Goal: Information Seeking & Learning: Find contact information

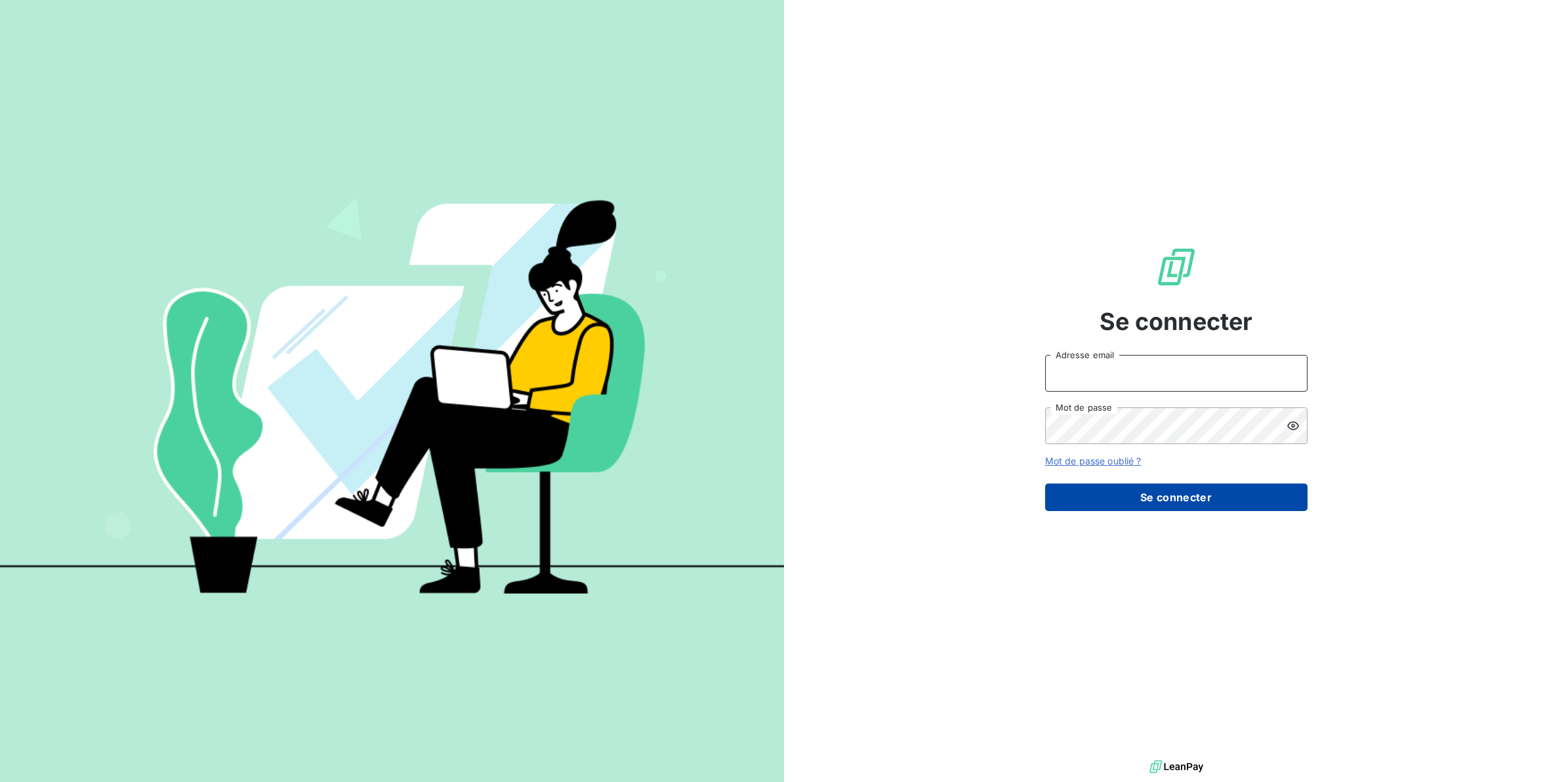
type input "[EMAIL_ADDRESS][DOMAIN_NAME]"
click at [1143, 507] on button "Se connecter" at bounding box center [1176, 497] width 263 height 27
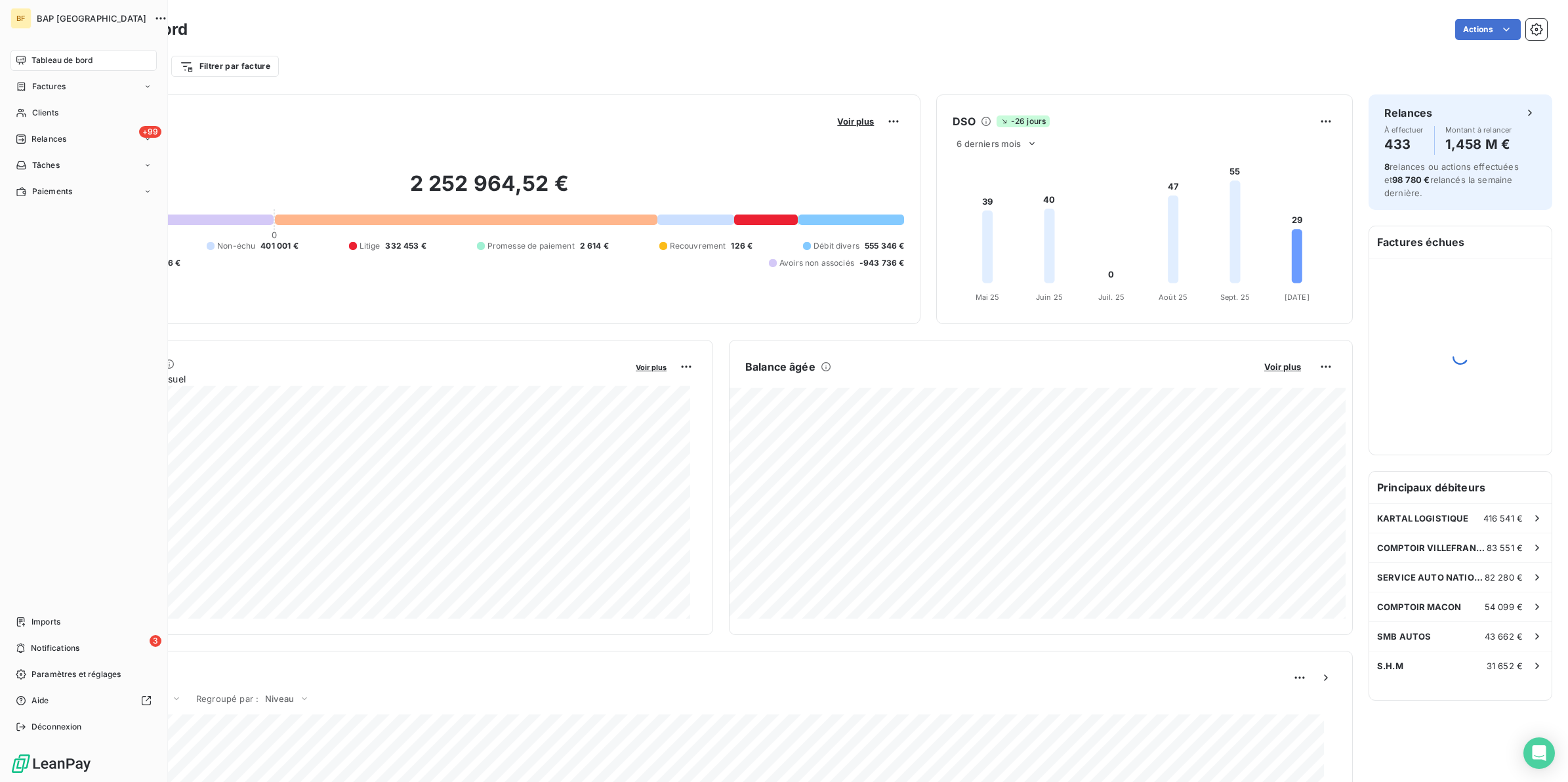
click at [36, 113] on span "Clients" at bounding box center [45, 113] width 26 height 12
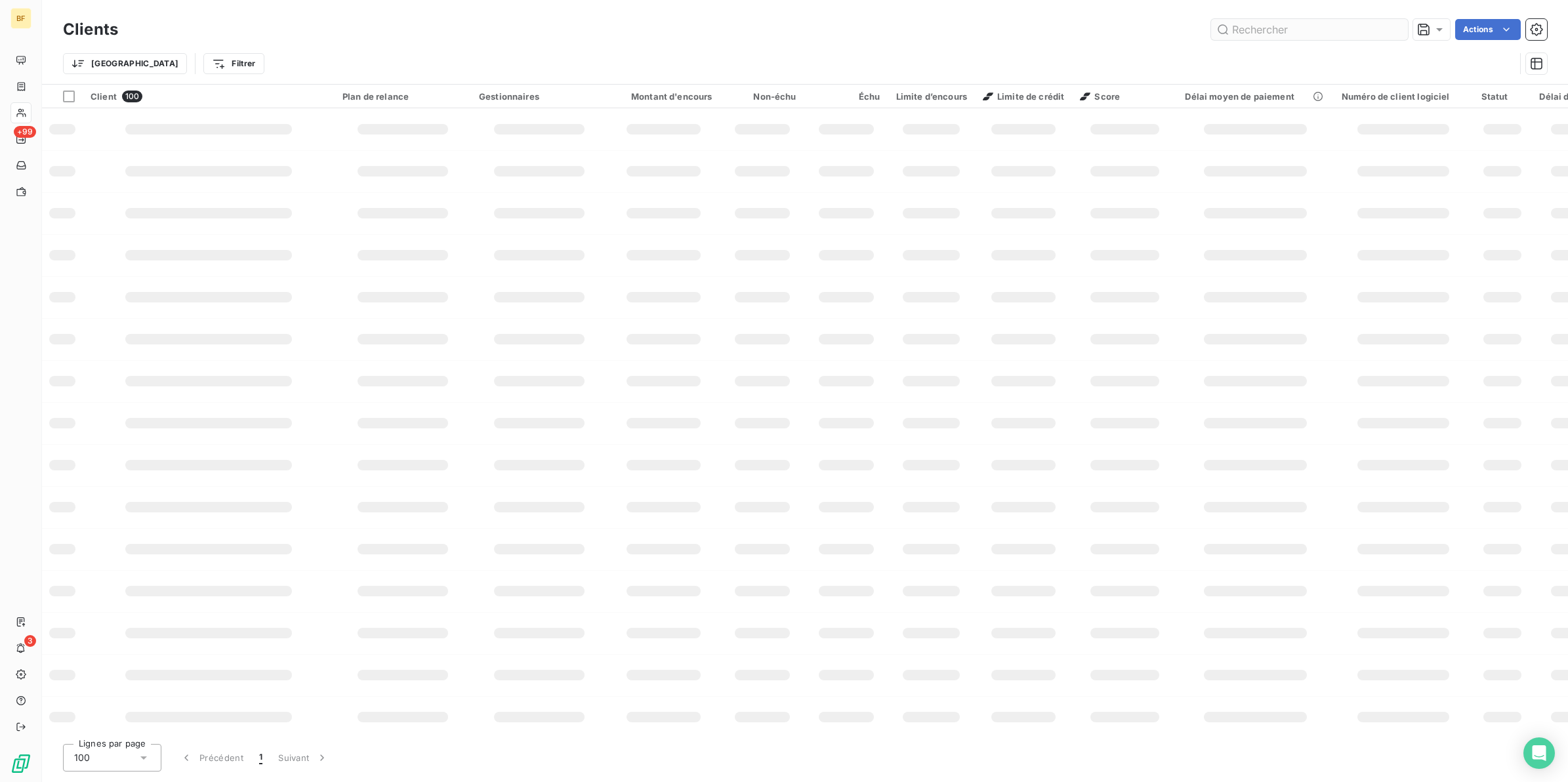
click at [1281, 36] on input "text" at bounding box center [1309, 29] width 197 height 21
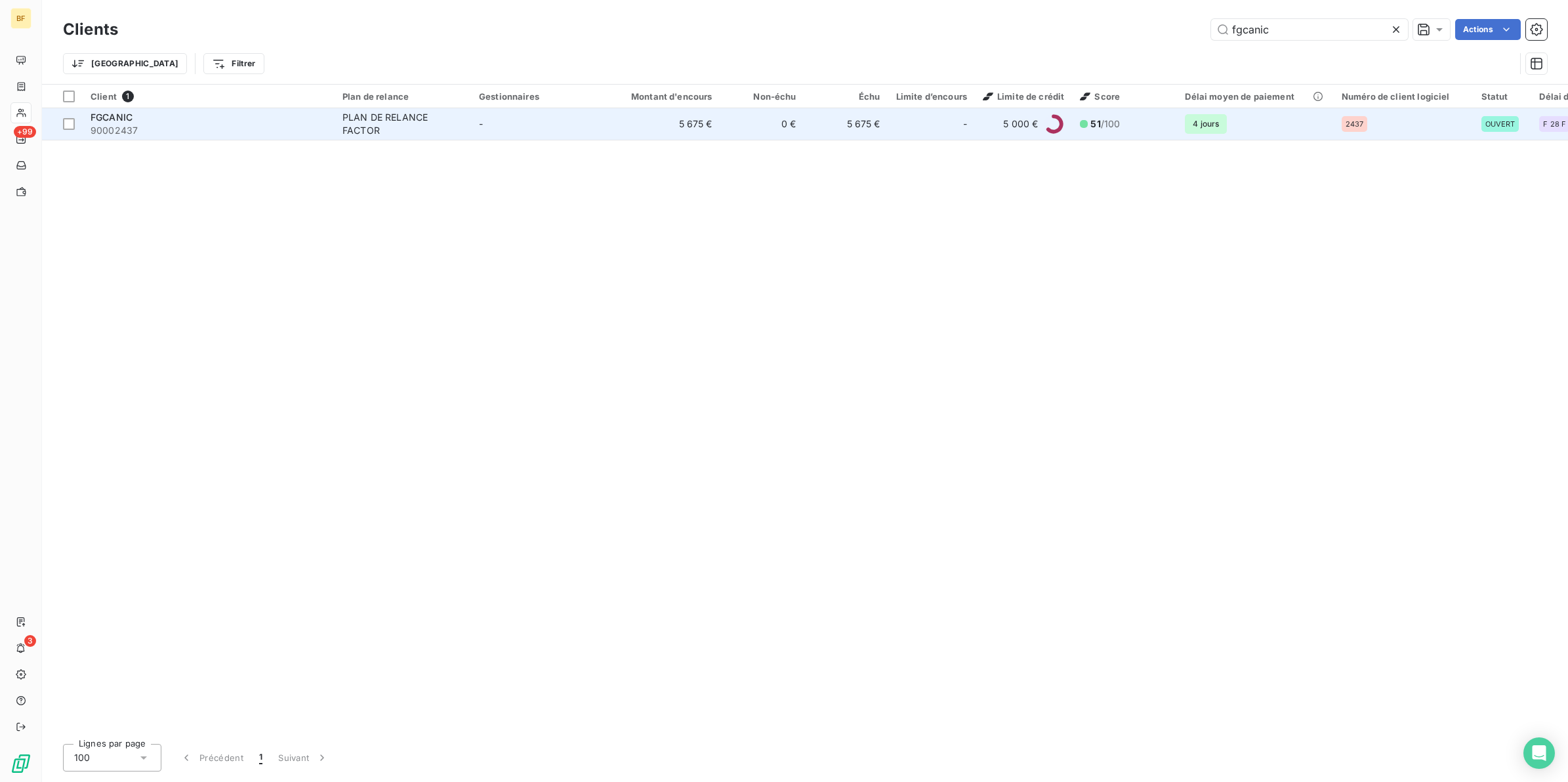
type input "fgcanic"
click at [327, 132] on td "FGCANIC 90002437" at bounding box center [208, 124] width 252 height 32
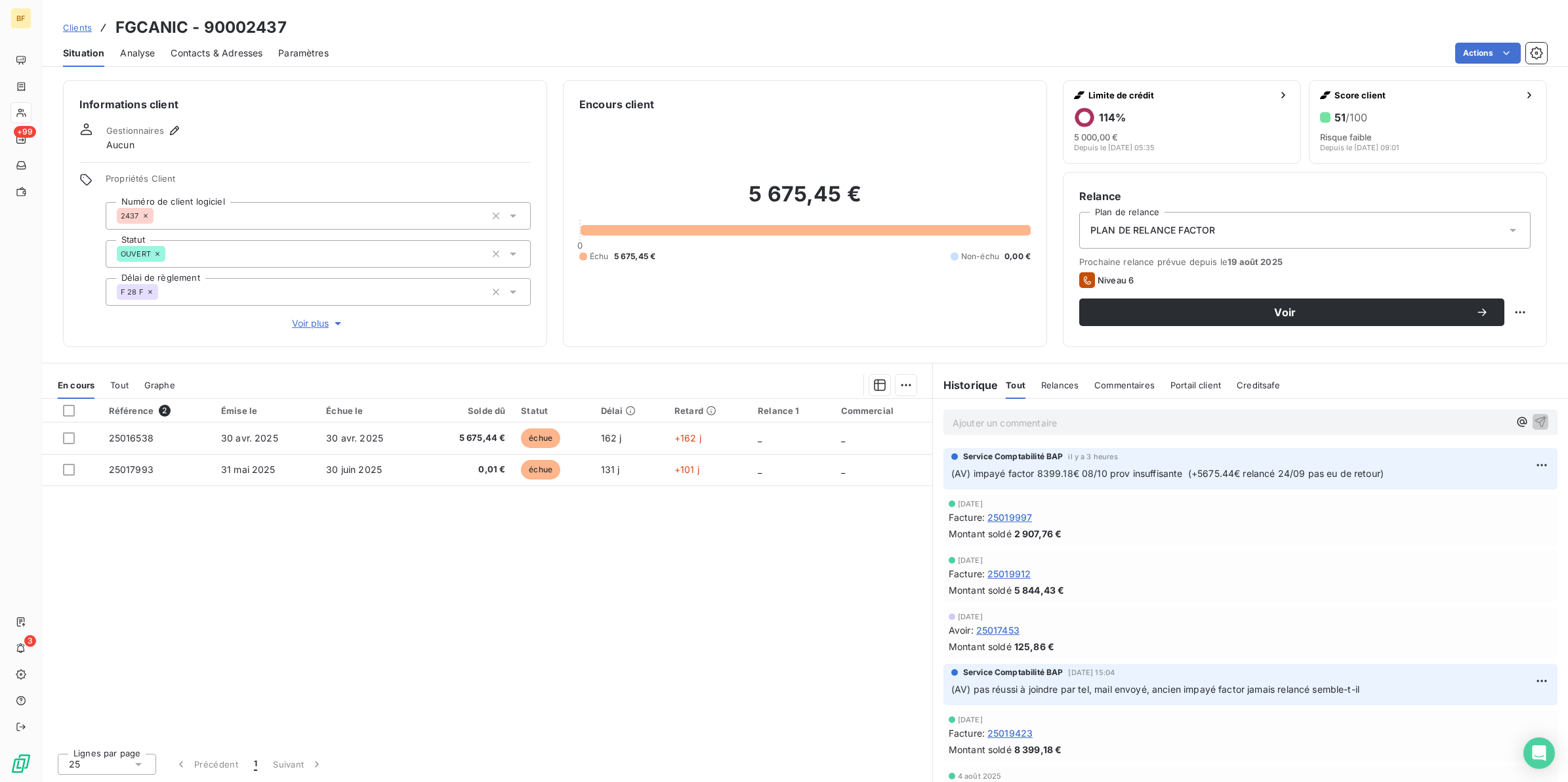
click at [198, 65] on div "Contacts & Adresses" at bounding box center [216, 53] width 92 height 27
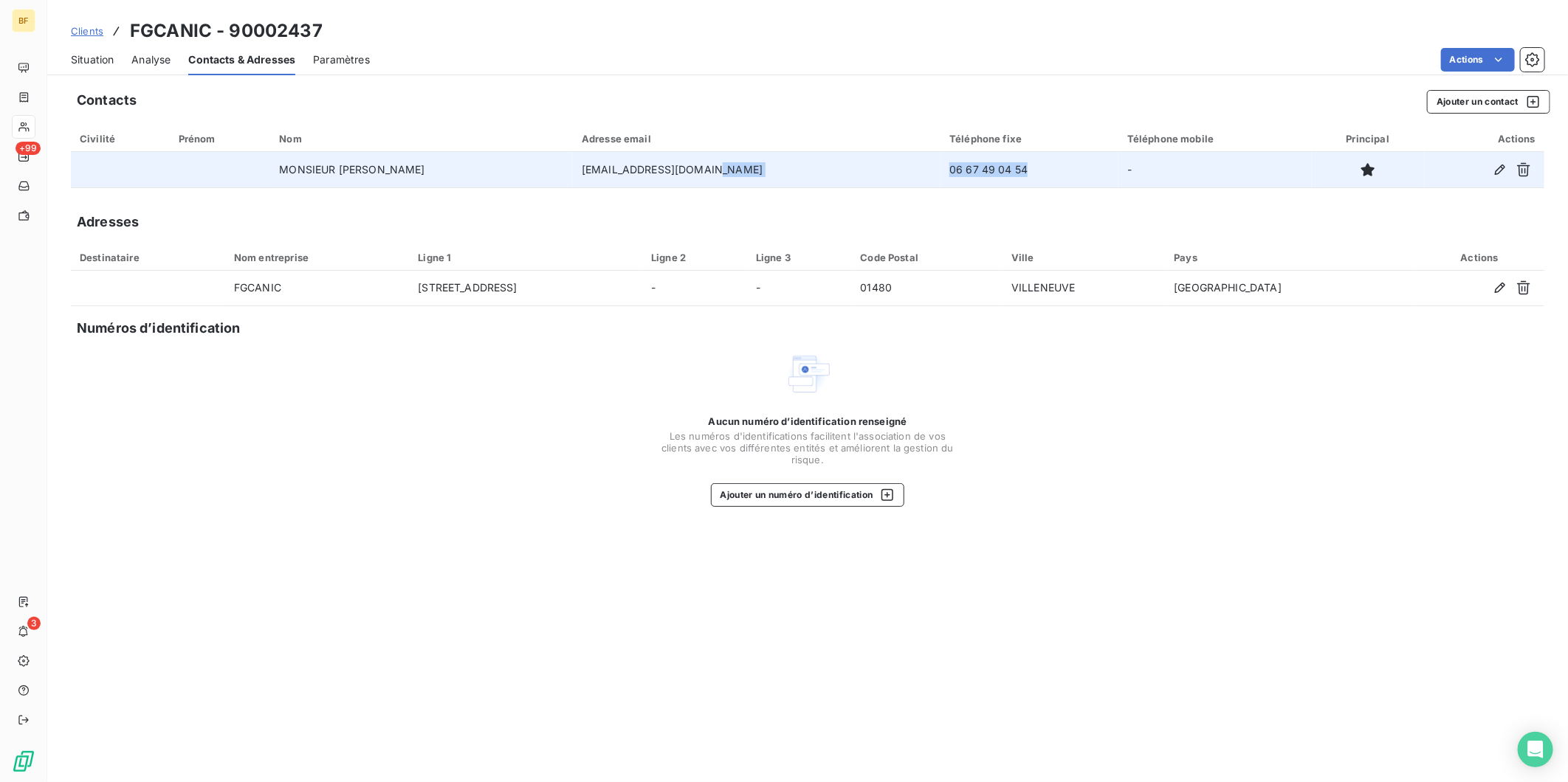
drag, startPoint x: 972, startPoint y: 164, endPoint x: 853, endPoint y: 165, distance: 119.0
click at [853, 165] on tr "MONSIEUR [PERSON_NAME] [EMAIL_ADDRESS][DOMAIN_NAME] 06 67 49 04 54 -" at bounding box center [808, 170] width 1474 height 36
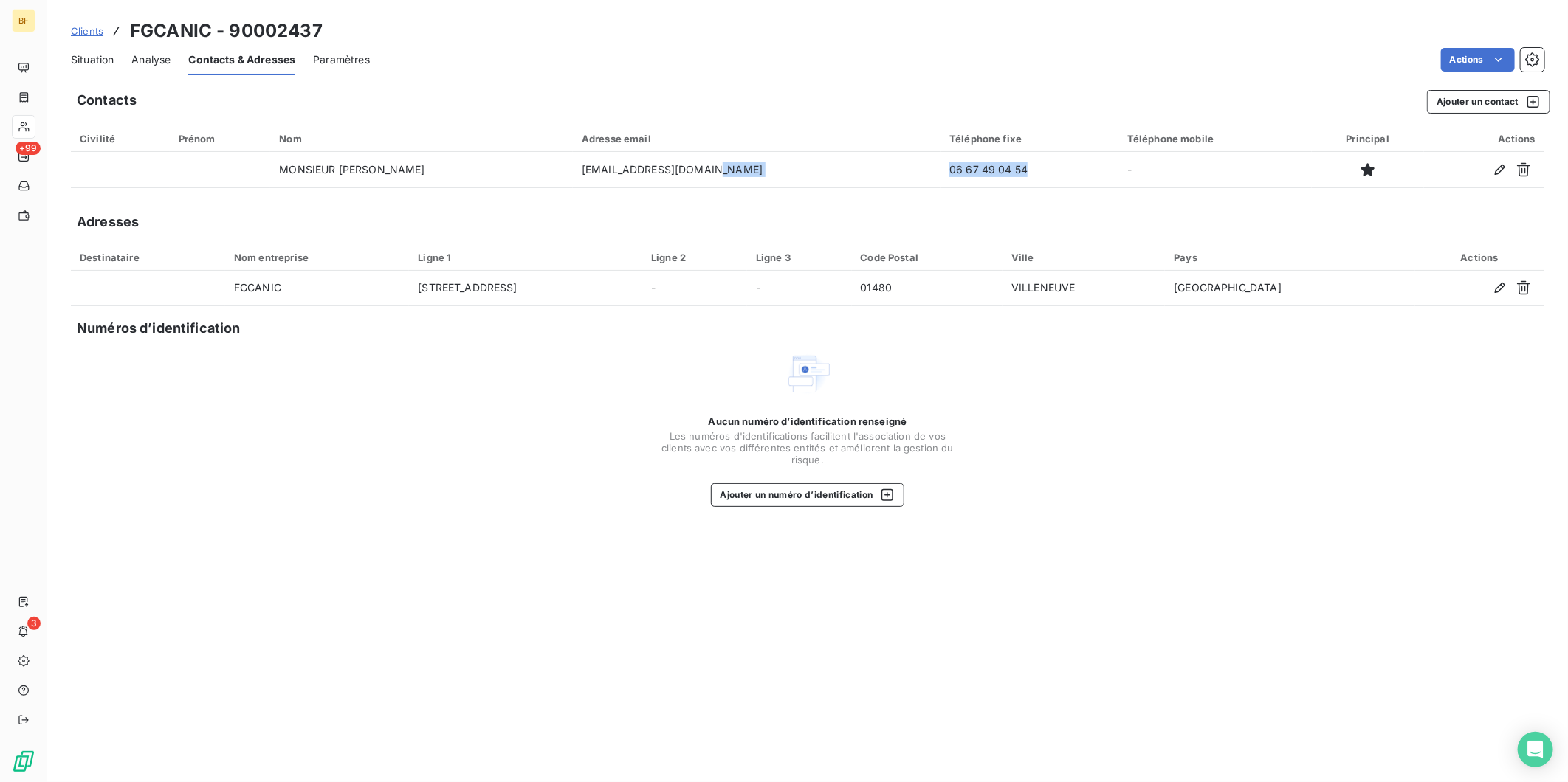
copy tr "06 67 49 04 54"
drag, startPoint x: 81, startPoint y: 61, endPoint x: 32, endPoint y: 122, distance: 78.2
click at [80, 61] on span "Situation" at bounding box center [92, 59] width 43 height 15
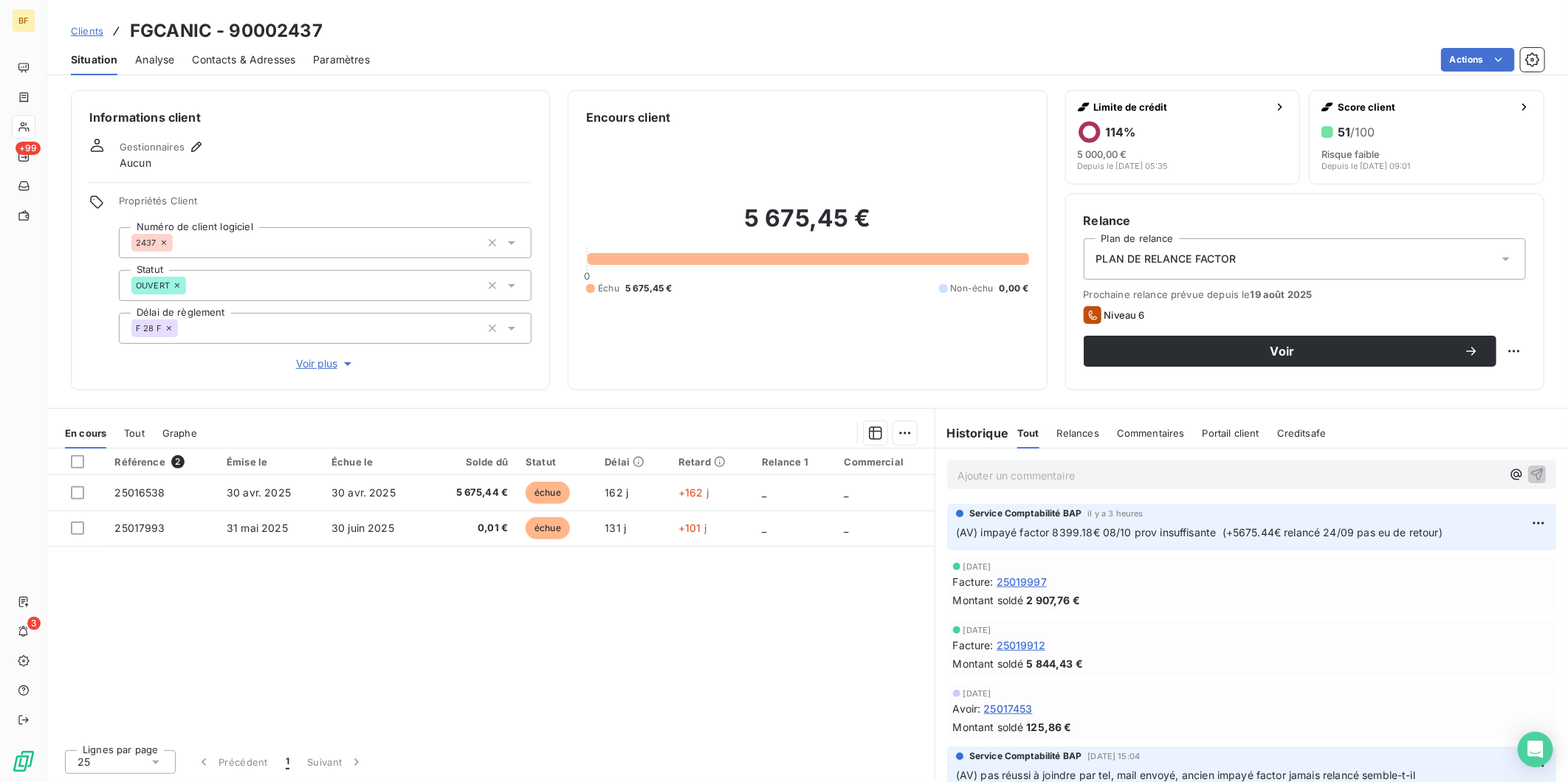
click at [234, 50] on div "Contacts & Adresses" at bounding box center [243, 59] width 103 height 31
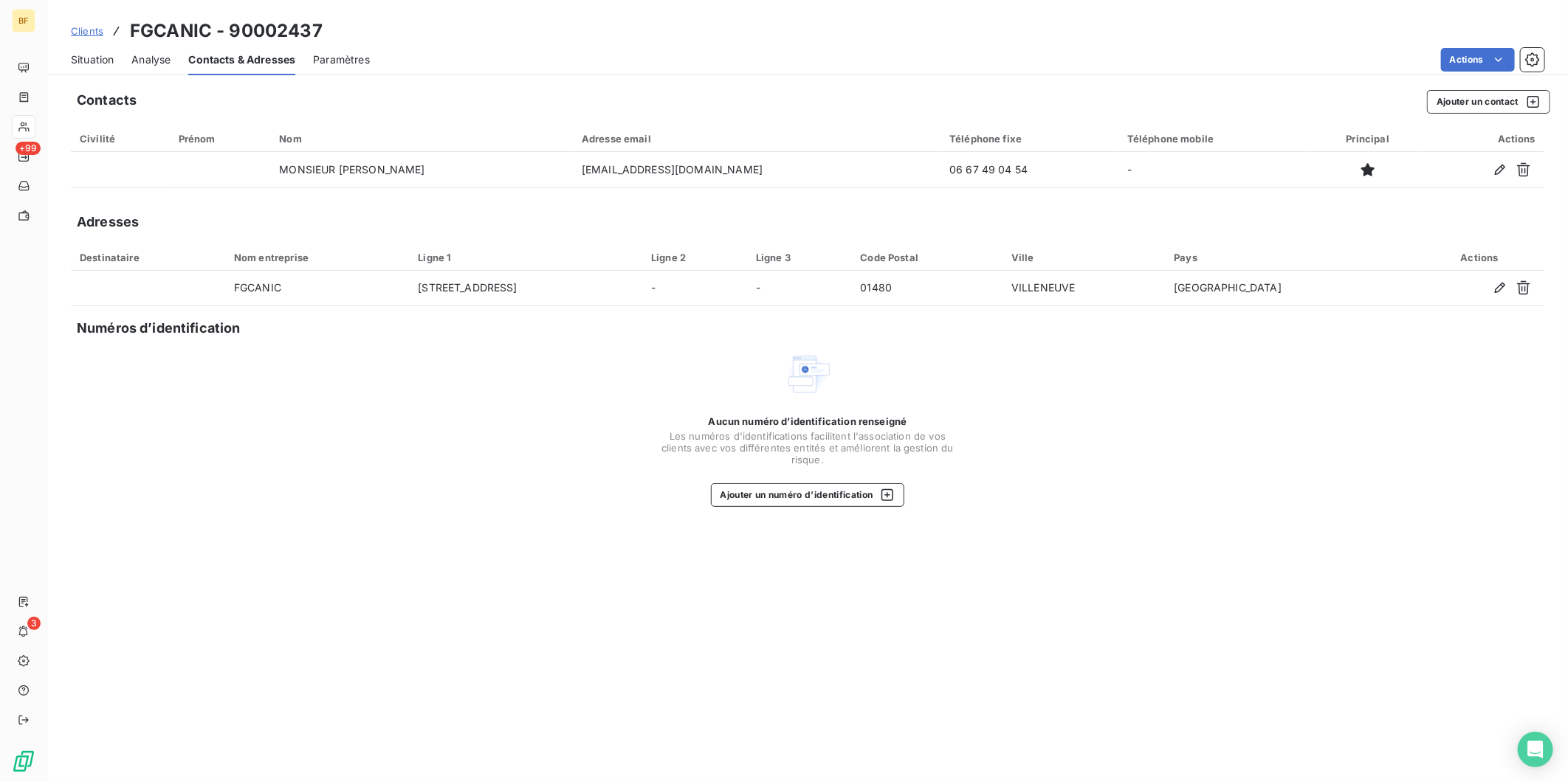
click at [103, 50] on div "Situation" at bounding box center [92, 59] width 43 height 31
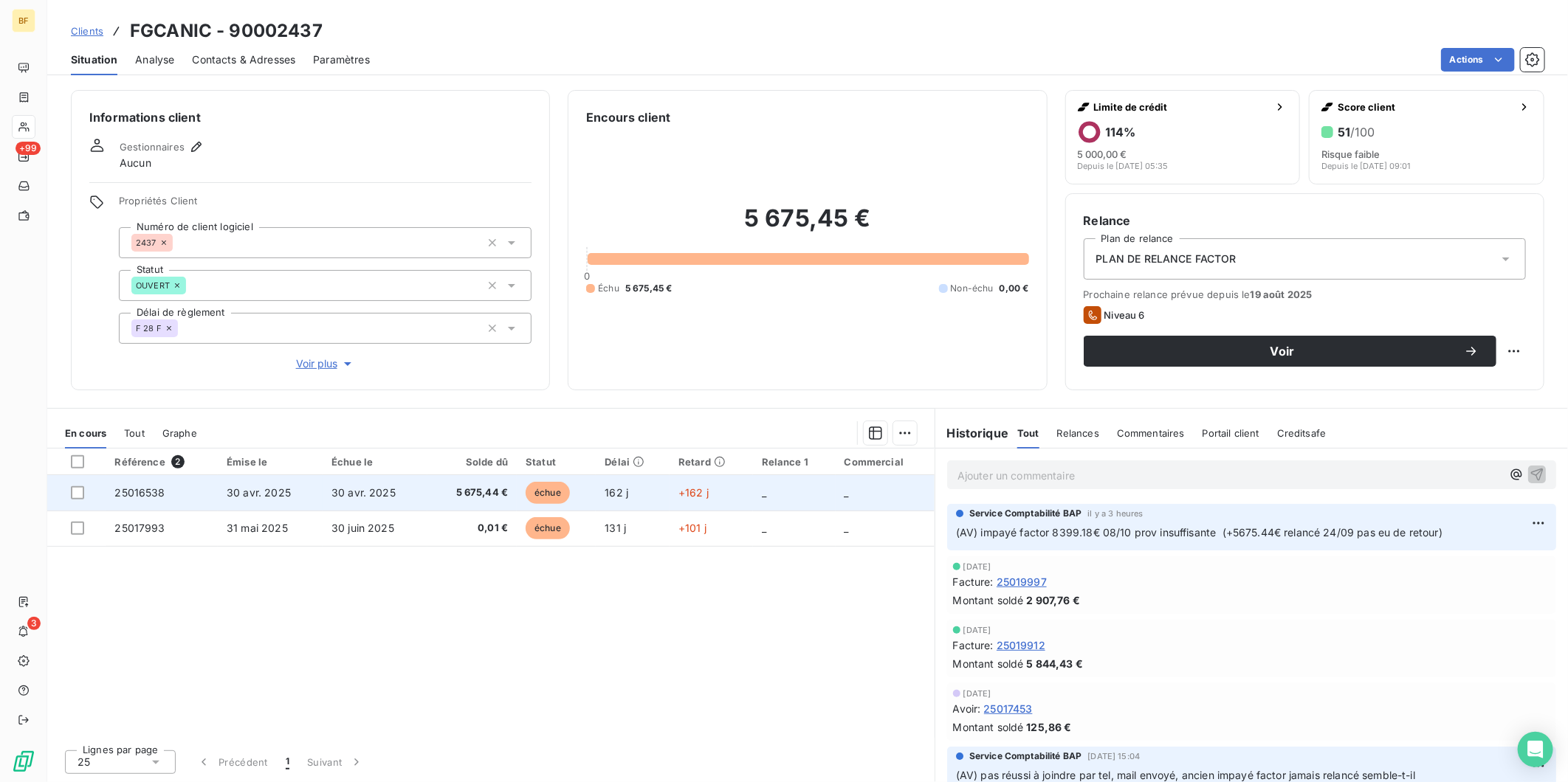
click at [466, 494] on span "5 675,44 €" at bounding box center [472, 492] width 72 height 15
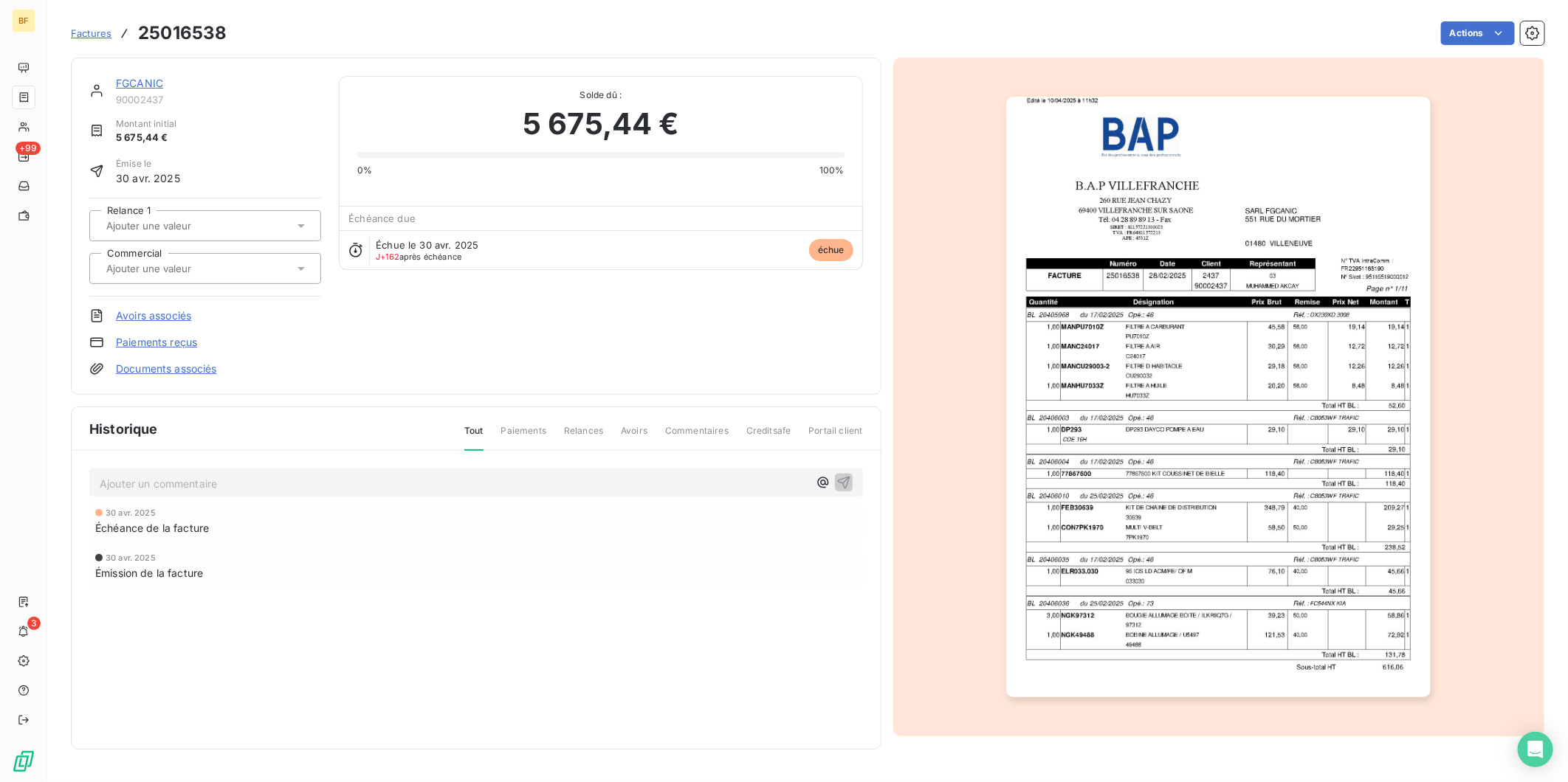
click at [196, 20] on h3 "25016538" at bounding box center [182, 33] width 88 height 26
click at [196, 26] on h3 "25016538" at bounding box center [182, 33] width 88 height 26
copy h3 "25016538"
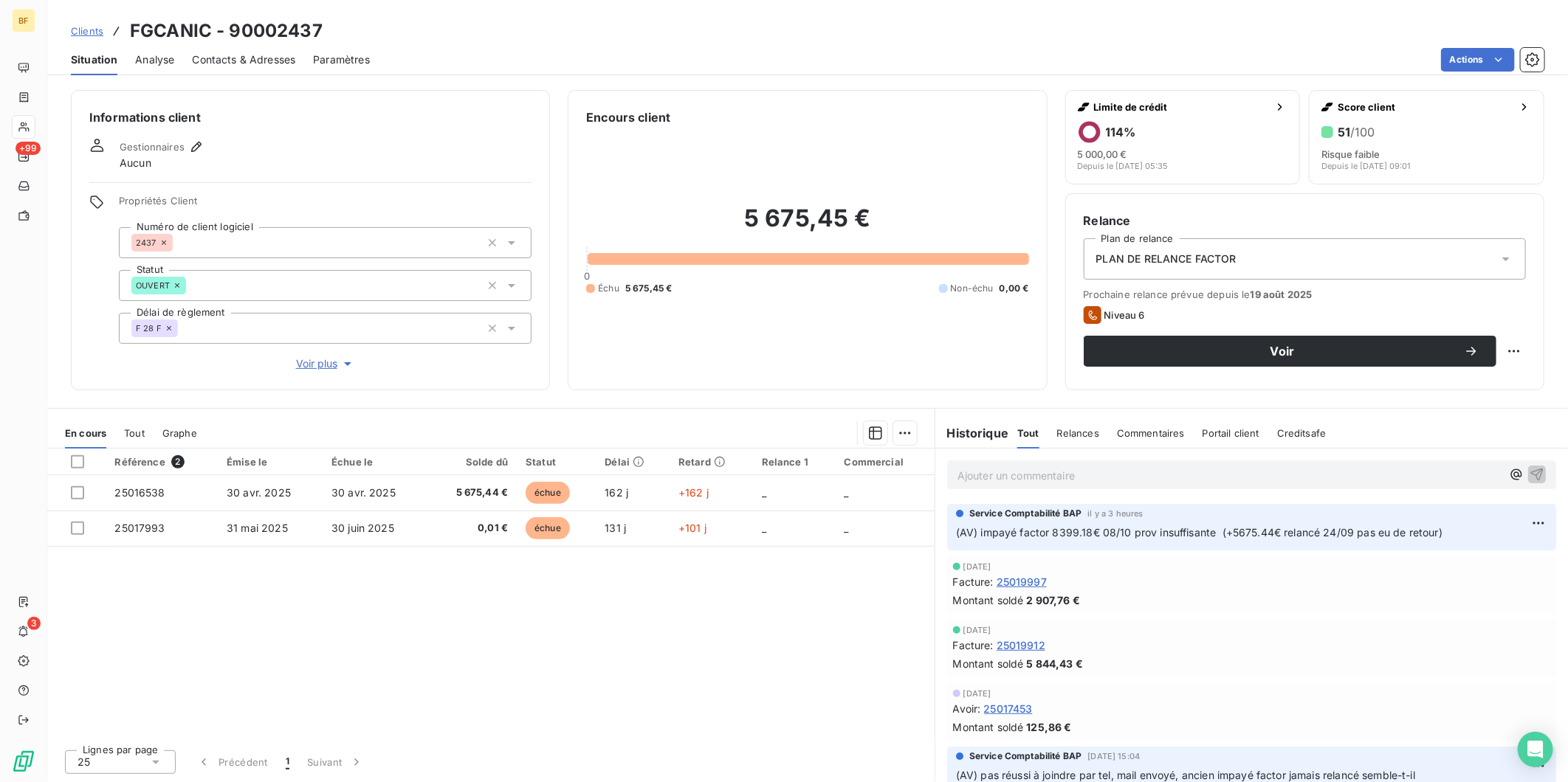
click at [1051, 477] on p "Ajouter un commentaire ﻿" at bounding box center [1229, 475] width 544 height 18
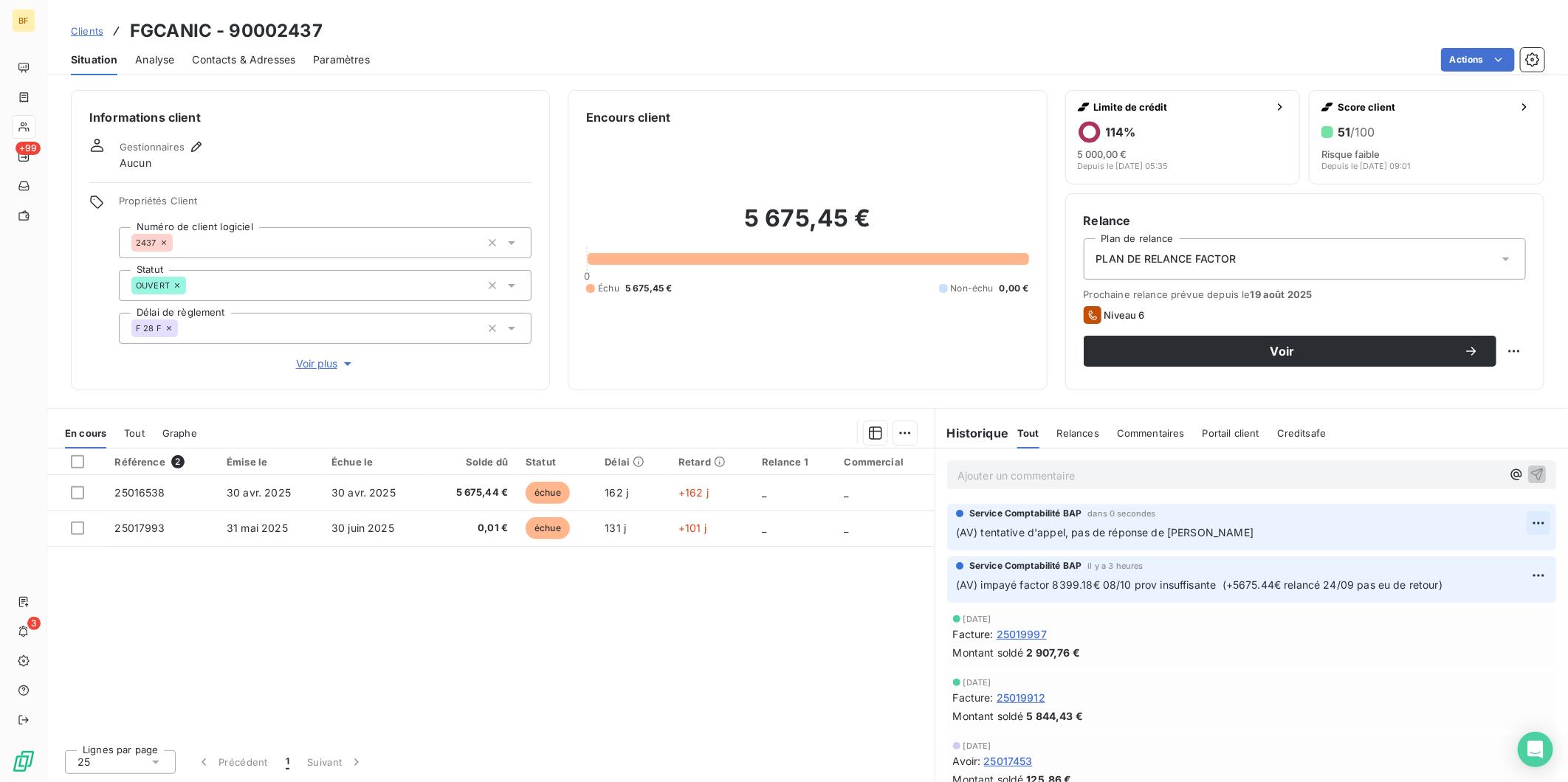
click at [1519, 521] on html "BF +99 3 Clients FGCANIC - 90002437 Situation Analyse Contacts & Adresses Param…" at bounding box center [784, 391] width 1568 height 782
click at [1482, 550] on div "Editer" at bounding box center [1491, 555] width 83 height 24
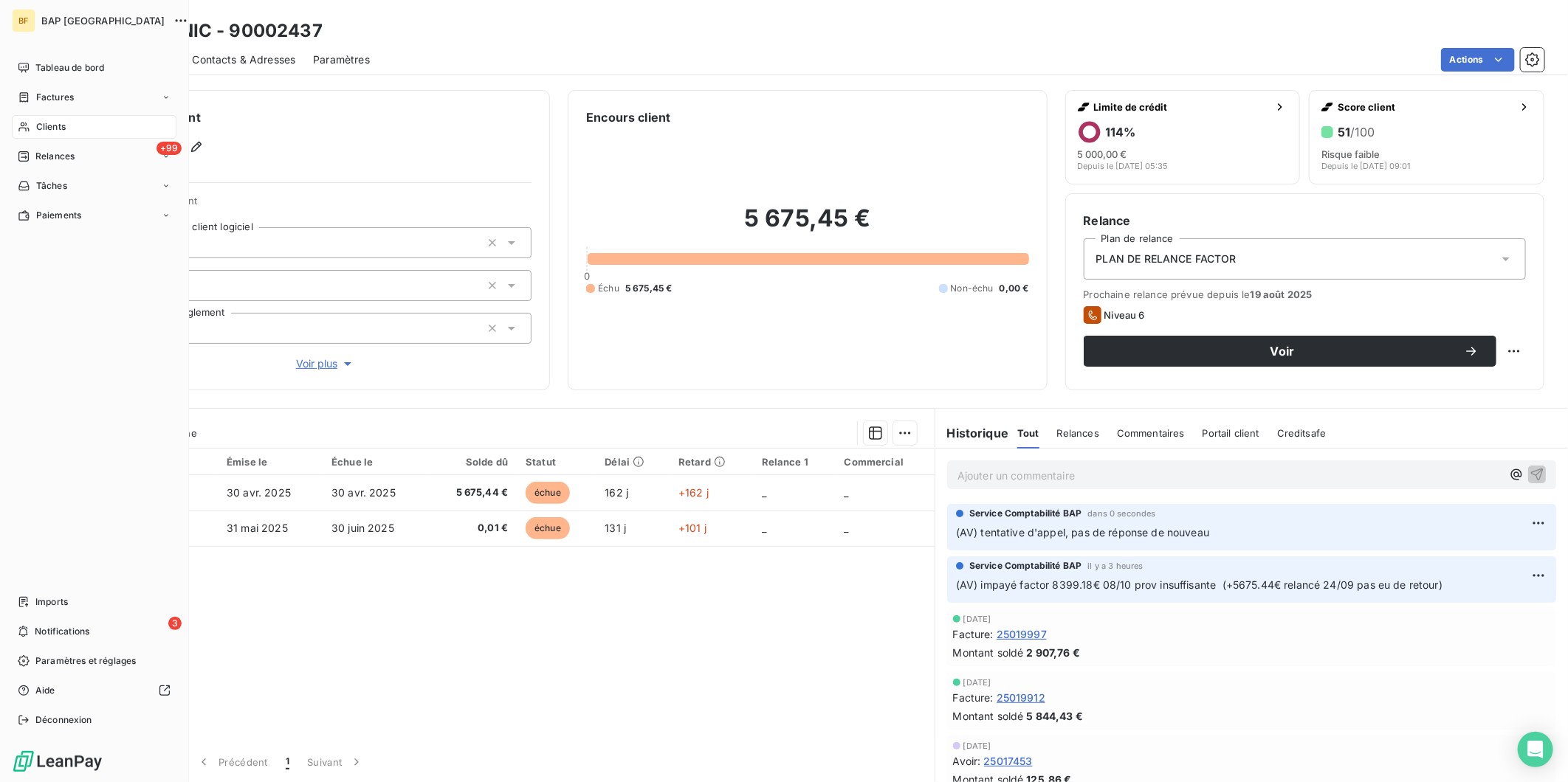
click at [38, 123] on span "Clients" at bounding box center [51, 127] width 30 height 13
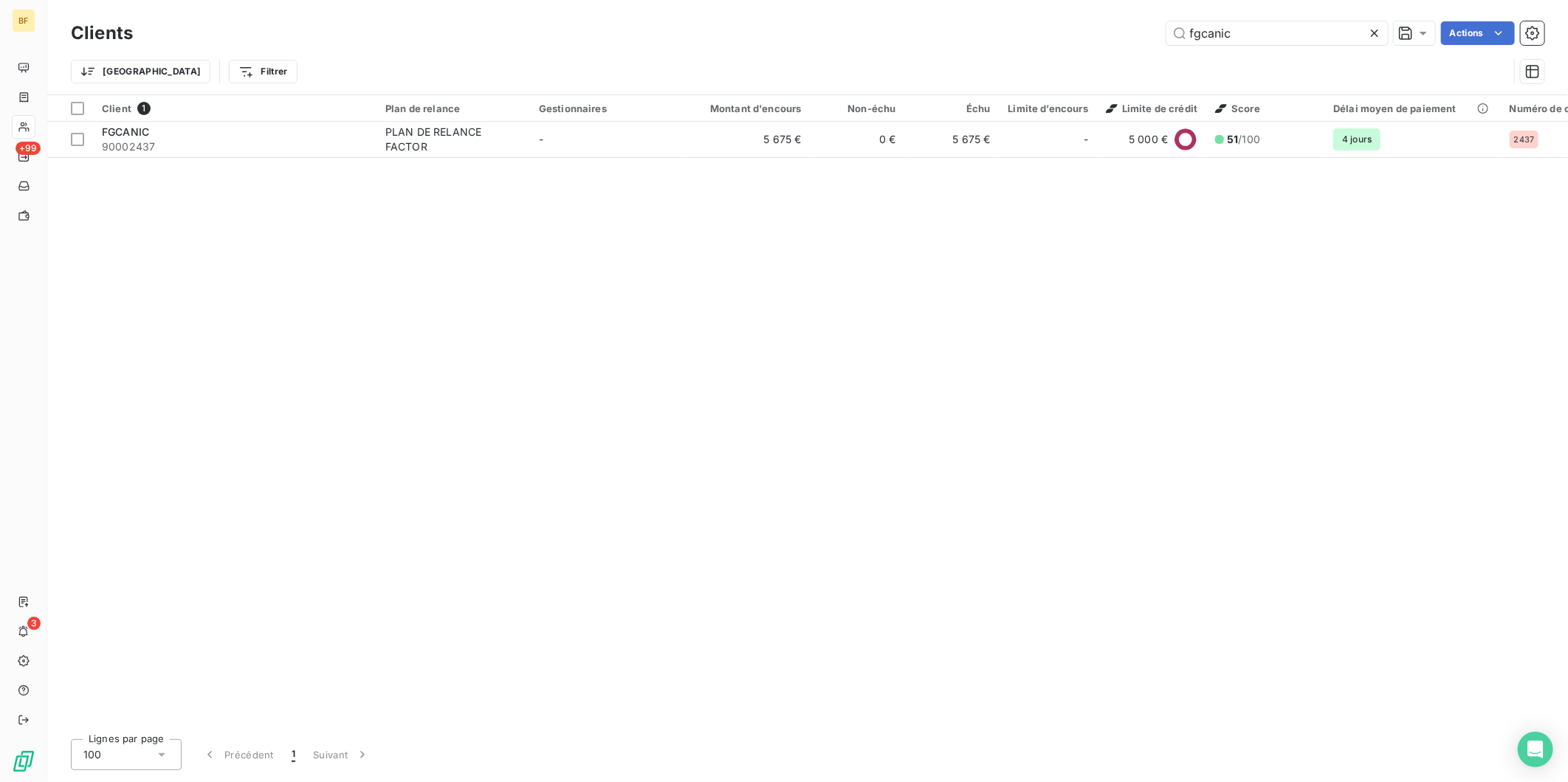
drag, startPoint x: 1244, startPoint y: 31, endPoint x: 1108, endPoint y: 34, distance: 136.0
click at [1108, 34] on div "fgcanic Actions" at bounding box center [847, 32] width 1394 height 24
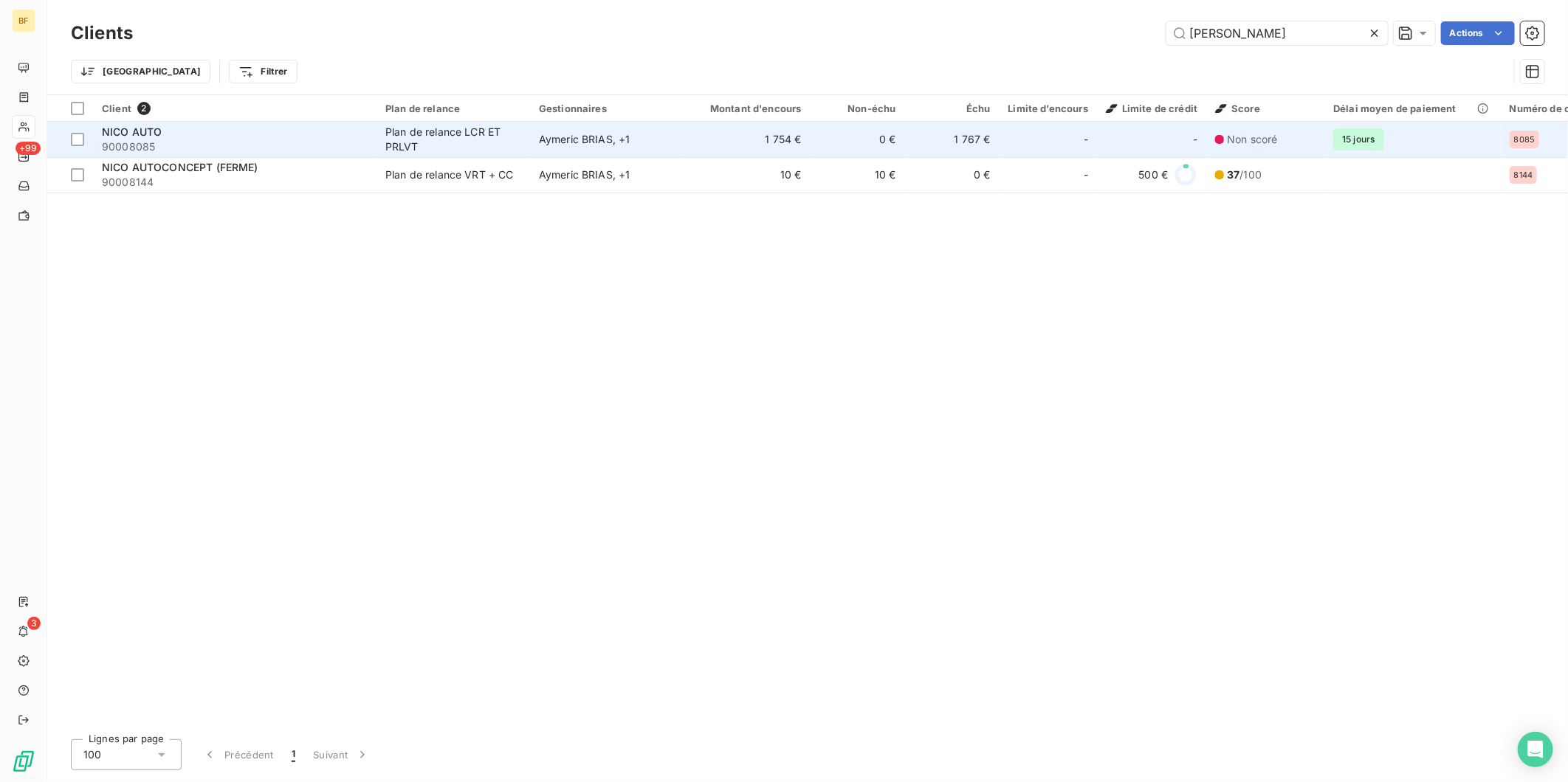
type input "[PERSON_NAME]"
click at [229, 149] on span "90008085" at bounding box center [234, 146] width 266 height 15
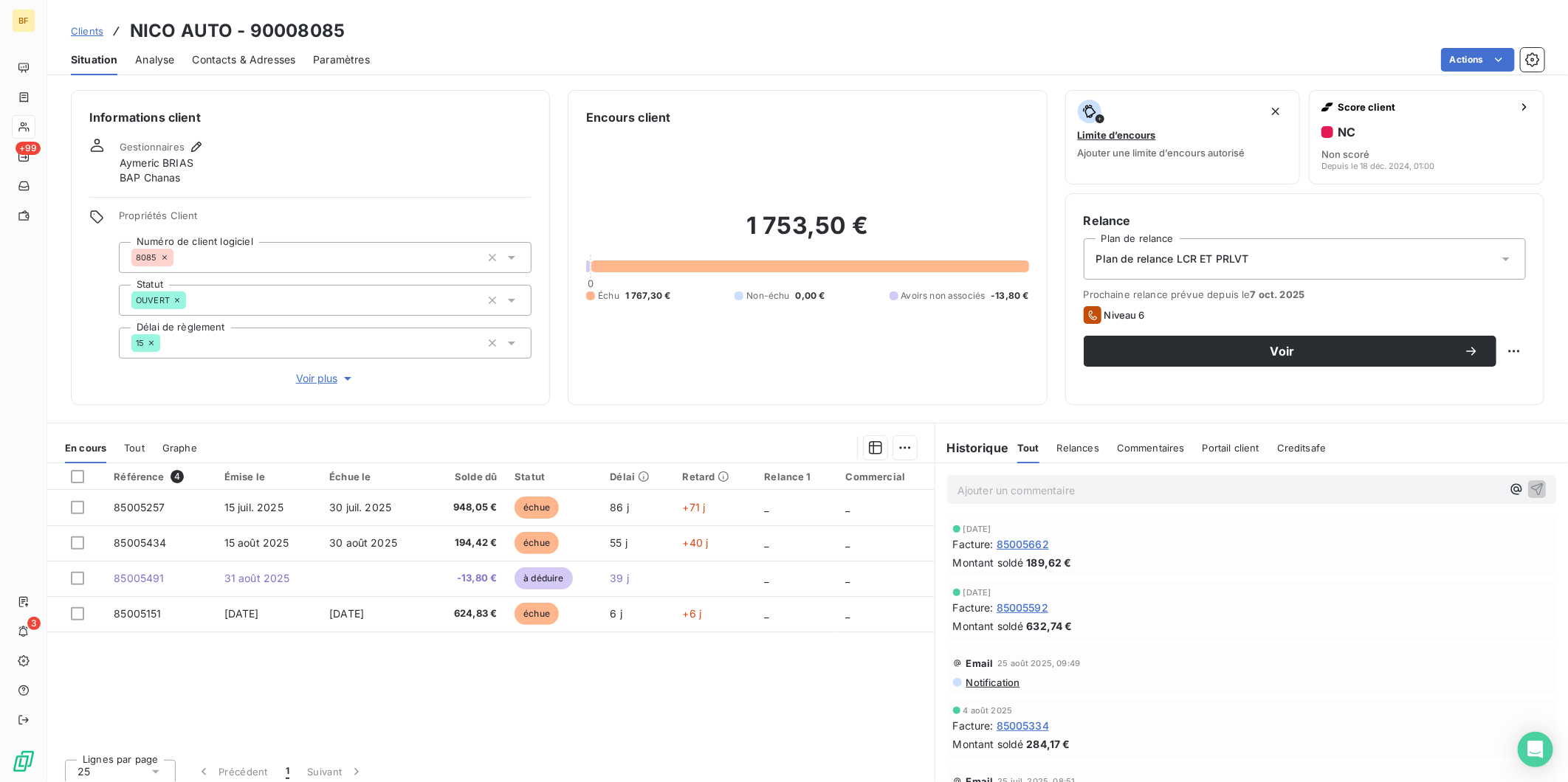
click at [998, 499] on p "Ajouter un commentaire ﻿" at bounding box center [1229, 490] width 544 height 18
click at [1170, 496] on p "(AV) 2 impayés factor : 948.05 + 624.83€" at bounding box center [1229, 489] width 544 height 17
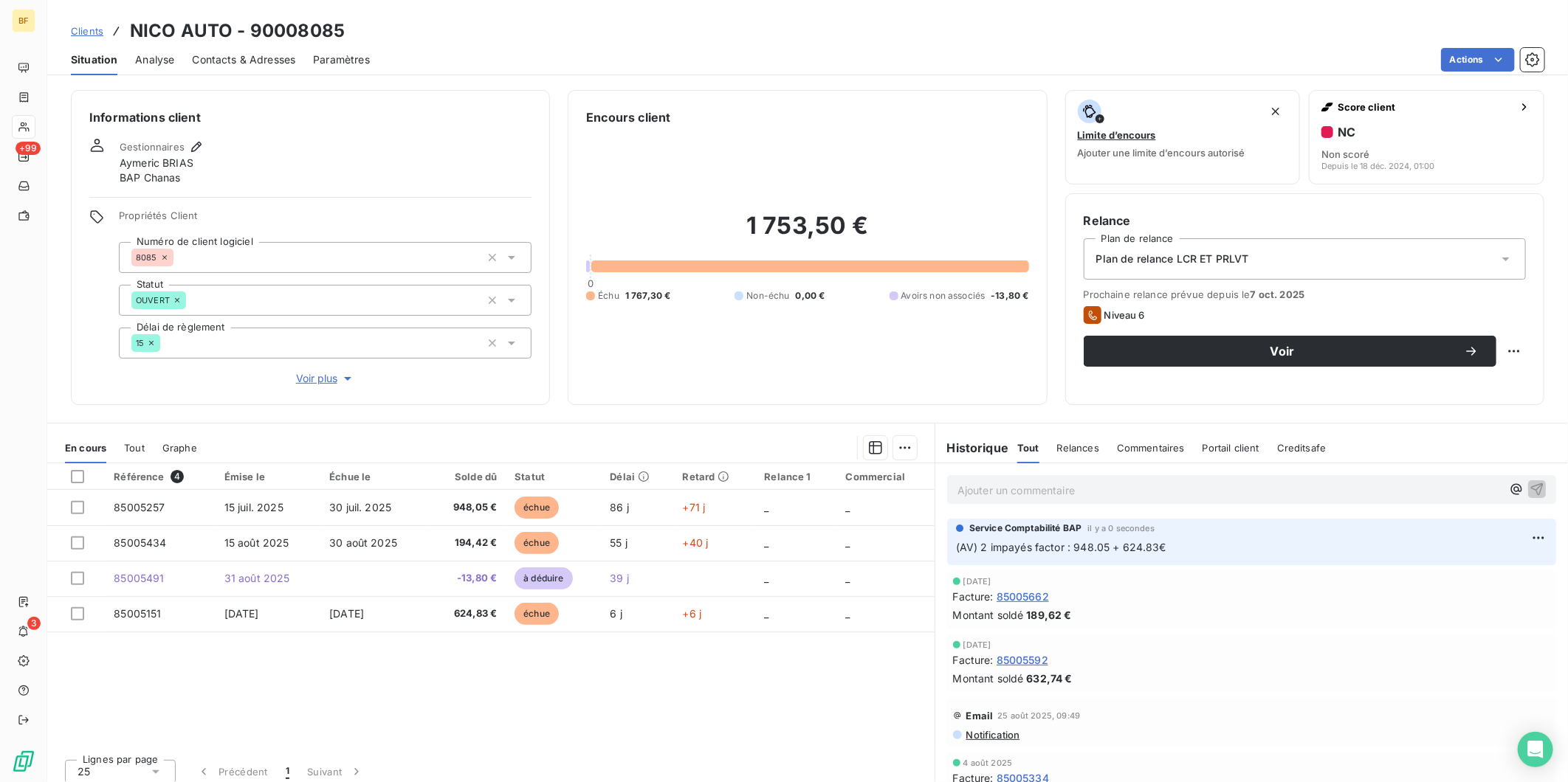
click at [252, 59] on span "Contacts & Adresses" at bounding box center [243, 59] width 103 height 15
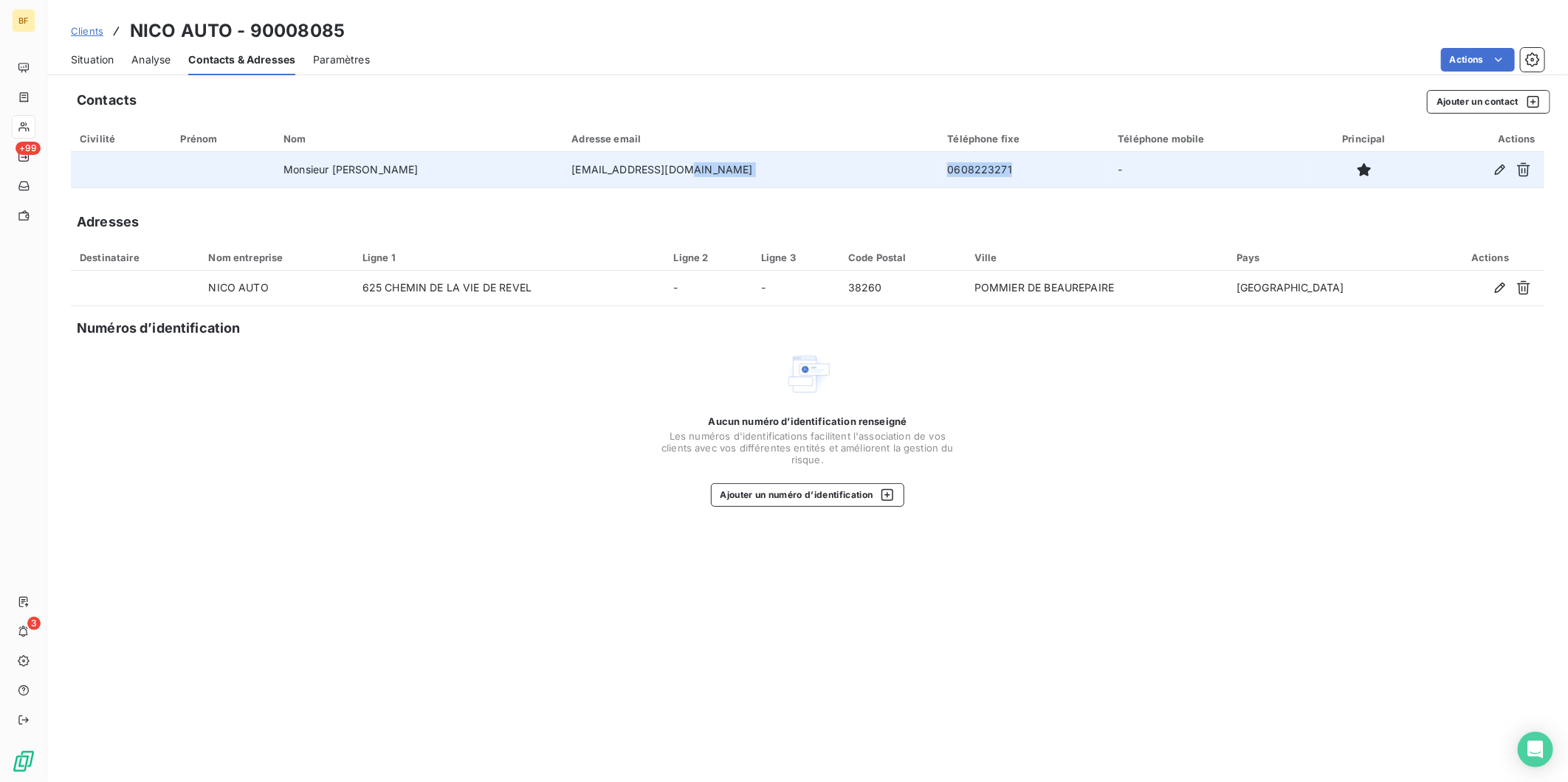
drag, startPoint x: 952, startPoint y: 170, endPoint x: 880, endPoint y: 173, distance: 72.1
click at [880, 173] on tr "Monsieur [PERSON_NAME] [PERSON_NAME][EMAIL_ADDRESS][DOMAIN_NAME] 0608223271 -" at bounding box center [808, 170] width 1474 height 36
copy tr "0608223271"
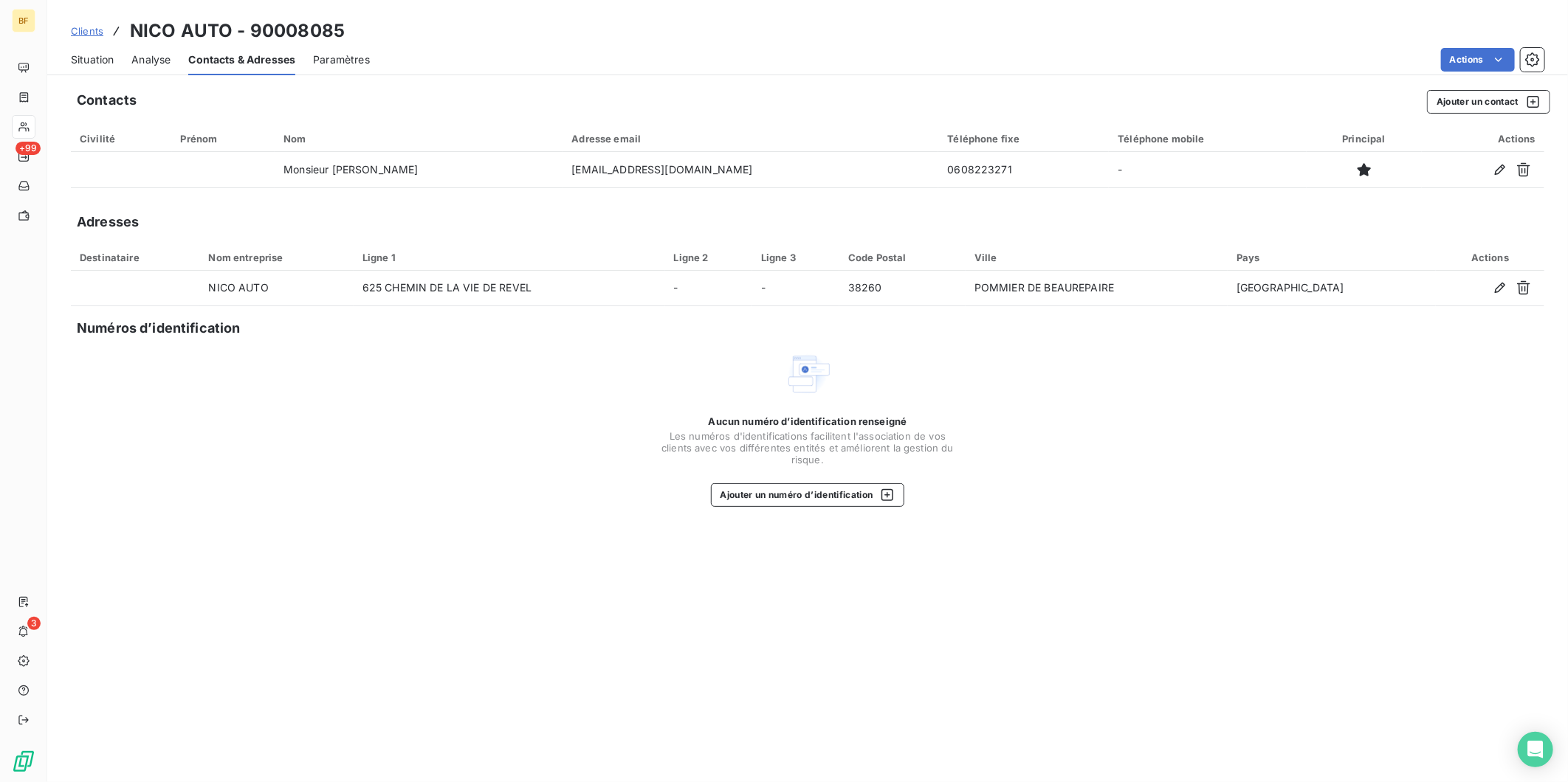
click at [123, 54] on div "Situation Analyse Contacts & Adresses Paramètres Actions" at bounding box center [808, 59] width 1521 height 31
click at [101, 54] on span "Situation" at bounding box center [92, 59] width 43 height 15
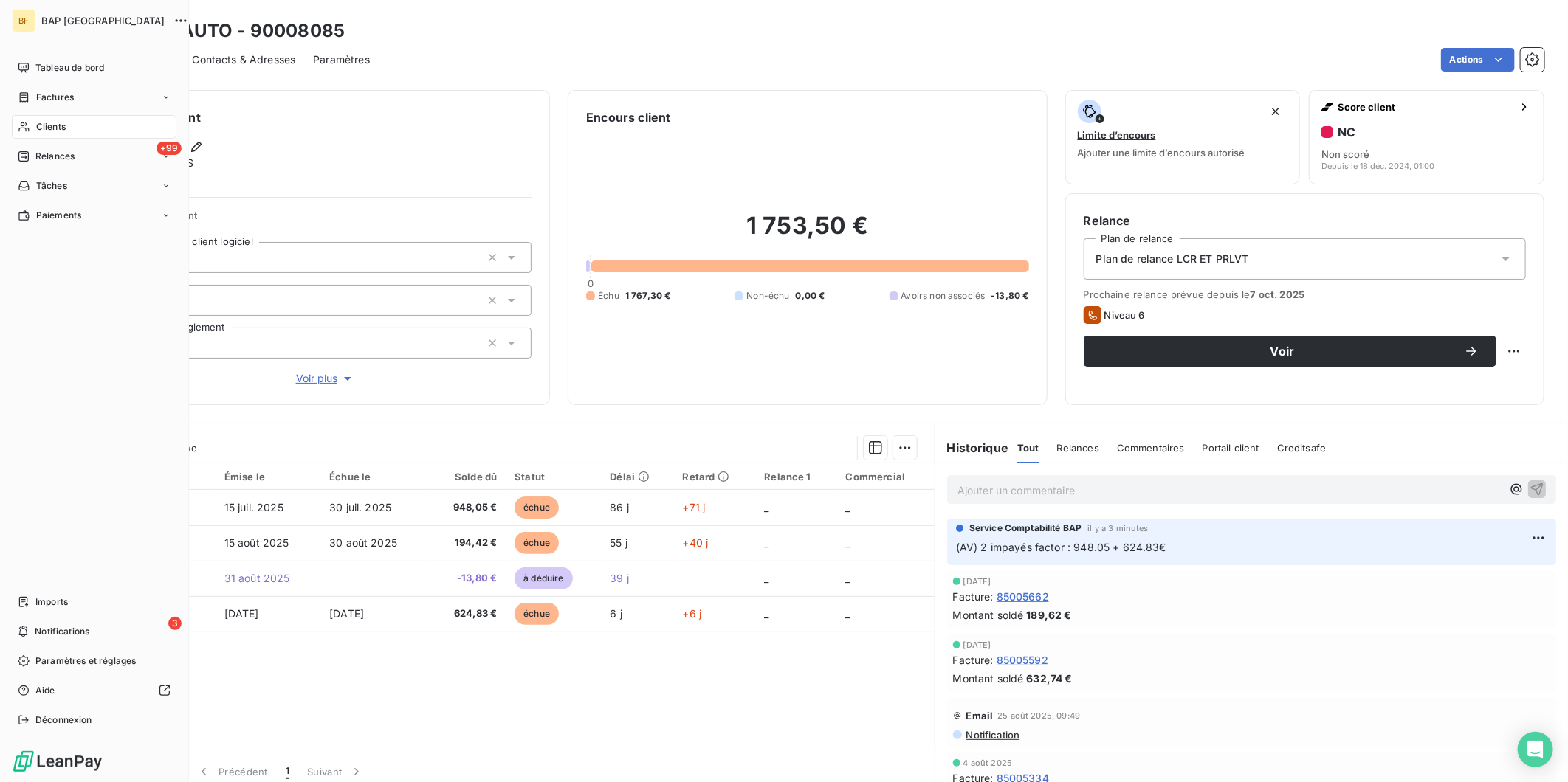
click at [31, 119] on div "Clients" at bounding box center [94, 127] width 164 height 24
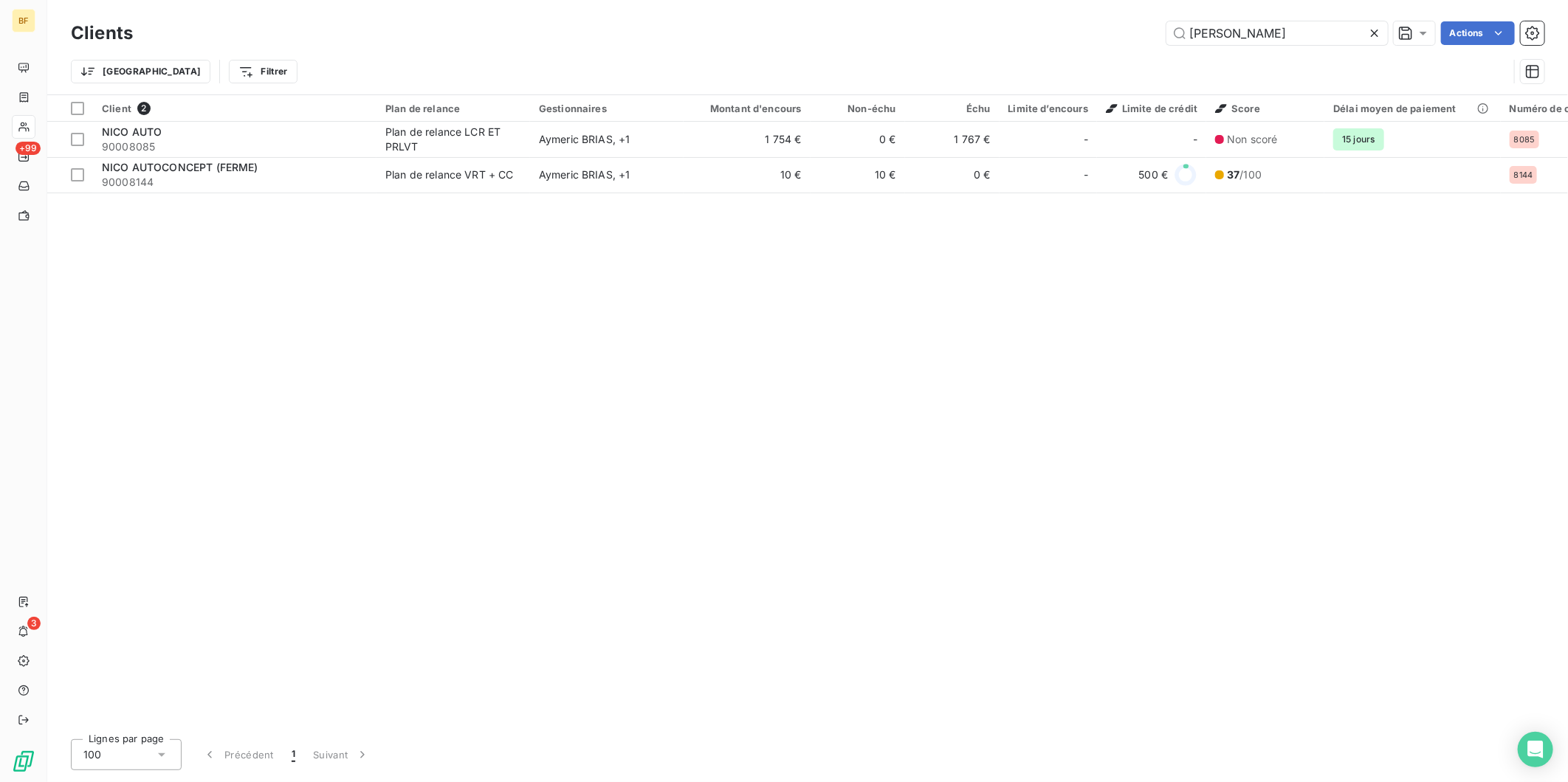
drag, startPoint x: 1246, startPoint y: 31, endPoint x: 1078, endPoint y: 17, distance: 168.6
click at [1079, 17] on div "Clients [PERSON_NAME] aut Actions Trier Filtrer" at bounding box center [808, 47] width 1521 height 94
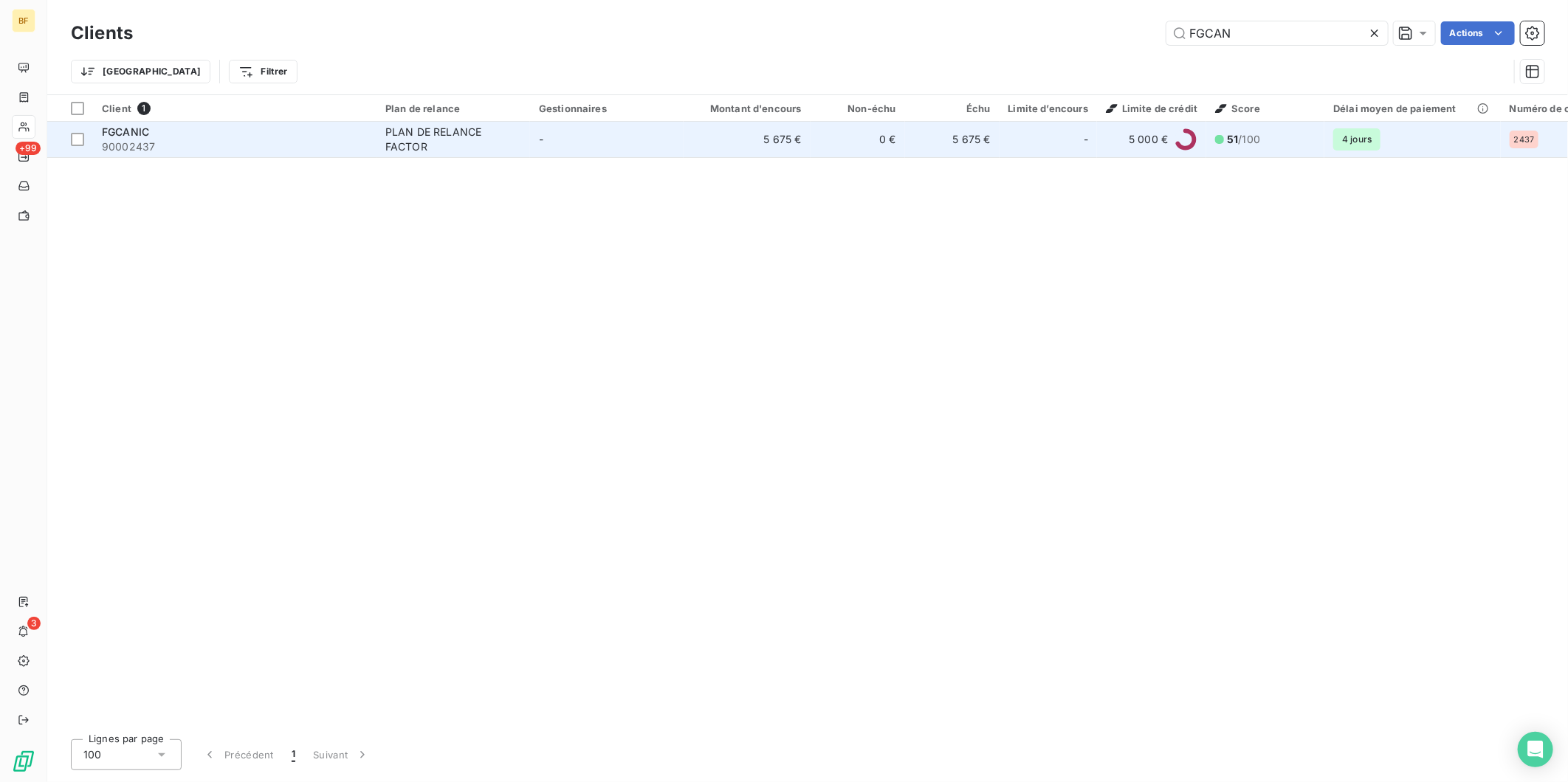
type input "FGCAN"
click at [448, 125] on div "PLAN DE RELANCE FACTOR" at bounding box center [452, 140] width 136 height 30
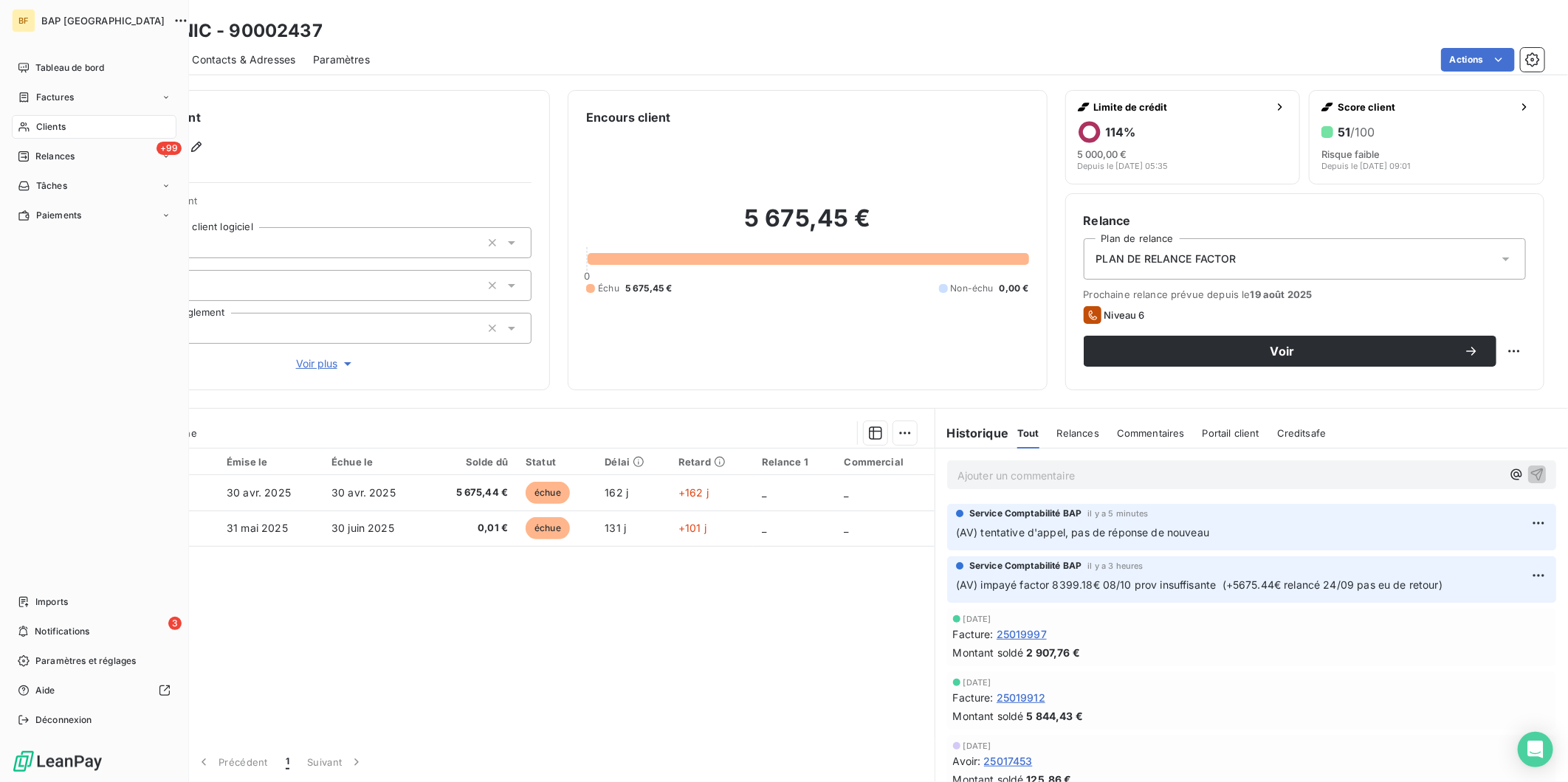
click at [37, 129] on span "Clients" at bounding box center [51, 127] width 30 height 13
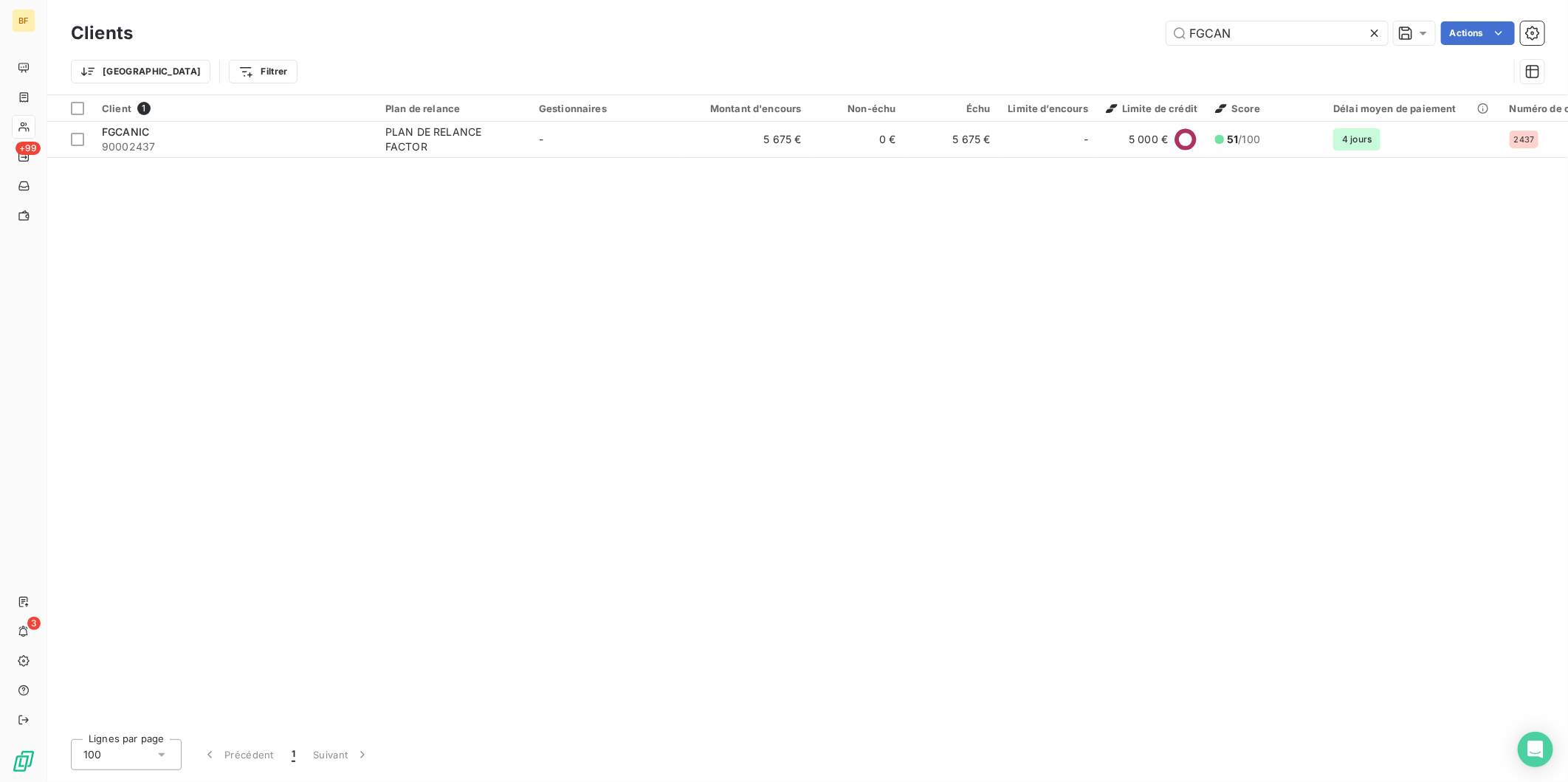
drag, startPoint x: 1242, startPoint y: 31, endPoint x: 1155, endPoint y: 24, distance: 87.3
click at [1155, 24] on div "FGCAN Actions" at bounding box center [847, 32] width 1394 height 24
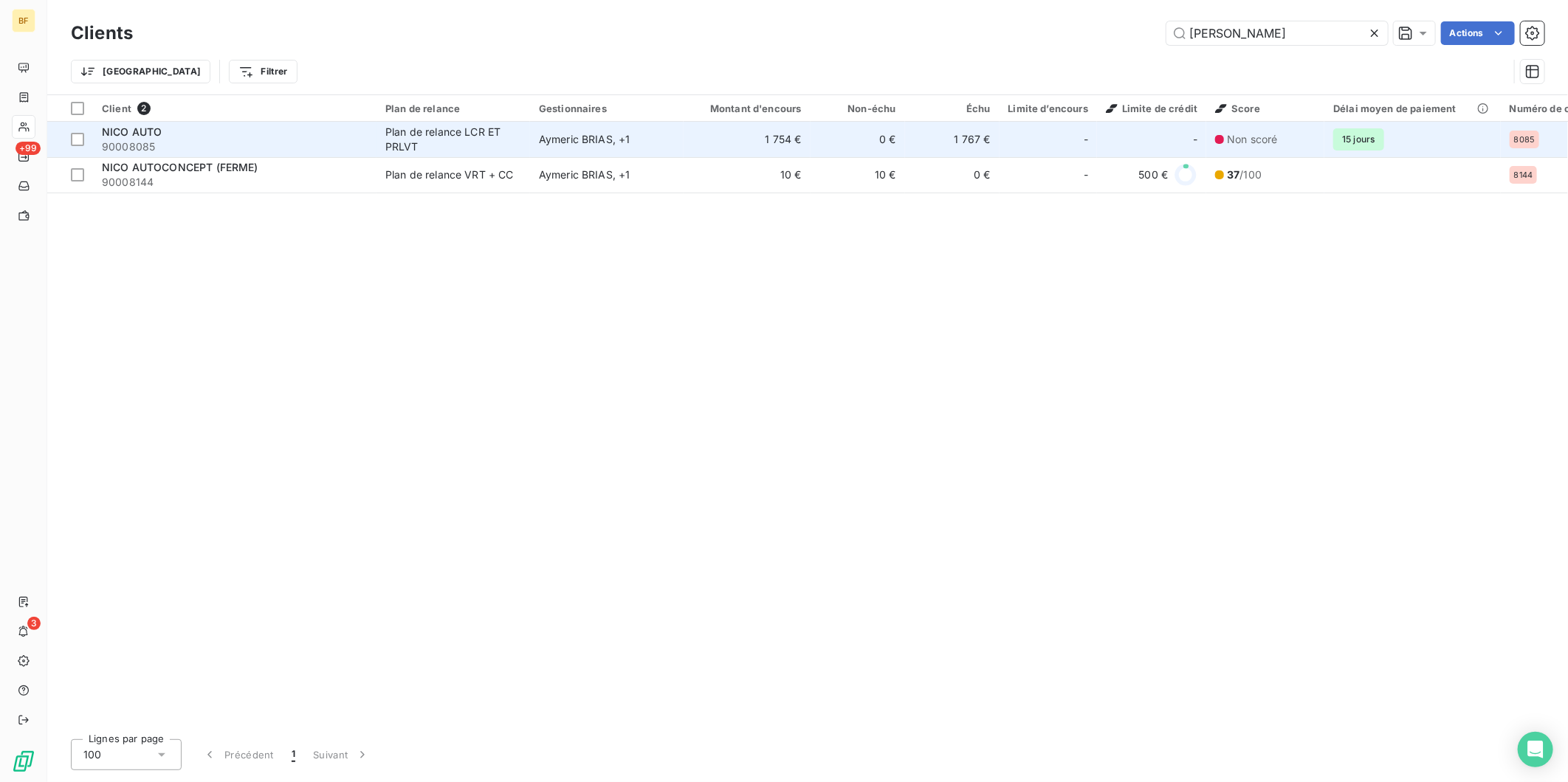
type input "[PERSON_NAME]"
click at [314, 143] on span "90008085" at bounding box center [234, 146] width 266 height 15
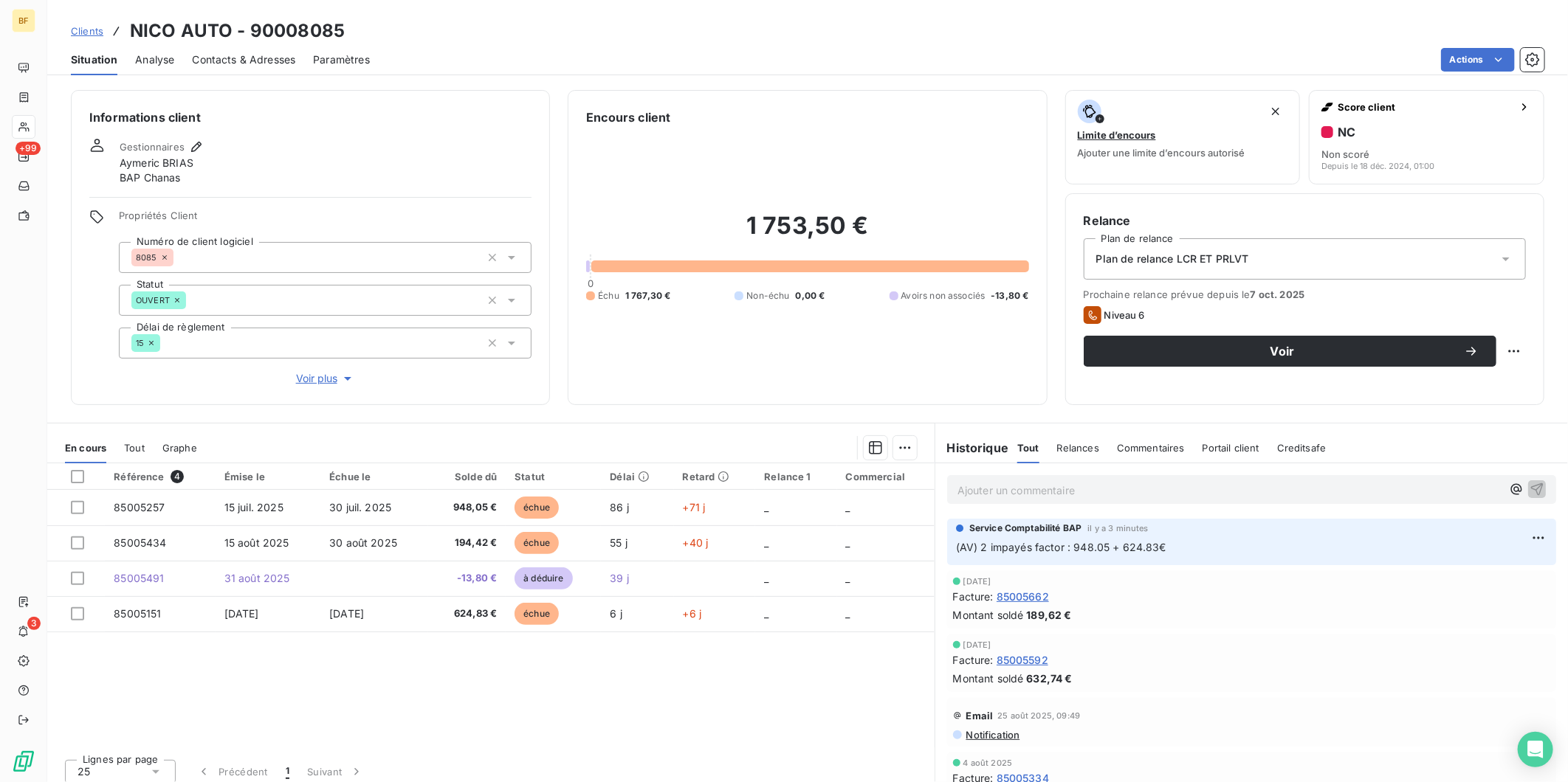
click at [242, 55] on span "Contacts & Adresses" at bounding box center [243, 59] width 103 height 15
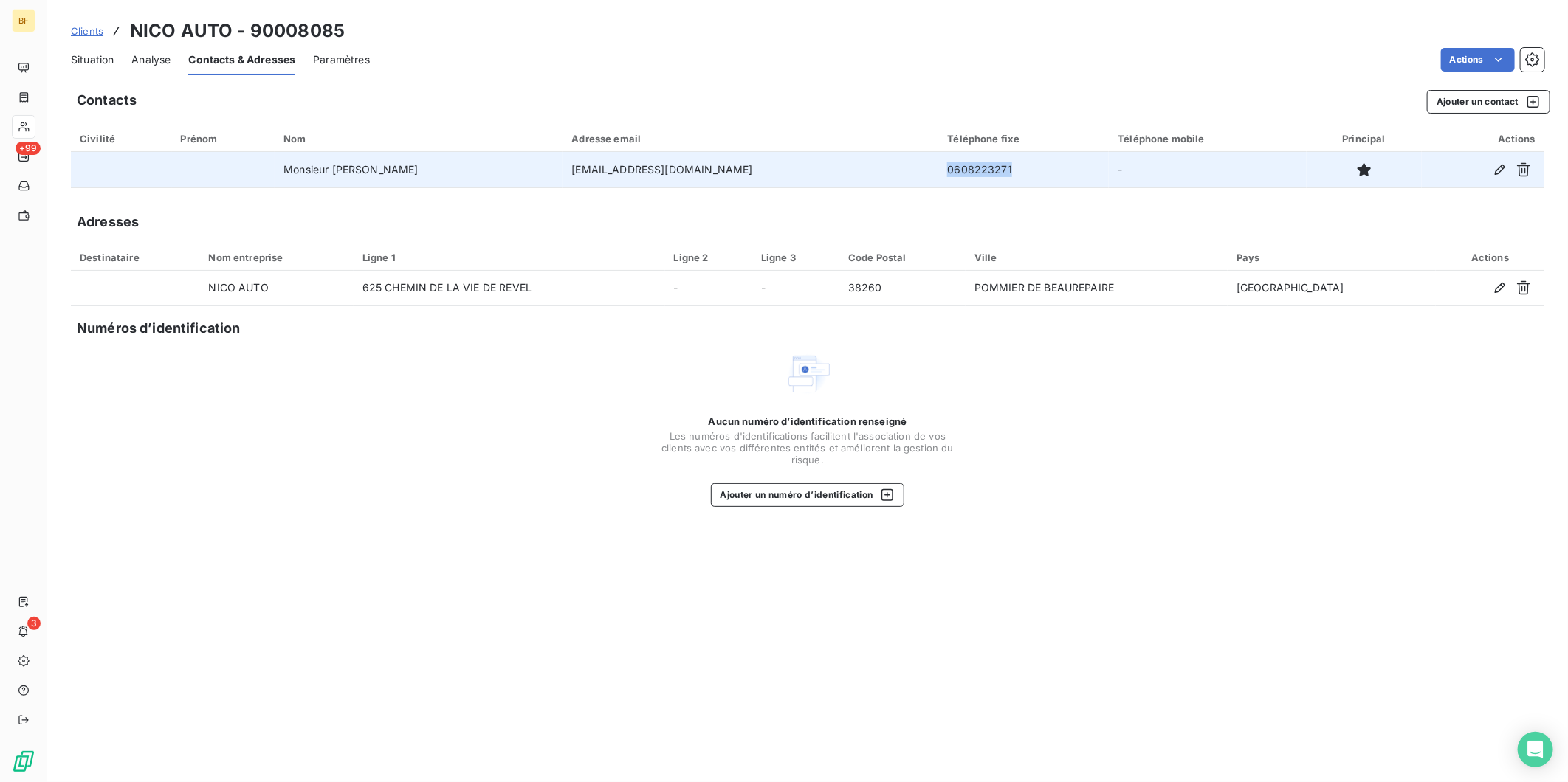
drag, startPoint x: 980, startPoint y: 163, endPoint x: 892, endPoint y: 170, distance: 88.3
click at [938, 170] on td "0608223271" at bounding box center [1023, 170] width 171 height 36
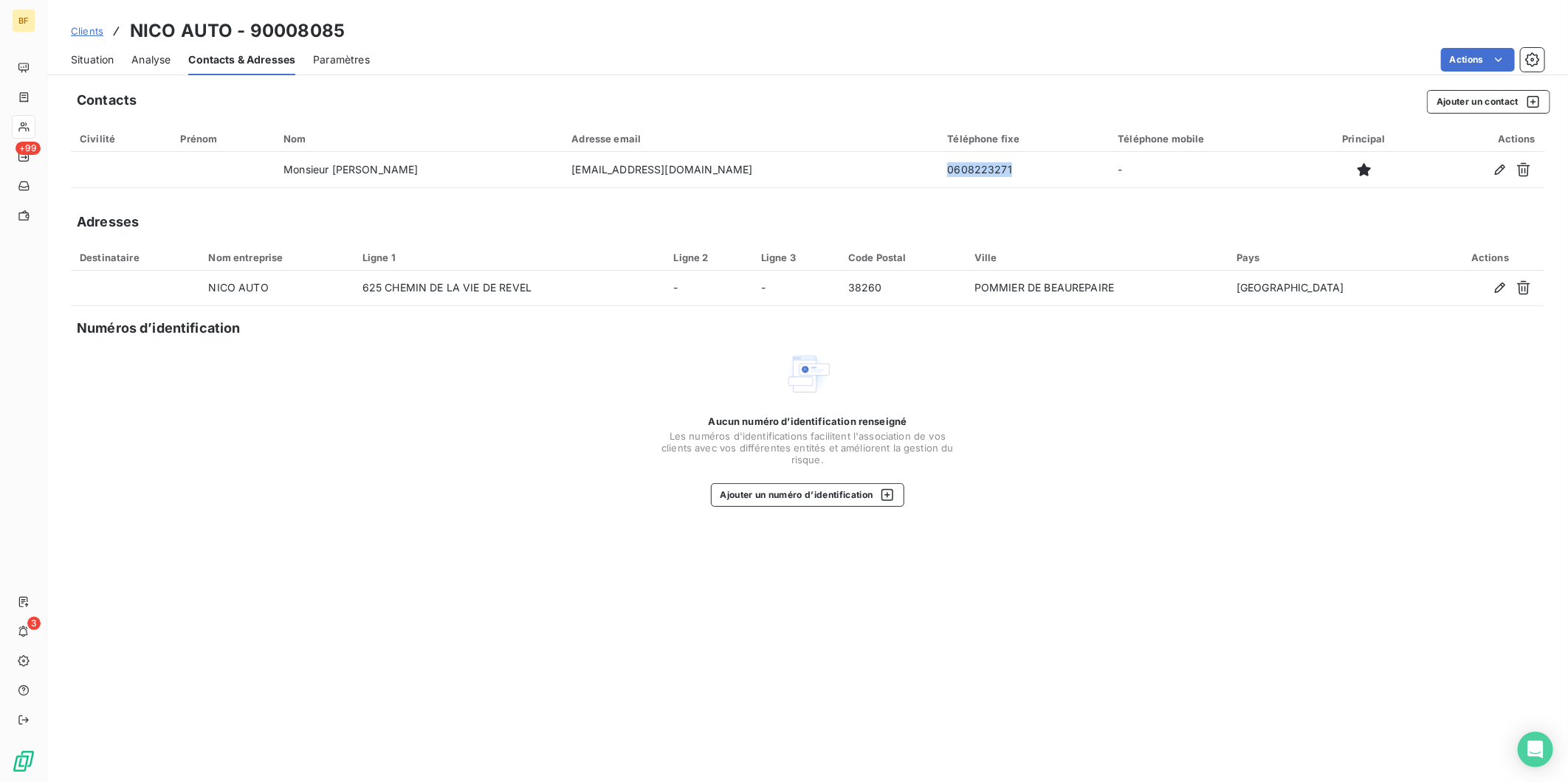
copy td "0608223271"
click at [97, 57] on span "Situation" at bounding box center [92, 59] width 43 height 15
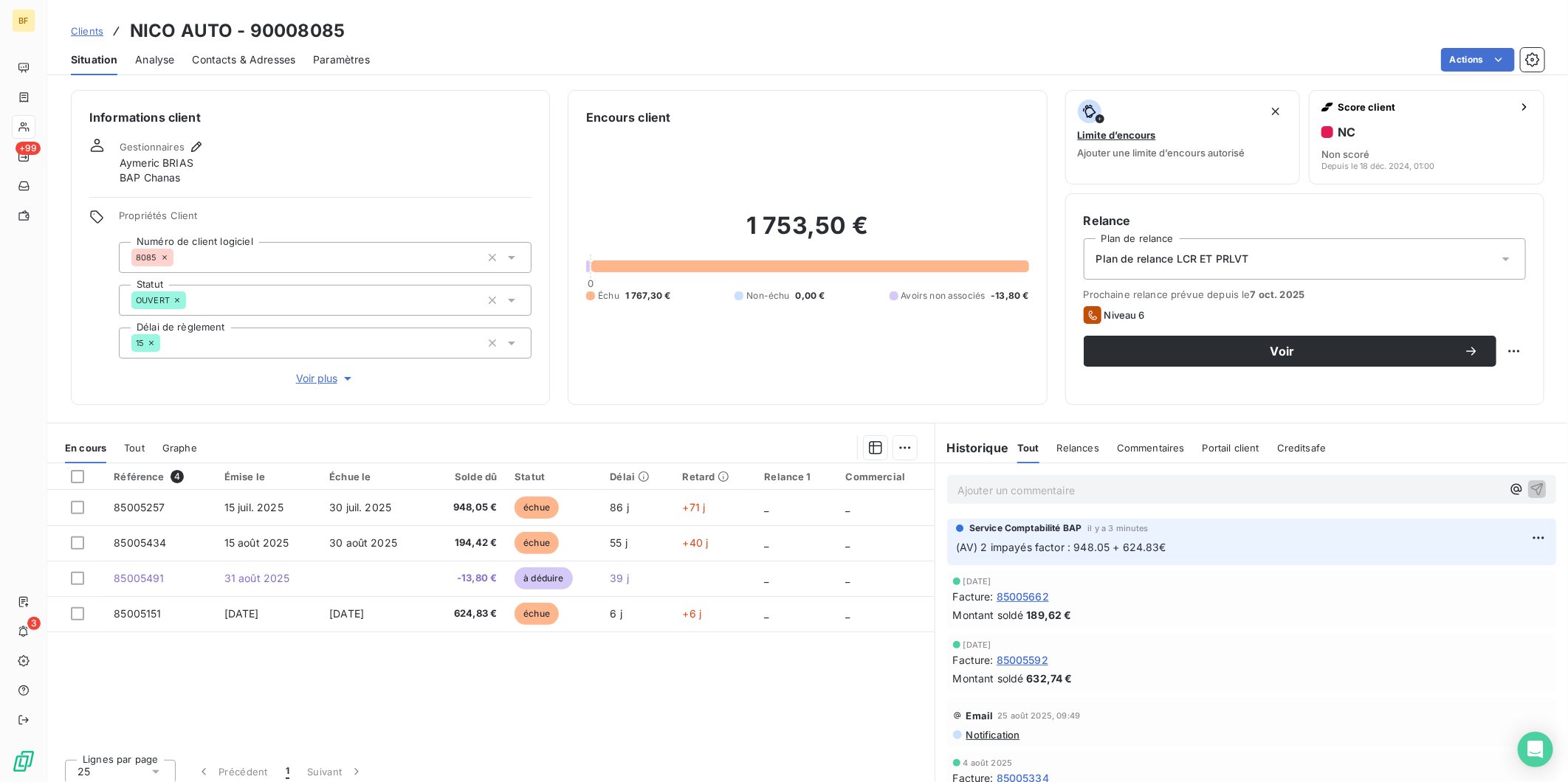
click at [1023, 497] on p "Ajouter un commentaire ﻿" at bounding box center [1229, 490] width 544 height 18
click at [1175, 489] on p "(AV) m'a raccroché au nez" at bounding box center [1229, 489] width 544 height 17
click at [1169, 496] on p "(AV) m'a raccroché au nez" at bounding box center [1229, 489] width 544 height 17
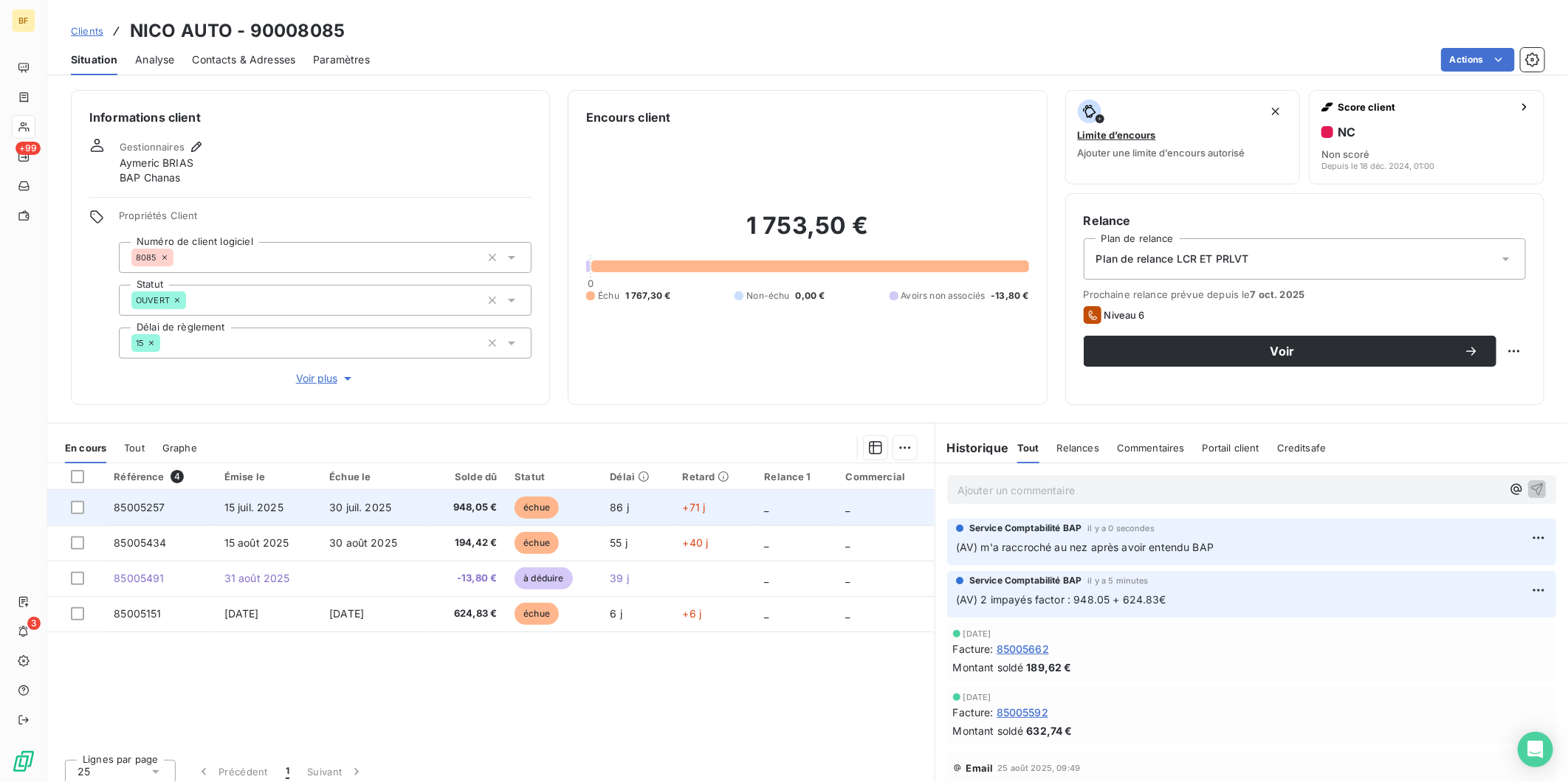
click at [353, 502] on span "30 juil. 2025" at bounding box center [360, 507] width 62 height 12
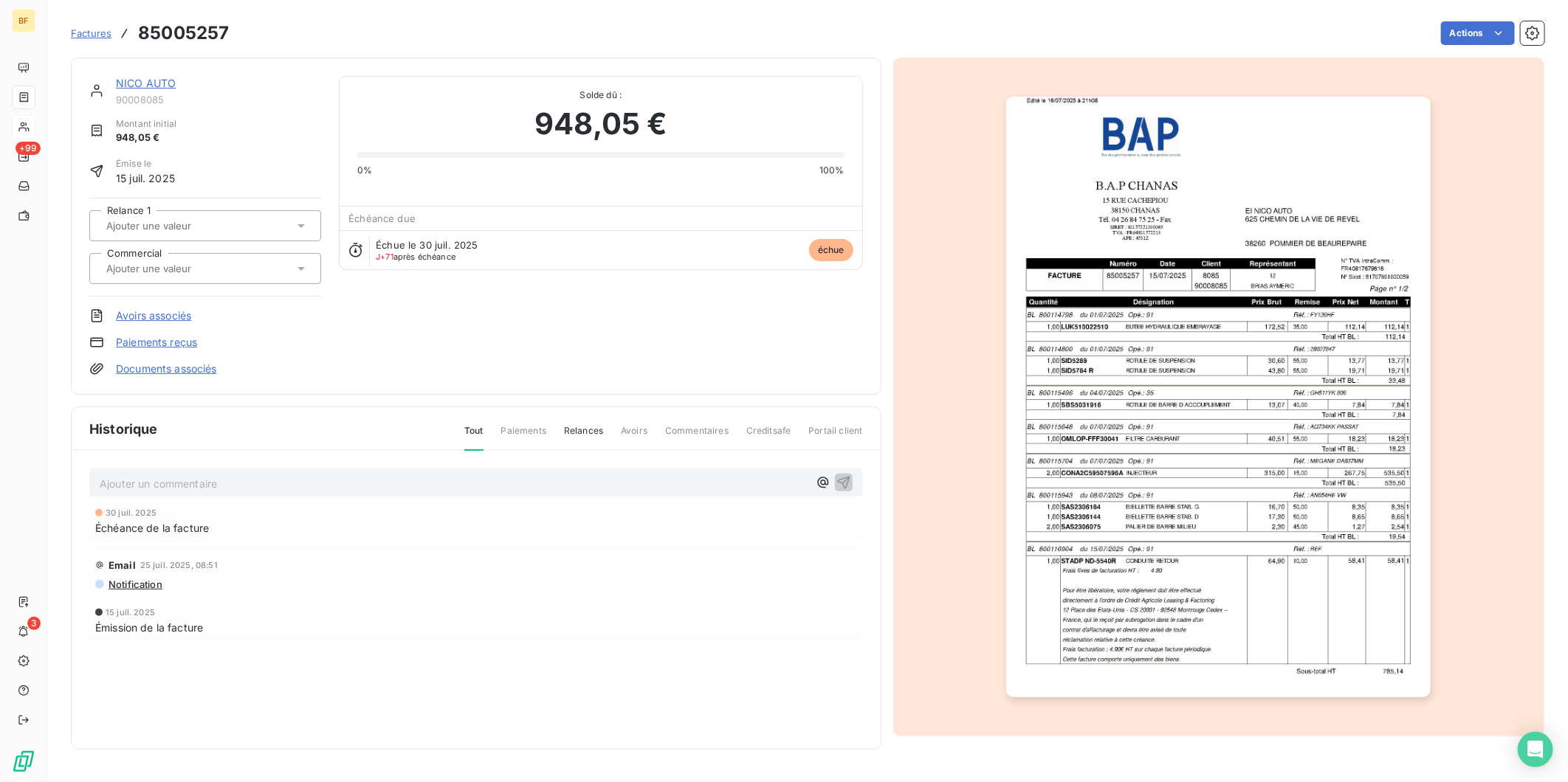
click at [189, 40] on h3 "85005257" at bounding box center [184, 33] width 91 height 26
copy h3 "85005257"
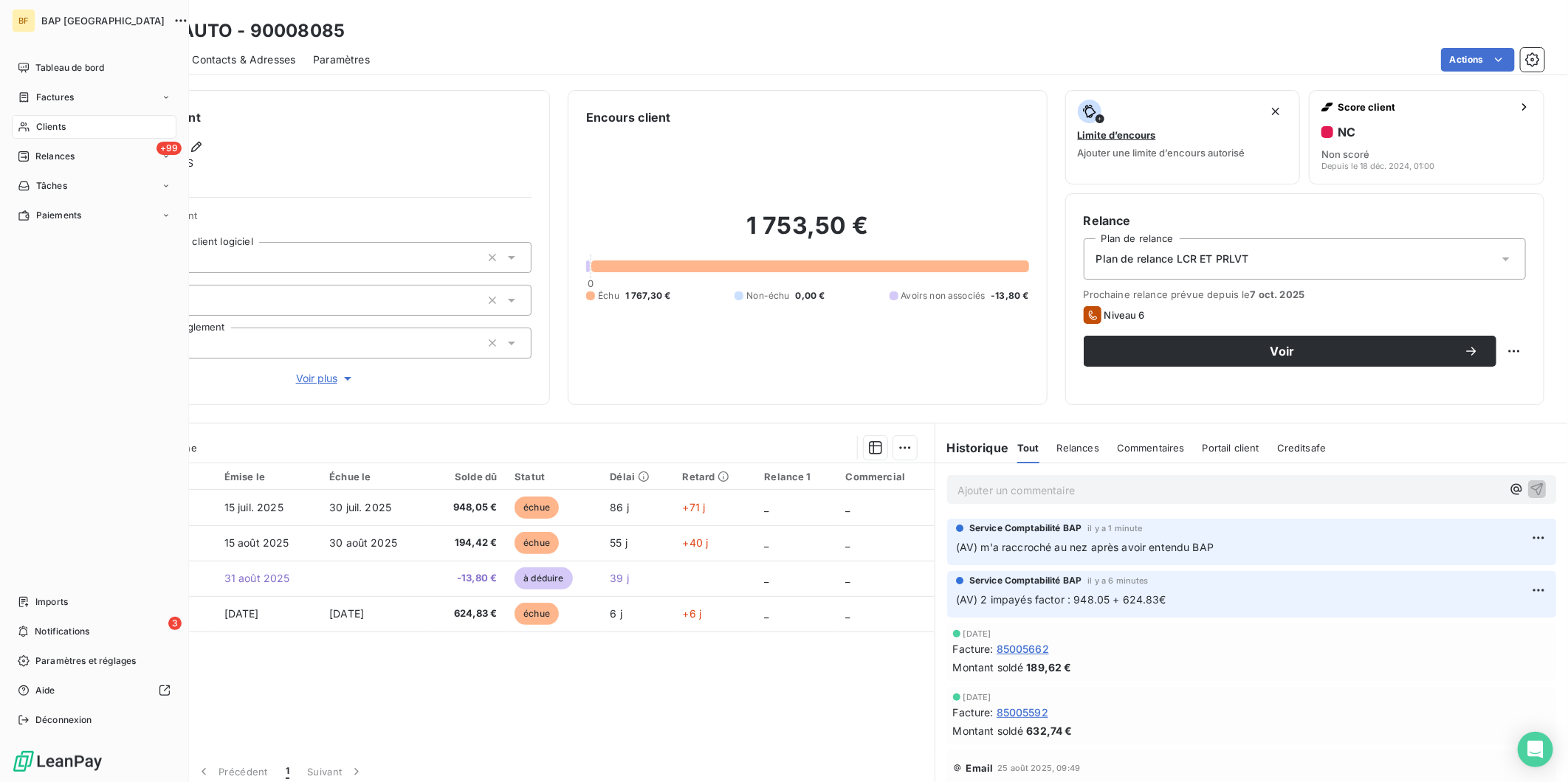
drag, startPoint x: 46, startPoint y: 124, endPoint x: 64, endPoint y: 115, distance: 20.1
click at [38, 122] on span "Clients" at bounding box center [51, 127] width 30 height 13
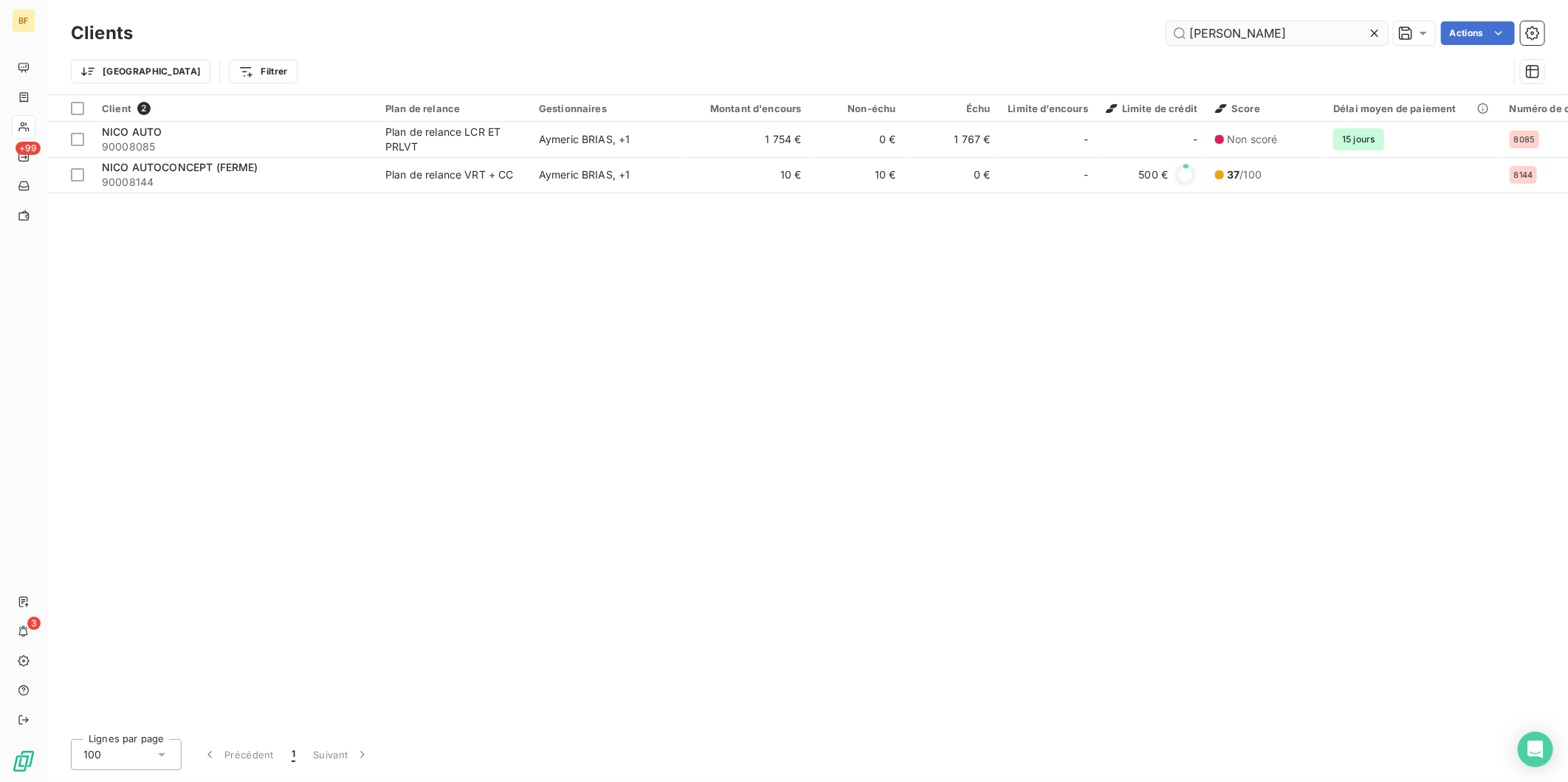
drag, startPoint x: 1303, startPoint y: 26, endPoint x: 1179, endPoint y: 31, distance: 124.1
click at [1179, 31] on input "[PERSON_NAME]" at bounding box center [1277, 32] width 221 height 24
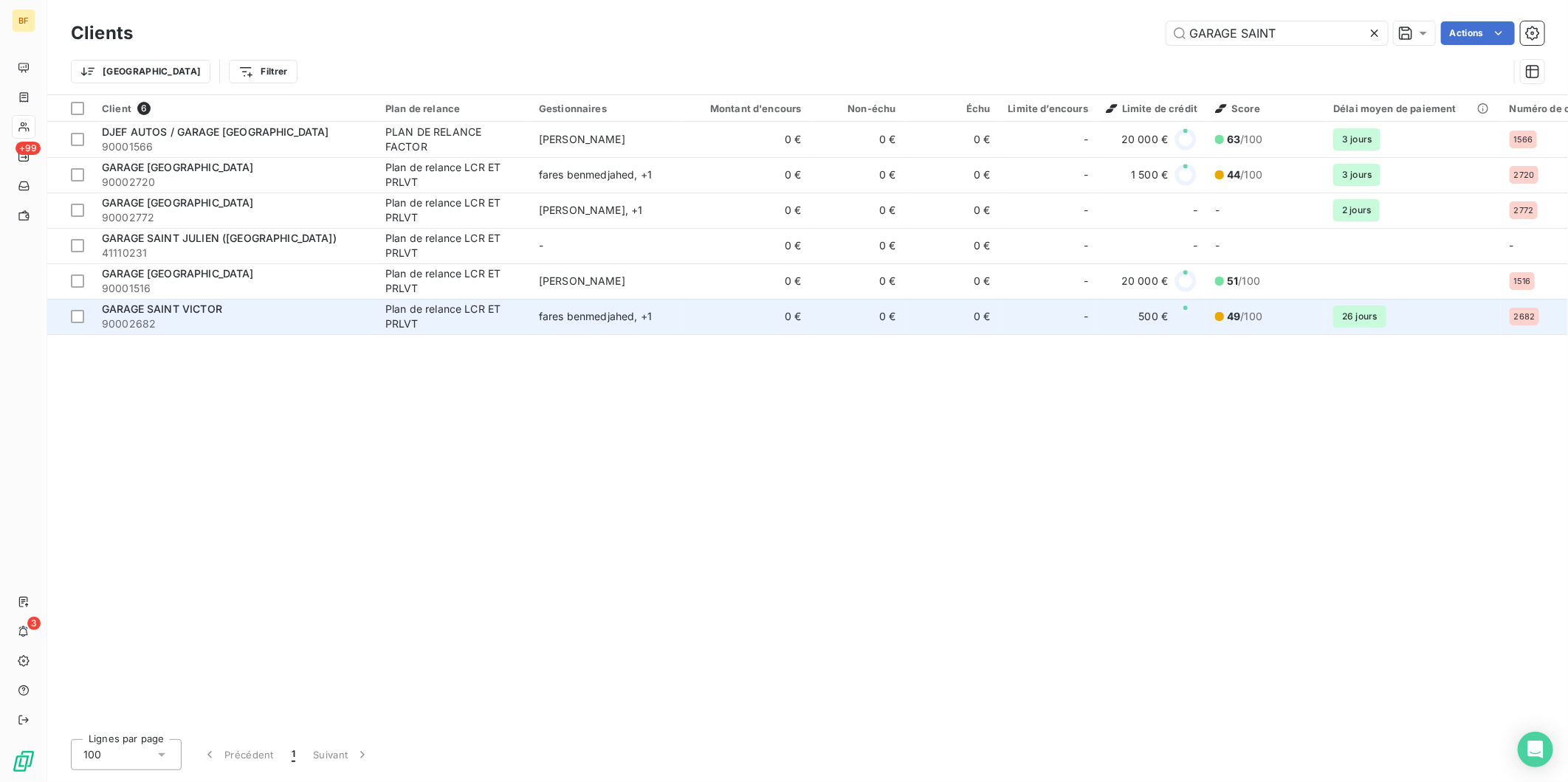
type input "GARAGE SAINT"
click at [228, 306] on div "GARAGE SAINT VICTOR" at bounding box center [234, 309] width 266 height 15
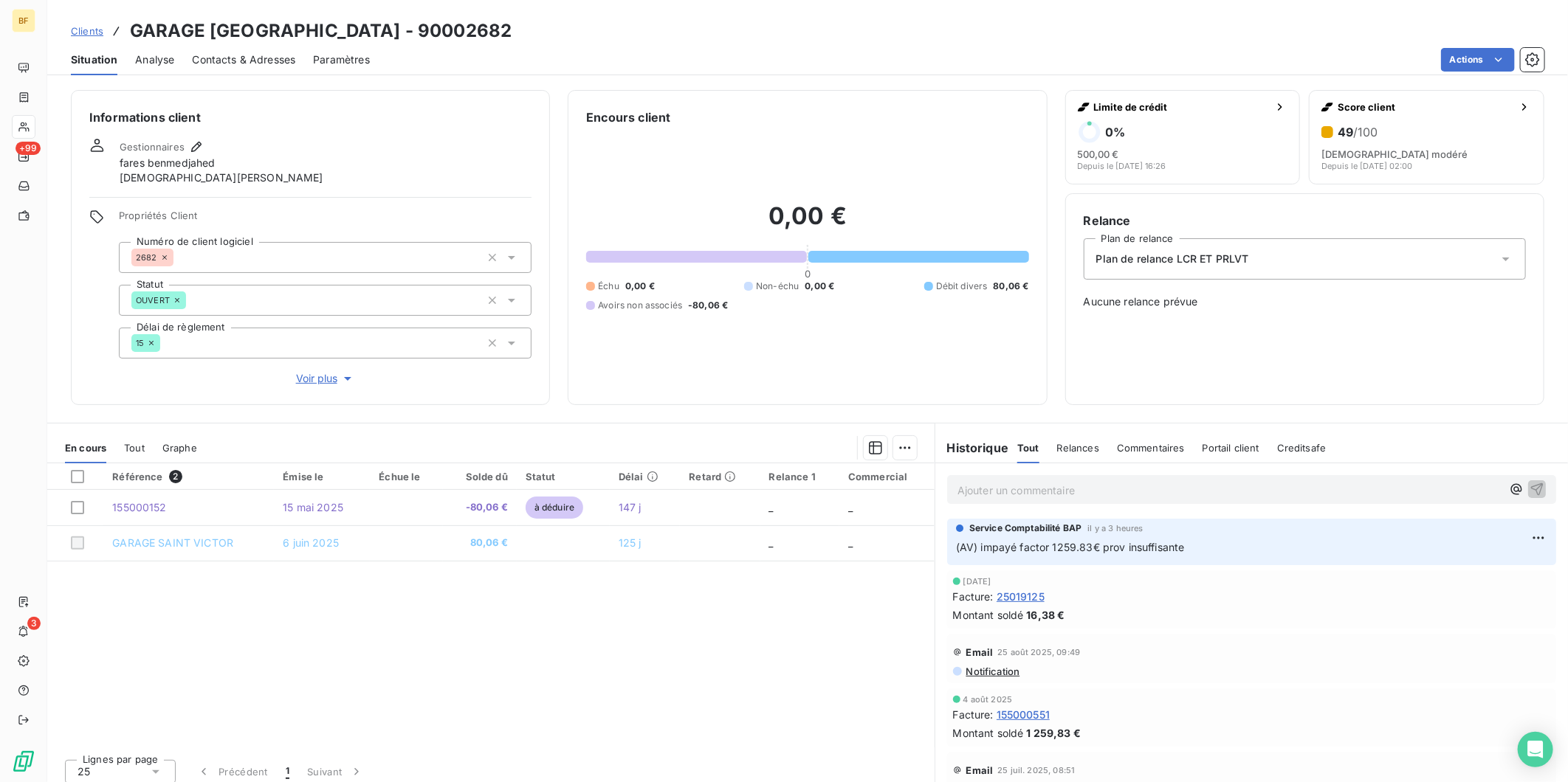
click at [246, 53] on span "Contacts & Adresses" at bounding box center [243, 59] width 103 height 15
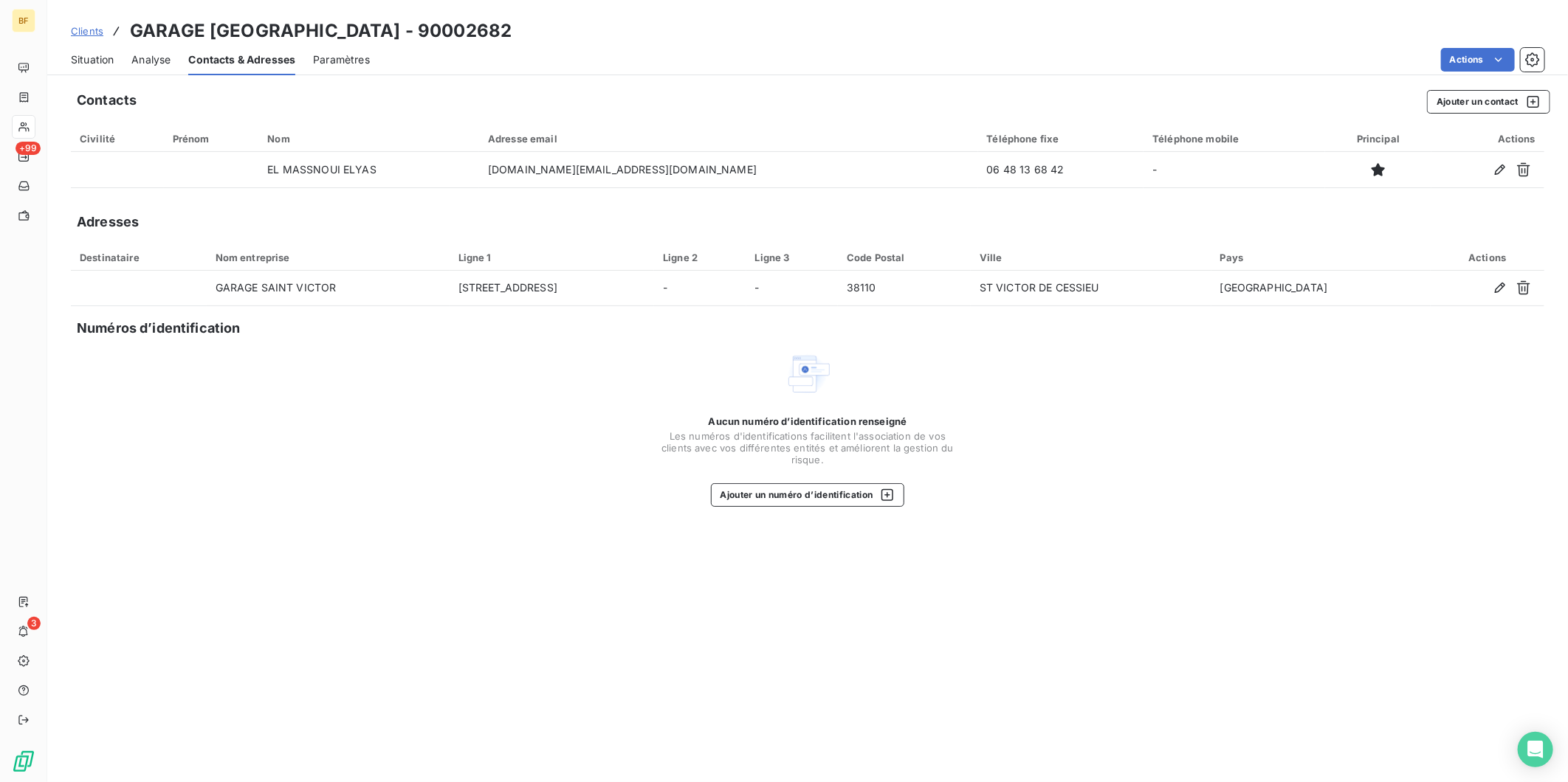
click at [85, 52] on span "Situation" at bounding box center [92, 59] width 43 height 15
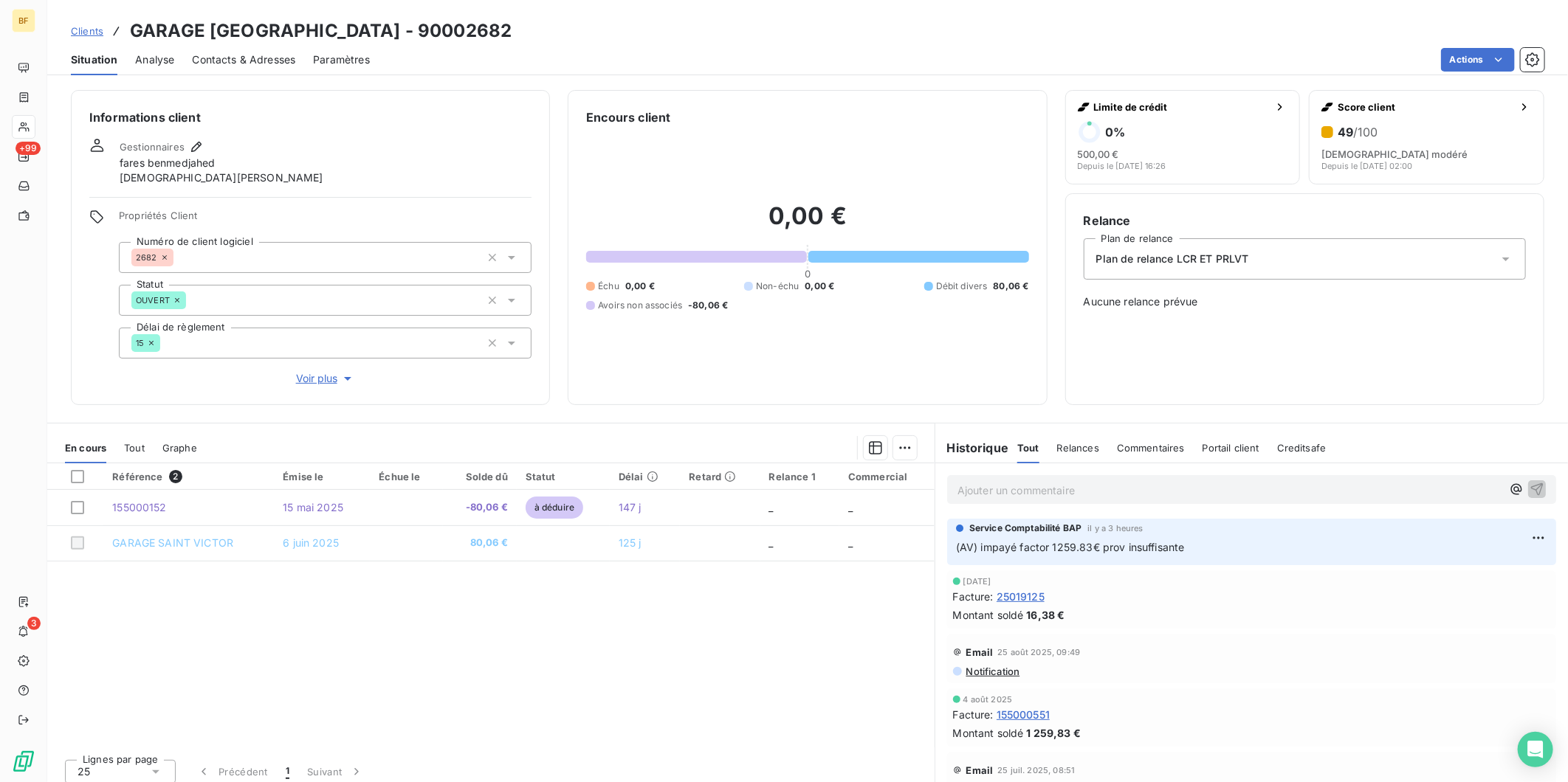
click at [278, 59] on span "Contacts & Adresses" at bounding box center [243, 59] width 103 height 15
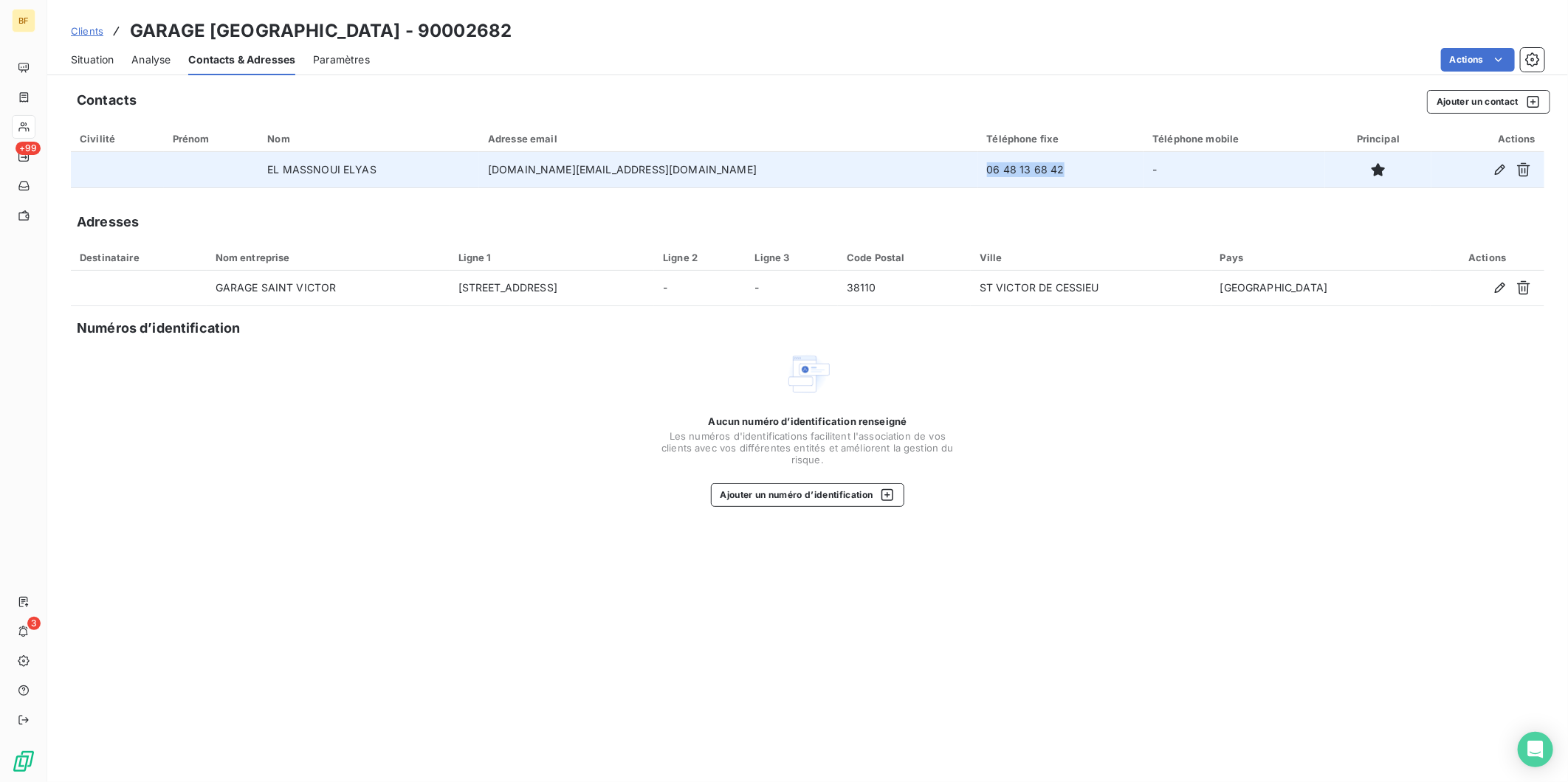
drag, startPoint x: 943, startPoint y: 175, endPoint x: 855, endPoint y: 172, distance: 88.1
click at [978, 172] on td "06 48 13 68 42" at bounding box center [1061, 170] width 166 height 36
copy td "06 48 13 68 42"
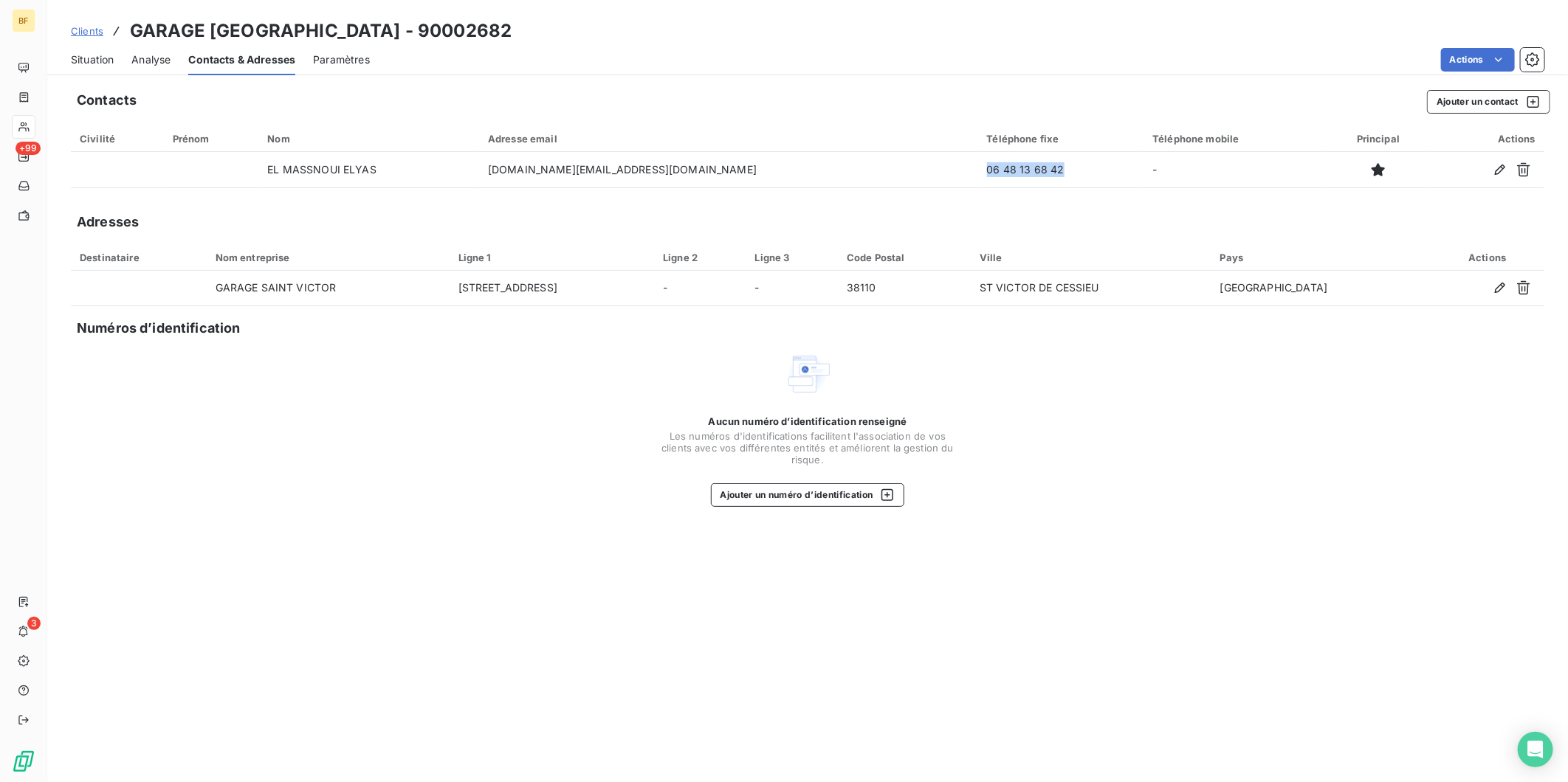
click at [85, 62] on span "Situation" at bounding box center [92, 59] width 43 height 15
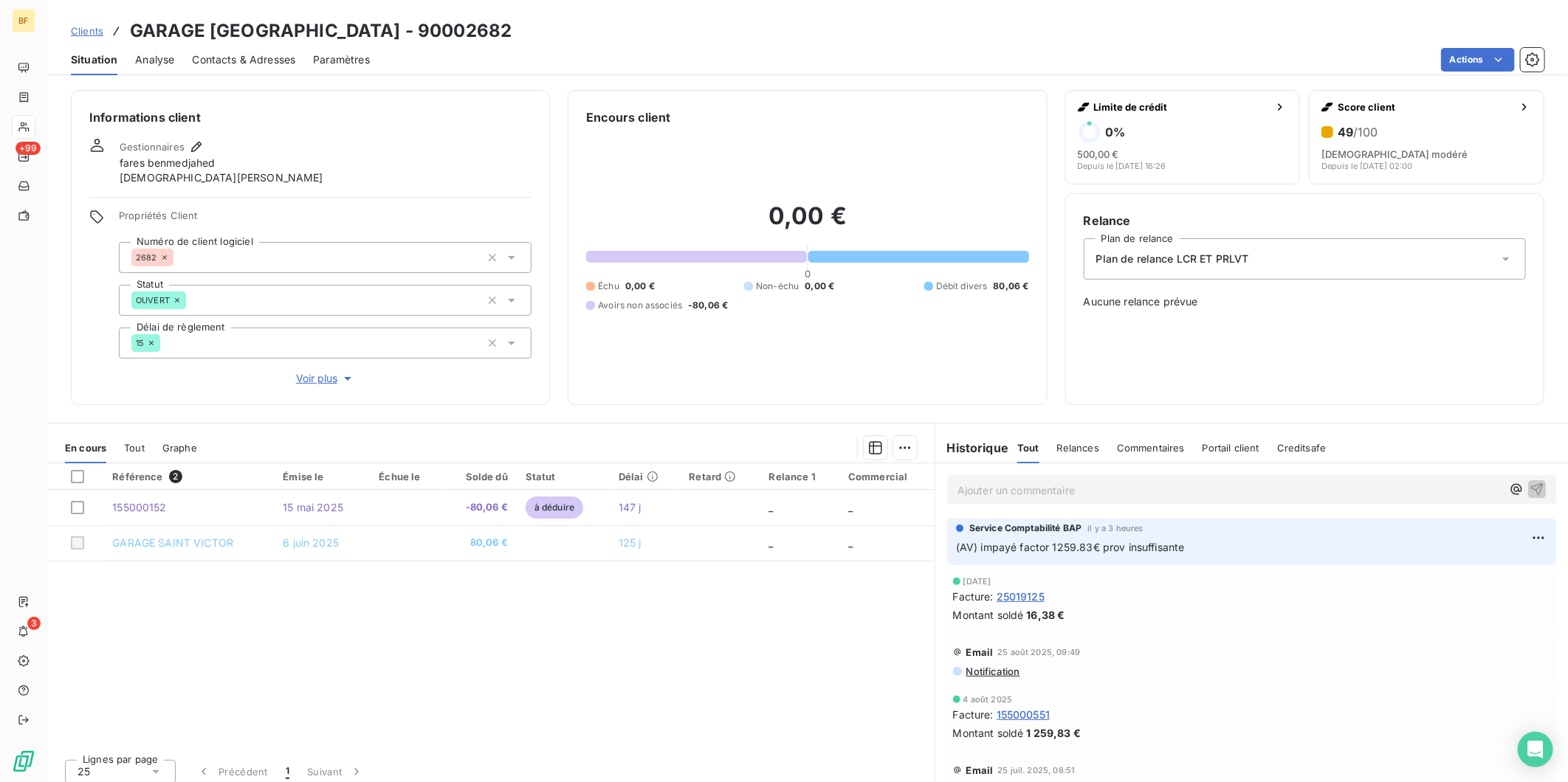
drag, startPoint x: 154, startPoint y: 444, endPoint x: 145, endPoint y: 443, distance: 9.1
click at [151, 444] on div "En cours Tout Graphe" at bounding box center [491, 447] width 887 height 31
click at [145, 443] on div "En cours Tout Graphe" at bounding box center [491, 447] width 887 height 31
click at [139, 443] on span "Tout" at bounding box center [135, 448] width 21 height 12
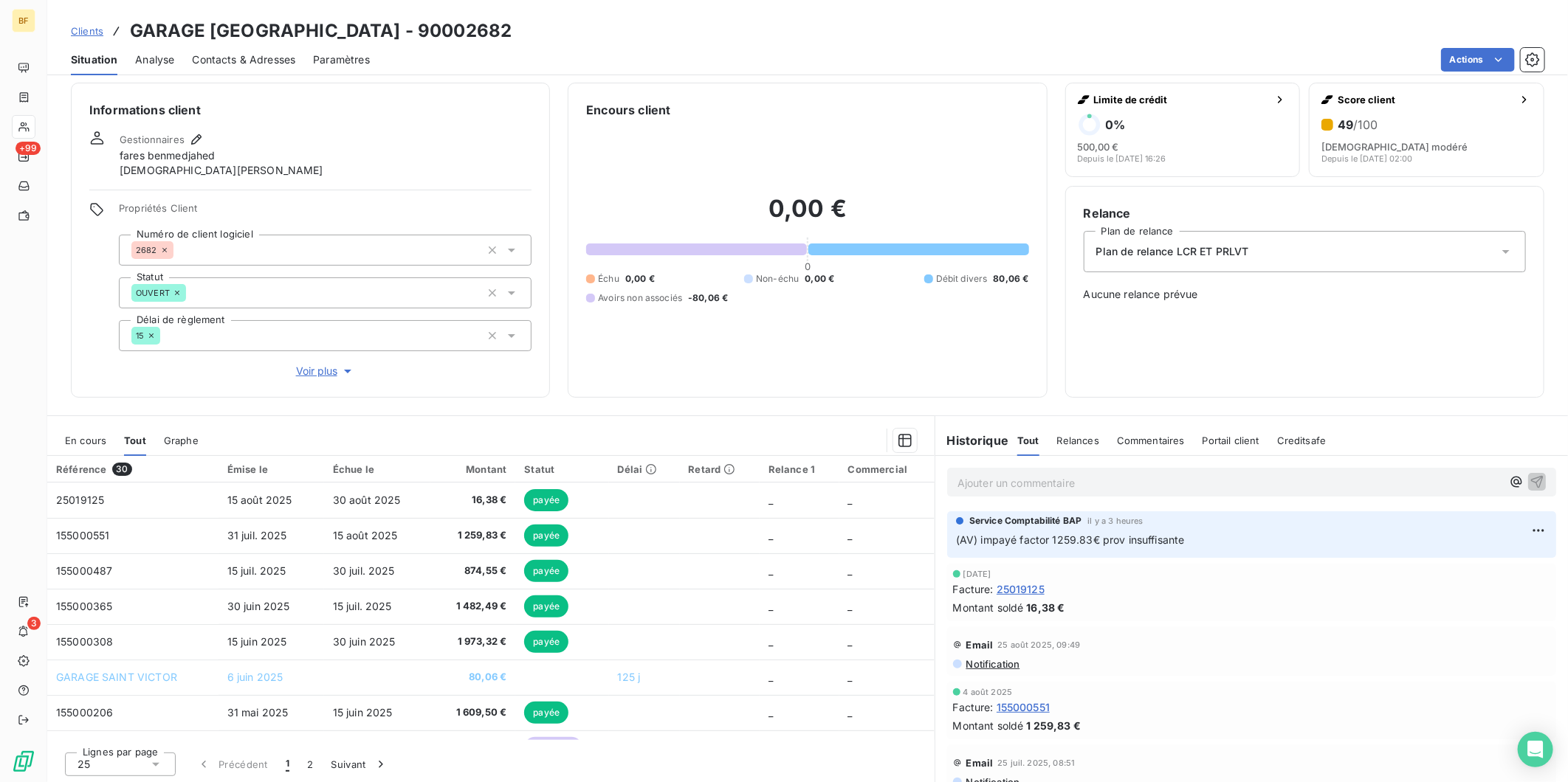
scroll to position [10, 0]
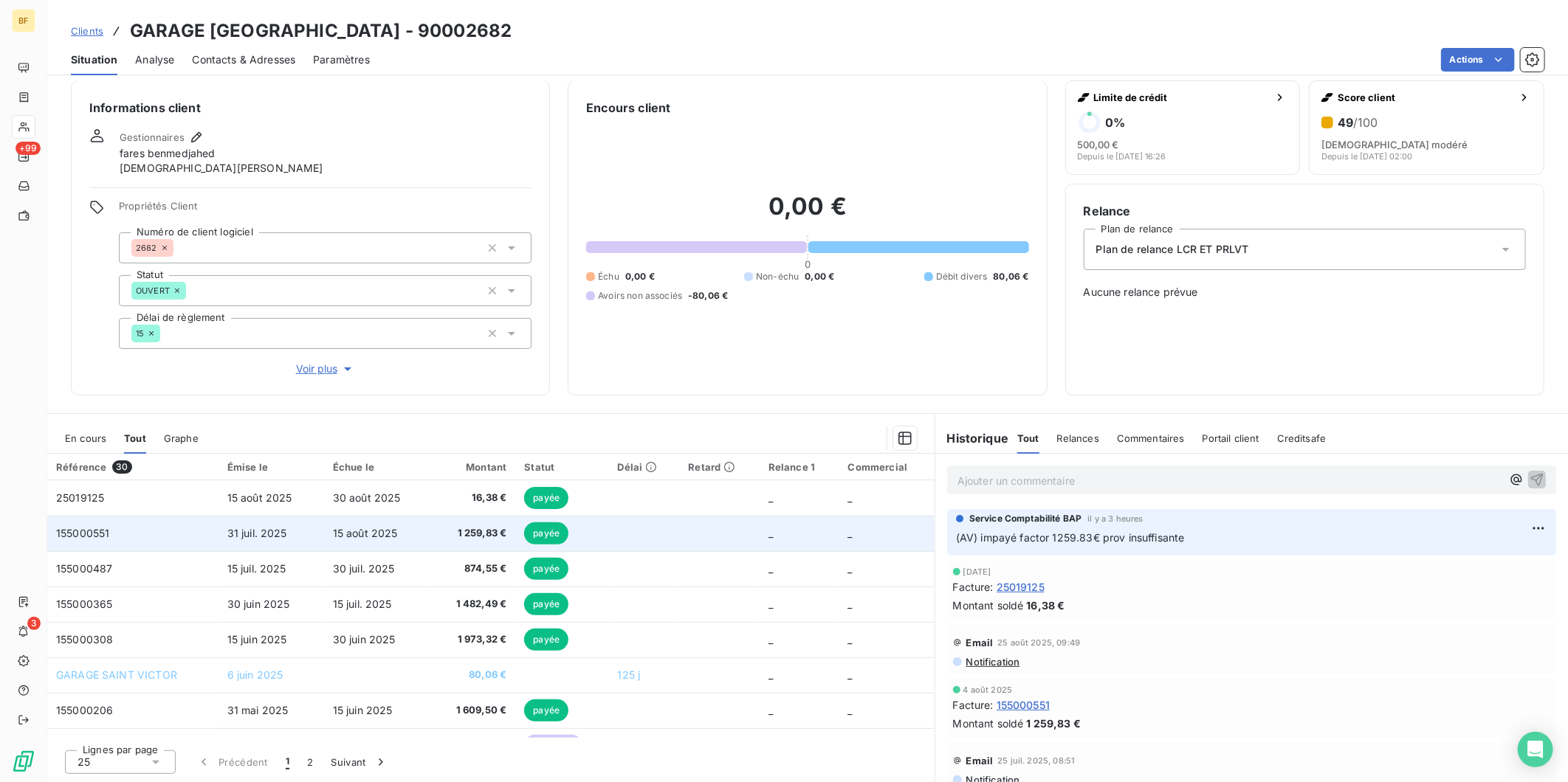
click at [196, 539] on td "155000551" at bounding box center [133, 534] width 172 height 36
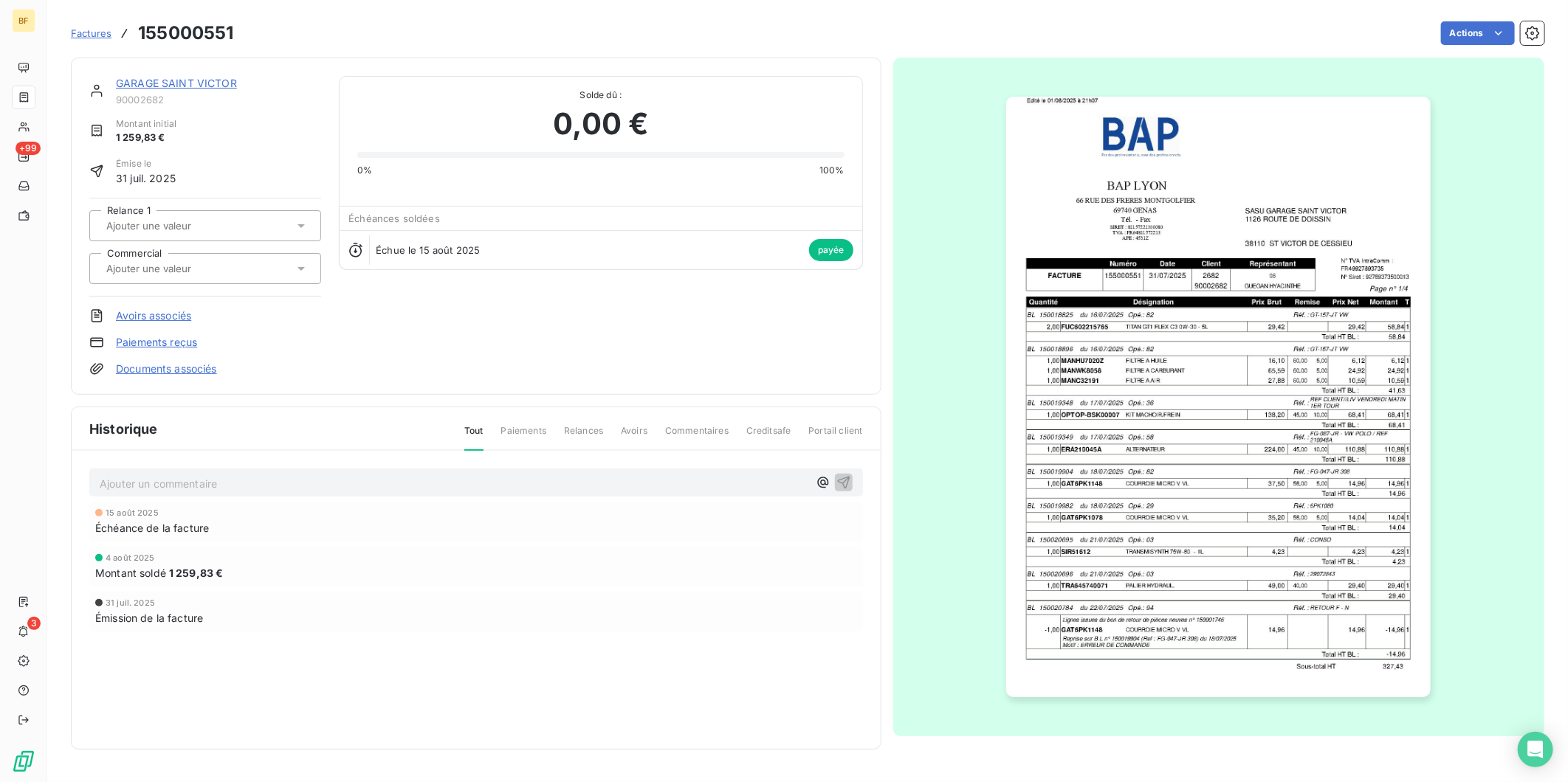
click at [1267, 286] on img "button" at bounding box center [1218, 397] width 424 height 601
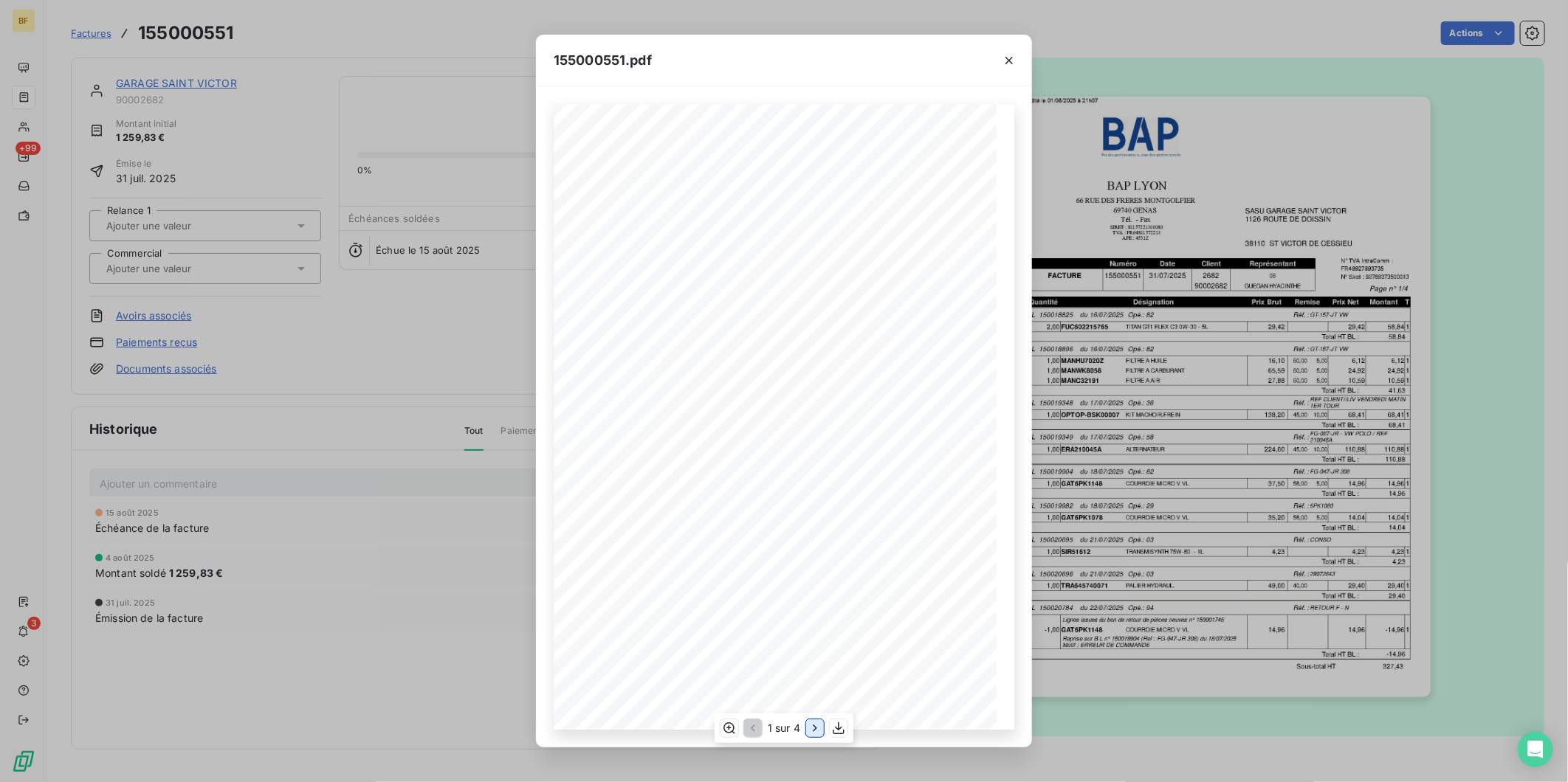
click at [809, 729] on icon "button" at bounding box center [815, 728] width 15 height 15
click at [809, 729] on icon "button" at bounding box center [816, 728] width 15 height 15
click at [749, 727] on icon "button" at bounding box center [752, 728] width 15 height 15
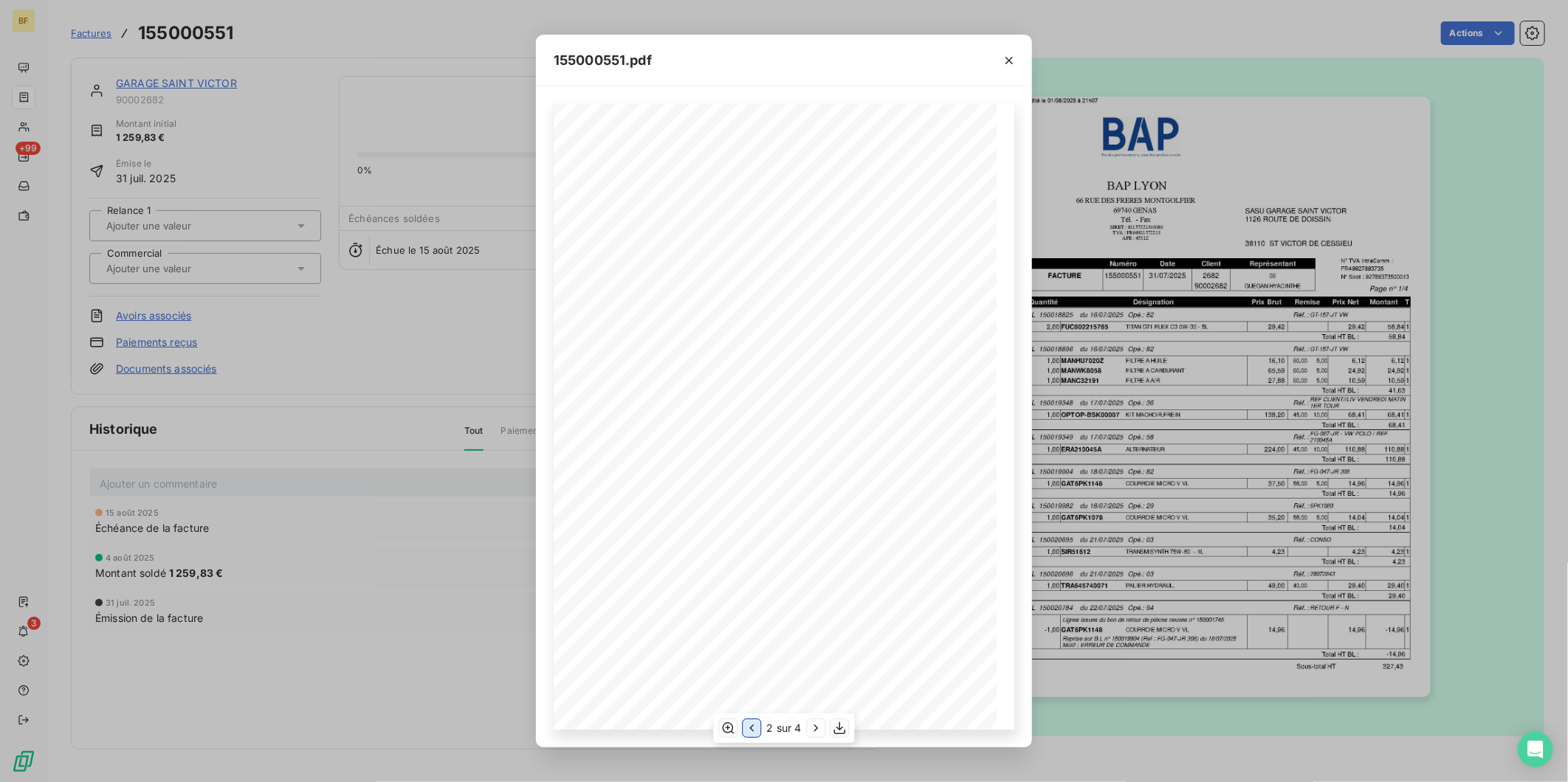
click at [749, 727] on icon "button" at bounding box center [752, 728] width 15 height 15
click at [1002, 56] on icon "button" at bounding box center [1009, 60] width 15 height 15
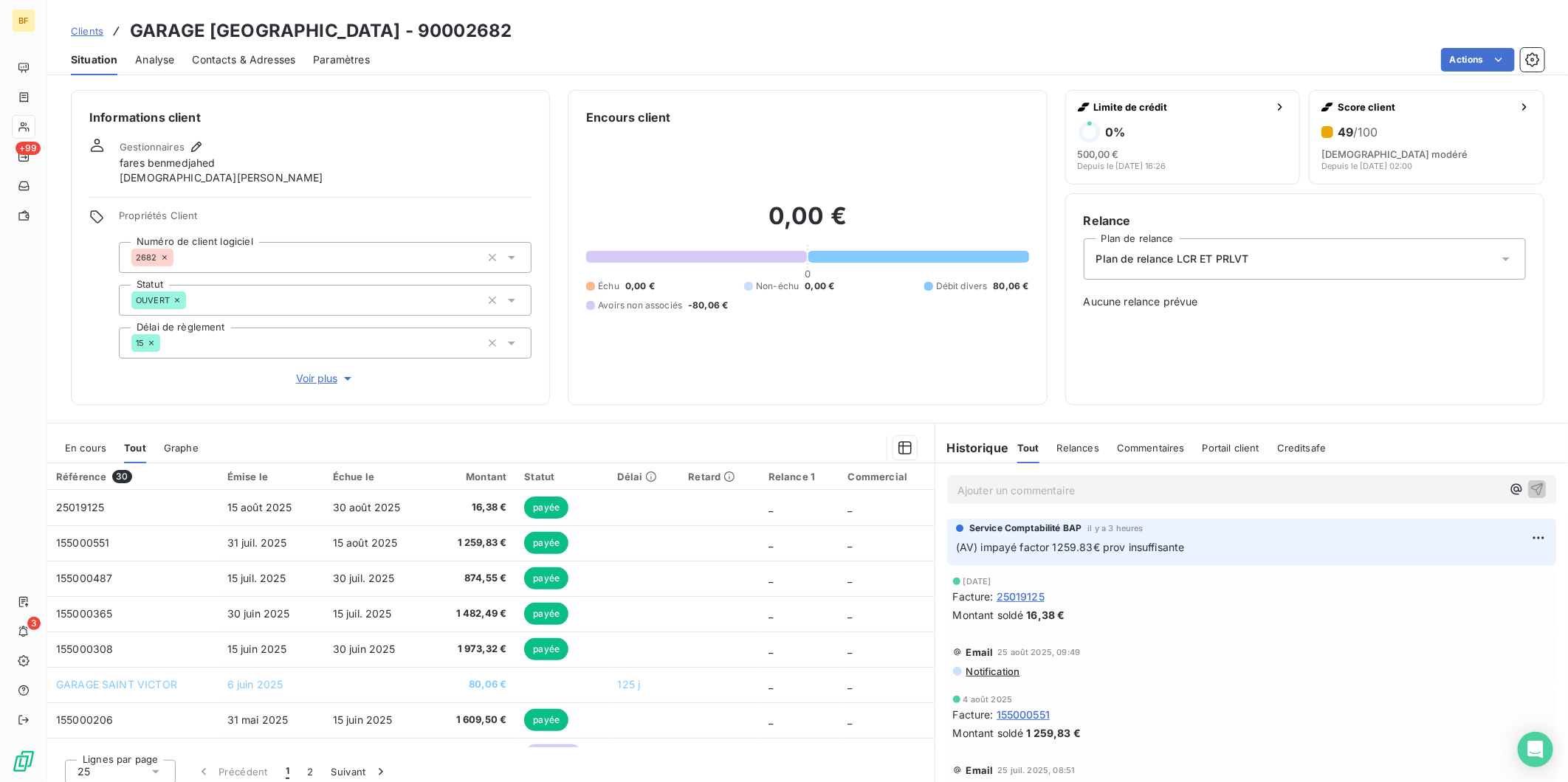
click at [246, 63] on span "Contacts & Adresses" at bounding box center [243, 59] width 103 height 15
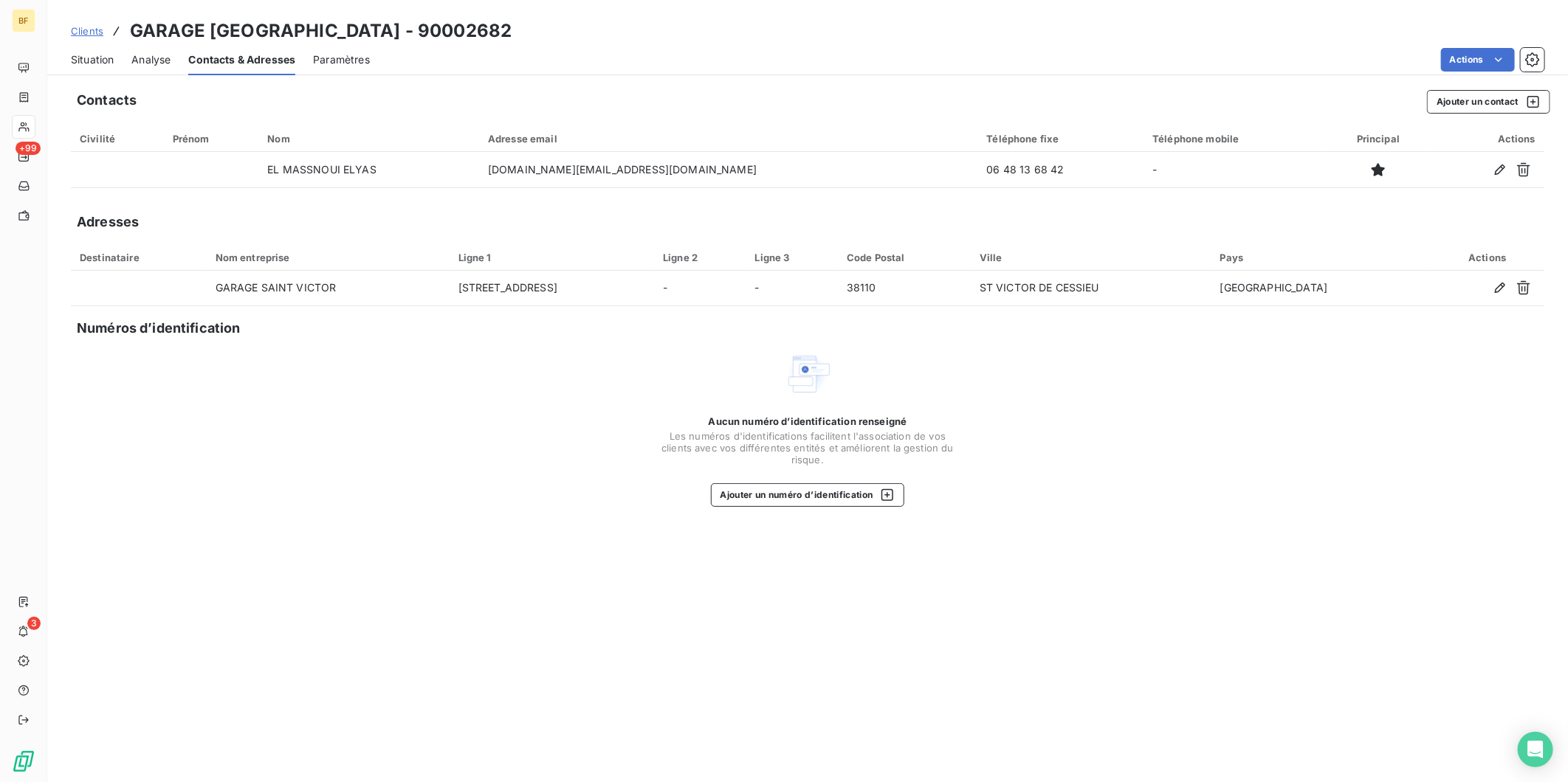
click at [92, 52] on span "Situation" at bounding box center [92, 59] width 43 height 15
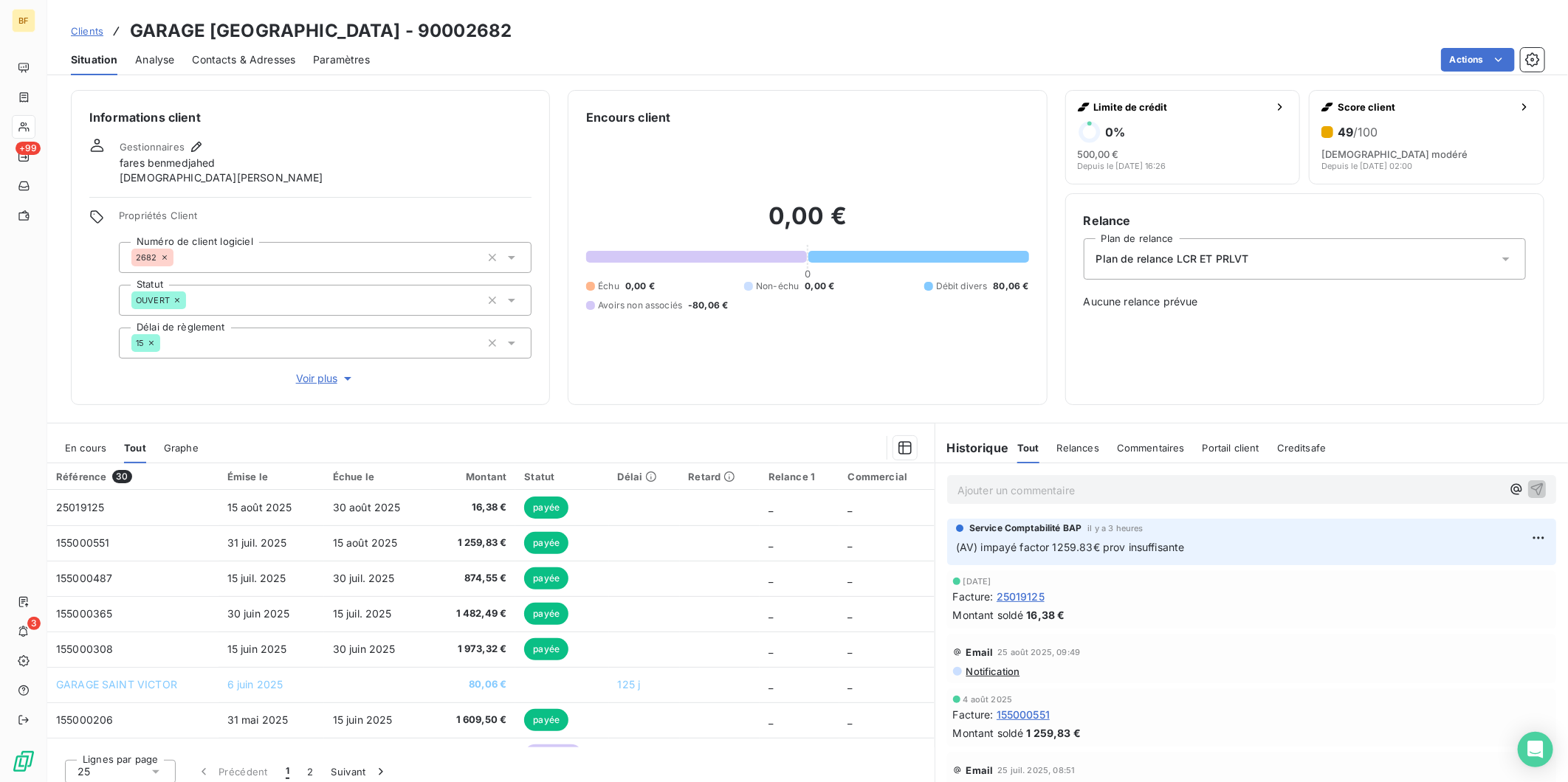
click at [977, 488] on p "Ajouter un commentaire ﻿" at bounding box center [1229, 490] width 544 height 18
click at [1038, 494] on p "(AV)" at bounding box center [1229, 489] width 544 height 17
click at [1111, 490] on span "(AV) va faire un virement directement au factor" at bounding box center [1074, 489] width 234 height 12
click at [1111, 489] on span "(AV) va faire un virement directement au factor" at bounding box center [1074, 489] width 234 height 12
click at [1132, 485] on p "(AV) va faire un virement au factor" at bounding box center [1229, 489] width 544 height 17
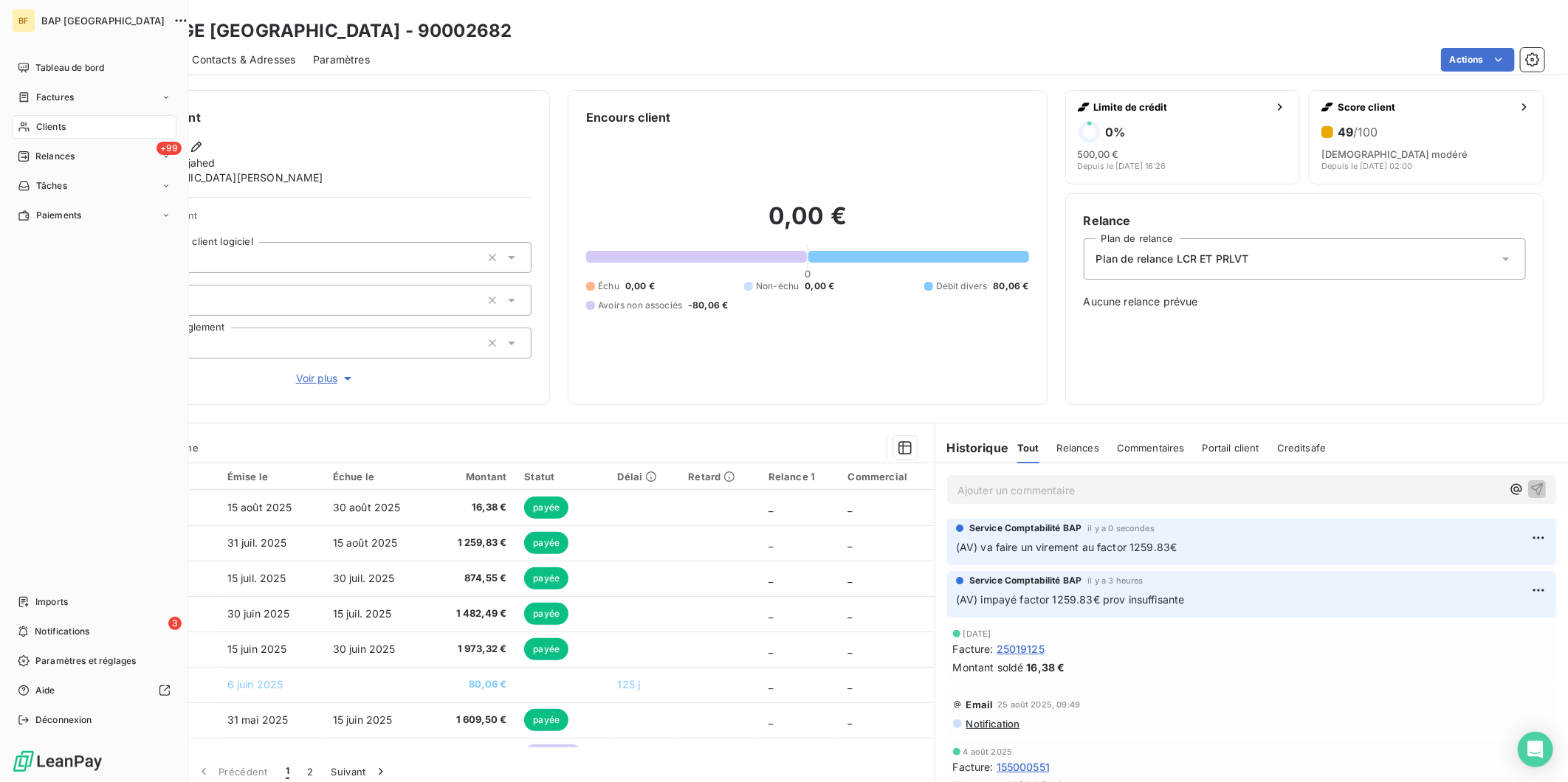
click at [31, 130] on div "Clients" at bounding box center [94, 127] width 164 height 24
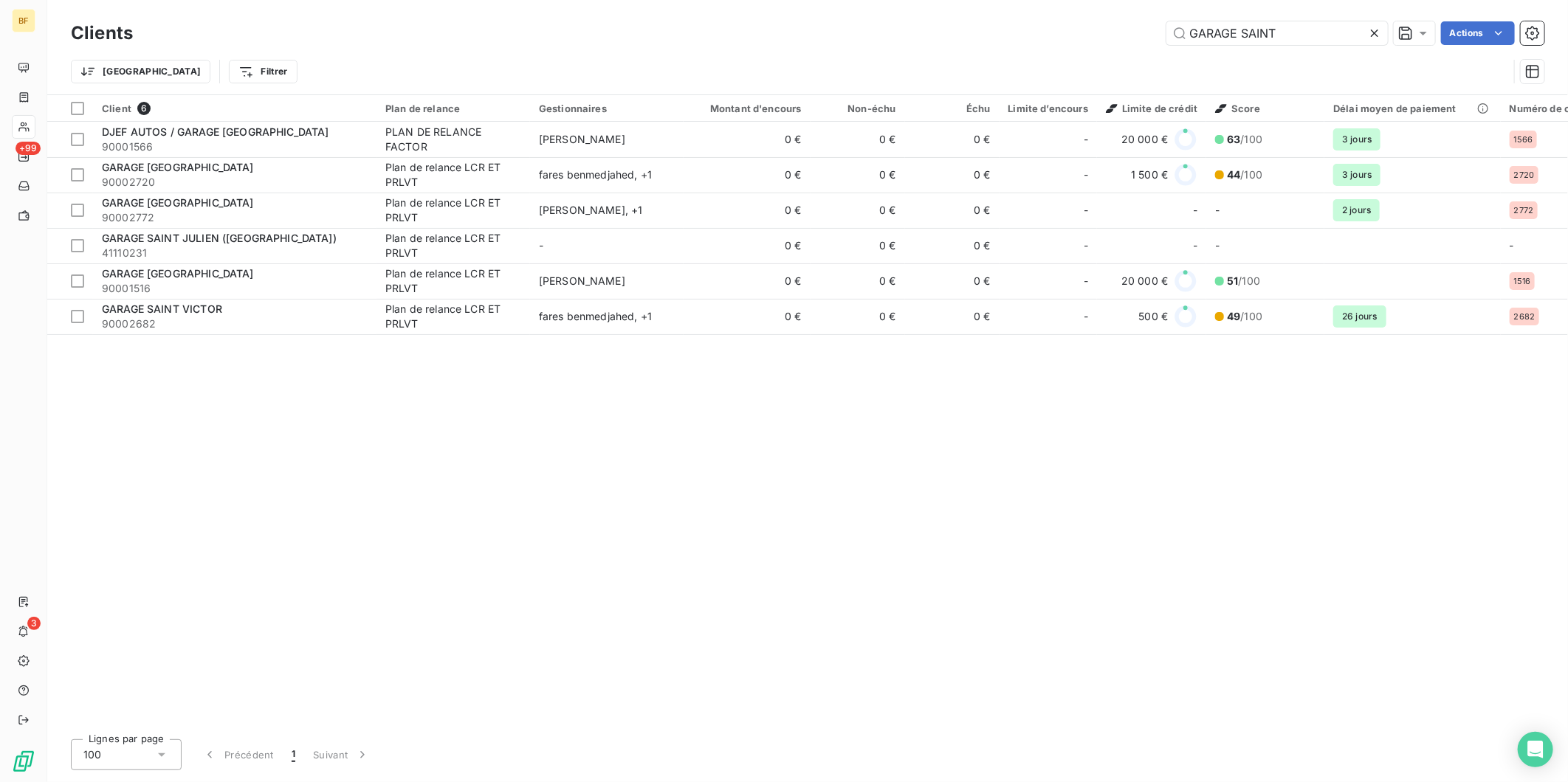
drag, startPoint x: 1303, startPoint y: 39, endPoint x: 1156, endPoint y: 28, distance: 147.4
click at [1156, 28] on div "GARAGE SAINT Actions" at bounding box center [847, 32] width 1394 height 24
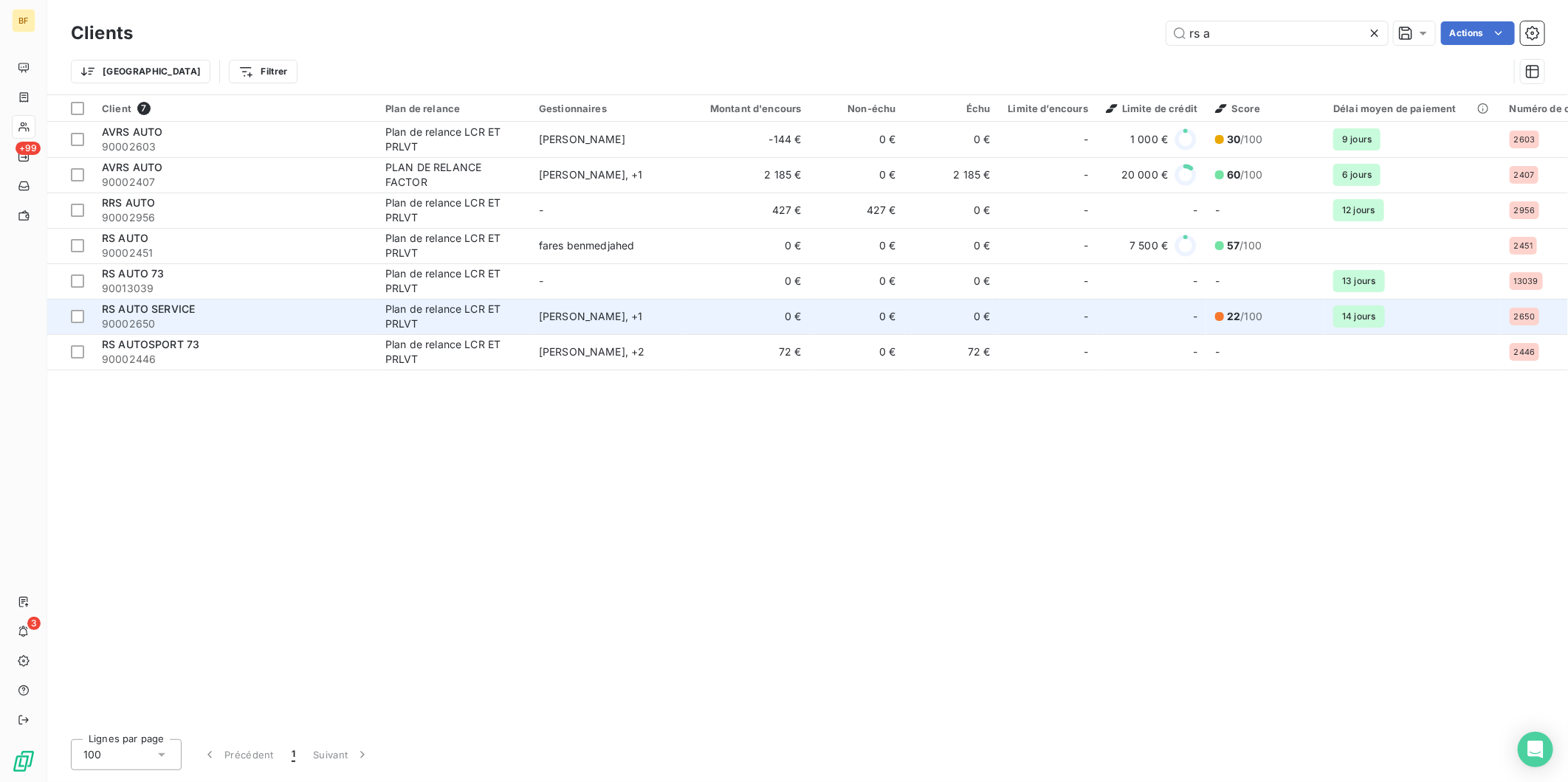
type input "rs a"
click at [203, 307] on div "RS AUTO SERVICE" at bounding box center [234, 309] width 266 height 15
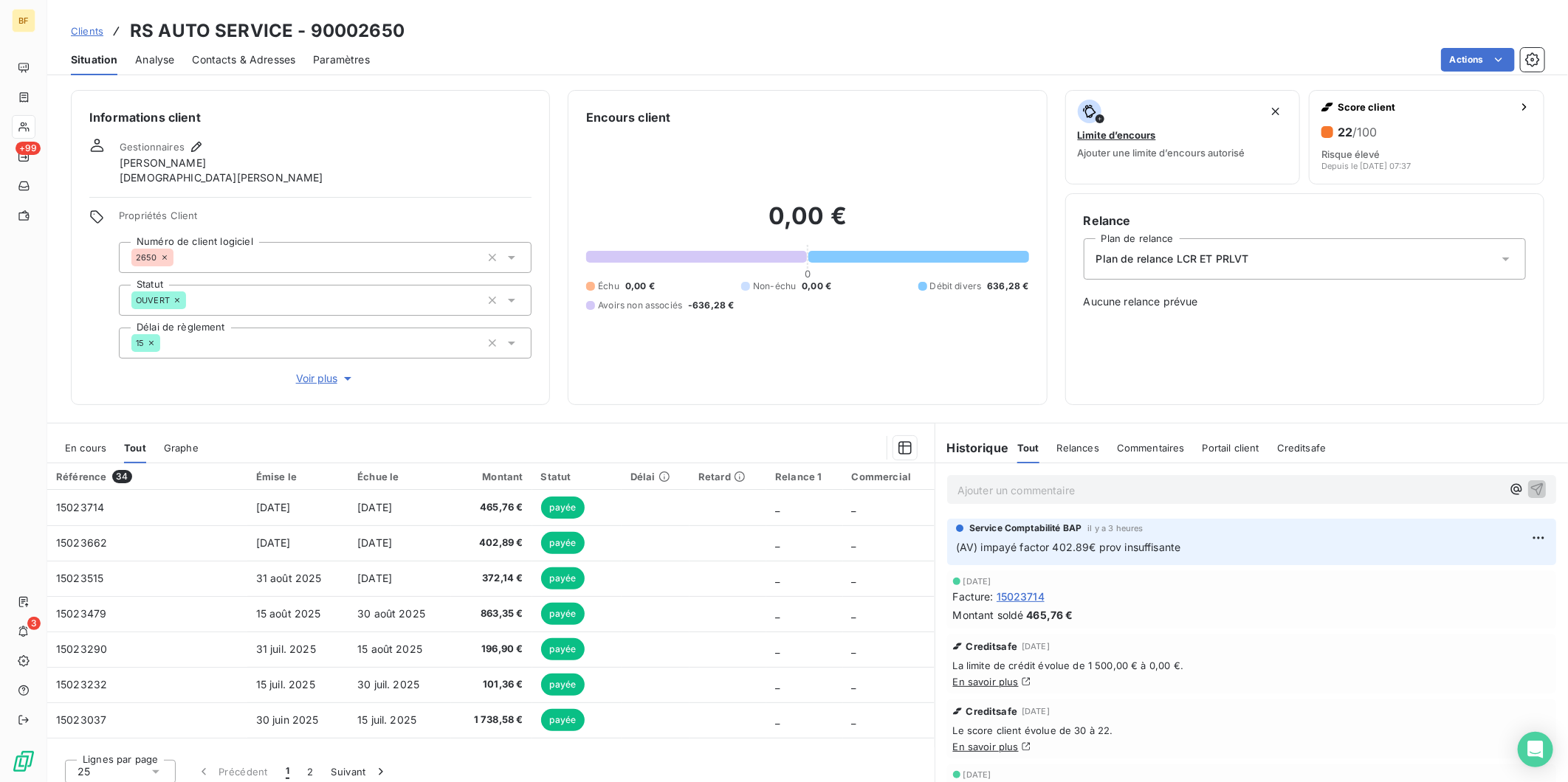
drag, startPoint x: 248, startPoint y: 59, endPoint x: 195, endPoint y: 59, distance: 53.0
click at [248, 59] on span "Contacts & Adresses" at bounding box center [243, 59] width 103 height 15
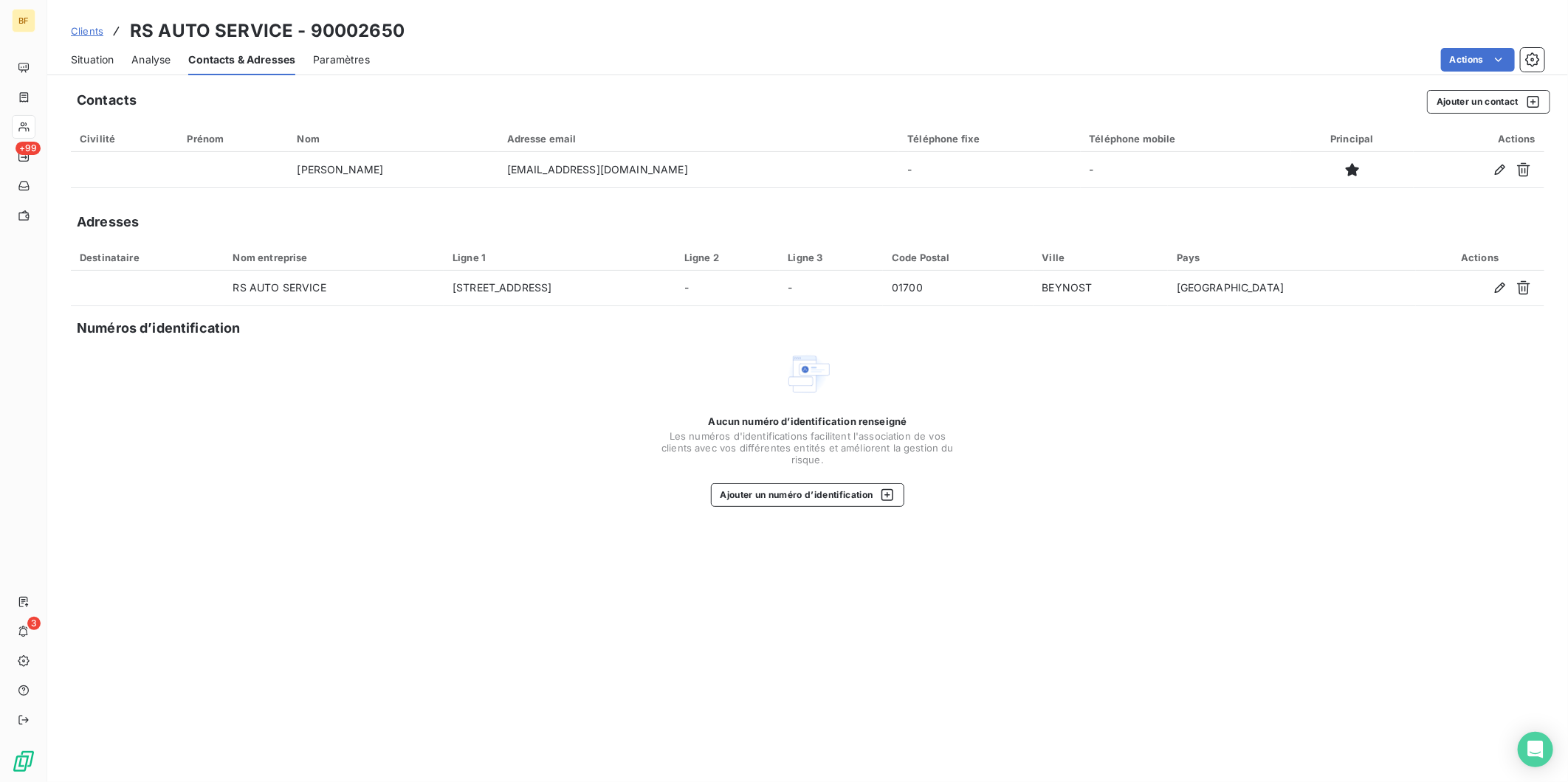
click at [107, 57] on span "Situation" at bounding box center [92, 59] width 43 height 15
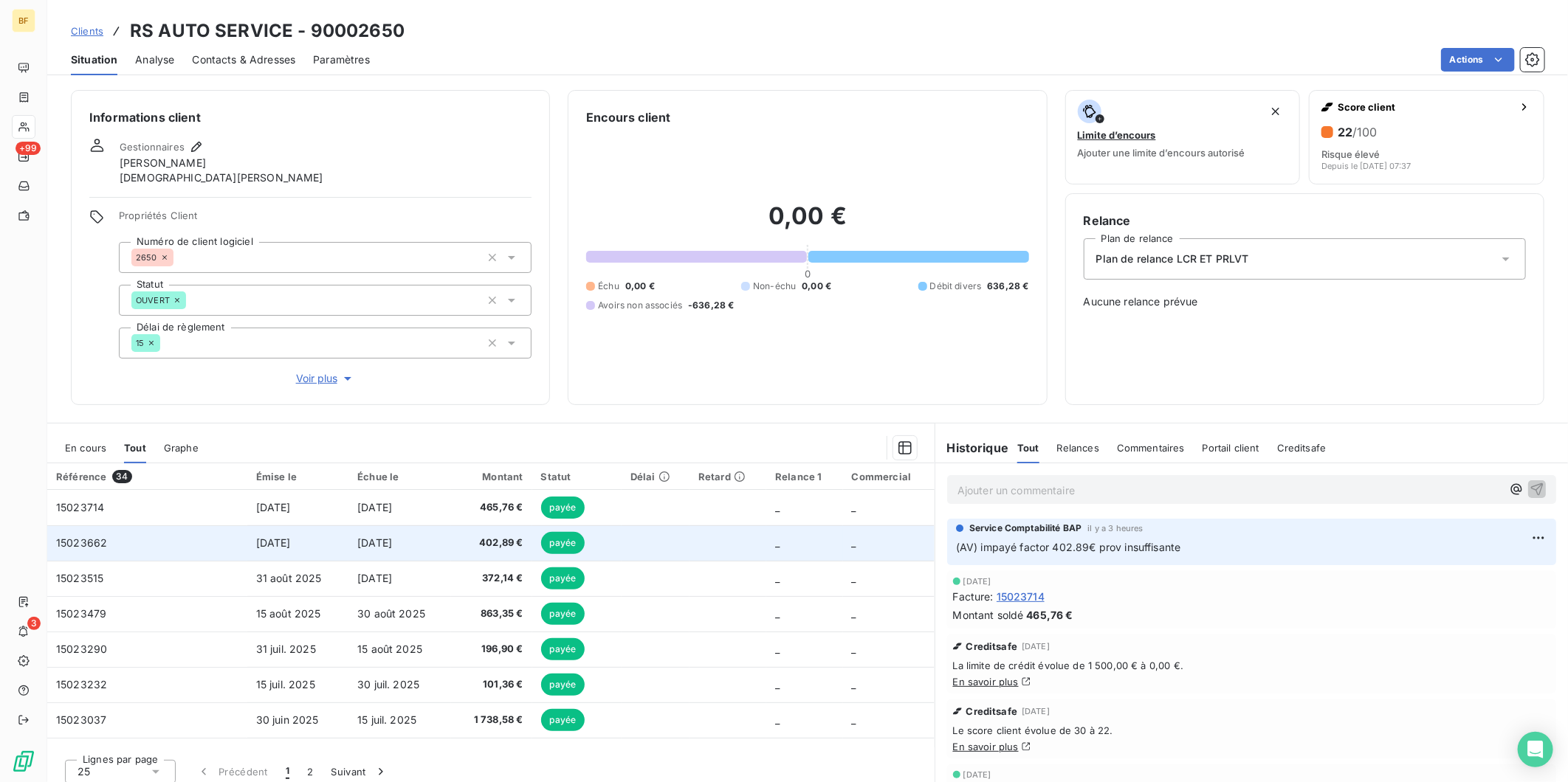
click at [517, 537] on span "402,89 €" at bounding box center [492, 543] width 64 height 15
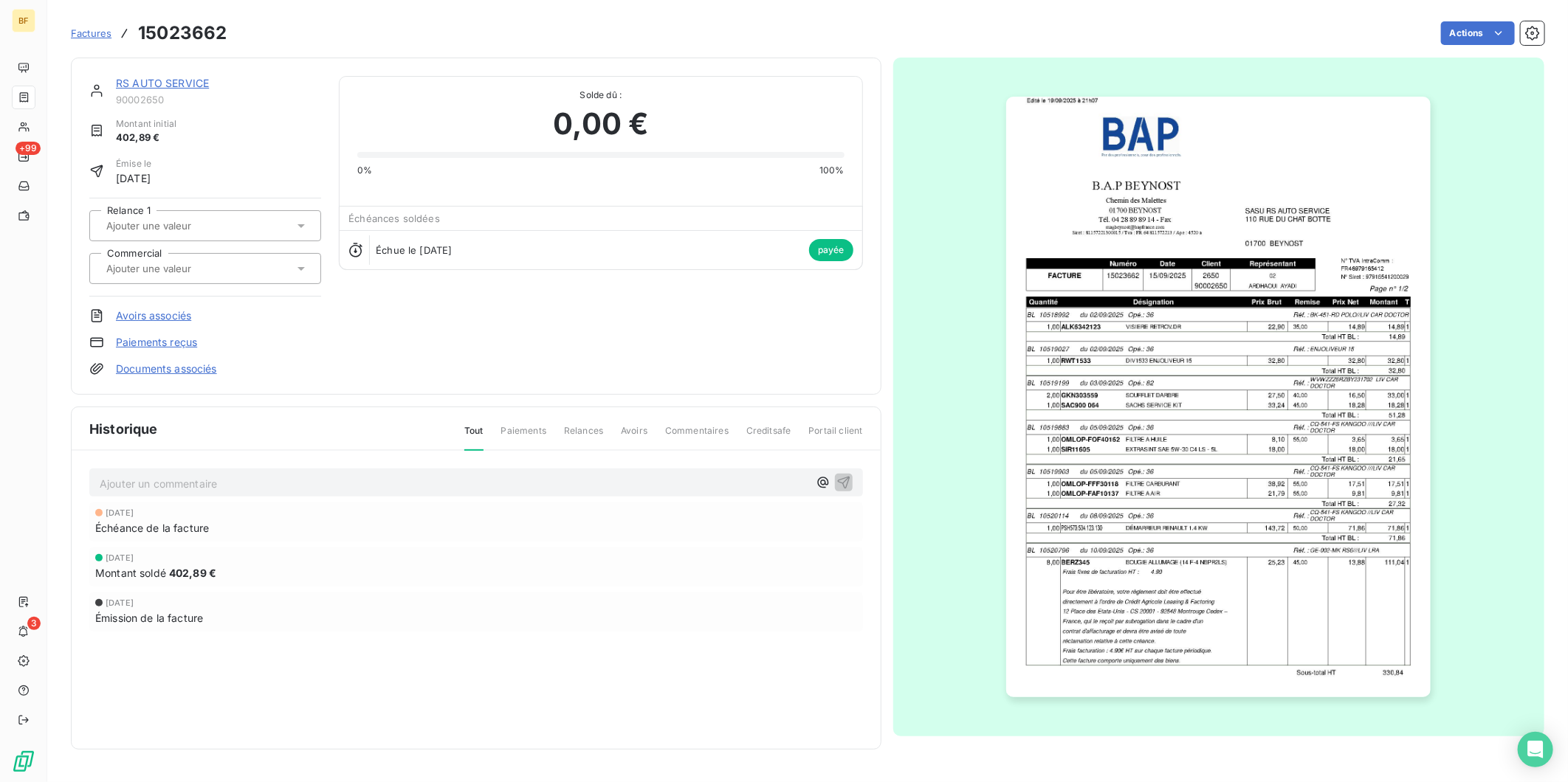
click at [191, 33] on h3 "15023662" at bounding box center [182, 33] width 88 height 26
copy h3 "15023662"
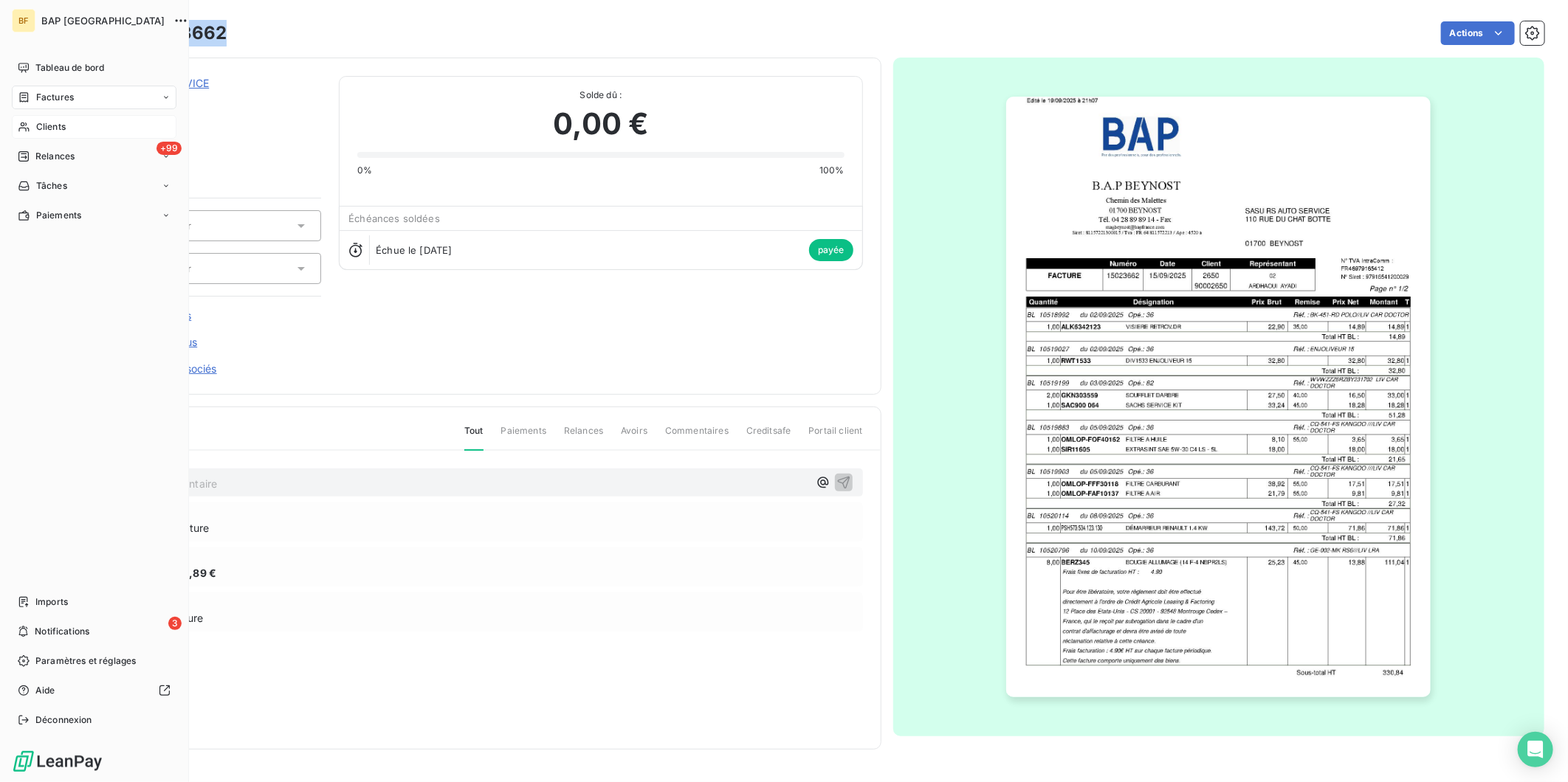
click at [55, 124] on span "Clients" at bounding box center [51, 127] width 30 height 13
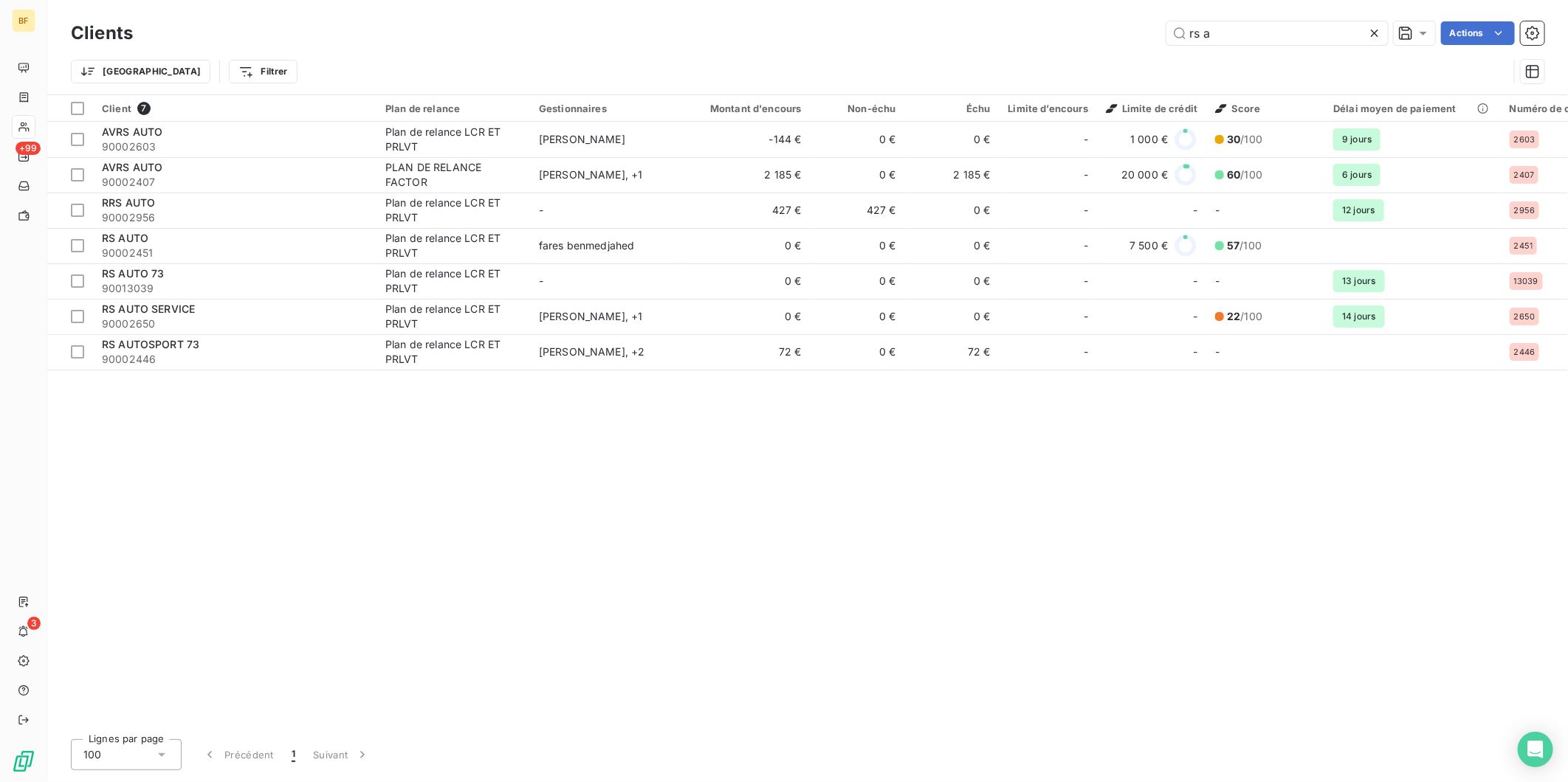
drag, startPoint x: 1242, startPoint y: 31, endPoint x: 1116, endPoint y: 26, distance: 126.1
click at [1116, 26] on div "rs a Actions" at bounding box center [847, 32] width 1394 height 24
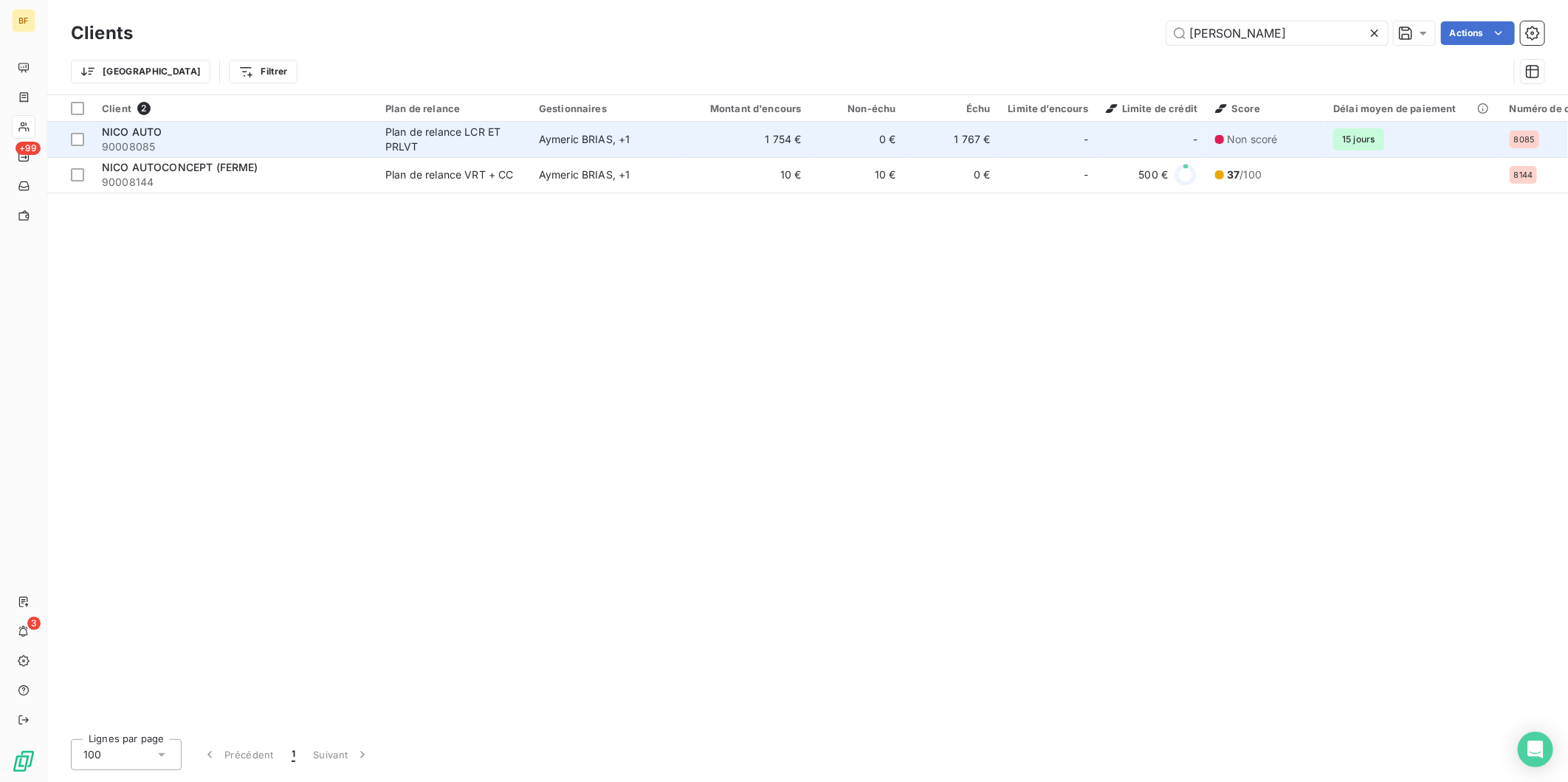
type input "[PERSON_NAME]"
click at [209, 141] on span "90008085" at bounding box center [234, 146] width 266 height 15
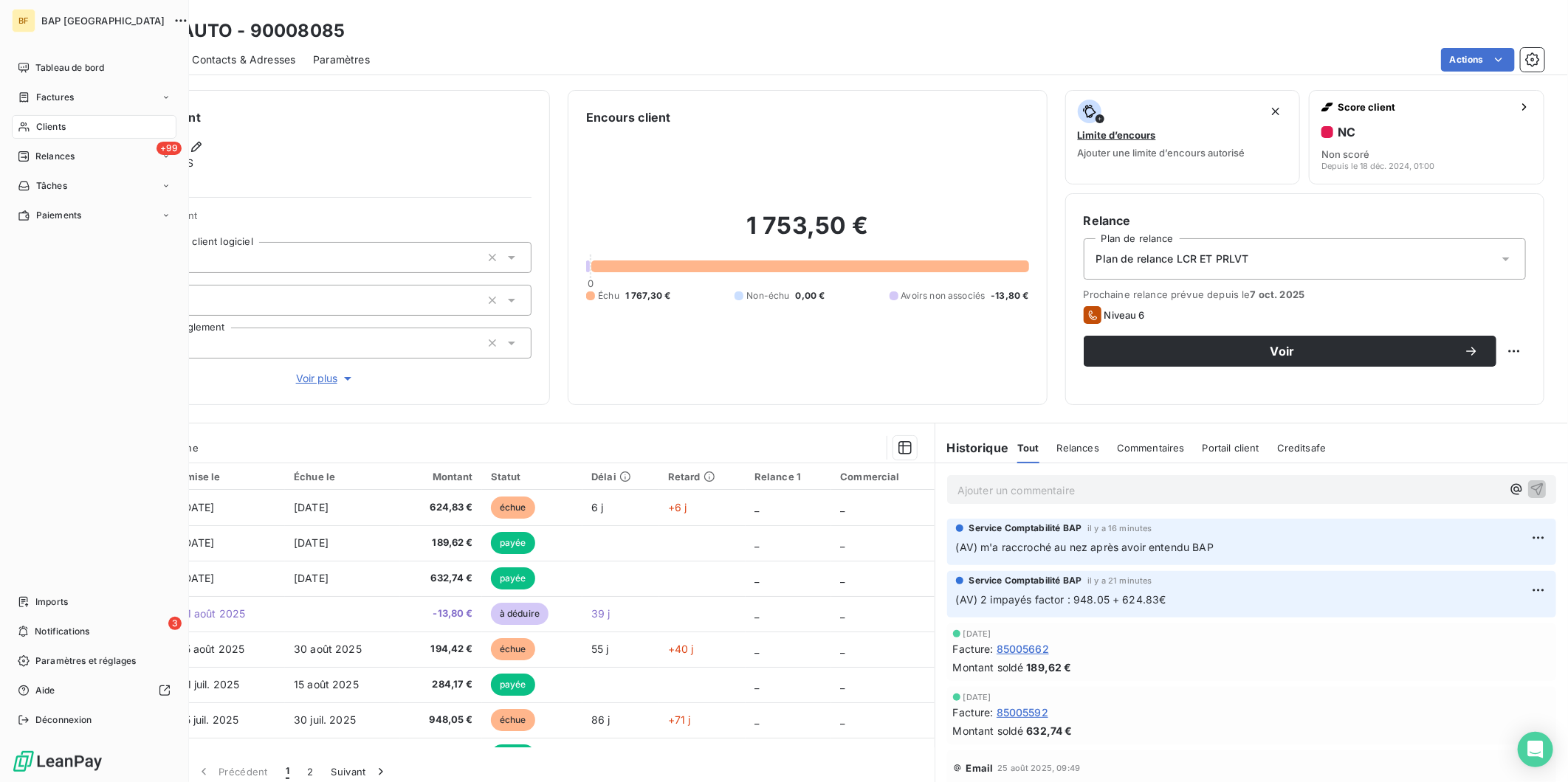
click at [40, 124] on span "Clients" at bounding box center [51, 127] width 30 height 13
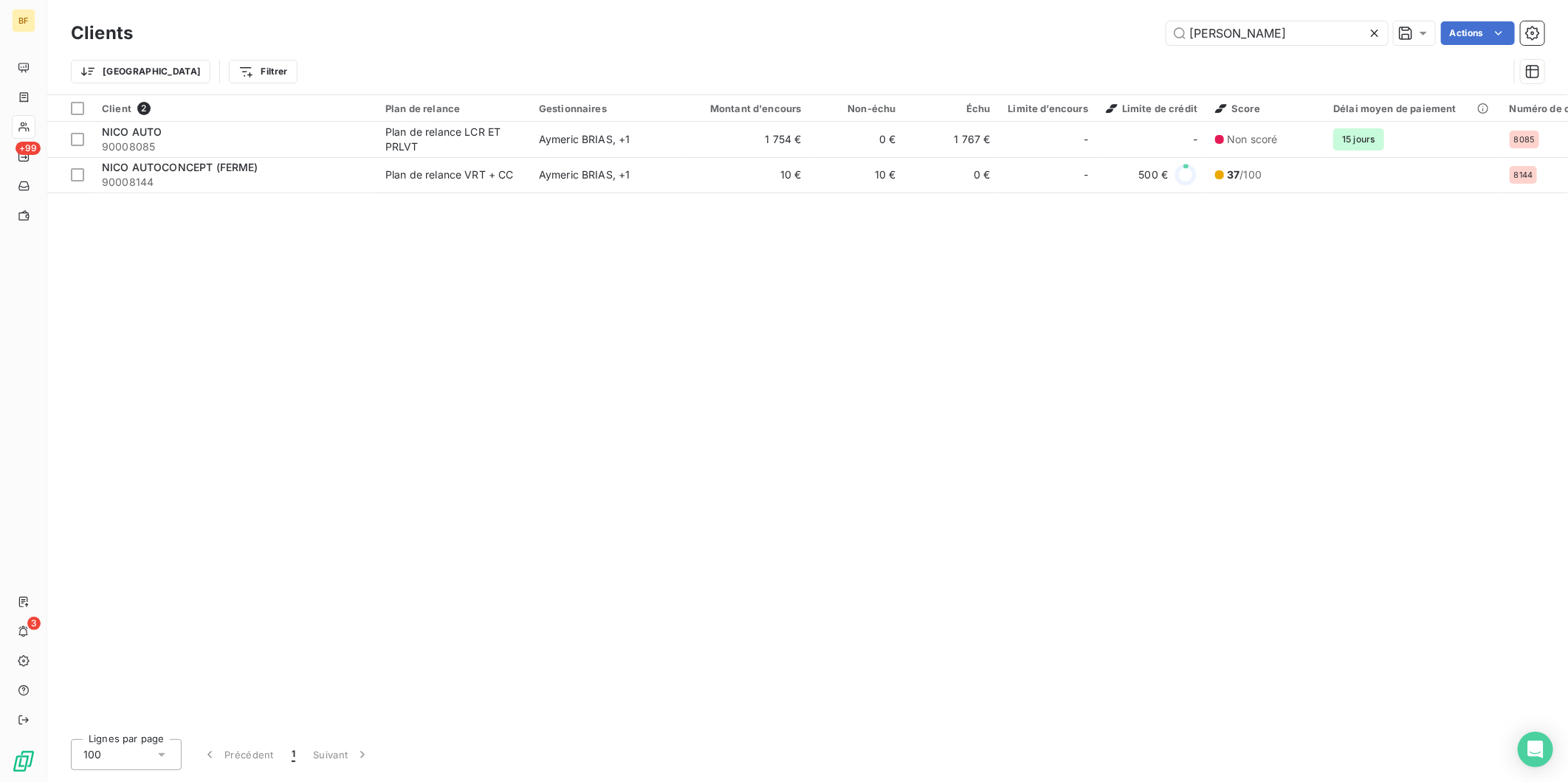
drag, startPoint x: 1227, startPoint y: 31, endPoint x: 1141, endPoint y: 18, distance: 87.0
click at [1141, 18] on div "Clients [PERSON_NAME] AU Actions" at bounding box center [808, 32] width 1474 height 31
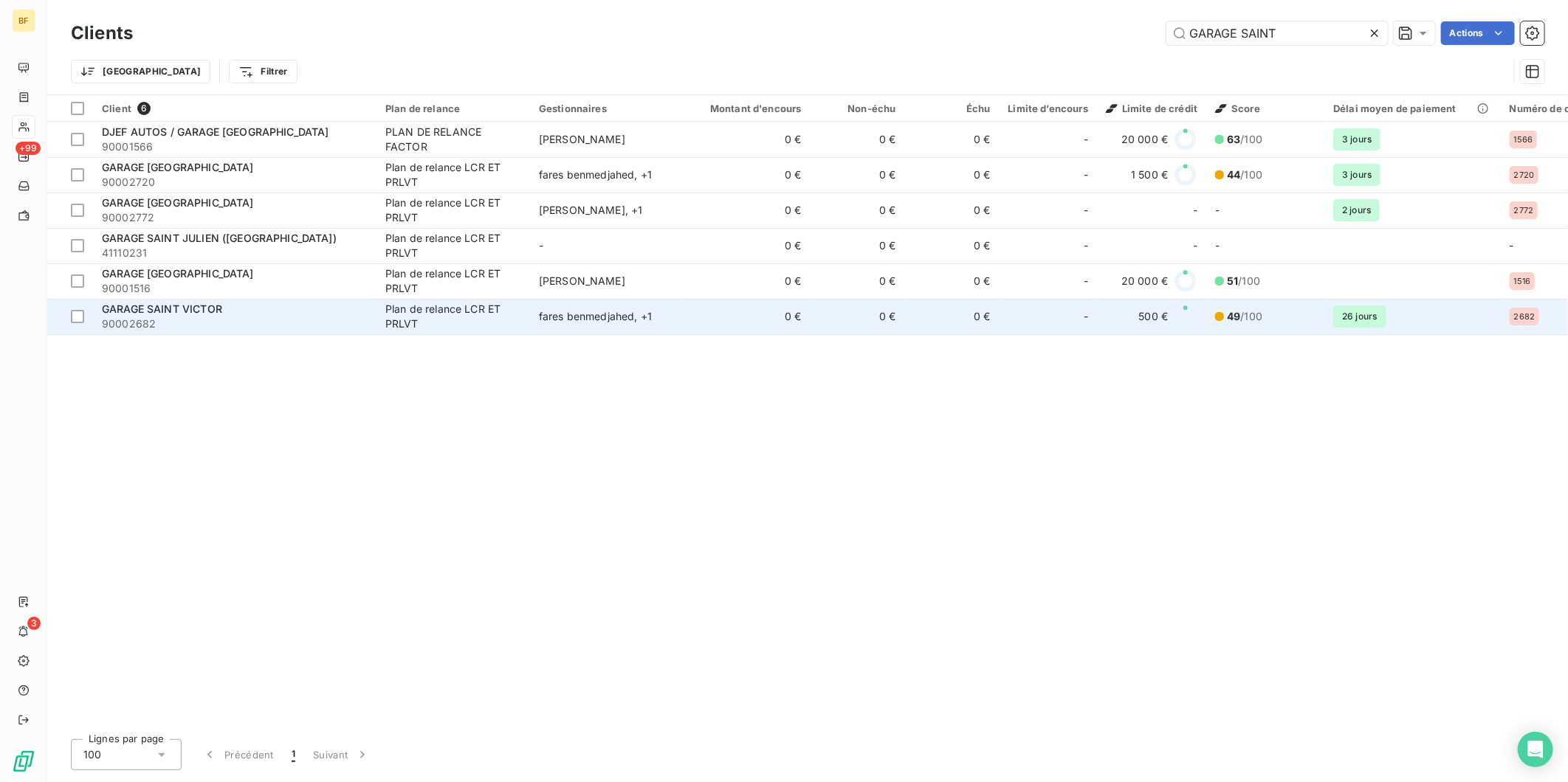
type input "GARAGE SAINT"
click at [296, 323] on span "90002682" at bounding box center [234, 324] width 266 height 15
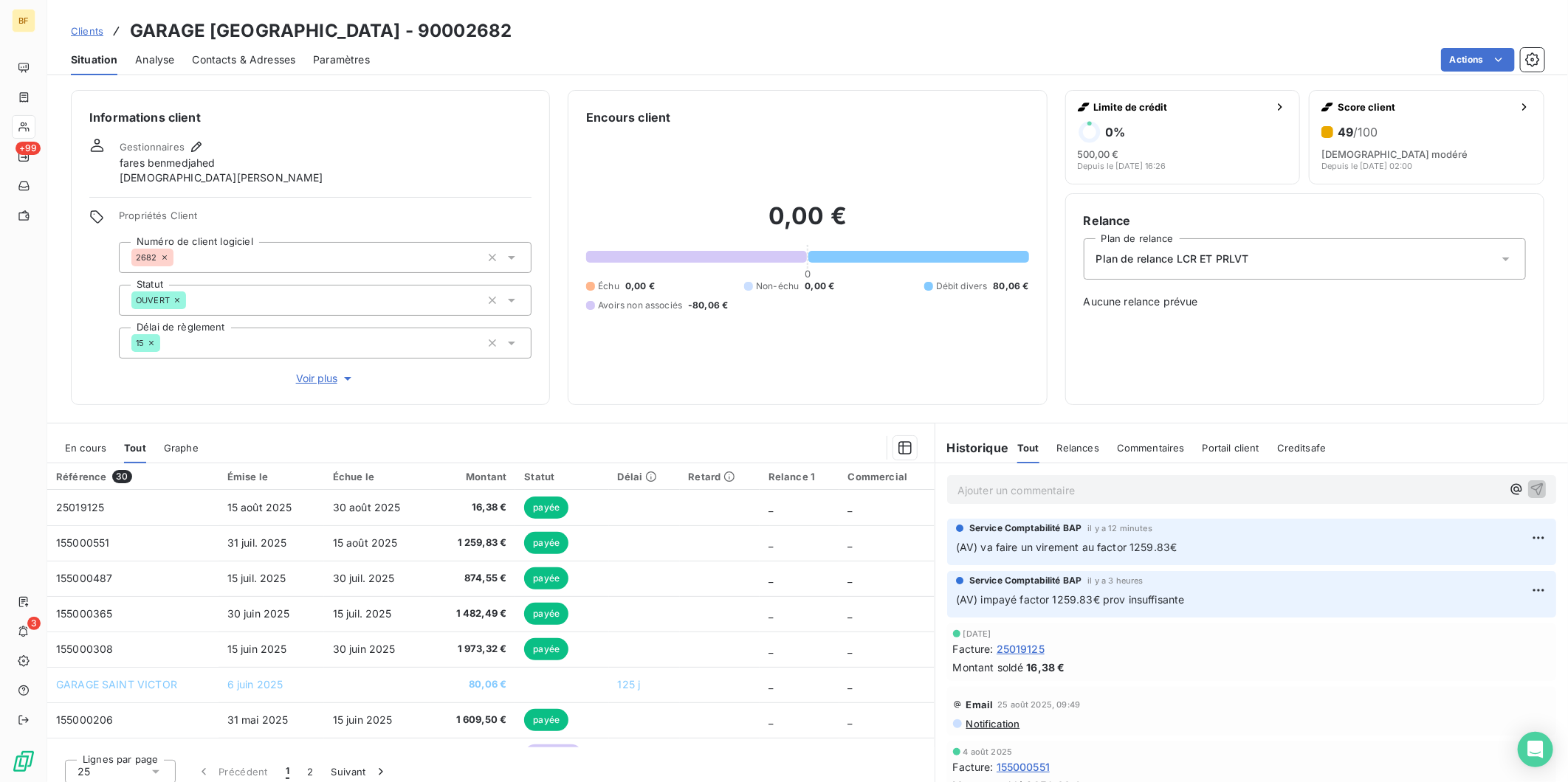
click at [1068, 489] on p "Ajouter un commentaire ﻿" at bounding box center [1229, 490] width 544 height 18
click at [1514, 542] on html "BF +99 3 Clients GARAGE SAINT VICTOR - 90002682 Situation Analyse Contacts & Ad…" at bounding box center [784, 391] width 1568 height 782
click at [1478, 565] on div "Editer" at bounding box center [1479, 570] width 83 height 24
click at [1320, 550] on span "(AV) va faire un virement au factor 1259.83€, le client m'a dit qu'il ne s'occu…" at bounding box center [1238, 547] width 564 height 12
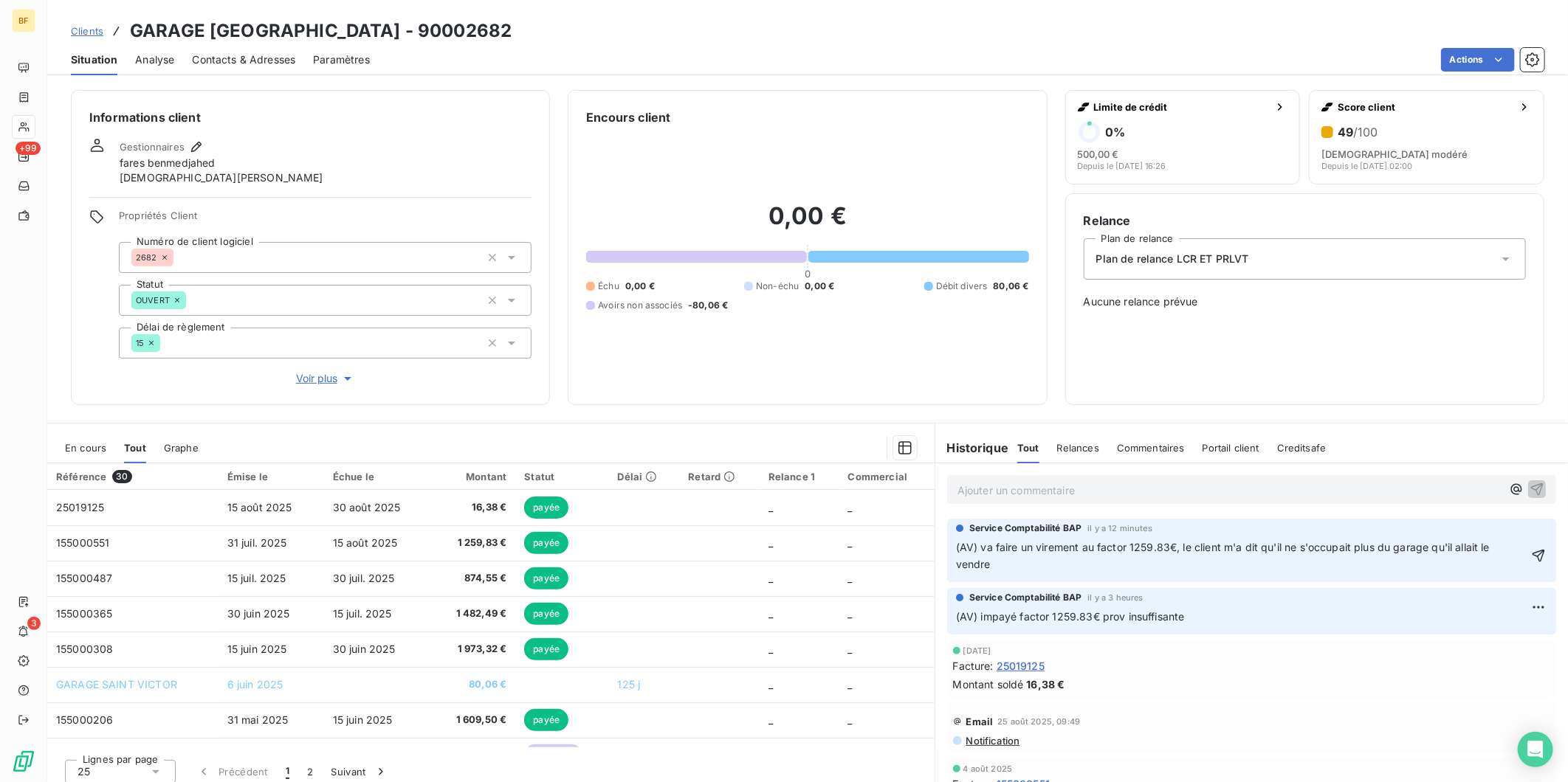
click at [1285, 569] on p "(AV) va faire un virement au factor 1259.83€, le client m'a dit qu'il ne s'occu…" at bounding box center [1242, 556] width 570 height 34
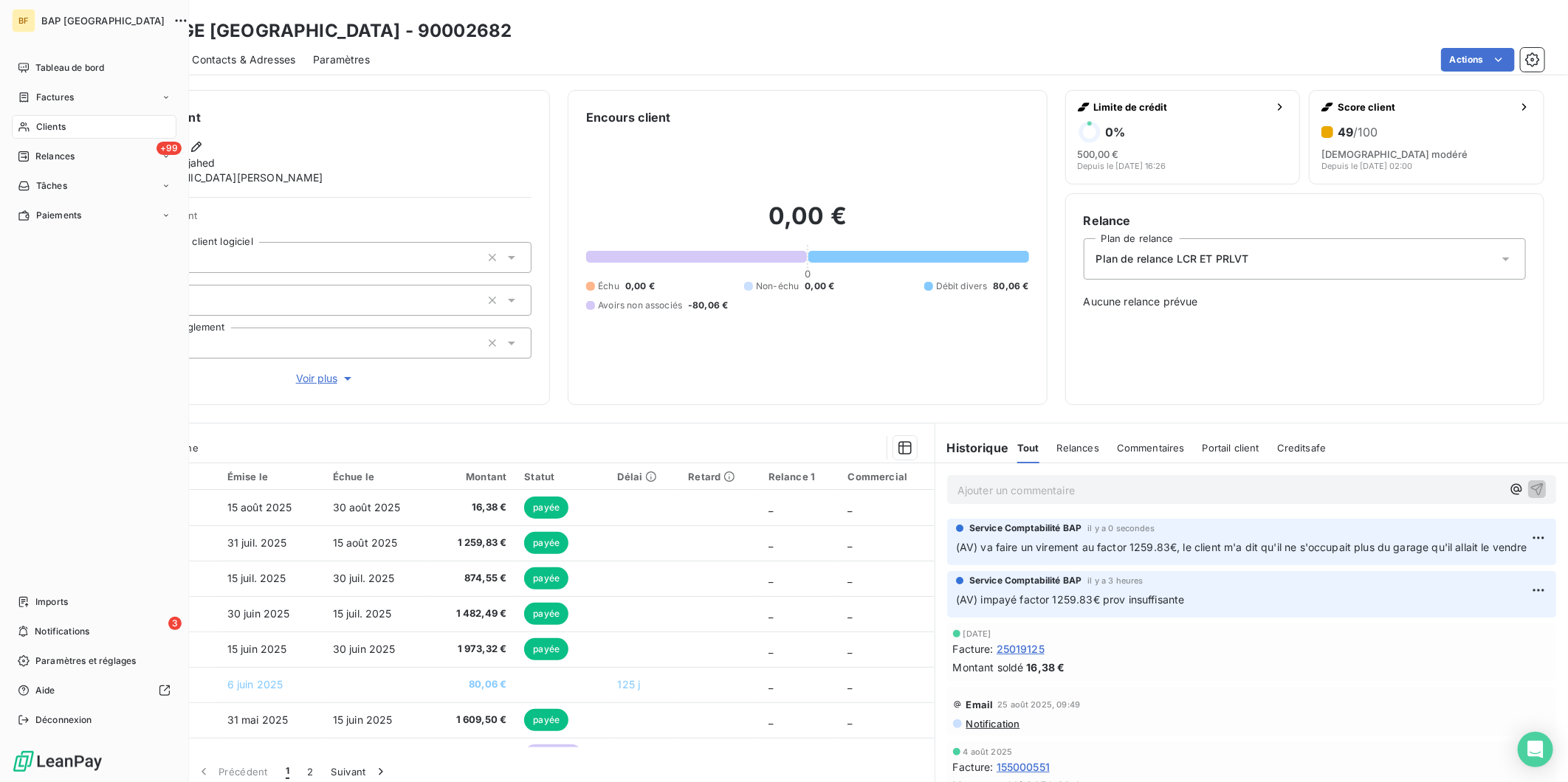
drag, startPoint x: 40, startPoint y: 128, endPoint x: 1008, endPoint y: 30, distance: 972.9
click at [40, 128] on span "Clients" at bounding box center [51, 127] width 30 height 13
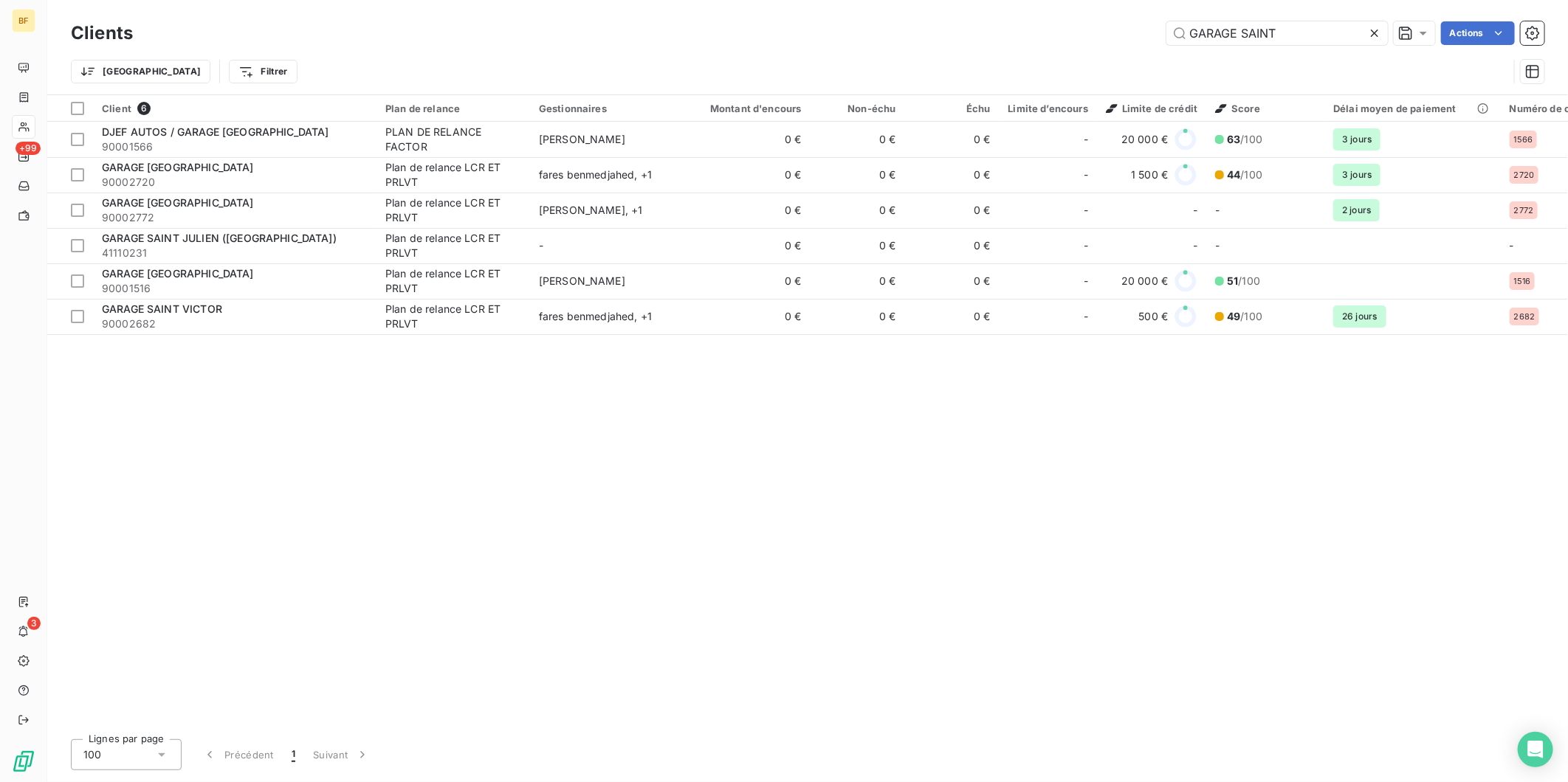
drag, startPoint x: 1276, startPoint y: 33, endPoint x: 1075, endPoint y: 31, distance: 201.0
click at [1075, 31] on div "GARAGE SAINT Actions" at bounding box center [847, 32] width 1394 height 24
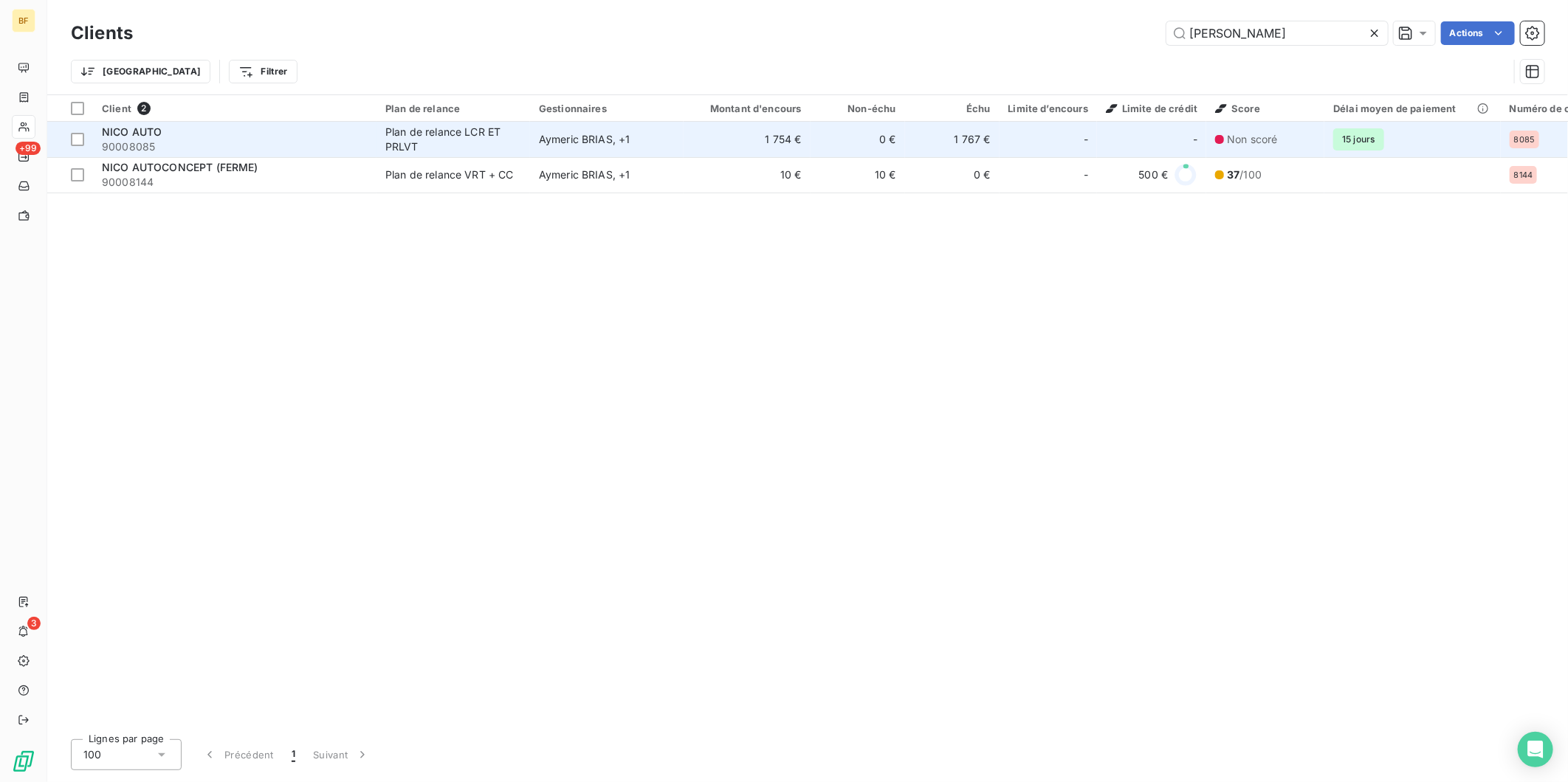
type input "[PERSON_NAME]"
click at [178, 145] on span "90008085" at bounding box center [234, 146] width 266 height 15
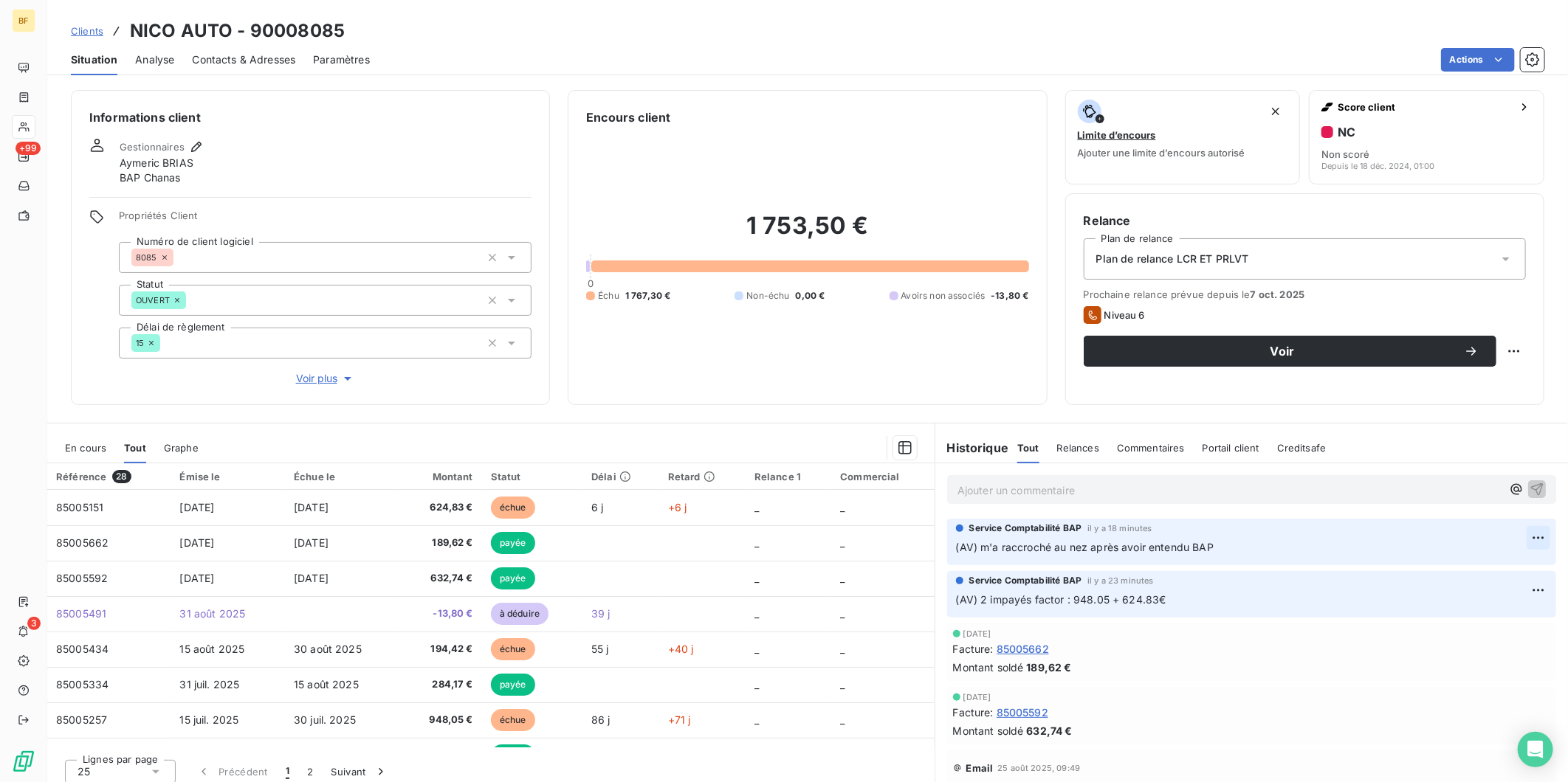
click at [1519, 536] on html "BF +99 3 Clients NICO AUTO - 90008085 Situation Analyse Contacts & Adresses Par…" at bounding box center [784, 391] width 1568 height 782
click at [1458, 567] on div "Editer" at bounding box center [1479, 570] width 83 height 24
click at [1276, 544] on p "(AV) m'a raccroché au nez après avoir entendu BAP" at bounding box center [1242, 548] width 570 height 17
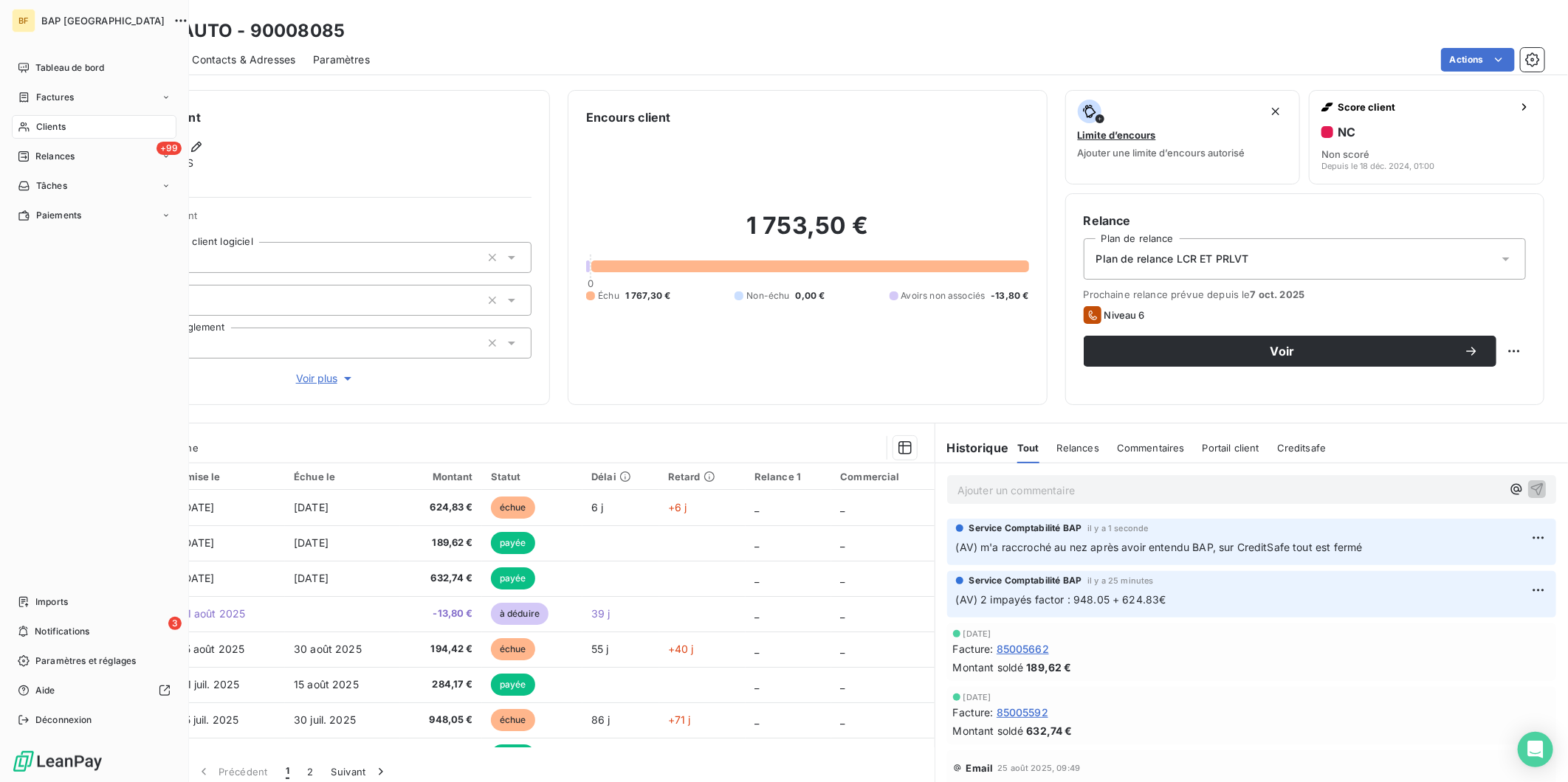
drag, startPoint x: 40, startPoint y: 125, endPoint x: 63, endPoint y: 128, distance: 23.2
click at [40, 125] on span "Clients" at bounding box center [51, 127] width 30 height 13
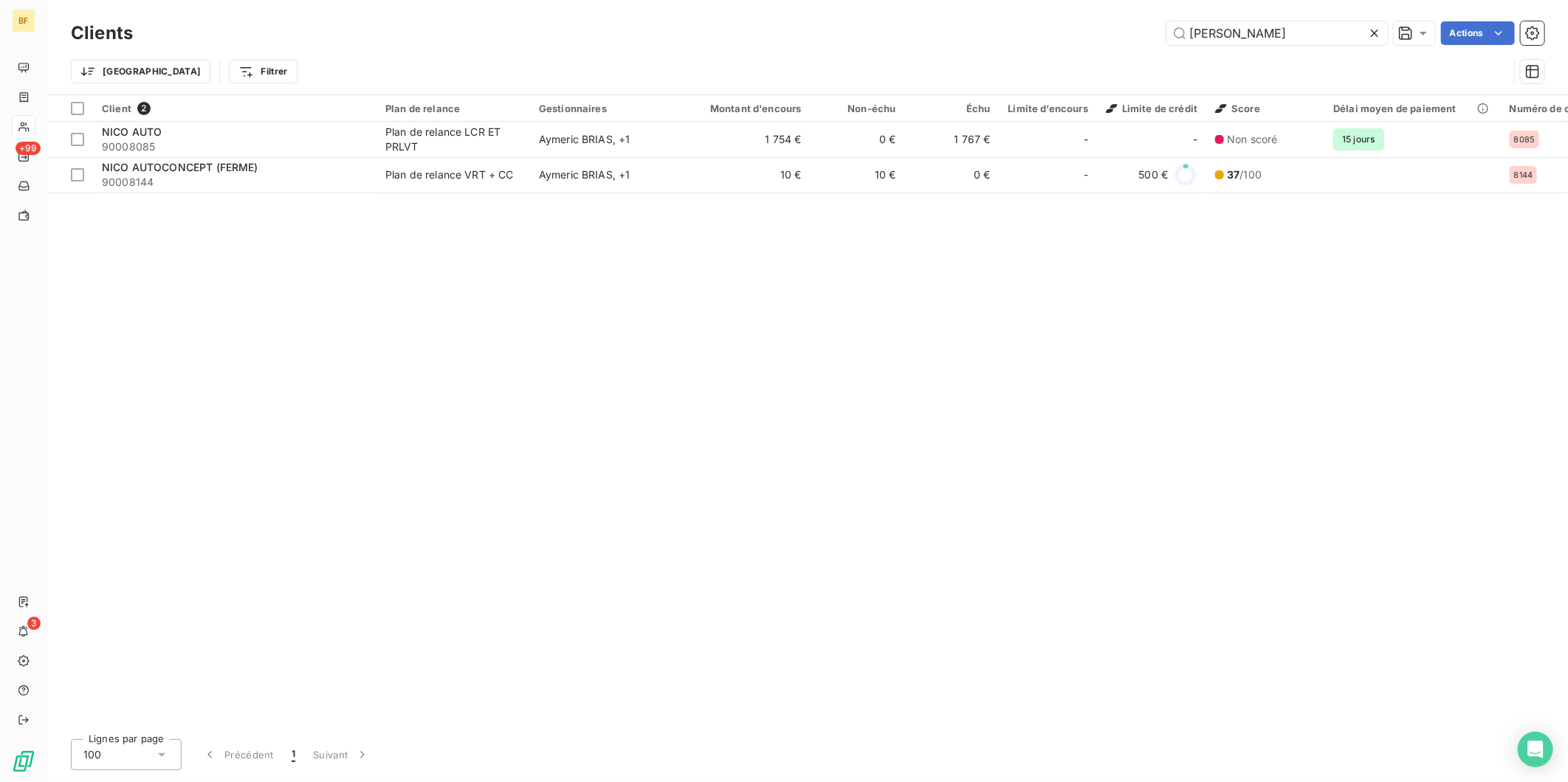
drag, startPoint x: 1283, startPoint y: 33, endPoint x: 1120, endPoint y: 18, distance: 163.7
click at [1120, 18] on div "Clients [PERSON_NAME] aut Actions" at bounding box center [808, 32] width 1474 height 31
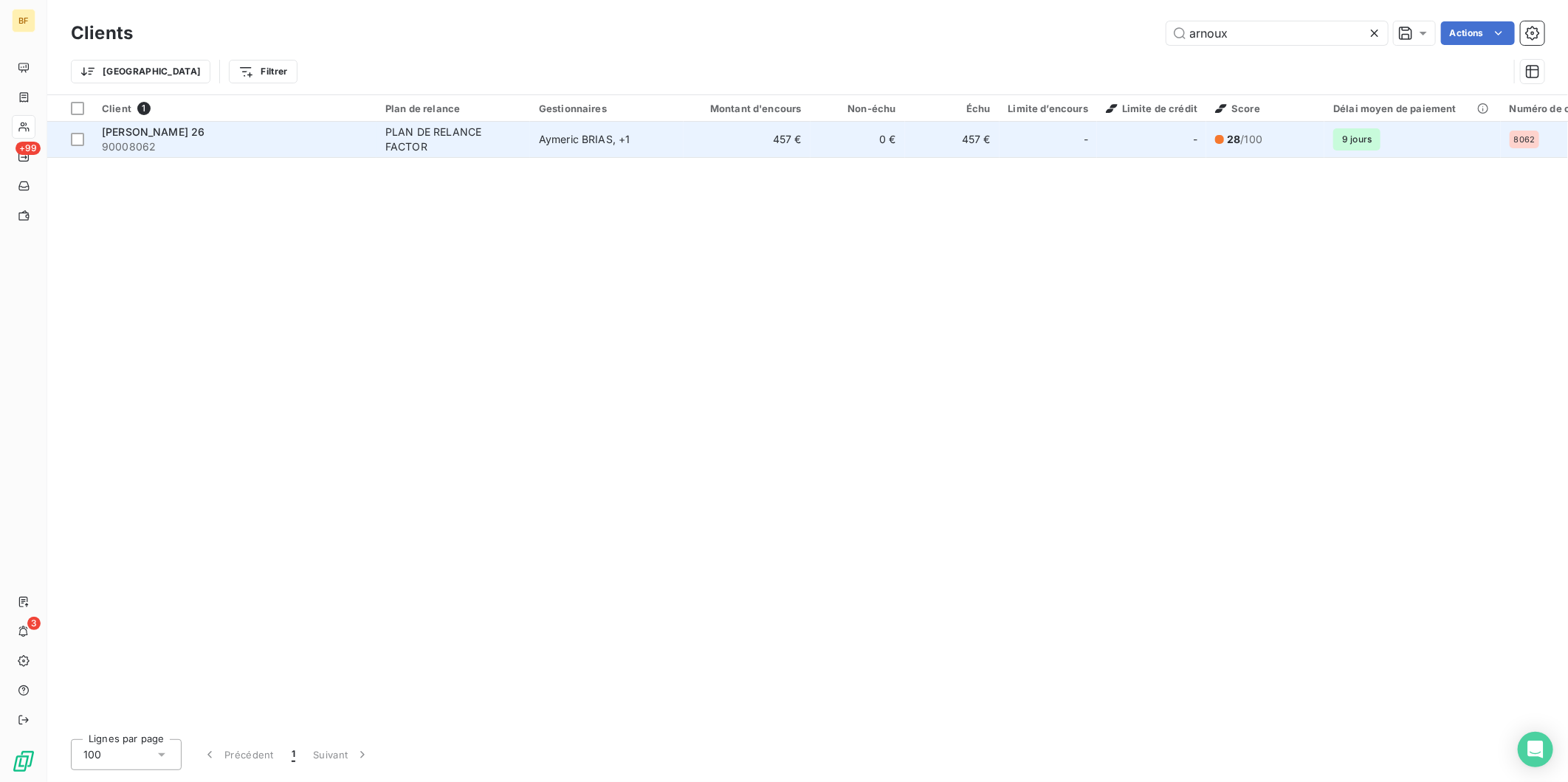
type input "arnoux"
click at [336, 130] on div "[PERSON_NAME] 26" at bounding box center [234, 132] width 266 height 15
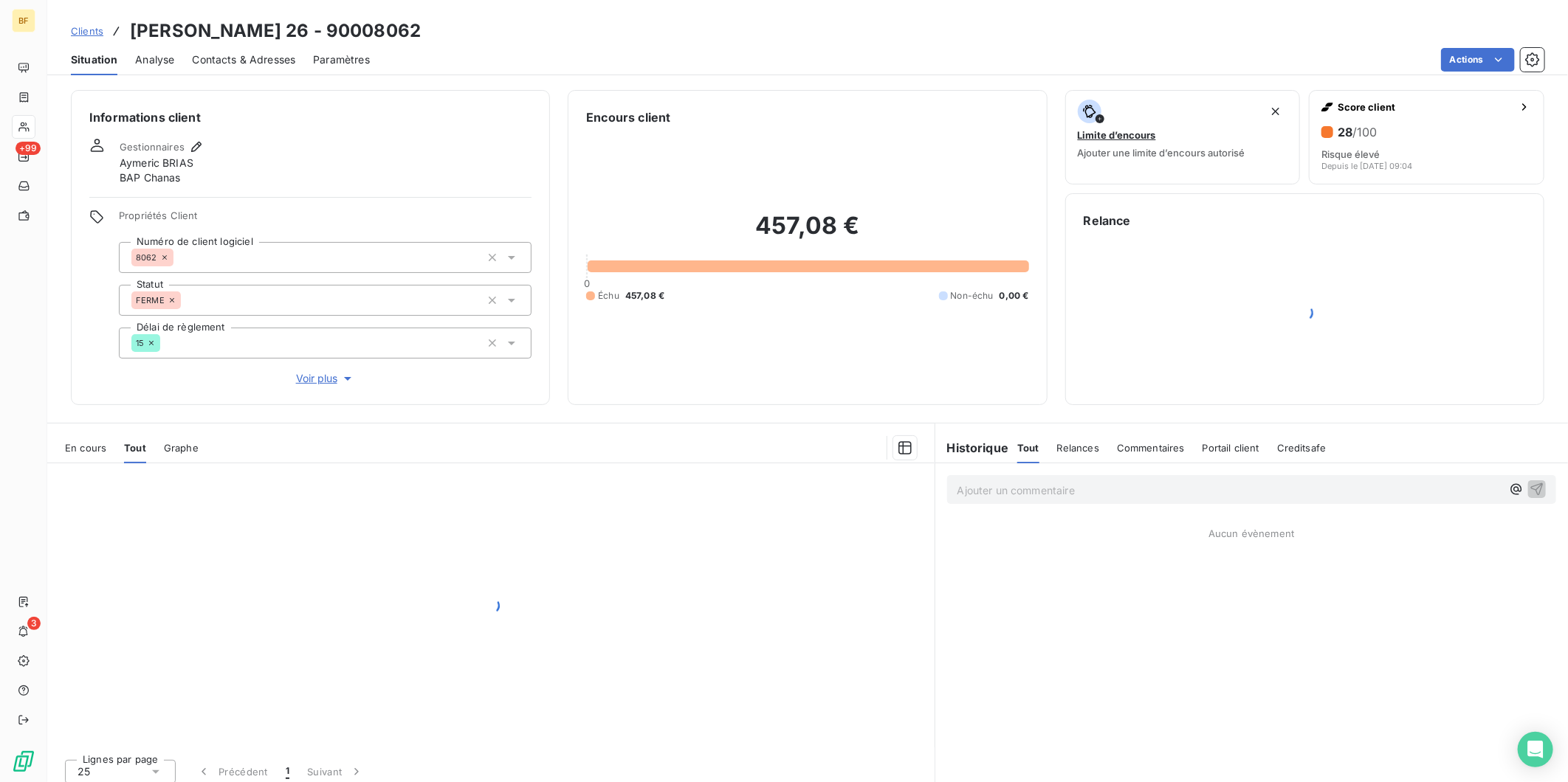
click at [239, 70] on div "Contacts & Adresses" at bounding box center [243, 59] width 103 height 31
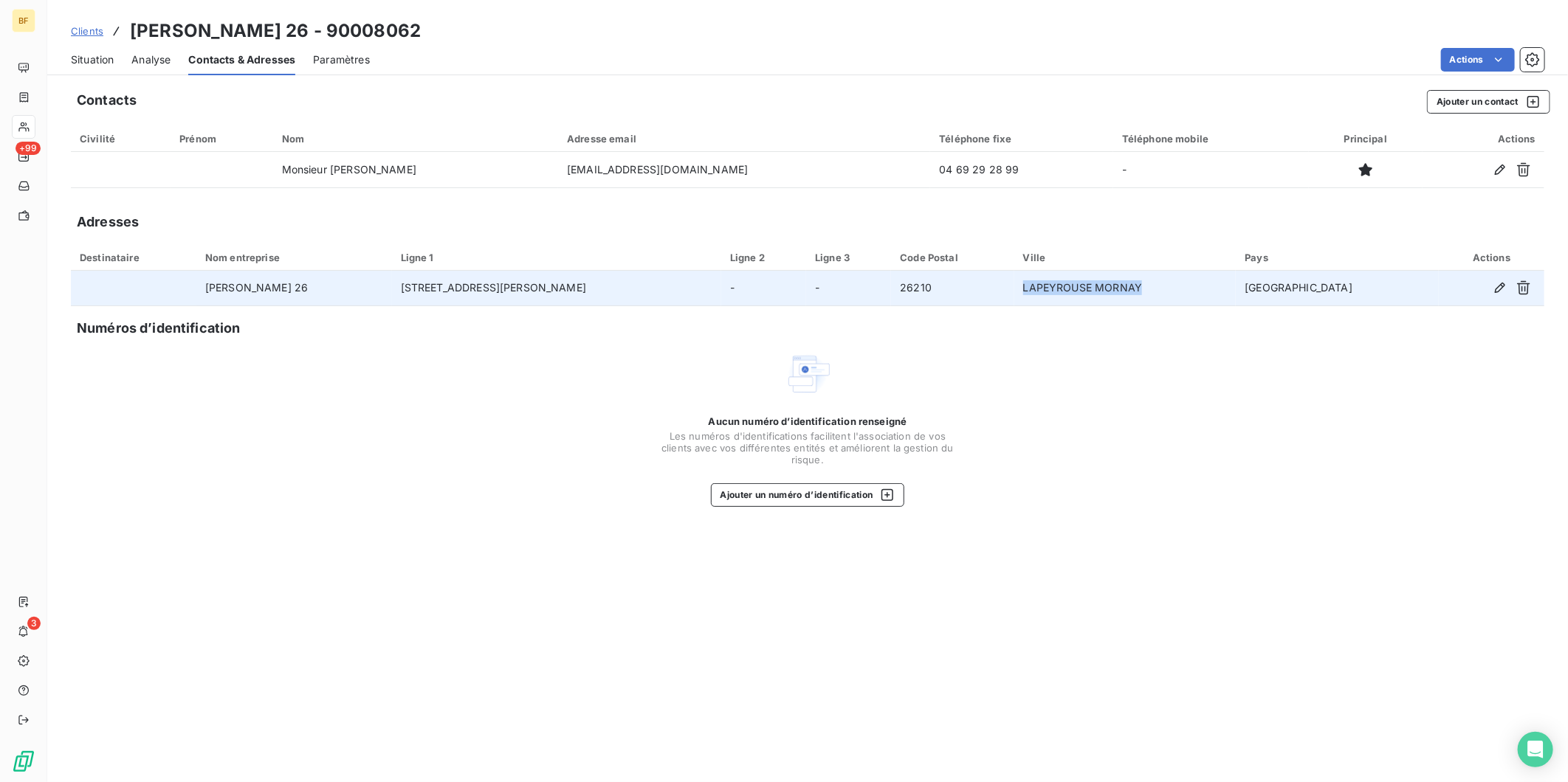
drag, startPoint x: 1254, startPoint y: 290, endPoint x: 1120, endPoint y: 290, distance: 134.0
click at [1120, 290] on td "LAPEYROUSE MORNAY" at bounding box center [1125, 289] width 222 height 36
copy td "LAPEYROUSE MORNAY"
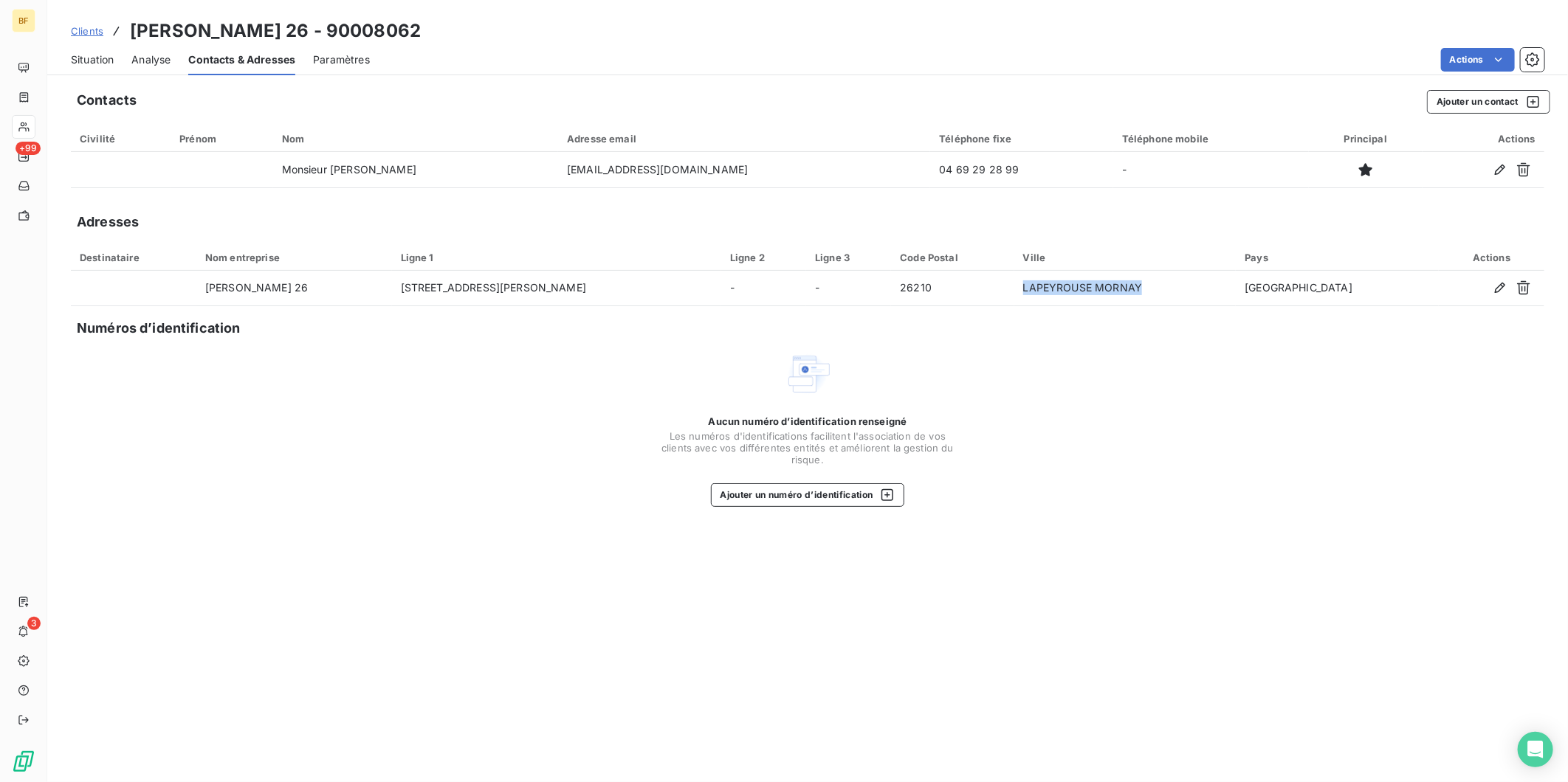
click at [99, 60] on span "Situation" at bounding box center [92, 59] width 43 height 15
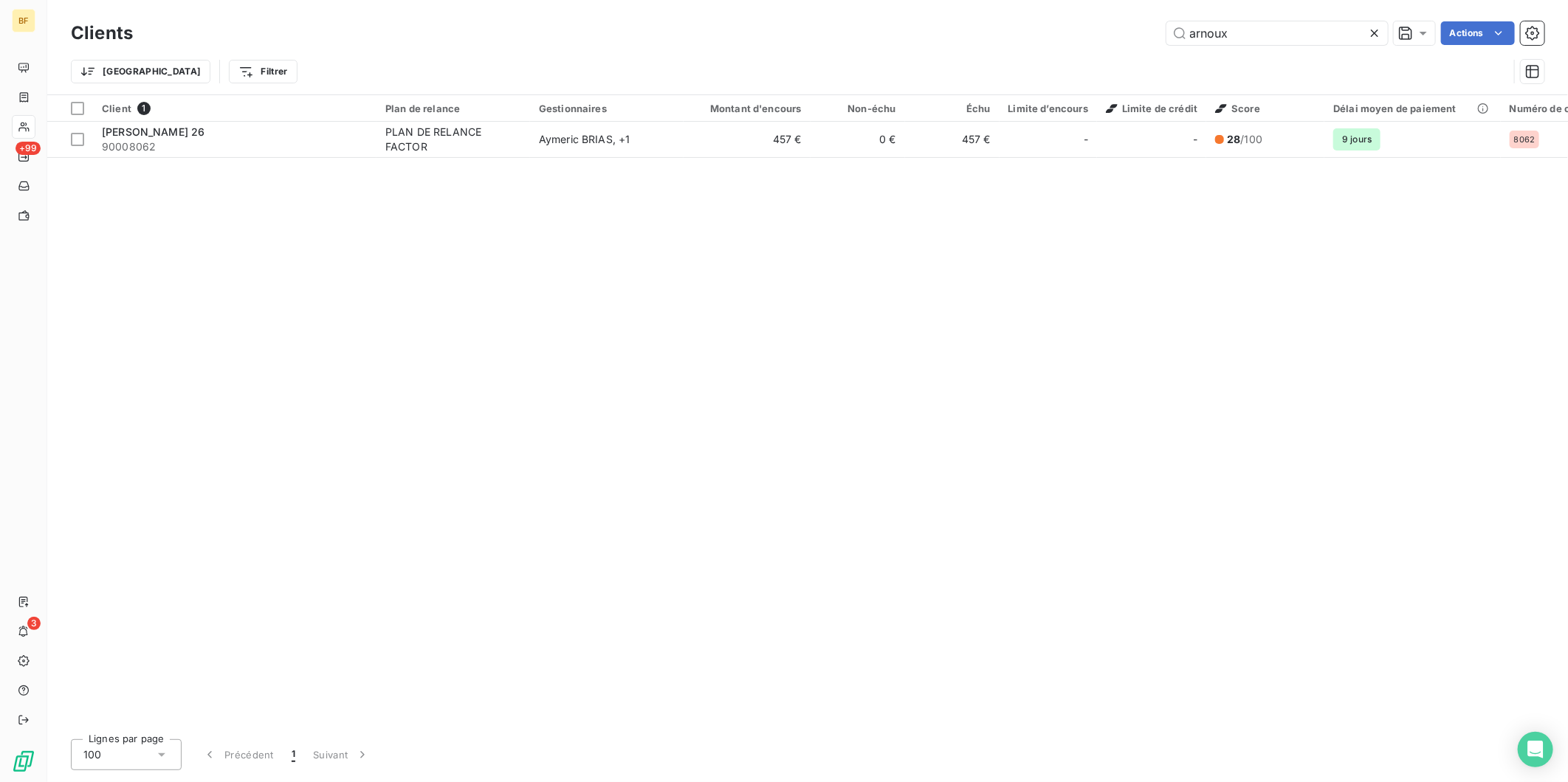
drag, startPoint x: 1238, startPoint y: 40, endPoint x: 1118, endPoint y: 31, distance: 120.3
click at [1121, 32] on div "arnoux Actions" at bounding box center [847, 32] width 1394 height 24
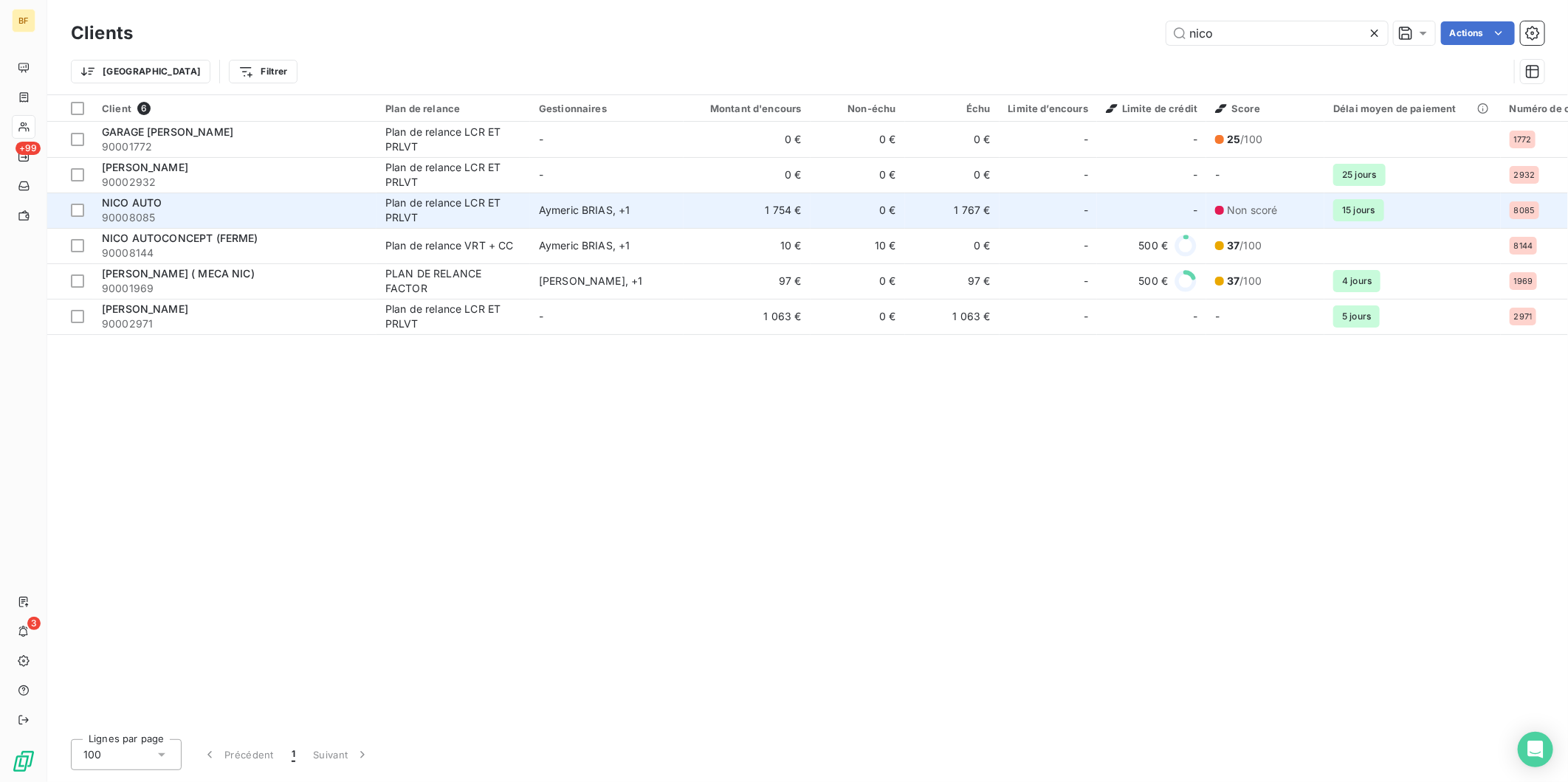
type input "nico"
click at [200, 202] on div "NICO AUTO" at bounding box center [234, 203] width 266 height 15
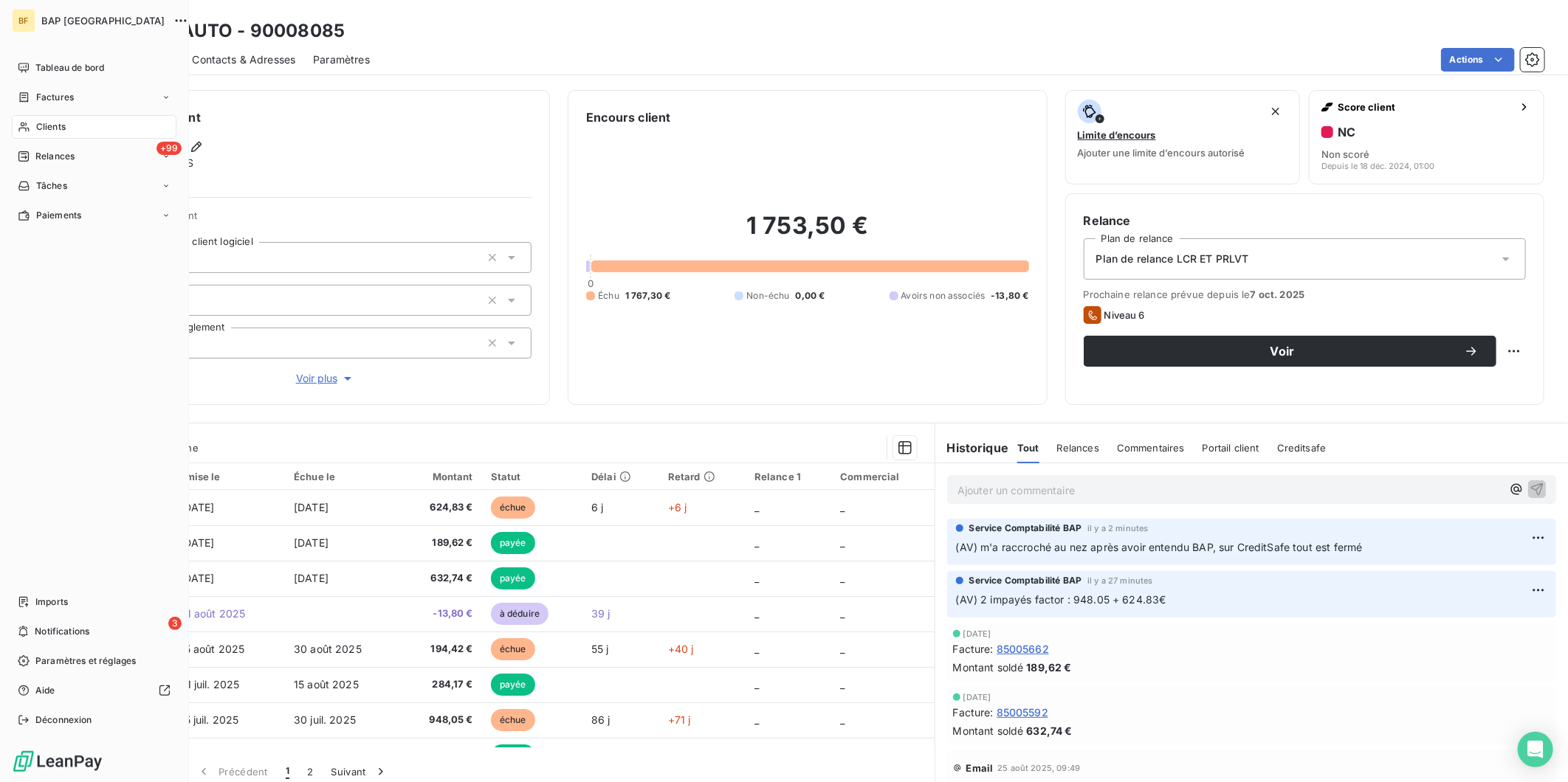
drag, startPoint x: 11, startPoint y: 64, endPoint x: 92, endPoint y: 45, distance: 83.2
click at [12, 64] on div "Tableau de bord" at bounding box center [94, 67] width 164 height 24
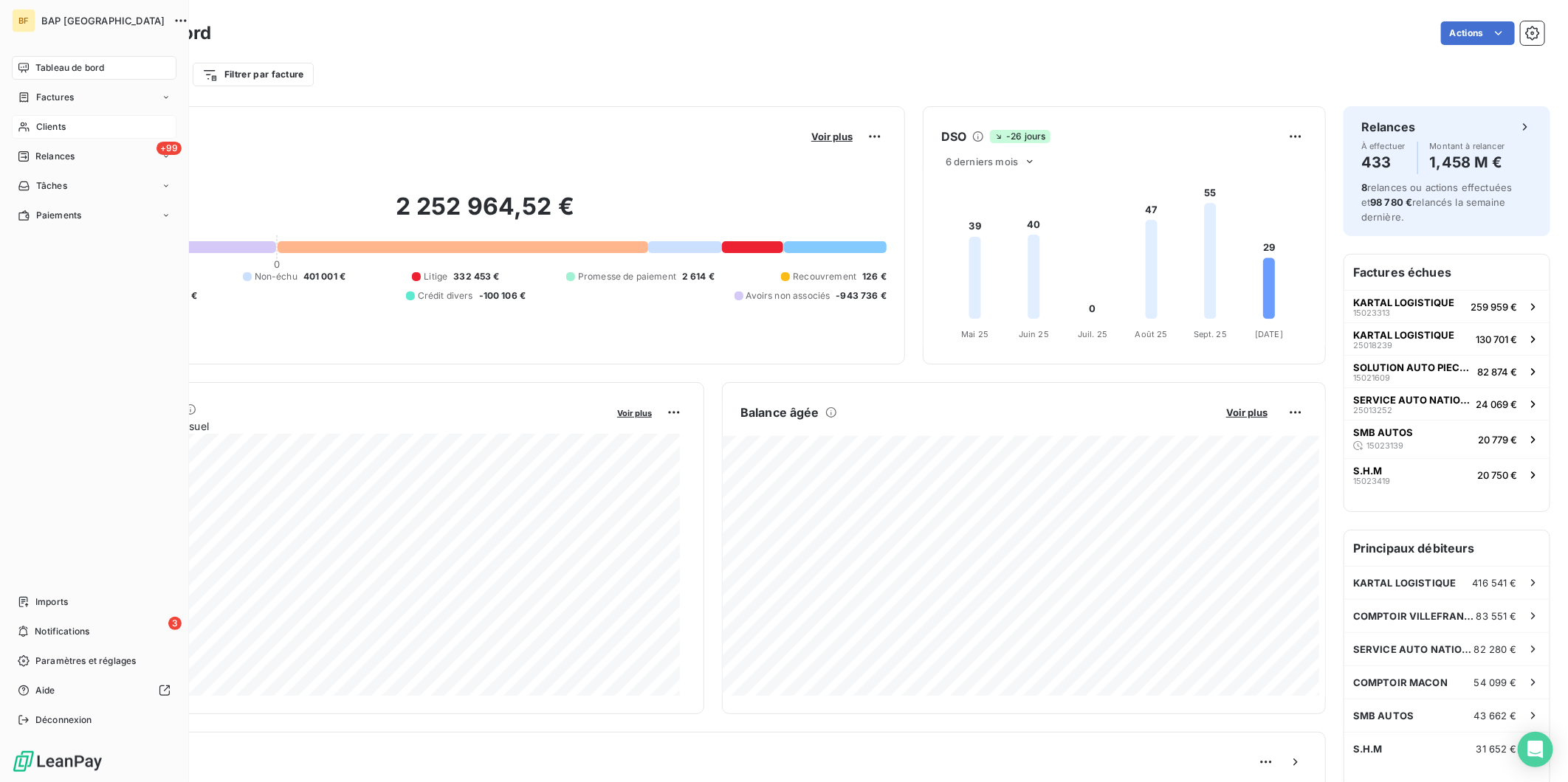
click at [34, 125] on div "Clients" at bounding box center [94, 127] width 164 height 24
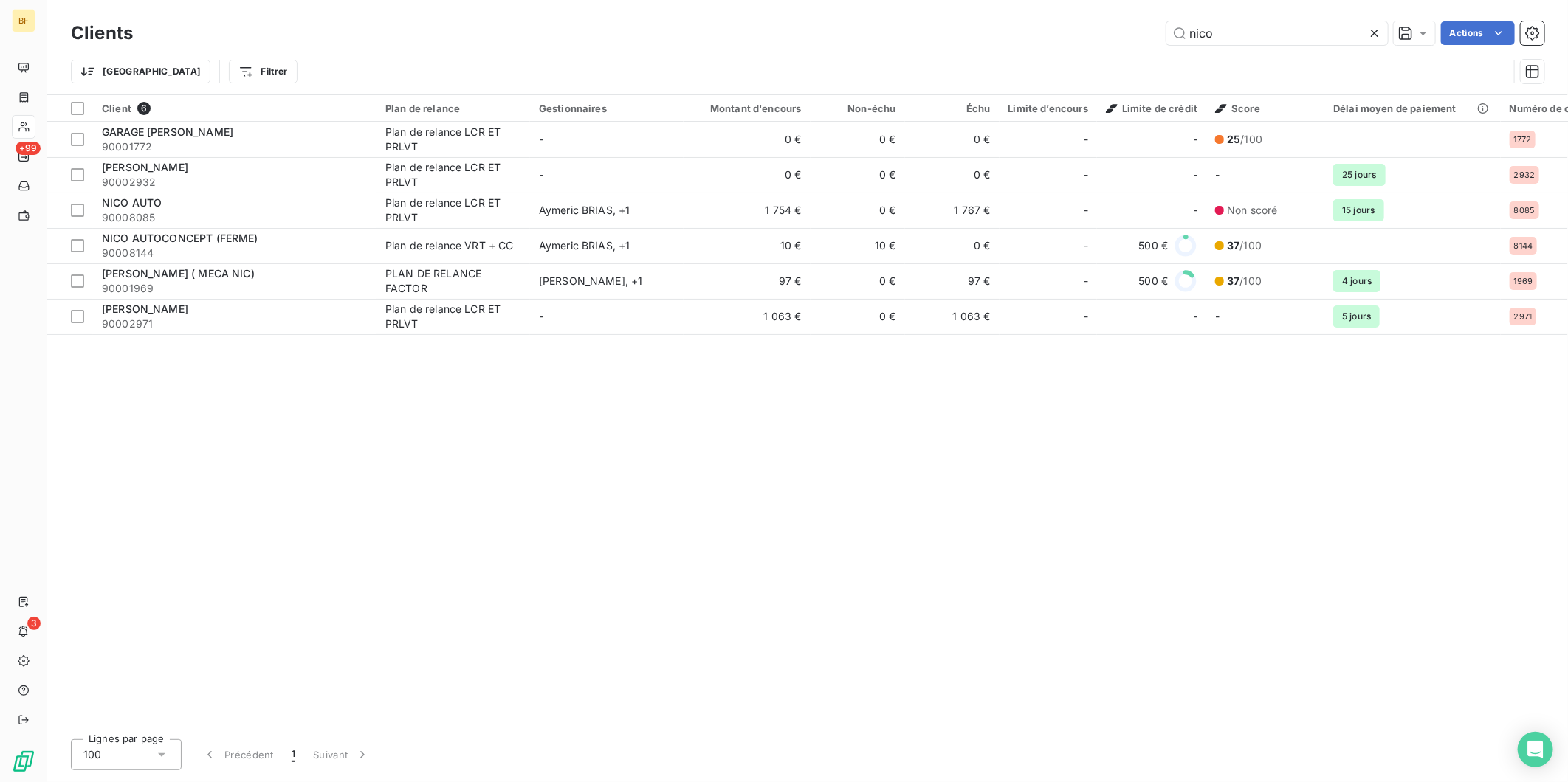
drag, startPoint x: 1278, startPoint y: 17, endPoint x: 1067, endPoint y: 7, distance: 211.2
click at [1067, 7] on div "Clients nico Actions Trier Filtrer" at bounding box center [808, 47] width 1521 height 94
click at [1236, 33] on input "nico" at bounding box center [1277, 32] width 221 height 24
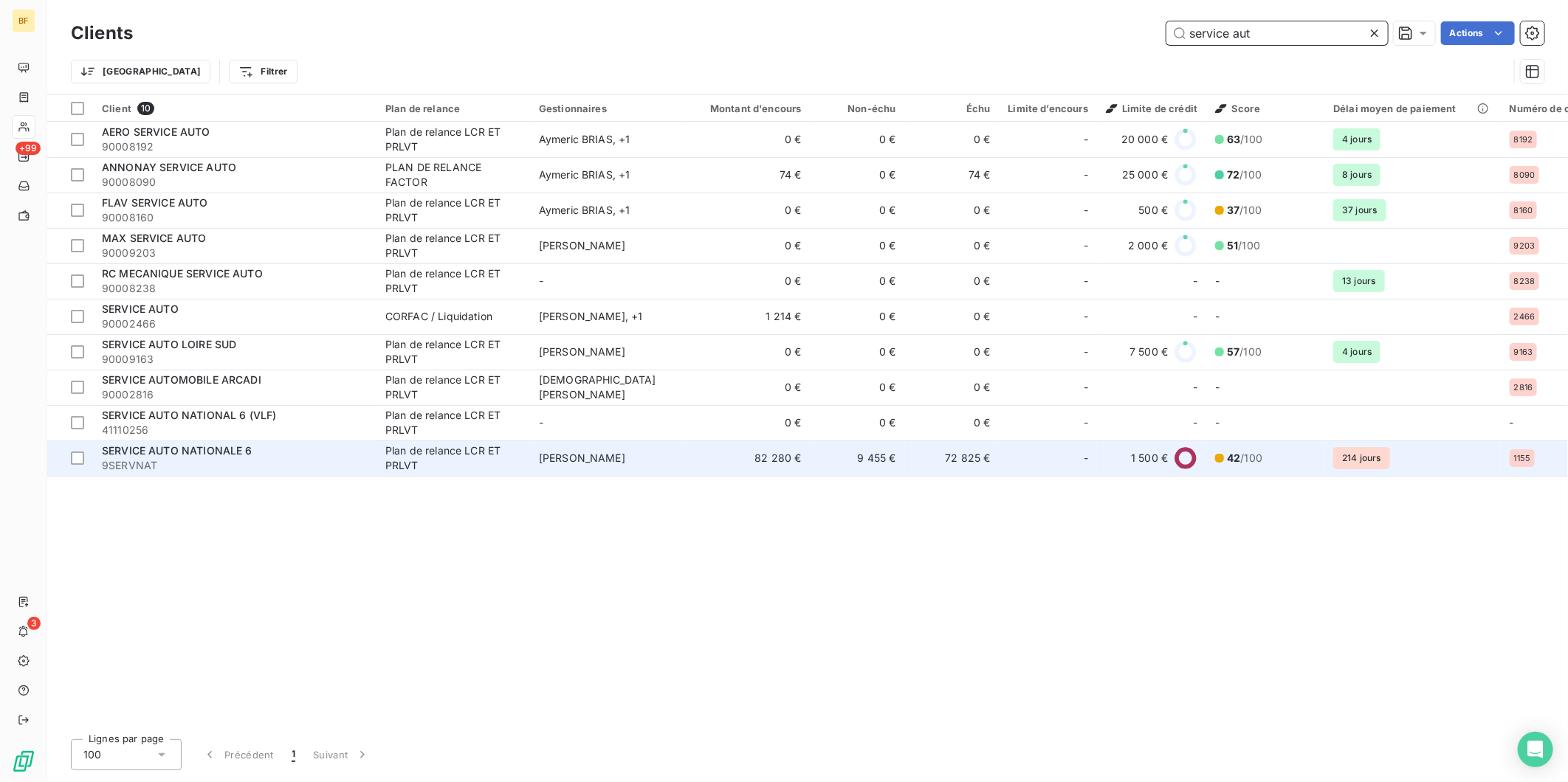
type input "service aut"
click at [262, 456] on div "SERVICE AUTO NATIONALE 6" at bounding box center [234, 450] width 266 height 15
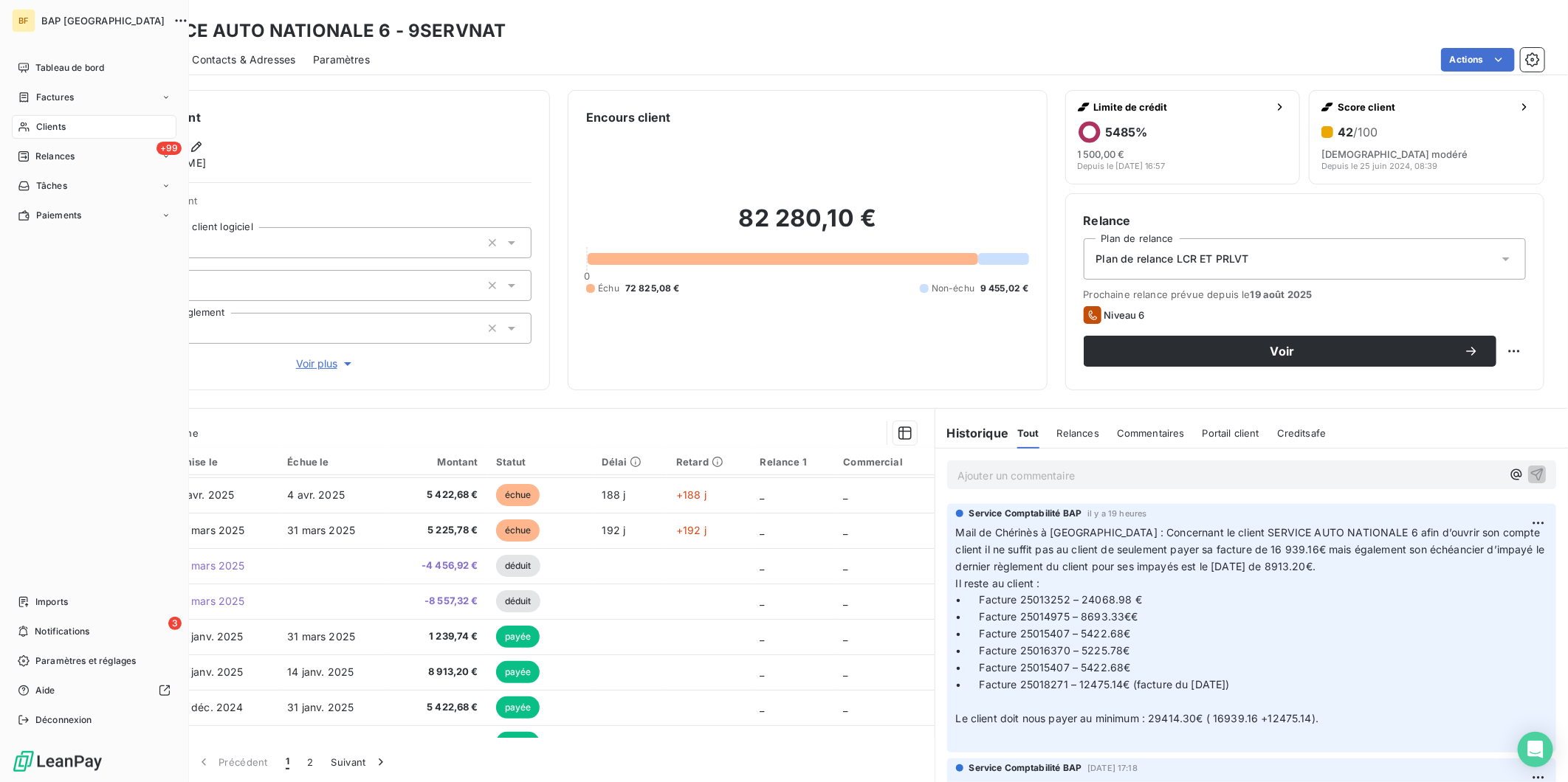
click at [54, 127] on span "Clients" at bounding box center [51, 127] width 30 height 13
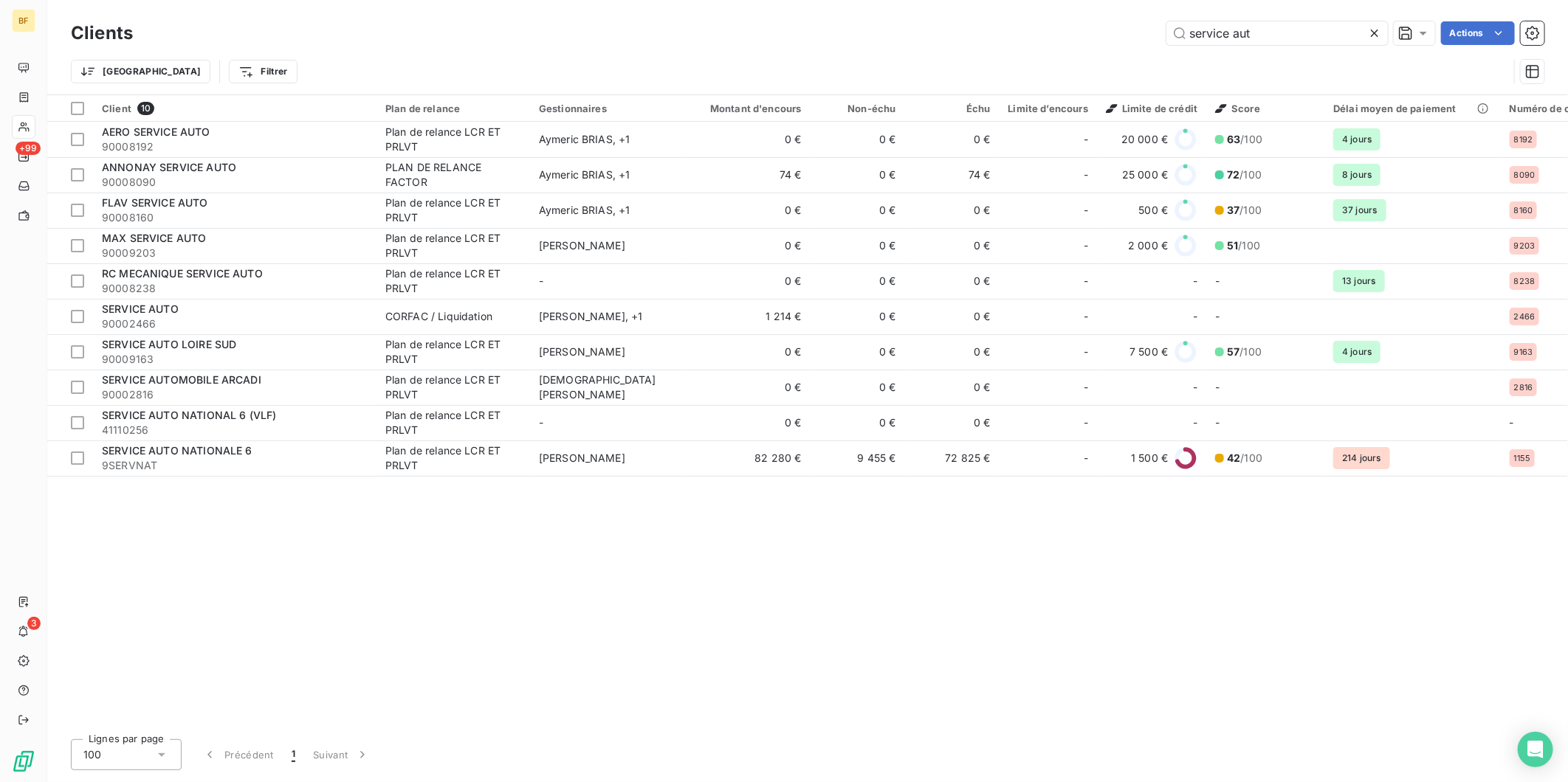
drag, startPoint x: 1274, startPoint y: 31, endPoint x: 1066, endPoint y: 19, distance: 208.3
click at [1066, 19] on div "Clients service aut Actions" at bounding box center [808, 32] width 1474 height 31
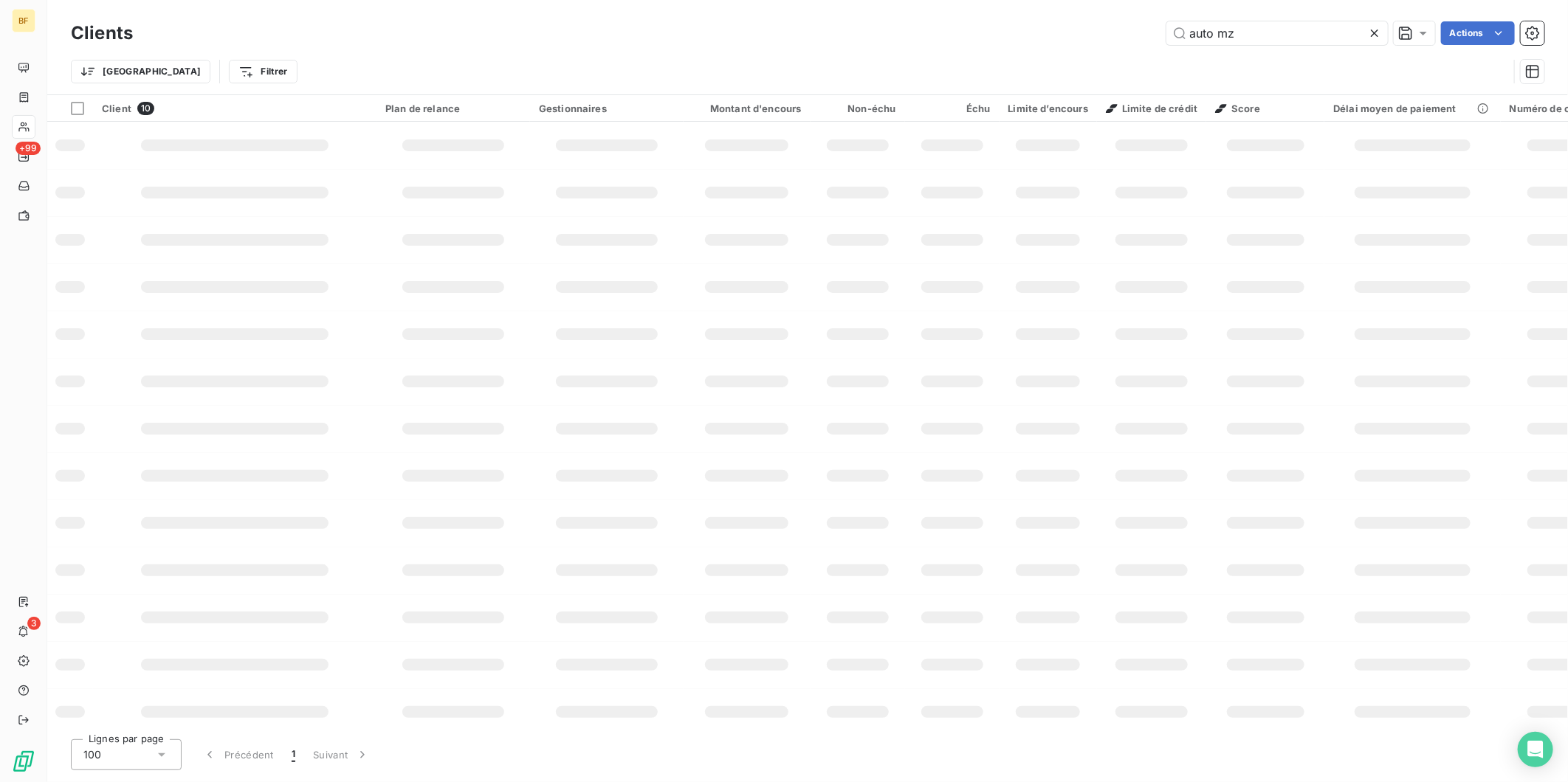
type input "auto mz"
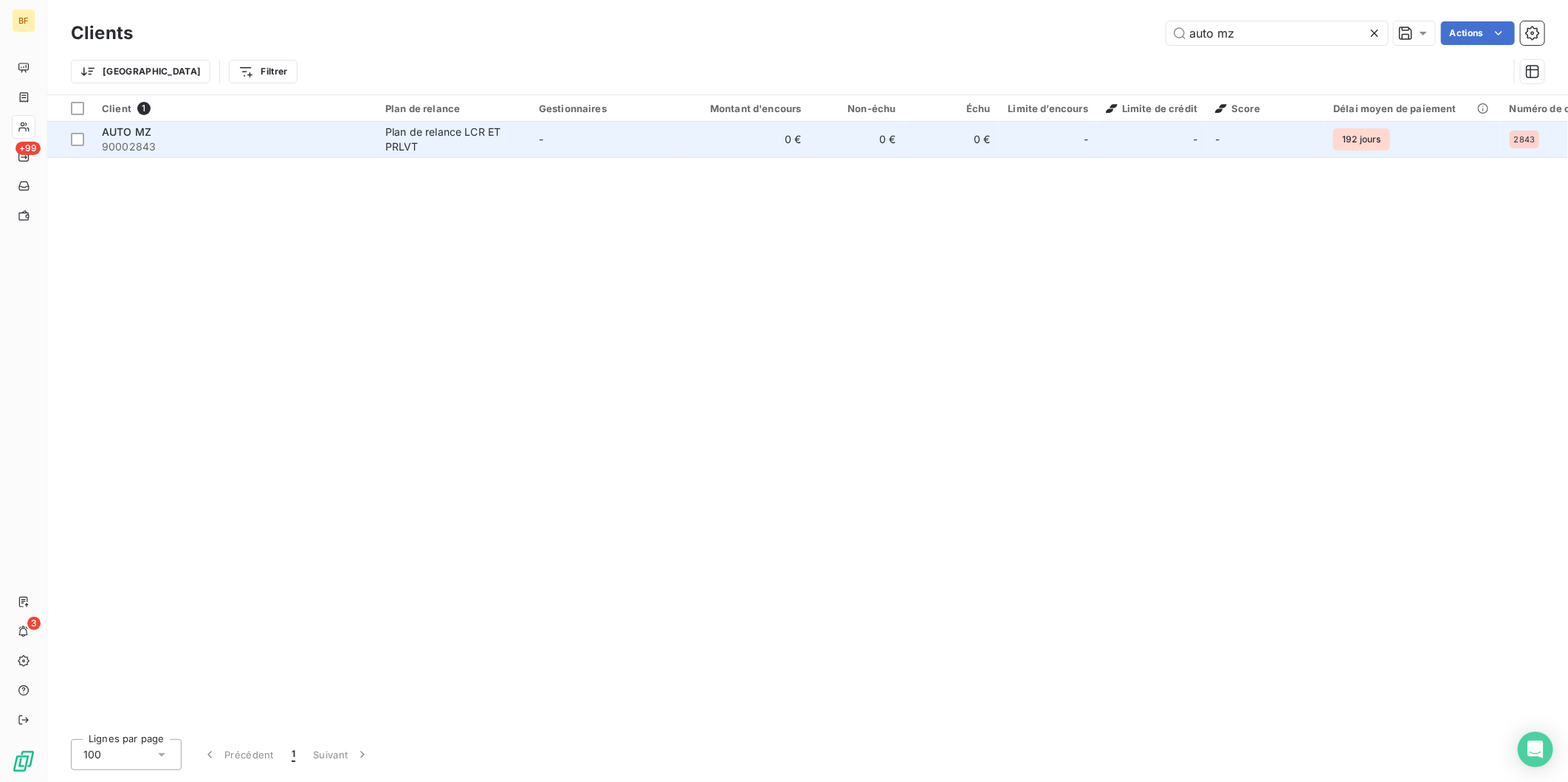
click at [559, 138] on td "-" at bounding box center [607, 139] width 154 height 36
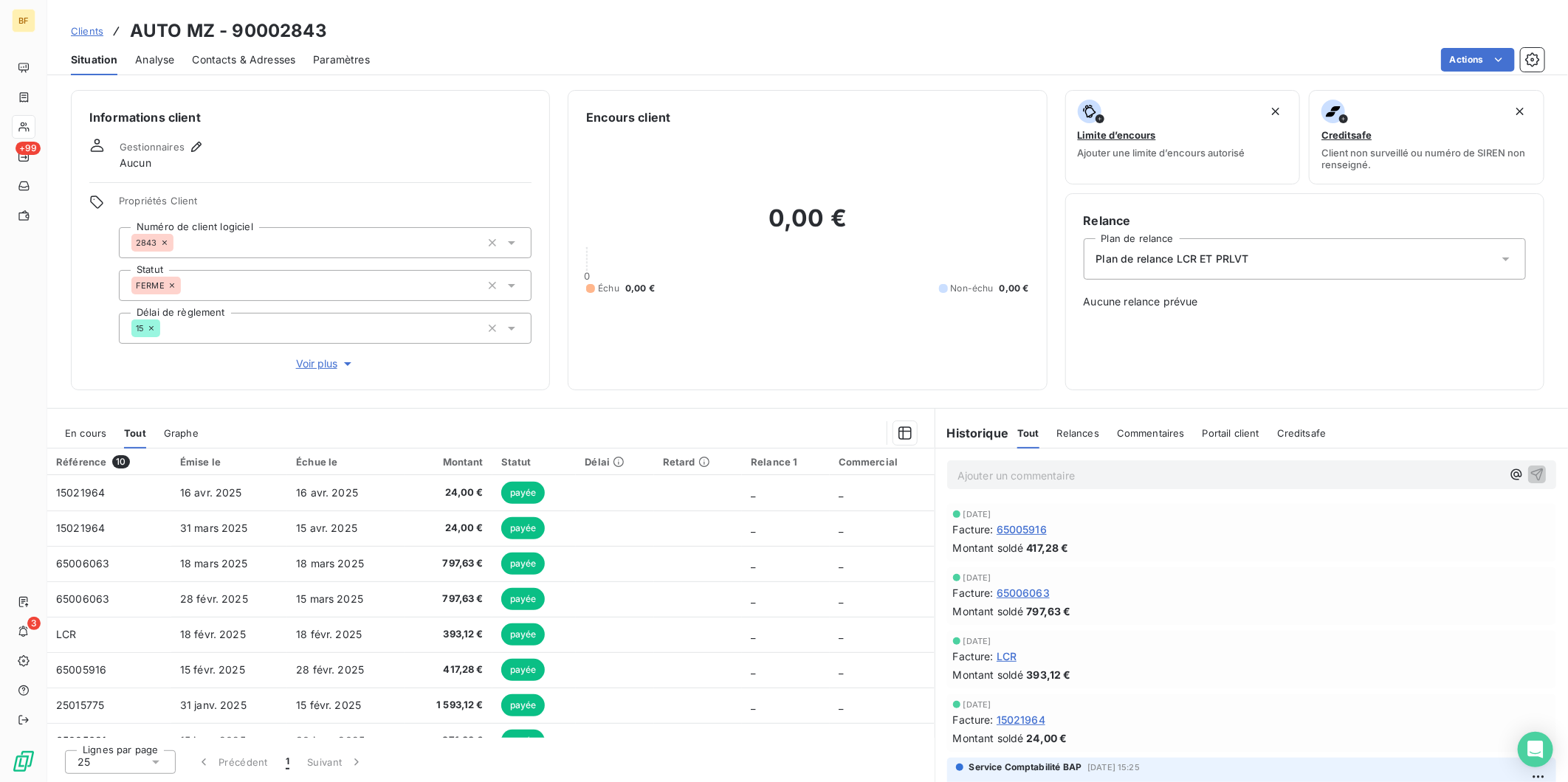
click at [261, 65] on span "Contacts & Adresses" at bounding box center [243, 59] width 103 height 15
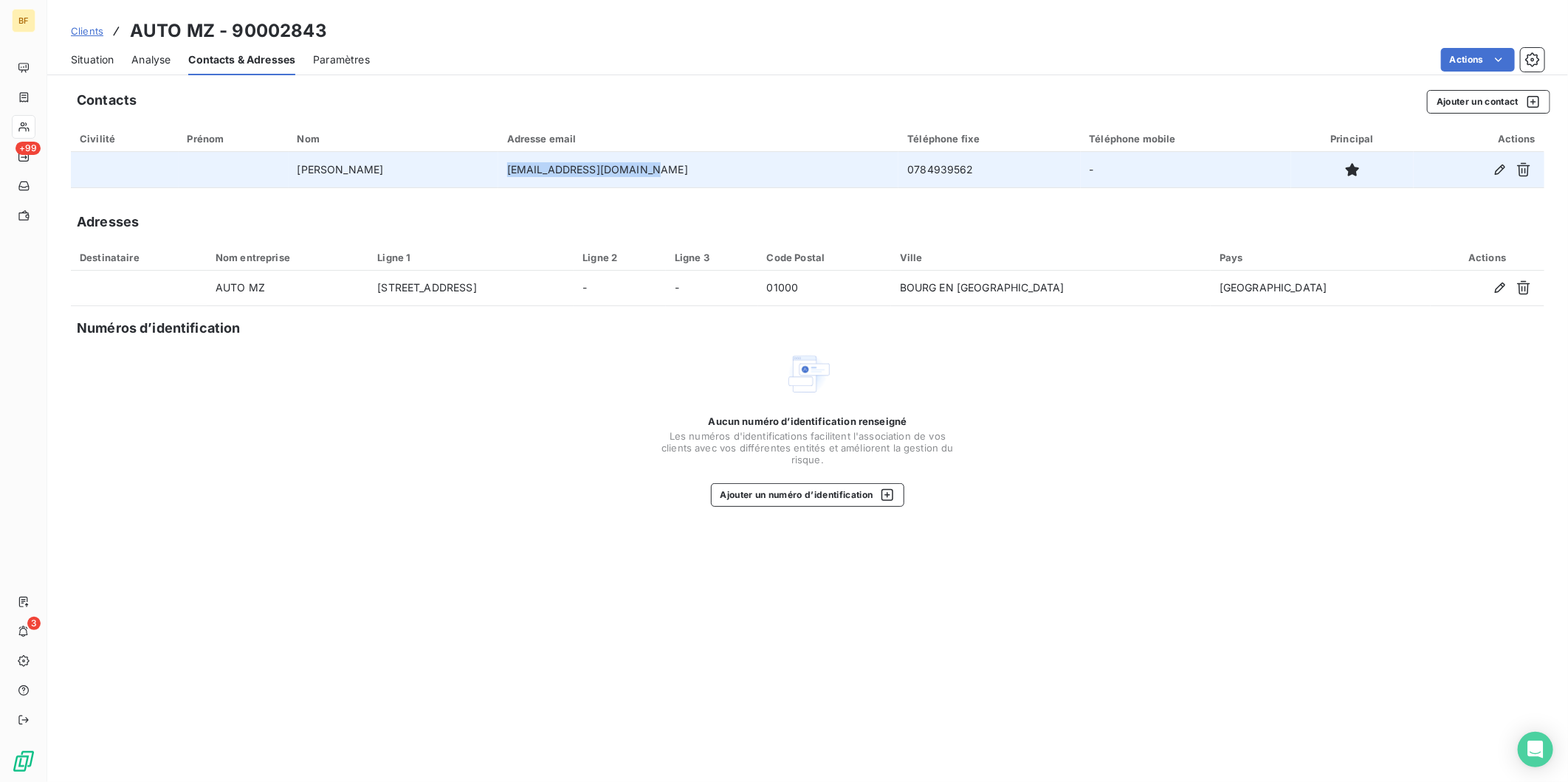
drag, startPoint x: 683, startPoint y: 171, endPoint x: 533, endPoint y: 167, distance: 150.1
click at [533, 167] on td "[EMAIL_ADDRESS][DOMAIN_NAME]" at bounding box center [699, 170] width 401 height 36
copy td "[EMAIL_ADDRESS][DOMAIN_NAME]"
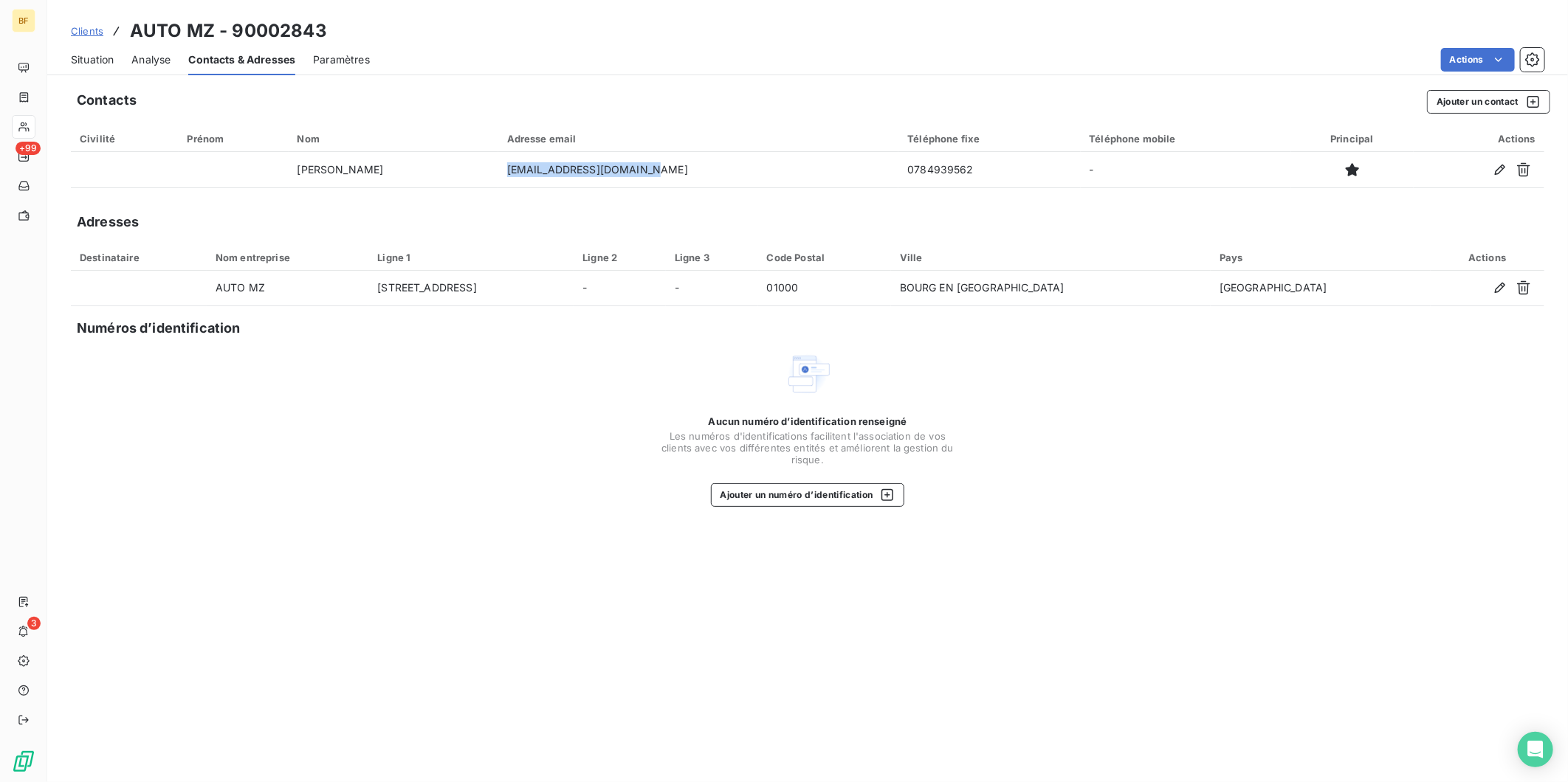
click at [98, 61] on span "Situation" at bounding box center [92, 59] width 43 height 15
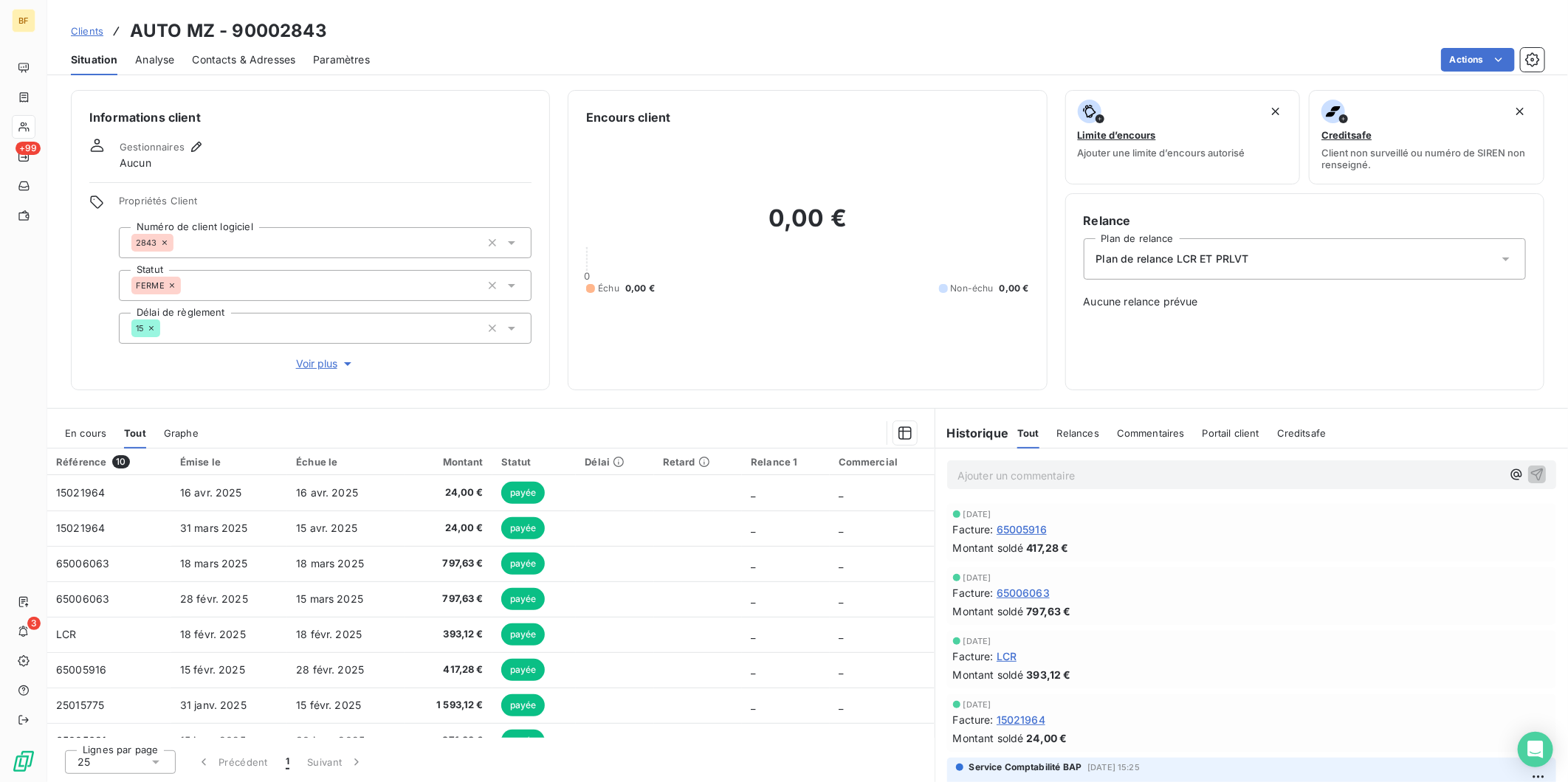
click at [262, 60] on span "Contacts & Adresses" at bounding box center [243, 59] width 103 height 15
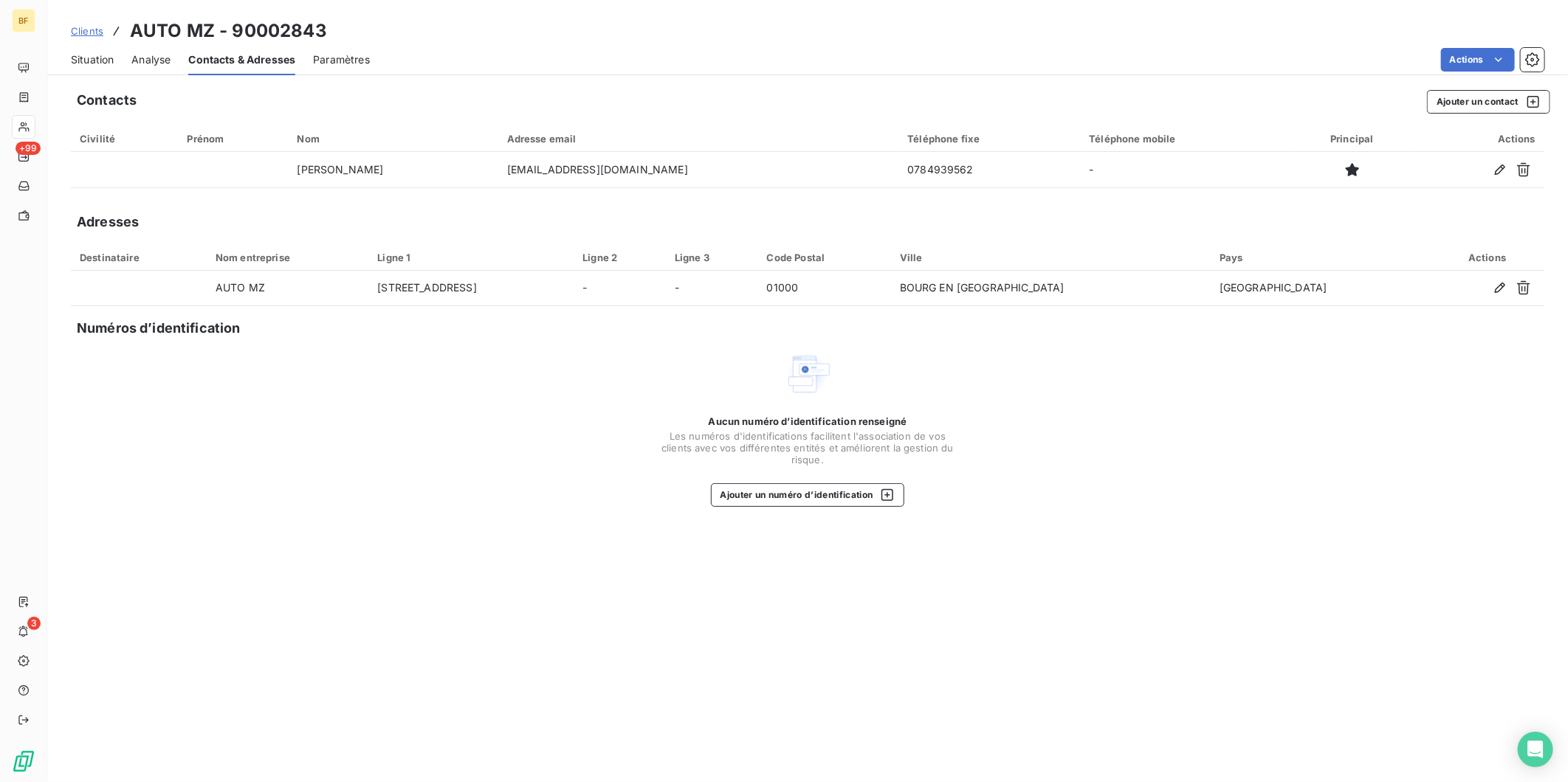
click at [111, 50] on div "Situation" at bounding box center [92, 59] width 43 height 31
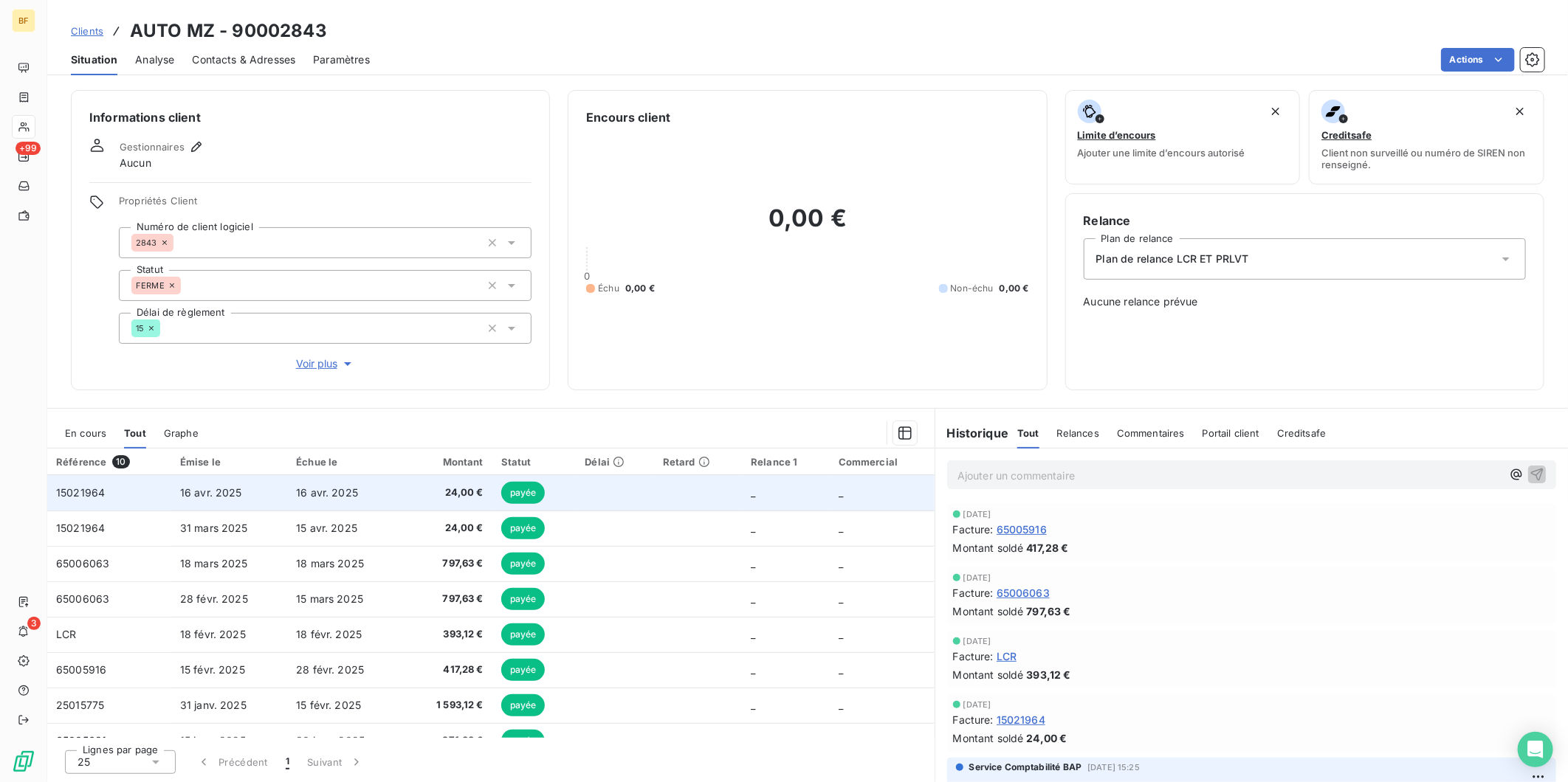
click at [356, 498] on td "16 avr. 2025" at bounding box center [346, 492] width 117 height 36
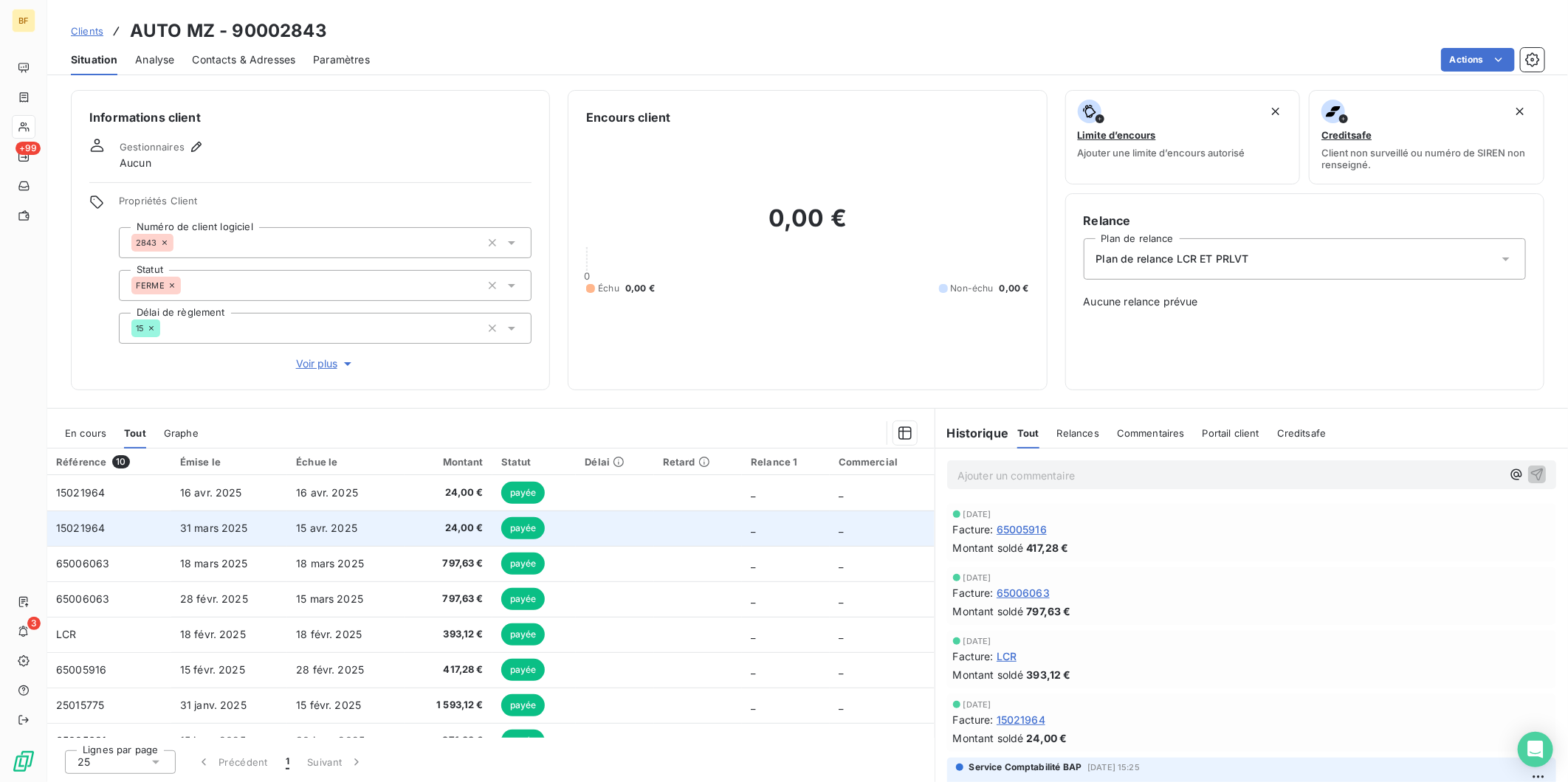
click at [326, 513] on td "15 avr. 2025" at bounding box center [346, 528] width 117 height 36
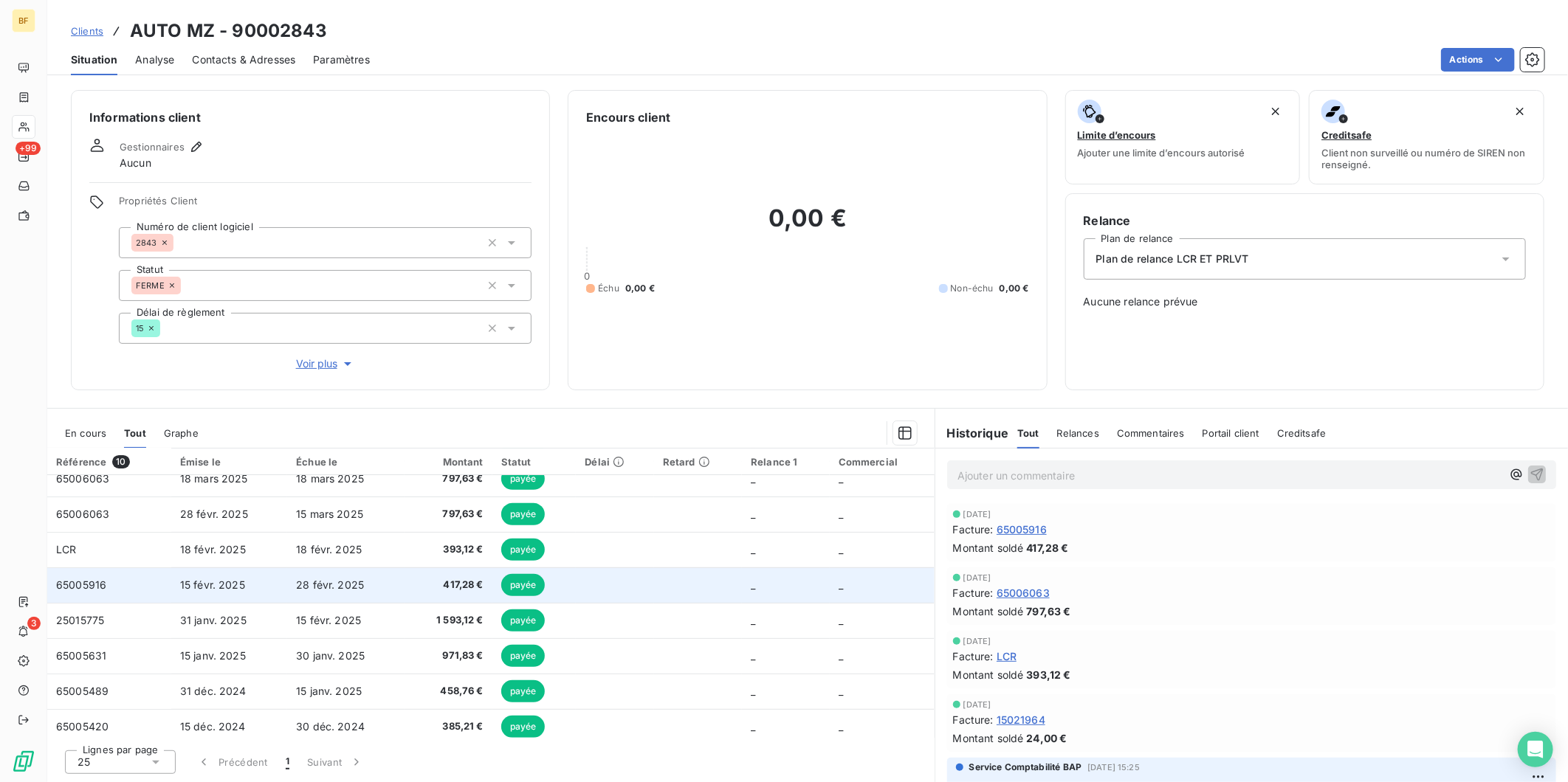
scroll to position [92, 0]
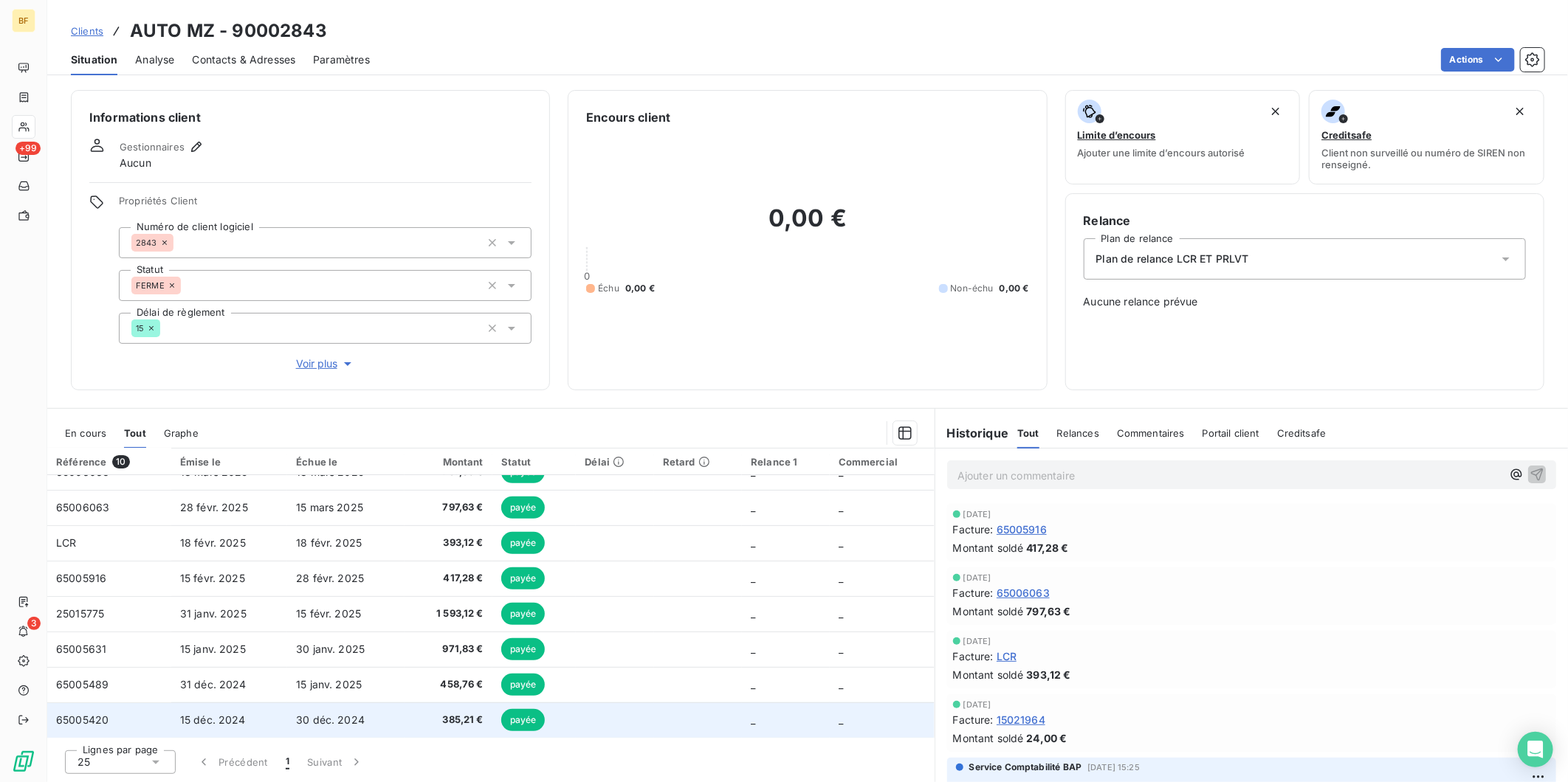
click at [425, 716] on span "385,21 €" at bounding box center [449, 720] width 70 height 15
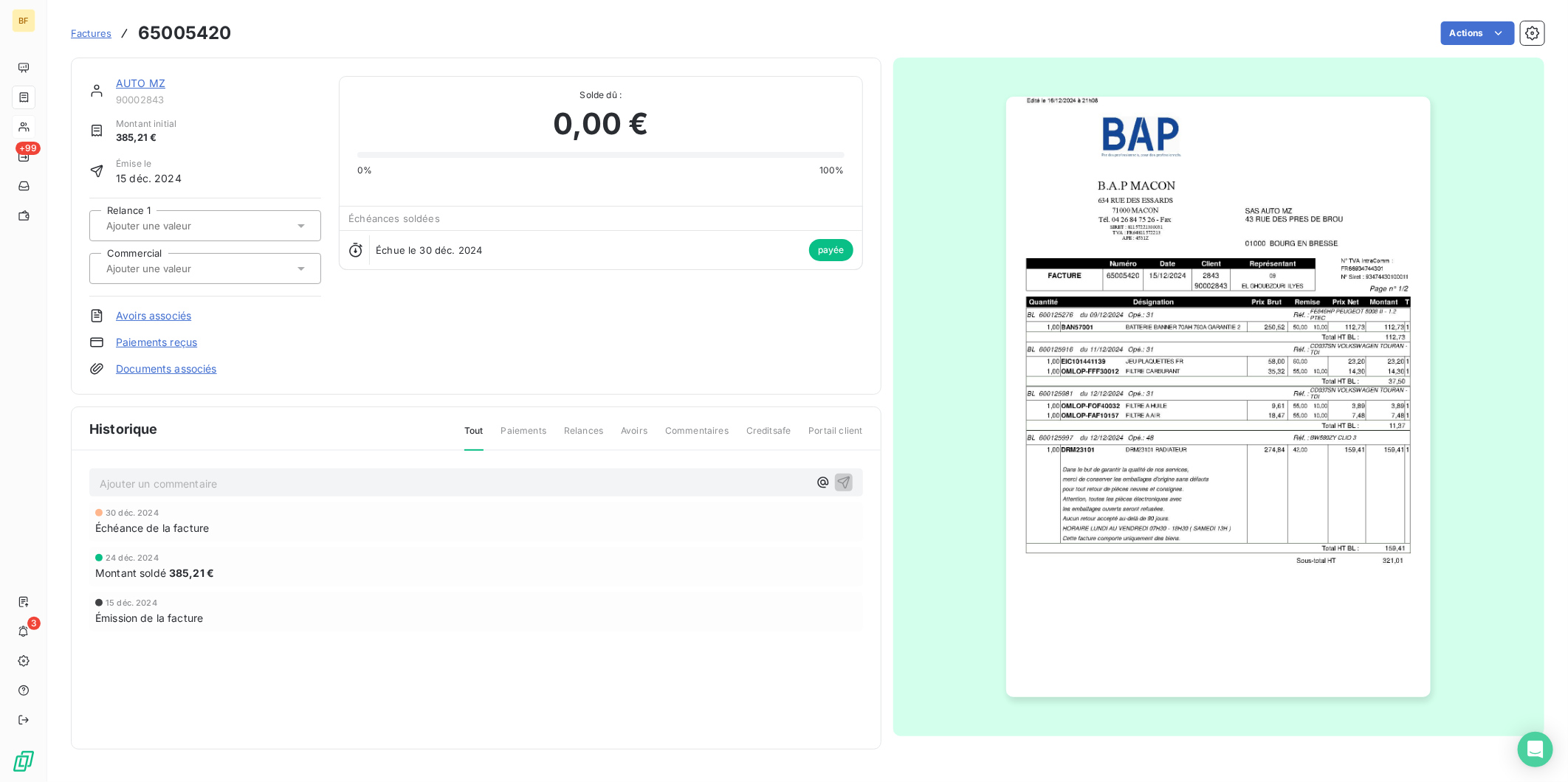
click at [1293, 475] on img "button" at bounding box center [1218, 397] width 424 height 601
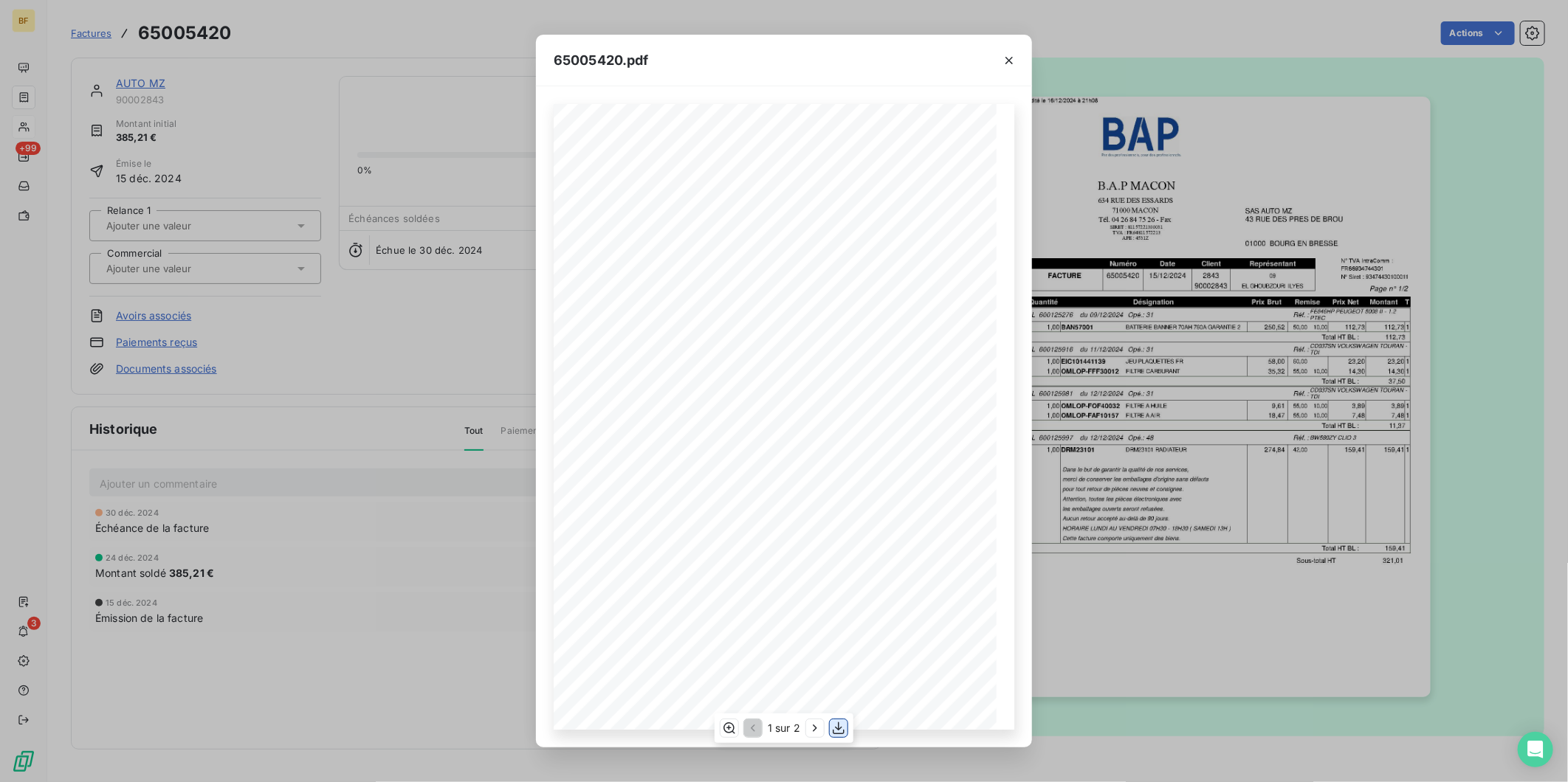
click at [836, 726] on icon "button" at bounding box center [838, 728] width 15 height 15
click at [319, 28] on div "65005420.pdf B.A.P MACON SAS AUTO MZ [STREET_ADDRESS][GEOGRAPHIC_DATA] [STREET_…" at bounding box center [784, 391] width 1568 height 782
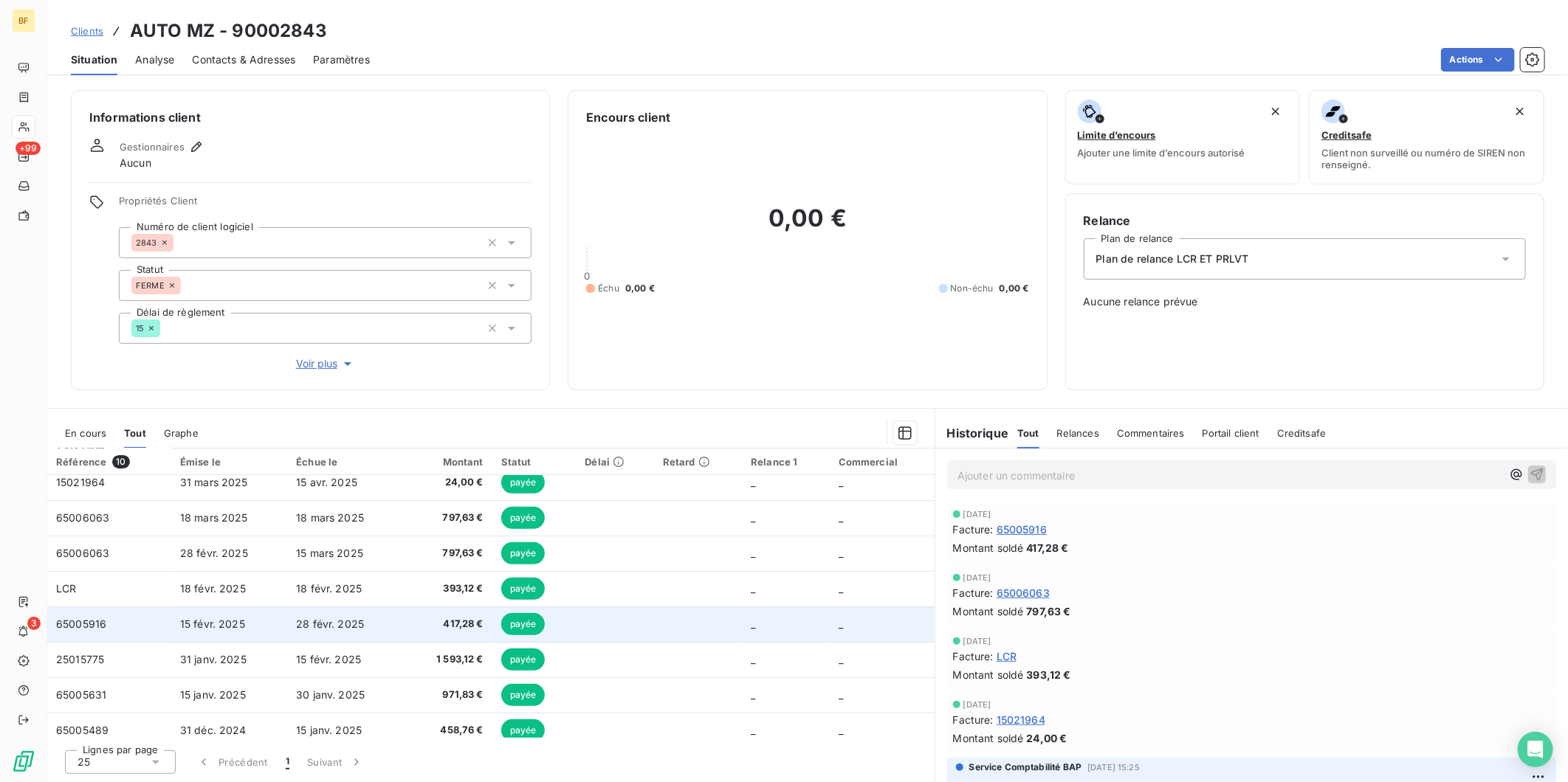
scroll to position [92, 0]
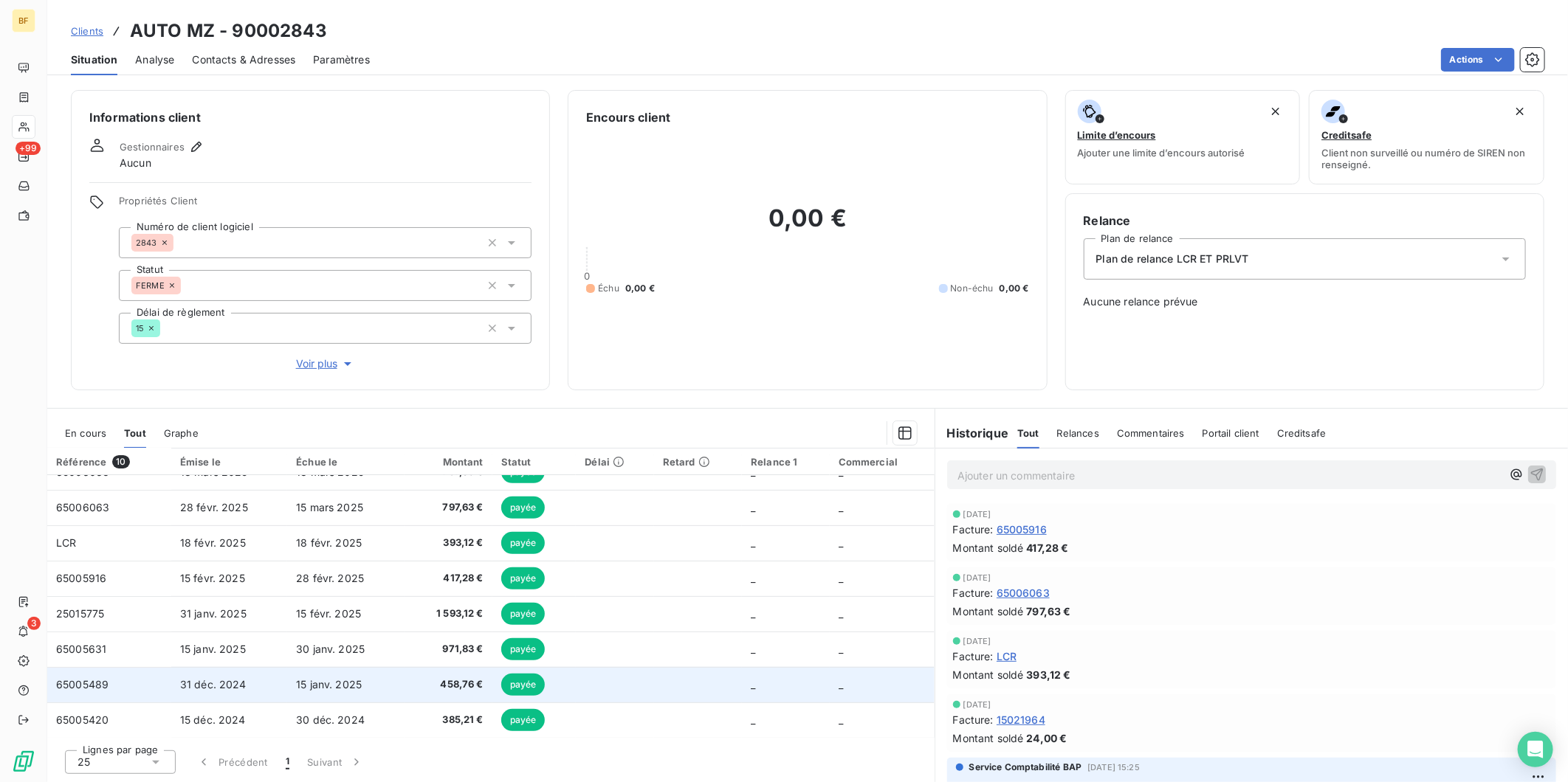
click at [205, 682] on span "31 déc. 2024" at bounding box center [214, 684] width 66 height 12
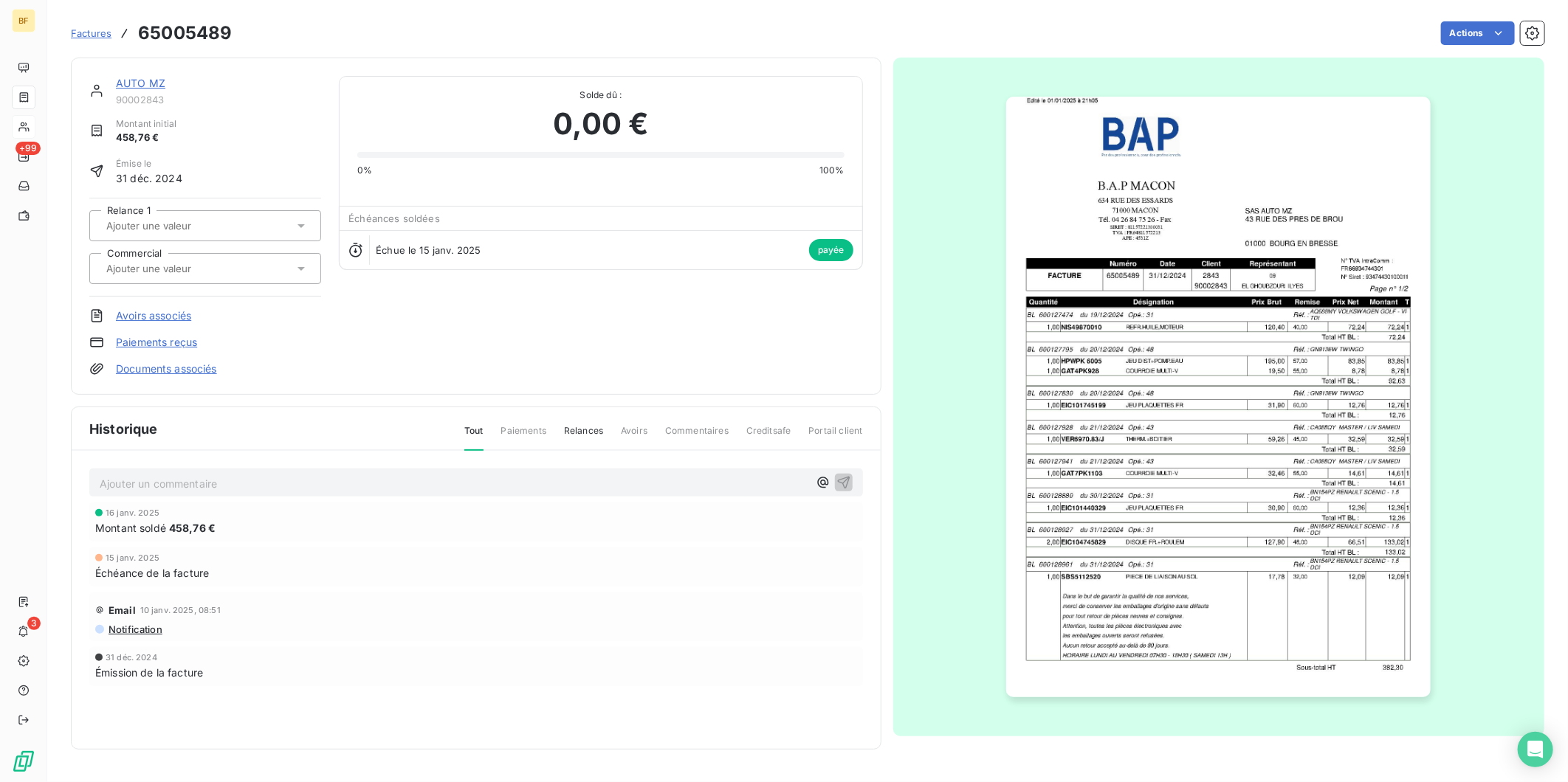
click at [1245, 391] on img "button" at bounding box center [1218, 397] width 424 height 601
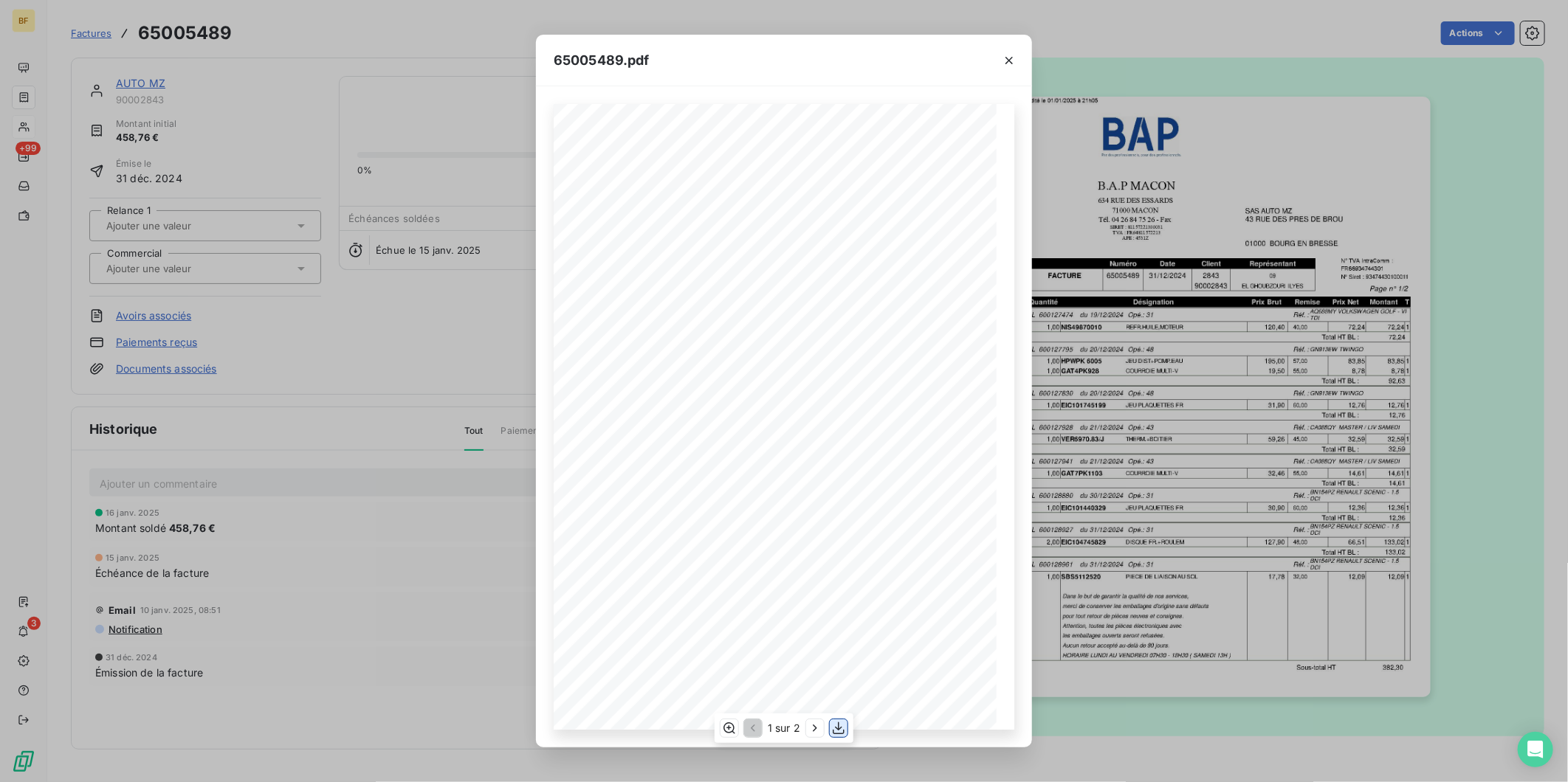
click at [846, 729] on button "button" at bounding box center [838, 729] width 18 height 17
drag, startPoint x: 259, startPoint y: 17, endPoint x: 185, endPoint y: 9, distance: 74.4
click at [259, 17] on div "65005489.pdf B.A.P MACON SAS AUTO MZ [STREET_ADDRESS][GEOGRAPHIC_DATA] [STREET_…" at bounding box center [784, 391] width 1568 height 782
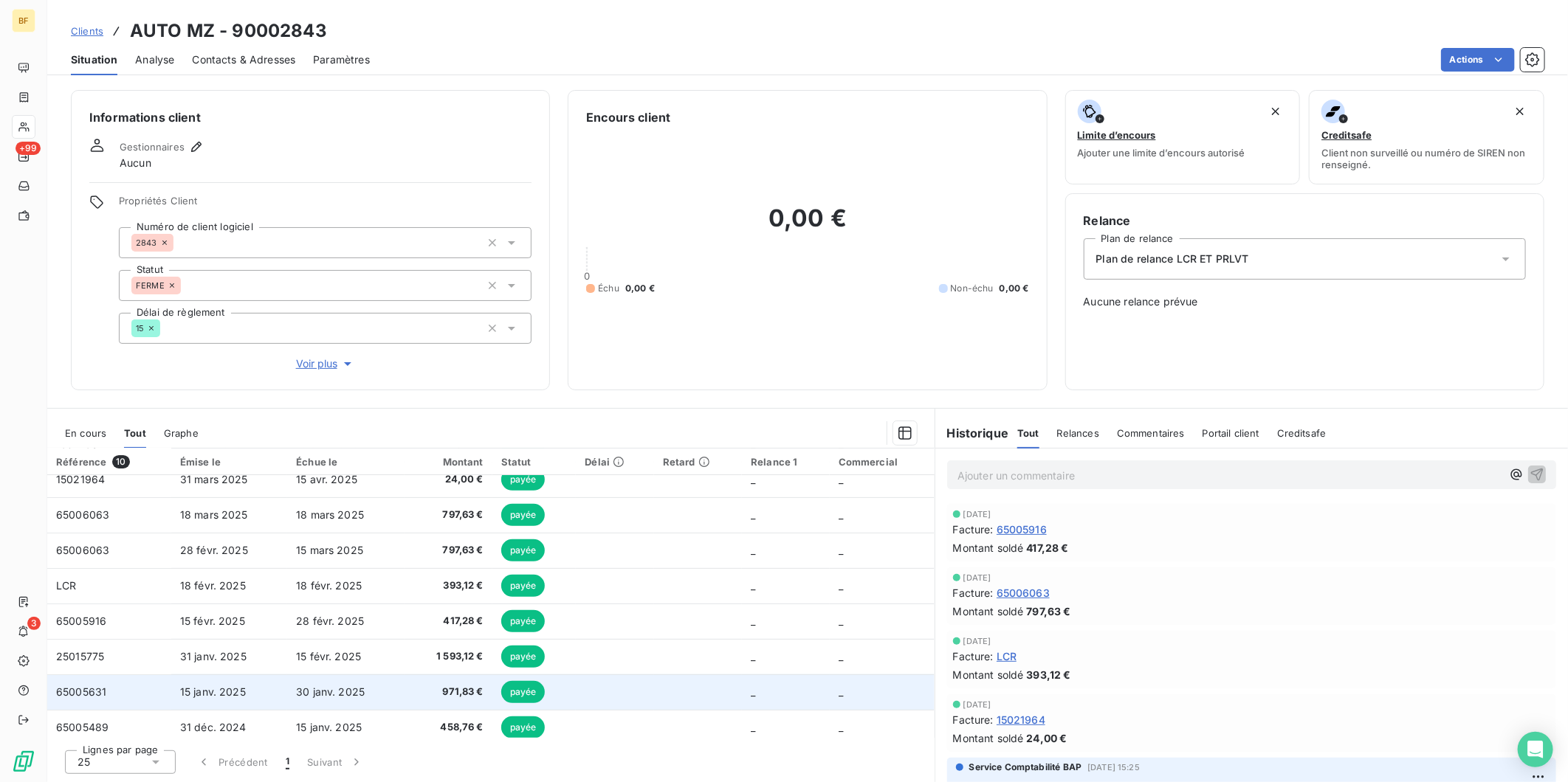
scroll to position [92, 0]
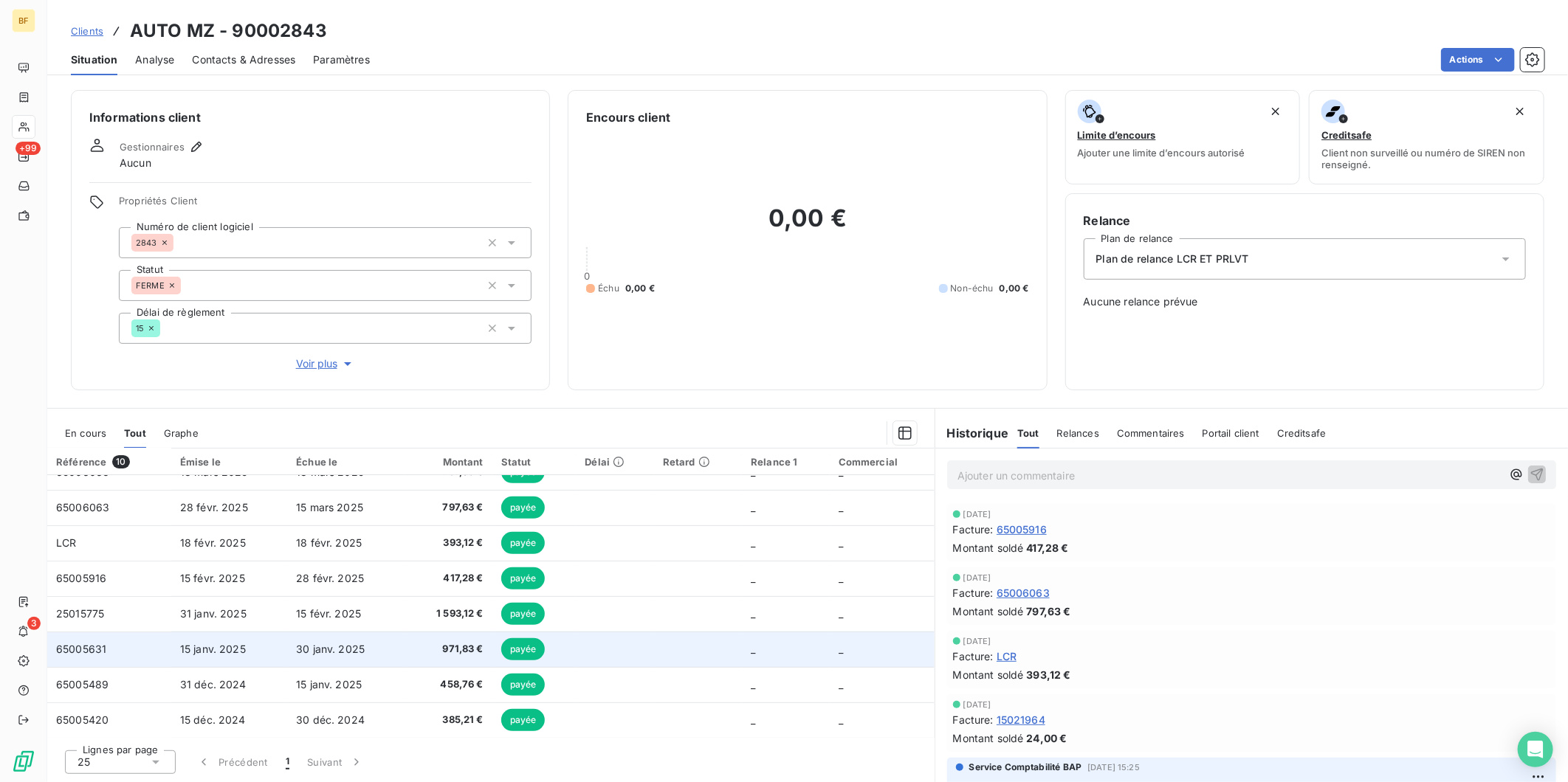
click at [254, 659] on td "15 janv. 2025" at bounding box center [229, 649] width 116 height 36
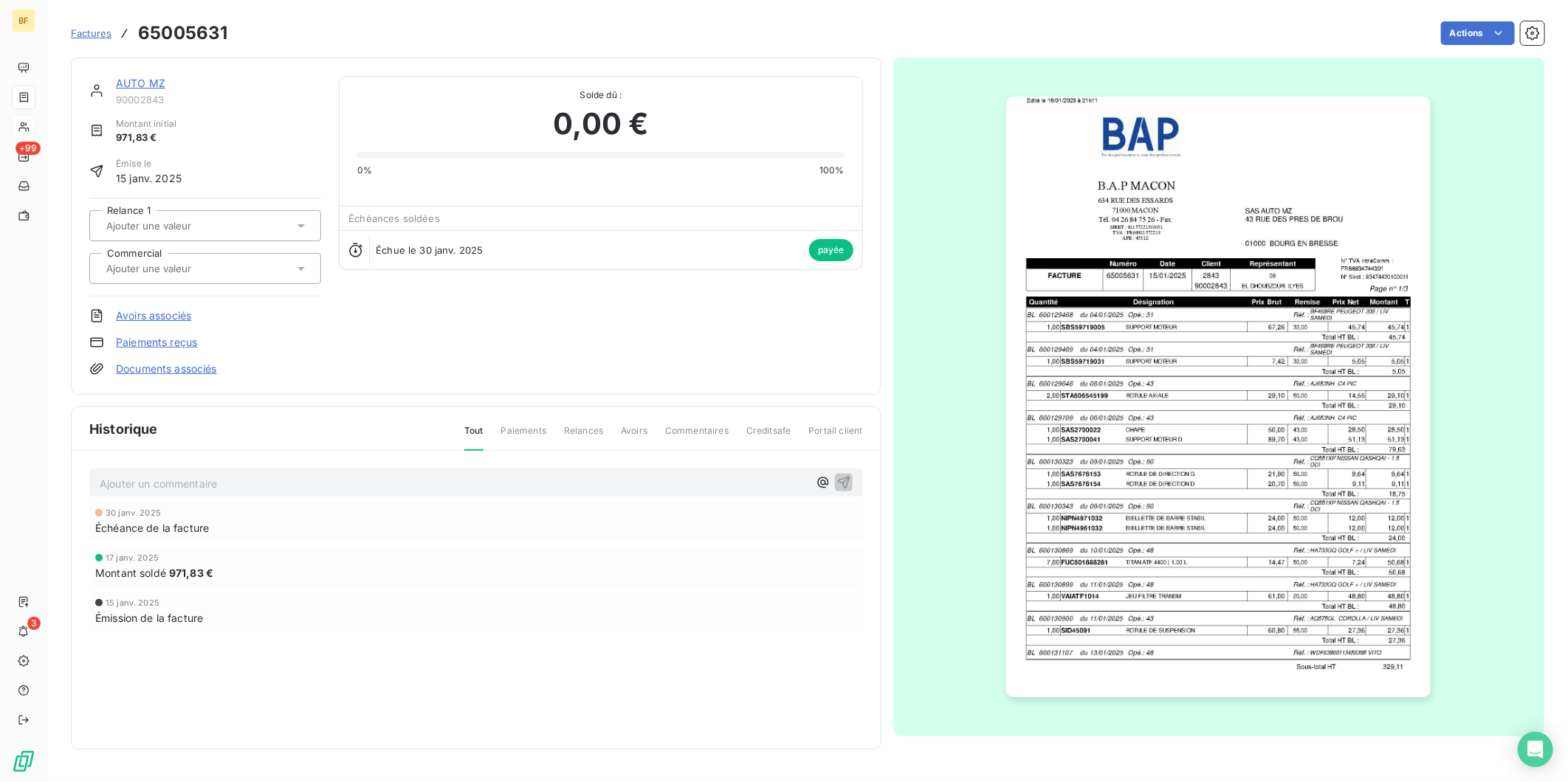
click at [1316, 438] on img "button" at bounding box center [1218, 397] width 424 height 601
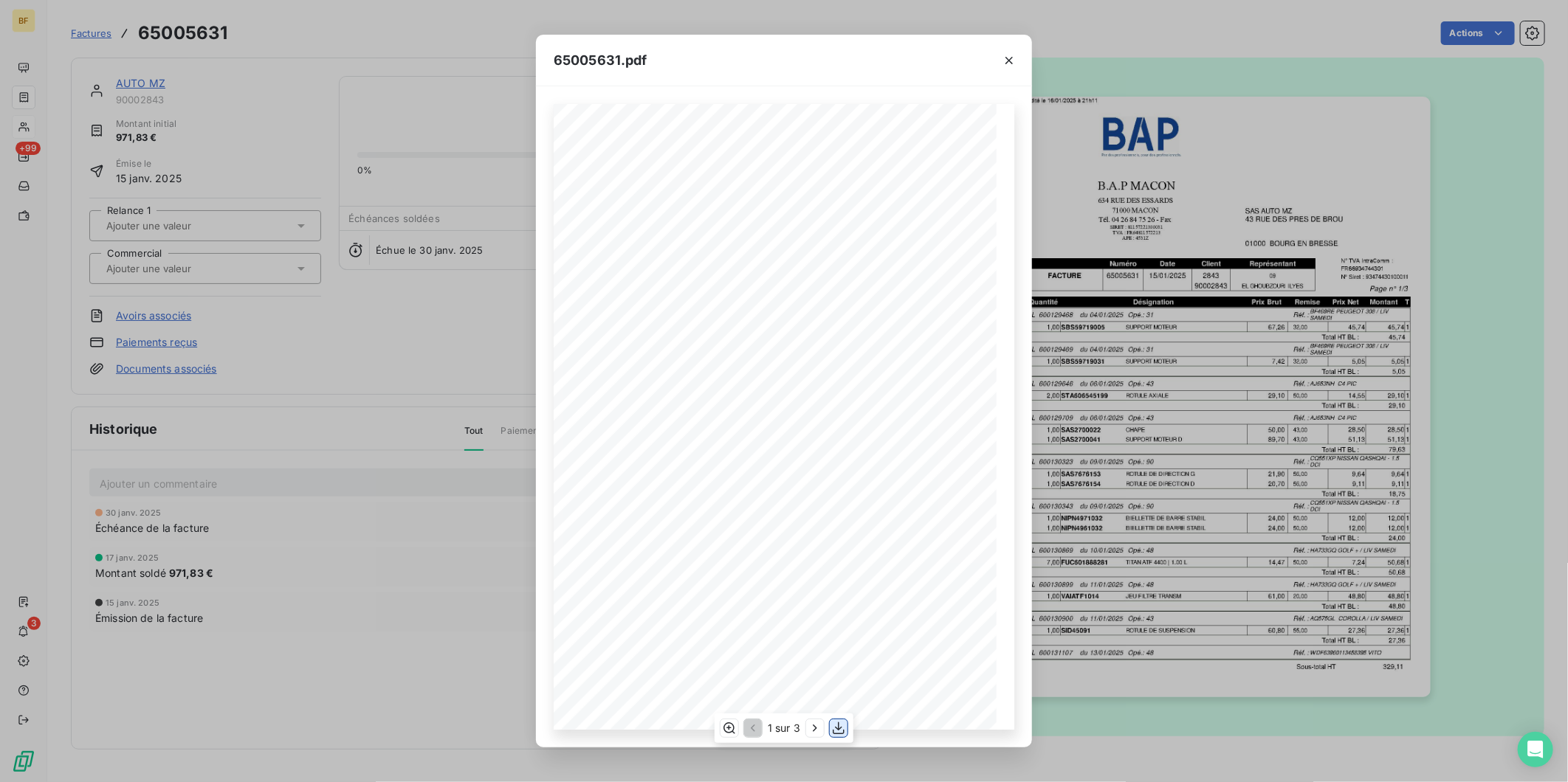
click at [847, 725] on button "button" at bounding box center [838, 729] width 18 height 17
drag, startPoint x: 372, startPoint y: 38, endPoint x: 119, endPoint y: 3, distance: 255.4
click at [368, 38] on div "65005631.pdf B.A.P MACON SAS AUTO MZ [STREET_ADDRESS][GEOGRAPHIC_DATA] [STREET_…" at bounding box center [784, 391] width 1568 height 782
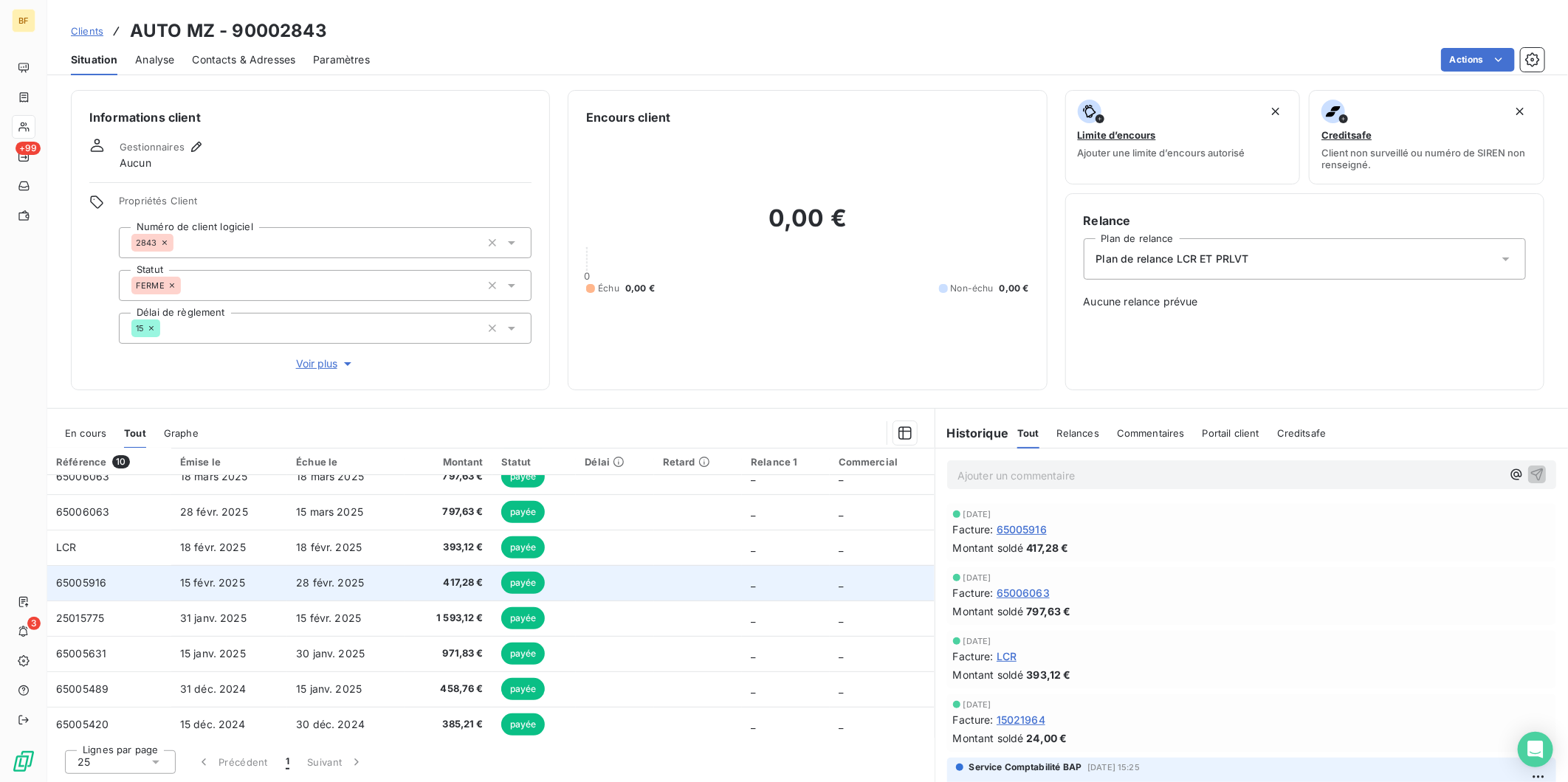
scroll to position [92, 0]
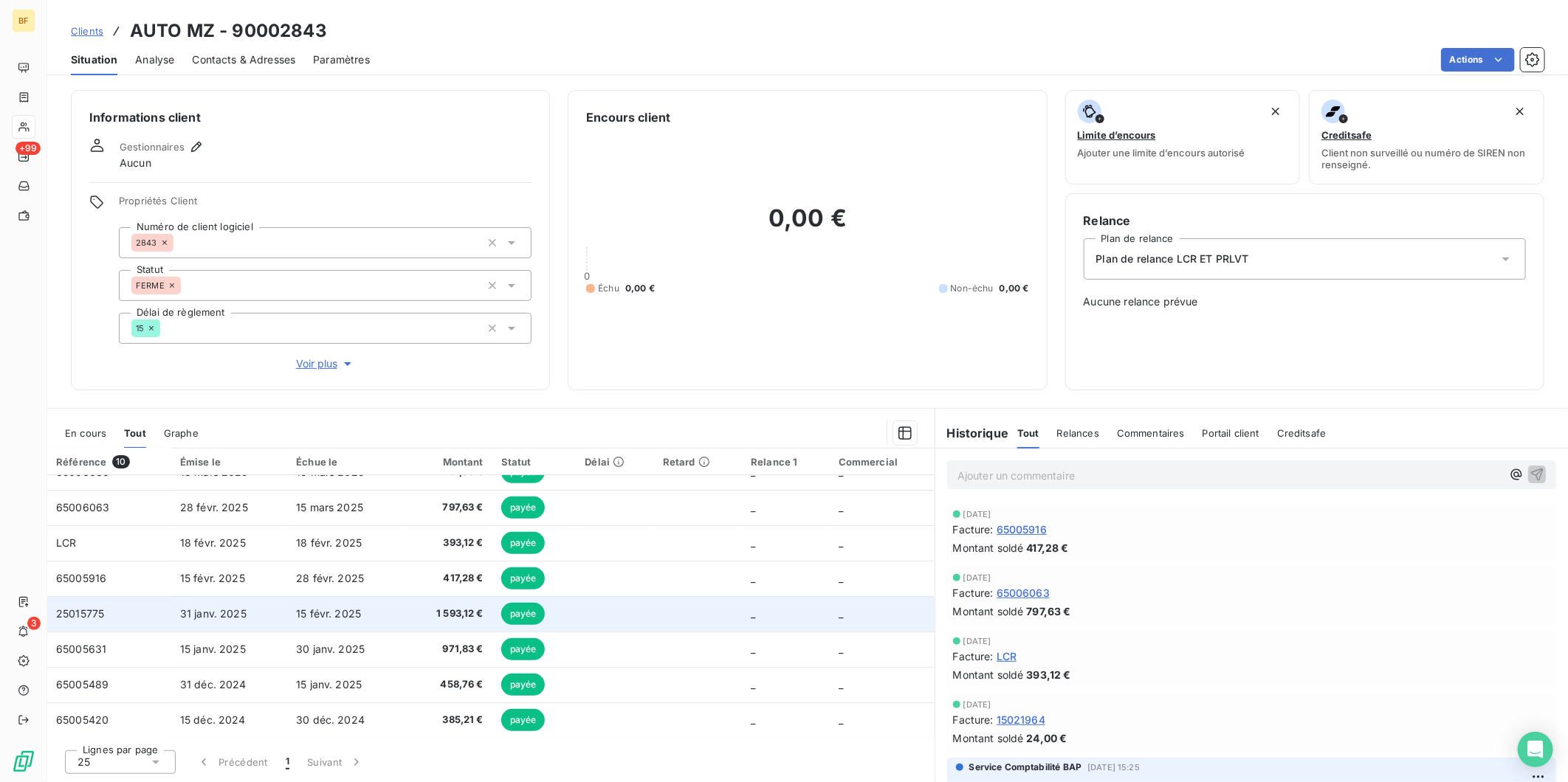
click at [243, 616] on span "31 janv. 2025" at bounding box center [214, 613] width 66 height 12
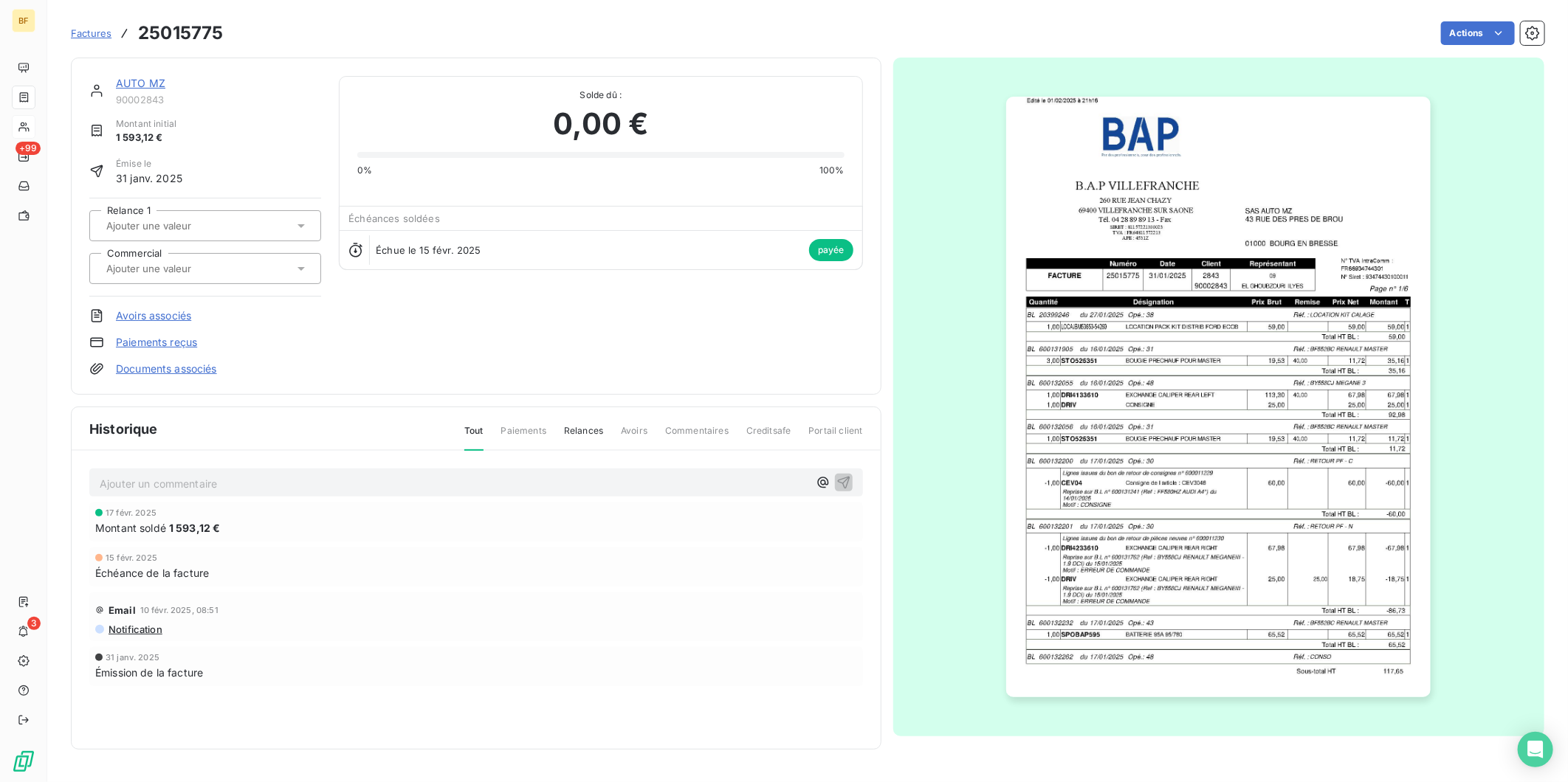
click at [1258, 426] on img "button" at bounding box center [1218, 397] width 424 height 601
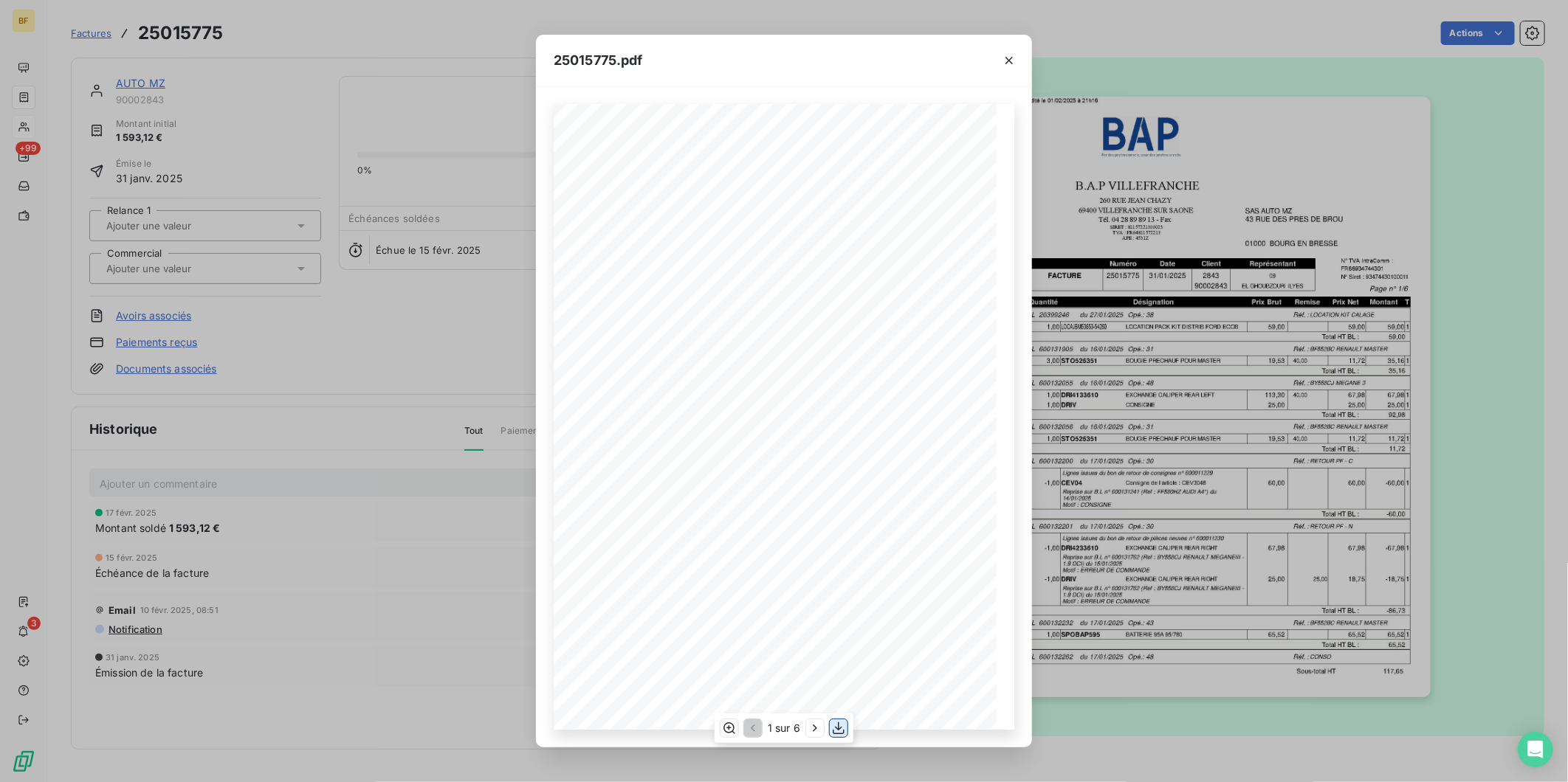
click at [839, 720] on button "button" at bounding box center [838, 729] width 18 height 17
click at [346, 61] on div "25015775.pdf B.A.P VILLEFRANCHE SAS AUTO MZ [GEOGRAPHIC_DATA][PERSON_NAME] [STR…" at bounding box center [784, 391] width 1568 height 782
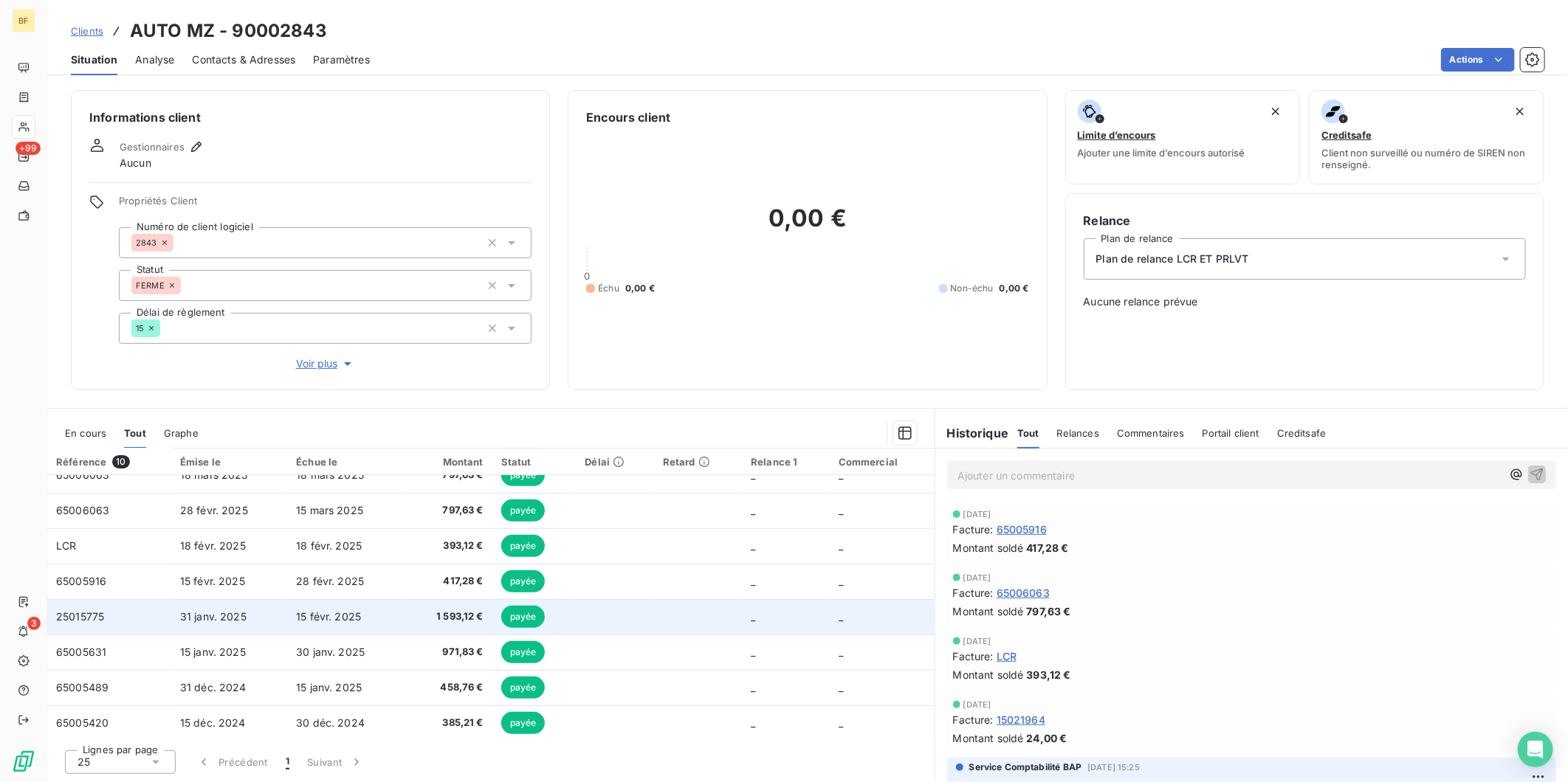
scroll to position [92, 0]
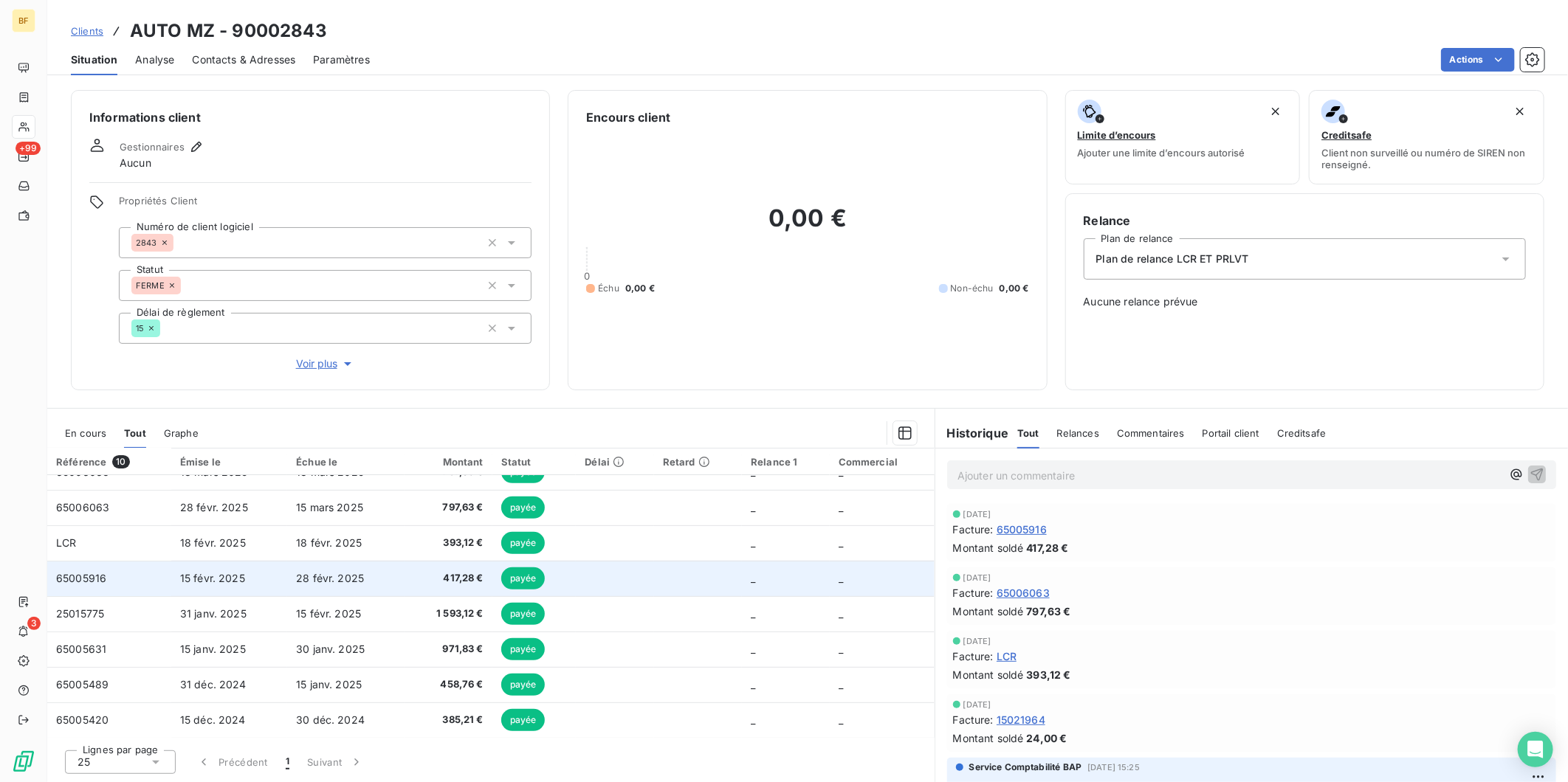
click at [389, 578] on td "28 févr. 2025" at bounding box center [346, 578] width 117 height 36
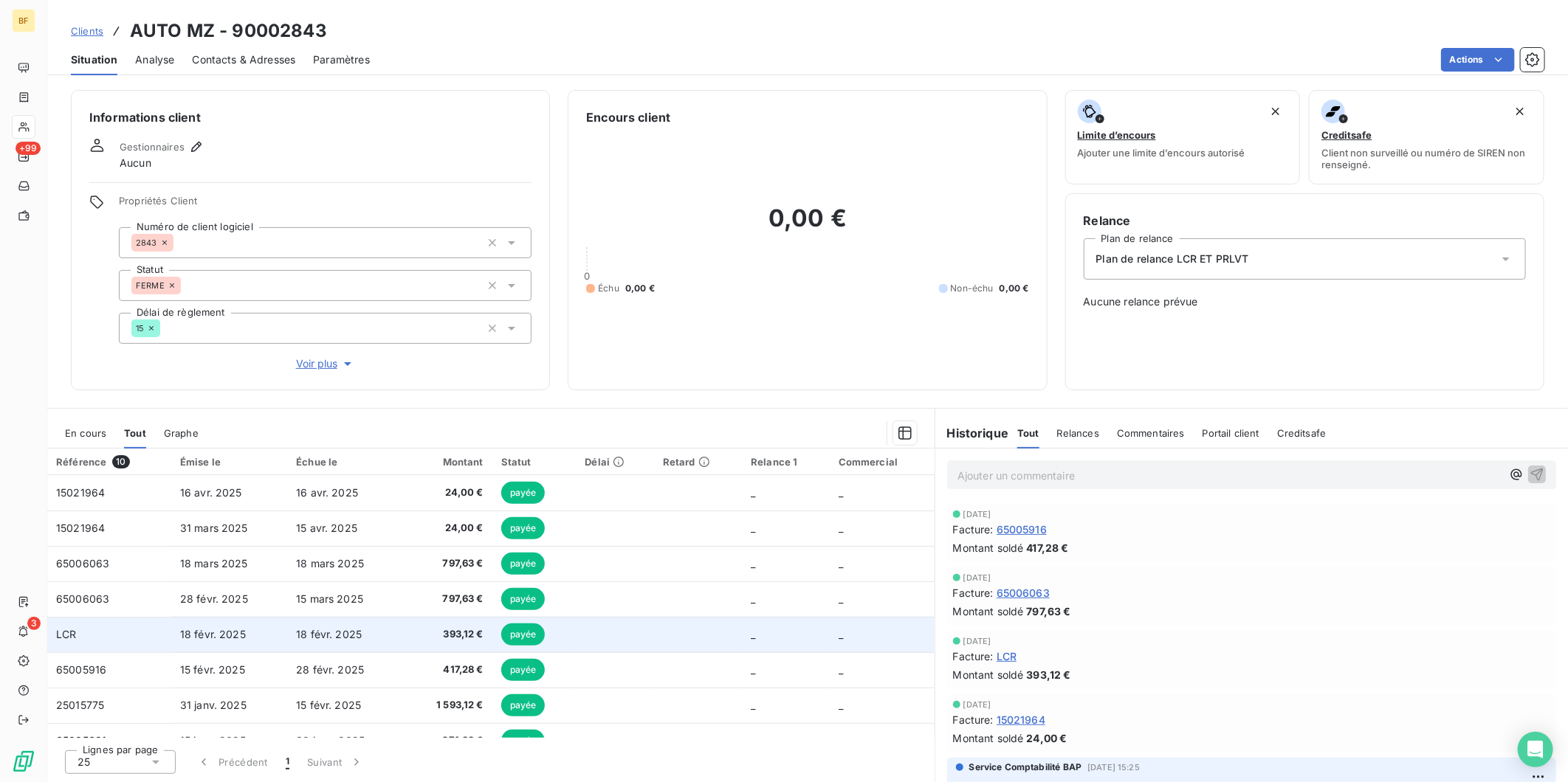
click at [427, 640] on span "393,12 €" at bounding box center [449, 634] width 70 height 15
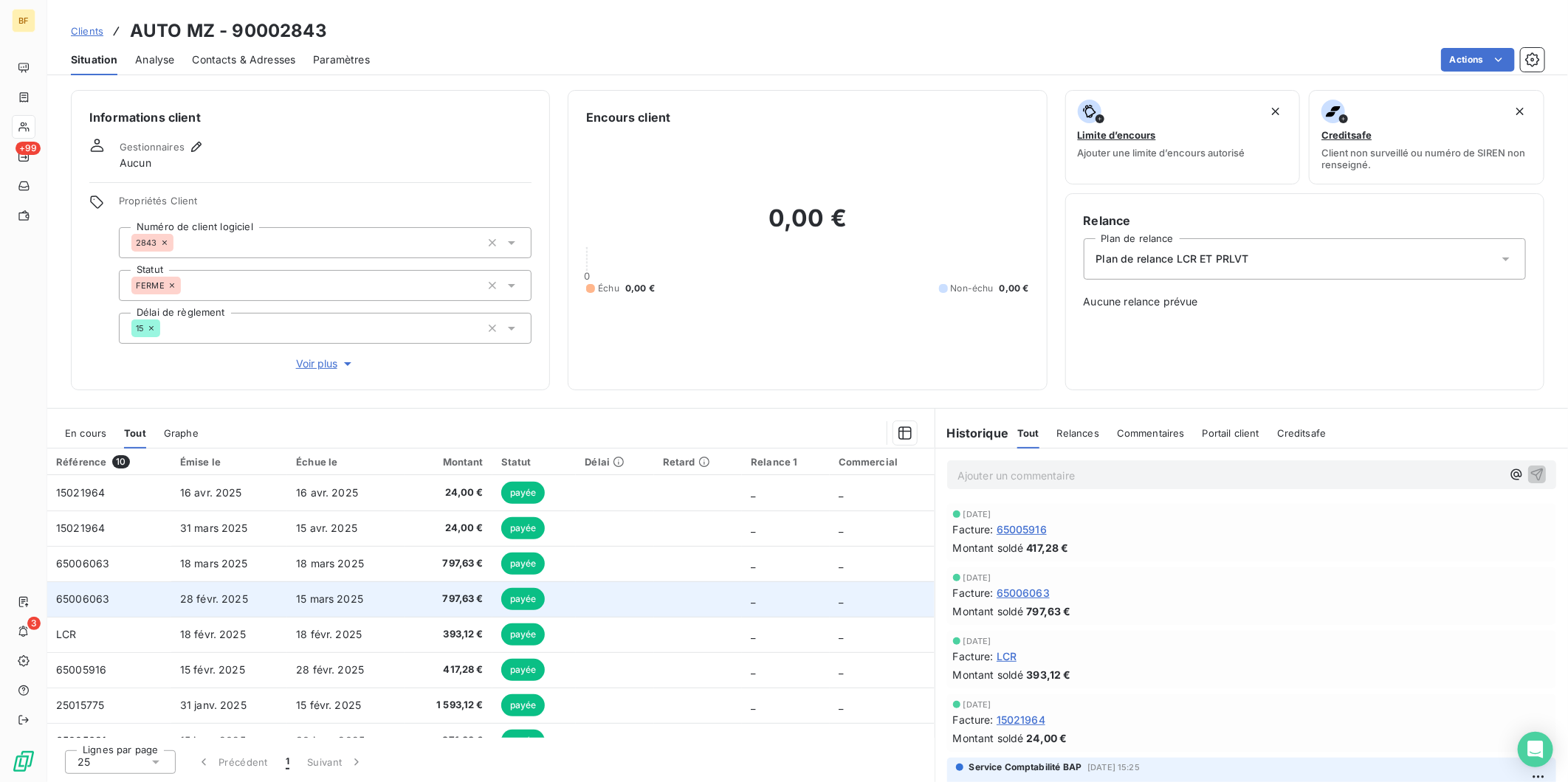
click at [389, 604] on td "15 mars 2025" at bounding box center [346, 599] width 117 height 36
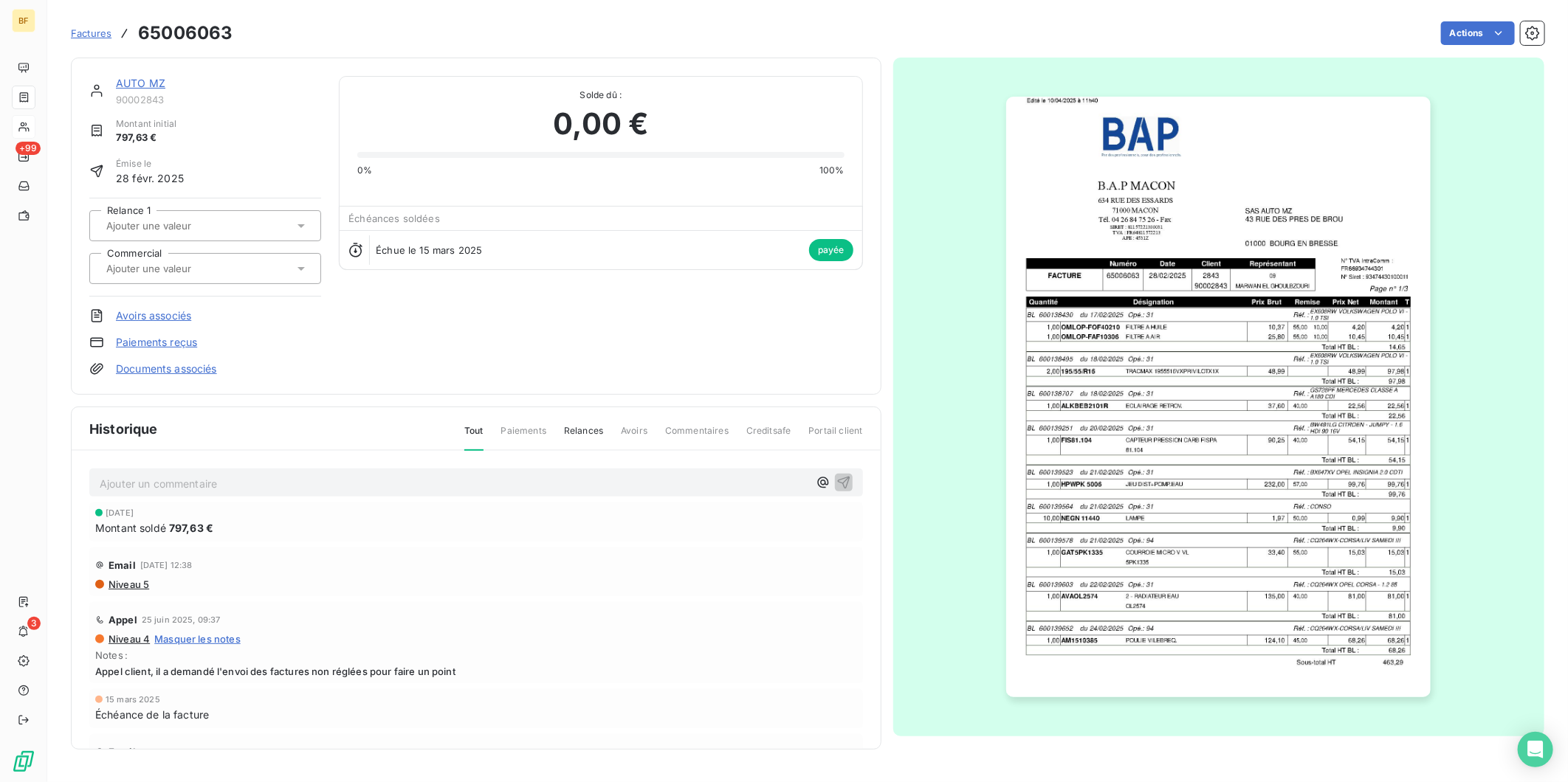
click at [1289, 384] on img "button" at bounding box center [1218, 397] width 424 height 601
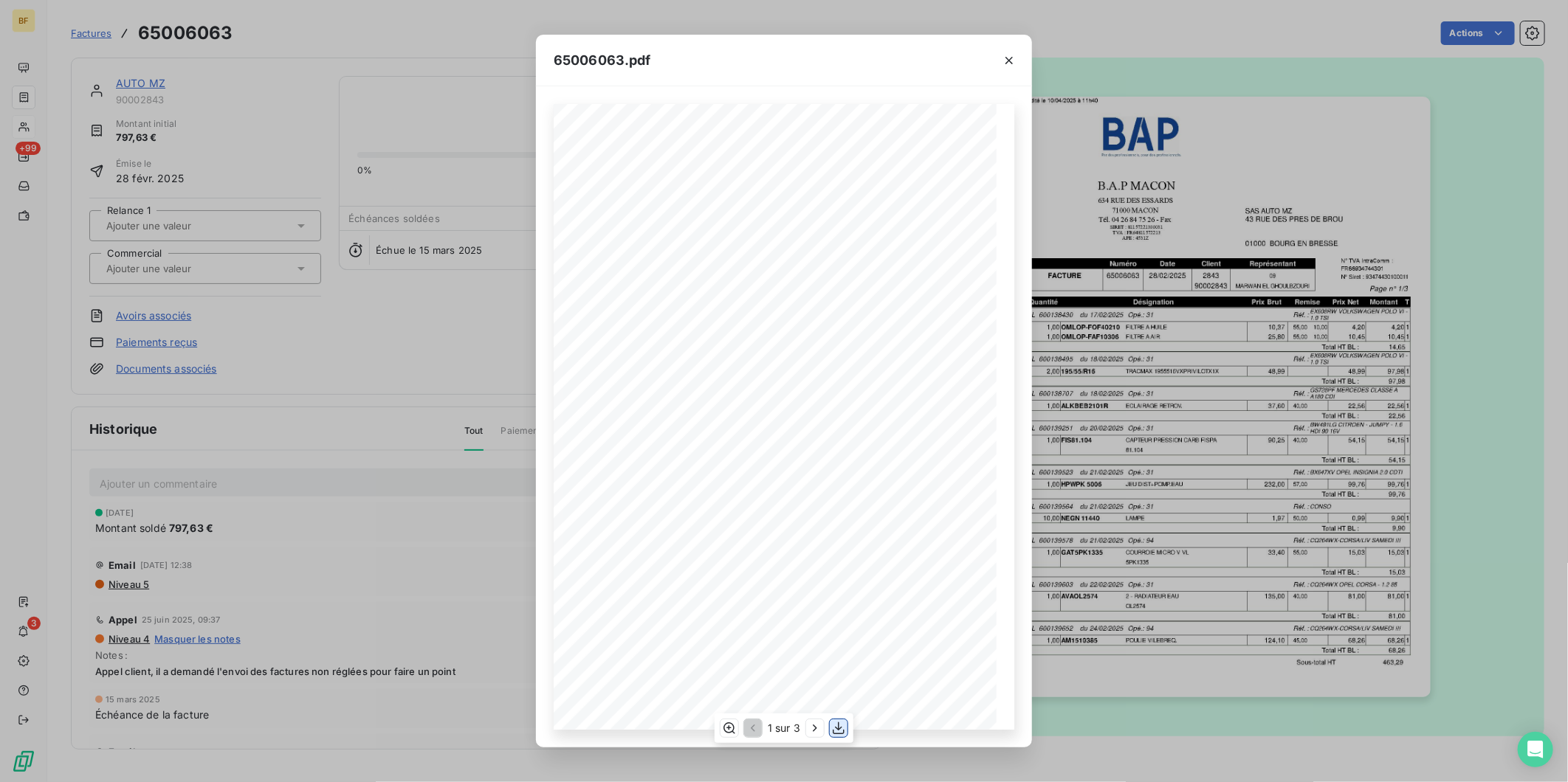
click at [837, 725] on icon "button" at bounding box center [838, 728] width 15 height 15
click at [343, 11] on div "65006063.pdf B.A.P MACON SAS AUTO MZ [STREET_ADDRESS][GEOGRAPHIC_DATA] [STREET_…" at bounding box center [784, 391] width 1568 height 782
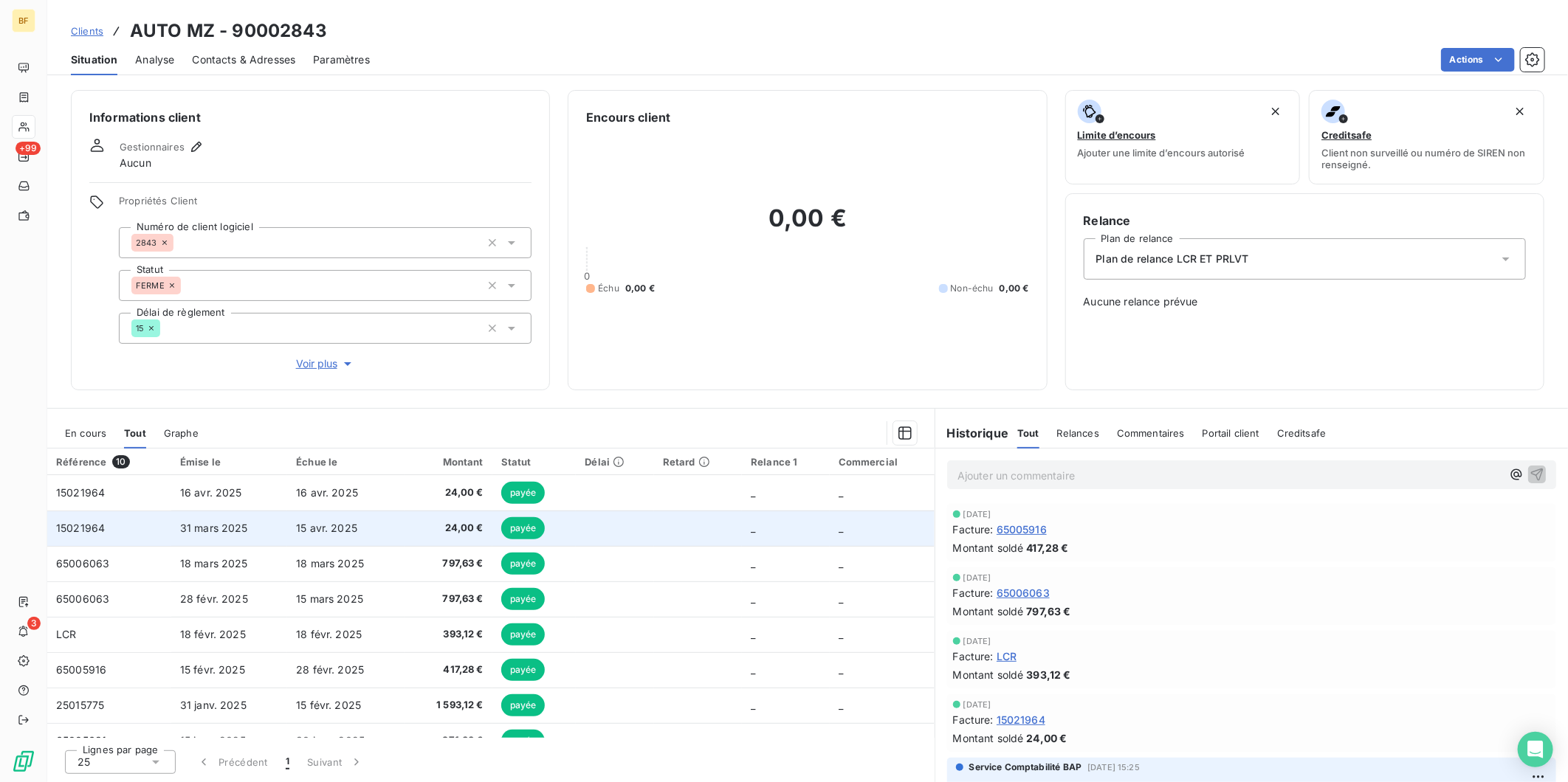
click at [217, 539] on td "31 mars 2025" at bounding box center [229, 528] width 116 height 36
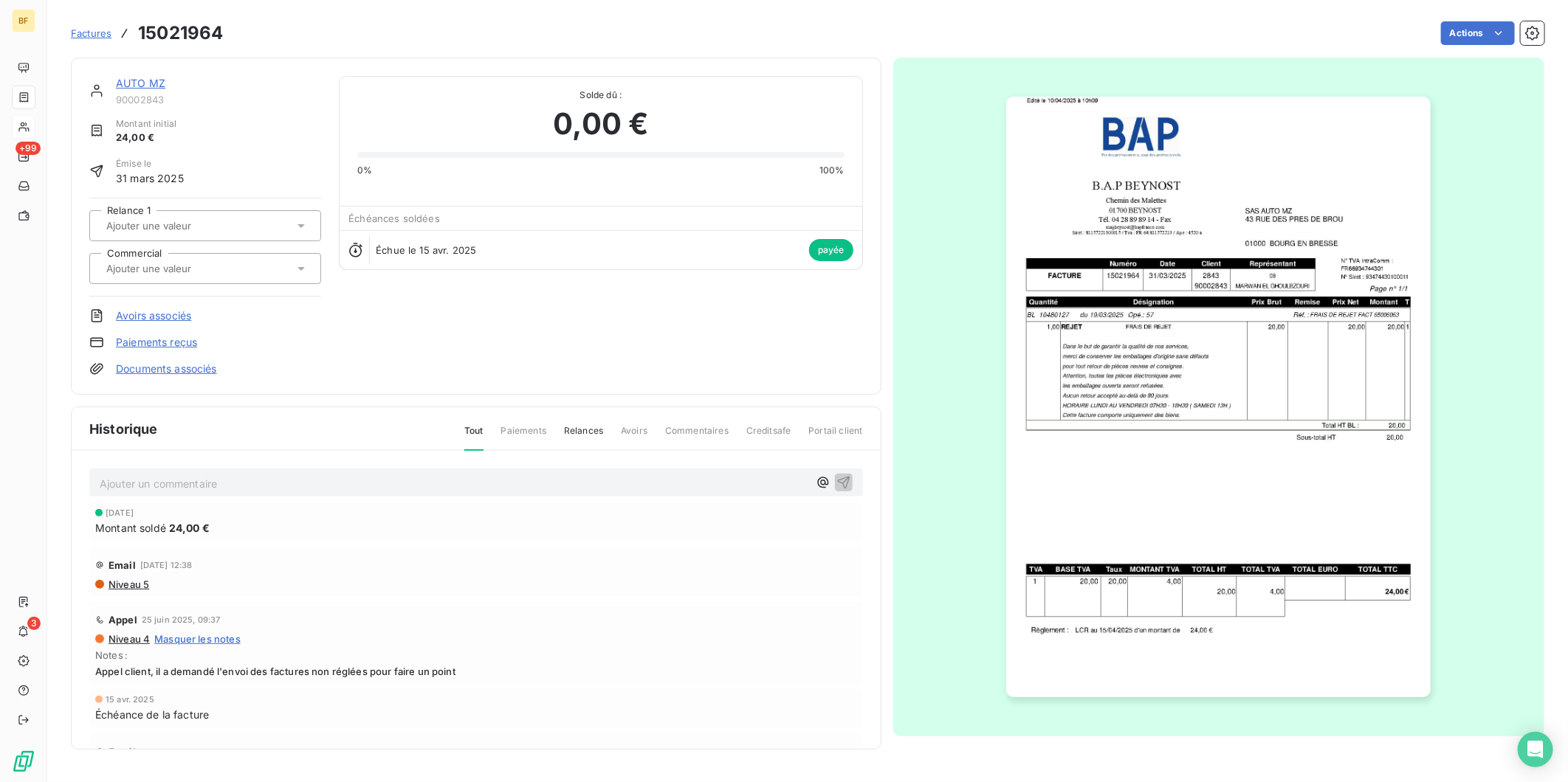
click at [1310, 529] on img "button" at bounding box center [1218, 397] width 424 height 601
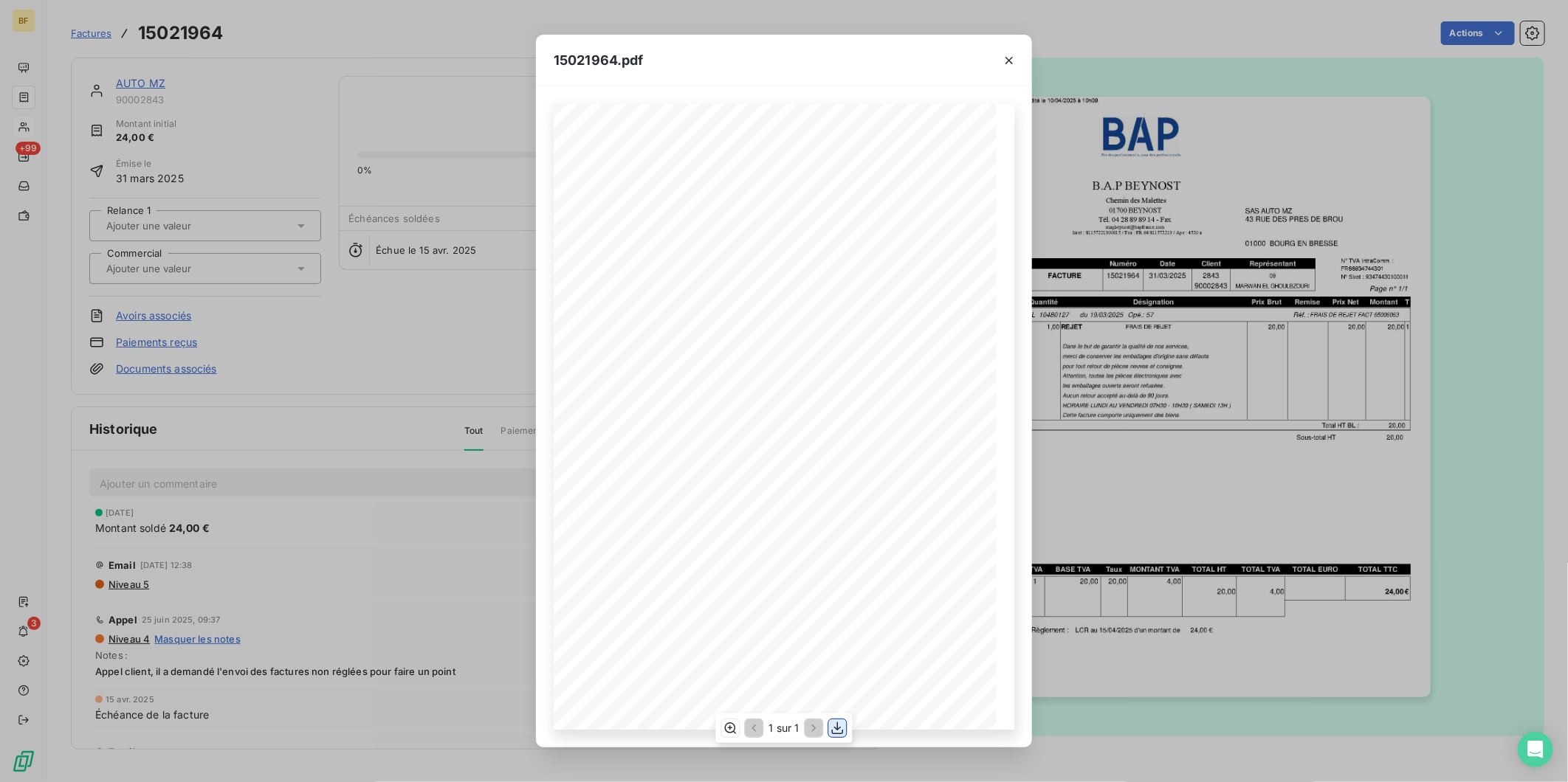
click at [839, 725] on icon "button" at bounding box center [837, 728] width 15 height 15
drag, startPoint x: 470, startPoint y: 127, endPoint x: 370, endPoint y: 83, distance: 109.3
click at [470, 127] on div "15021964.pdf B.A.P BEYNOST SAS AUTO MZ [GEOGRAPHIC_DATA] [STREET_ADDRESS] EN [G…" at bounding box center [784, 391] width 1568 height 782
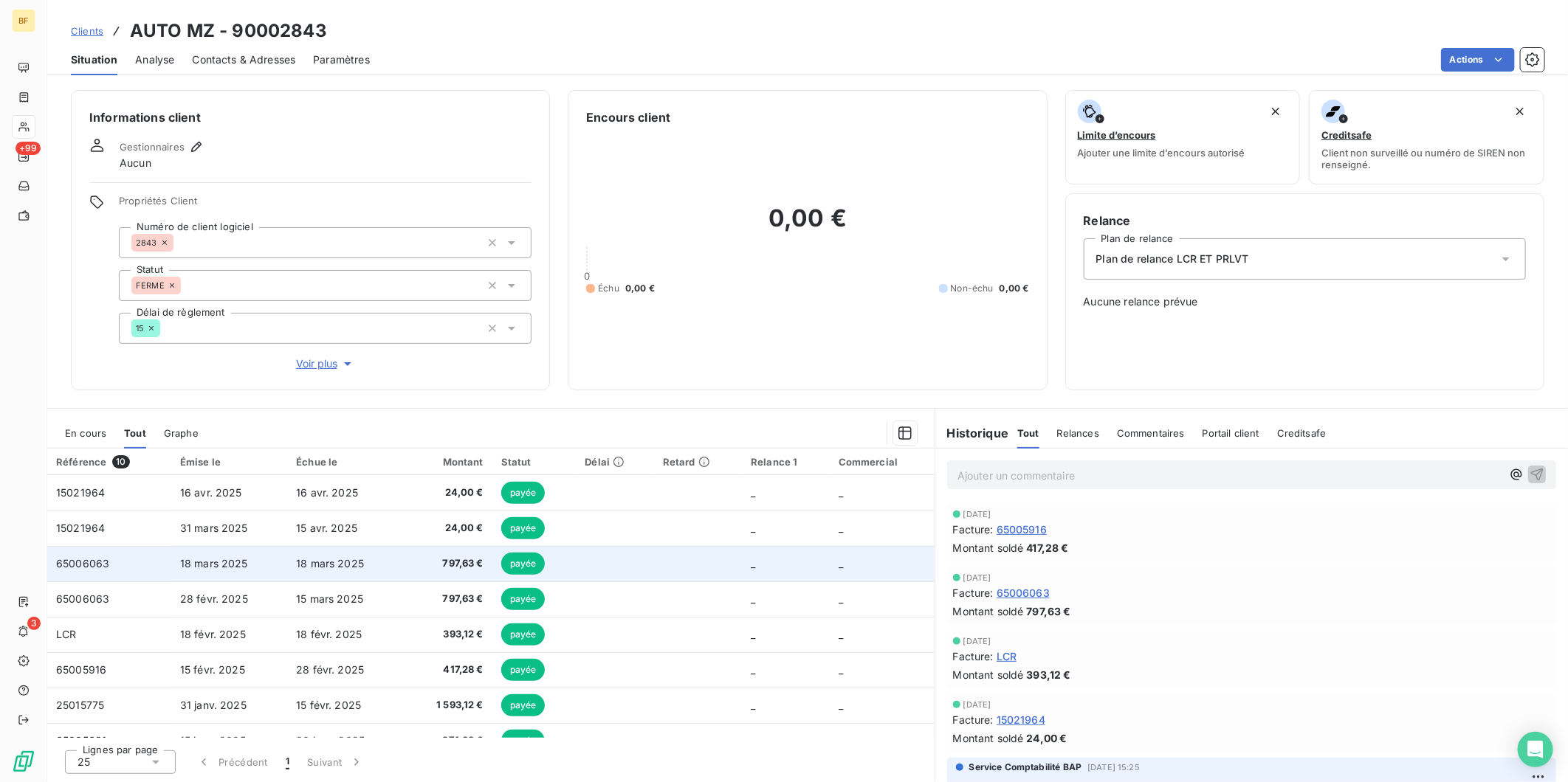
scroll to position [82, 0]
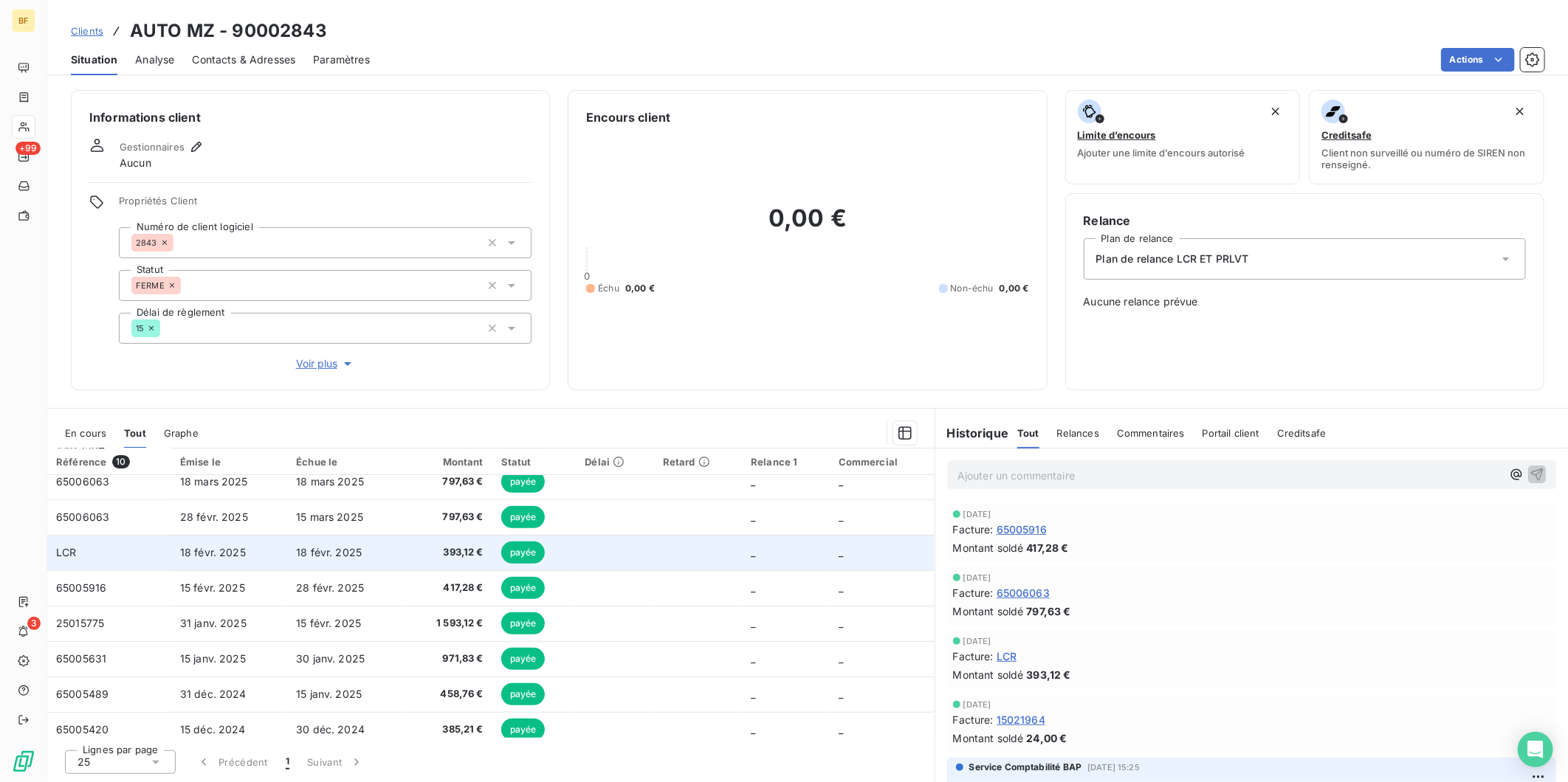
click at [239, 552] on span "18 févr. 2025" at bounding box center [213, 552] width 66 height 12
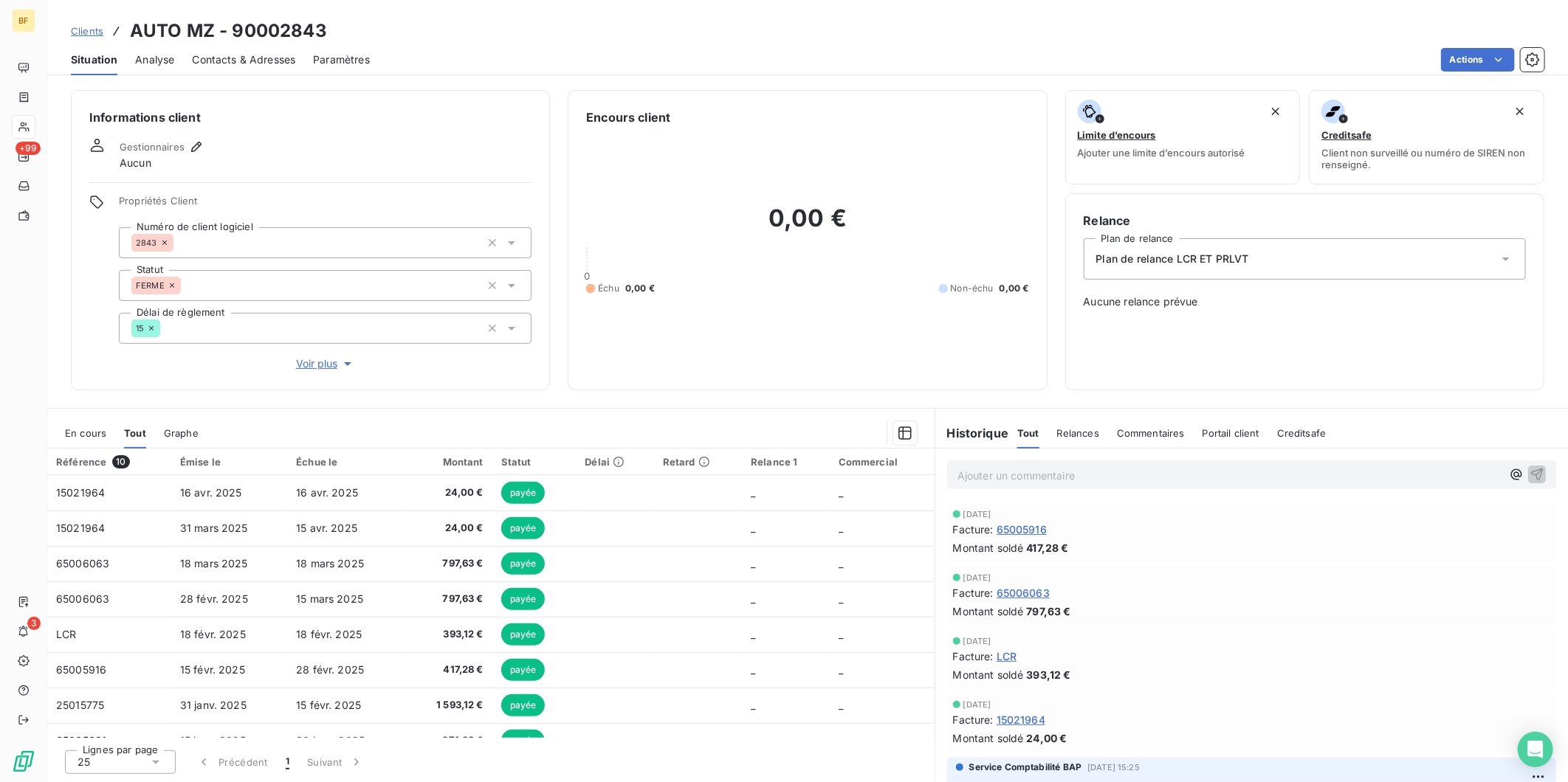
drag, startPoint x: 474, startPoint y: 26, endPoint x: 345, endPoint y: 45, distance: 130.4
click at [474, 26] on div "Clients AUTO MZ - 90002843" at bounding box center [808, 31] width 1521 height 26
click at [89, 419] on div "En cours" at bounding box center [85, 433] width 41 height 31
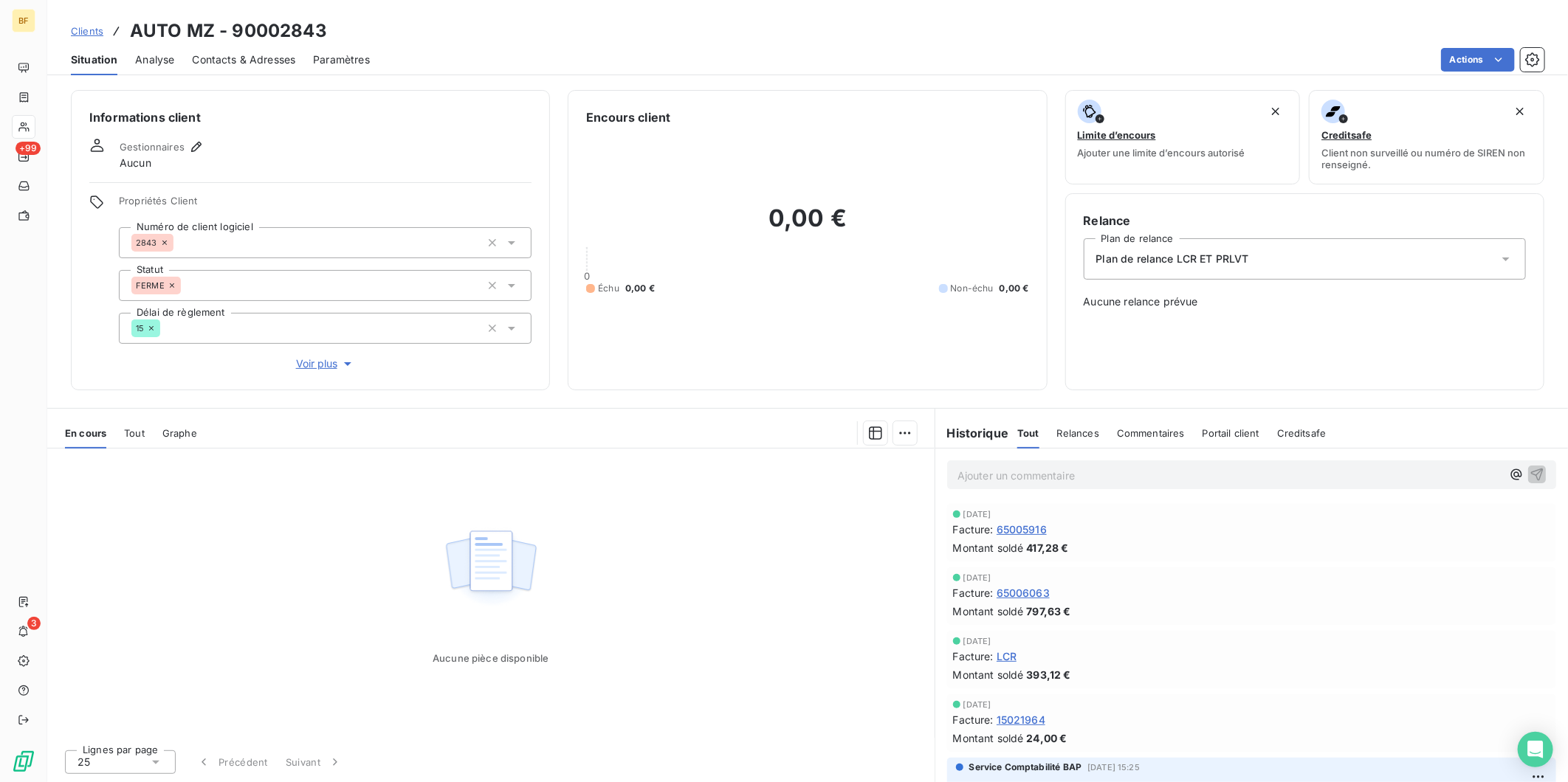
click at [125, 434] on span "Tout" at bounding box center [135, 434] width 21 height 12
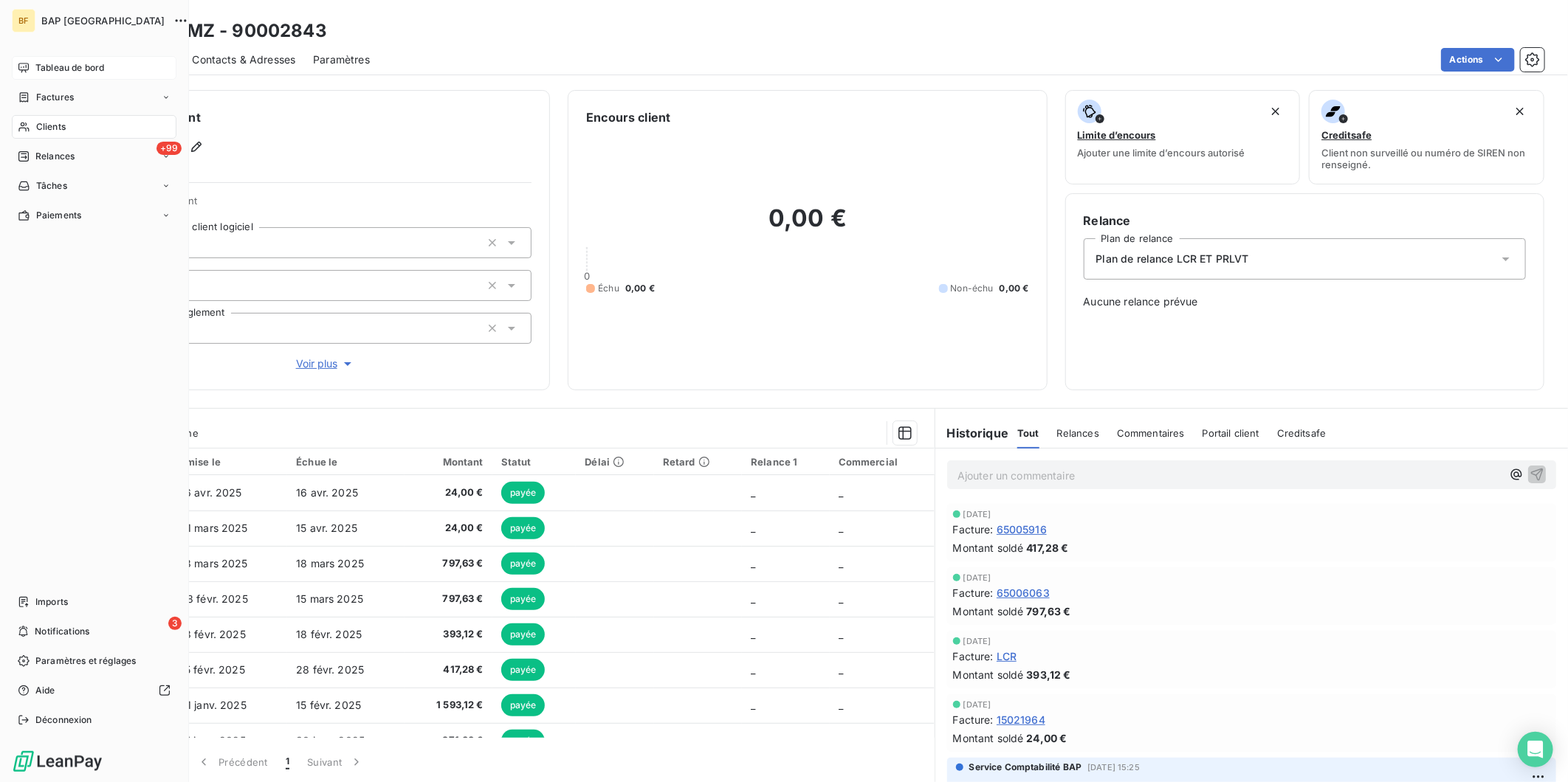
click at [31, 67] on div "Tableau de bord" at bounding box center [94, 67] width 164 height 24
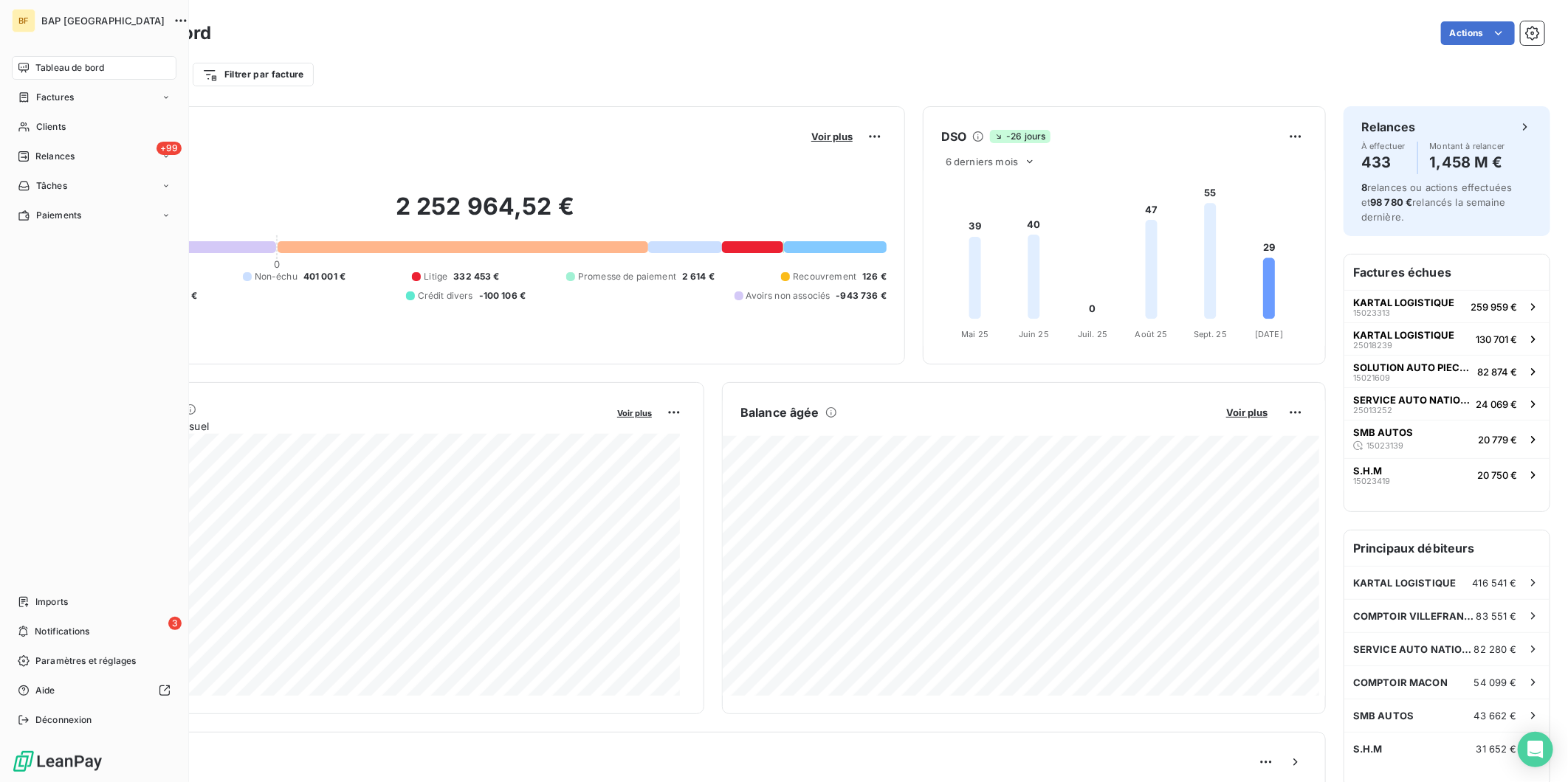
drag, startPoint x: 52, startPoint y: 134, endPoint x: 109, endPoint y: 113, distance: 60.7
click at [52, 134] on div "Clients" at bounding box center [94, 127] width 164 height 24
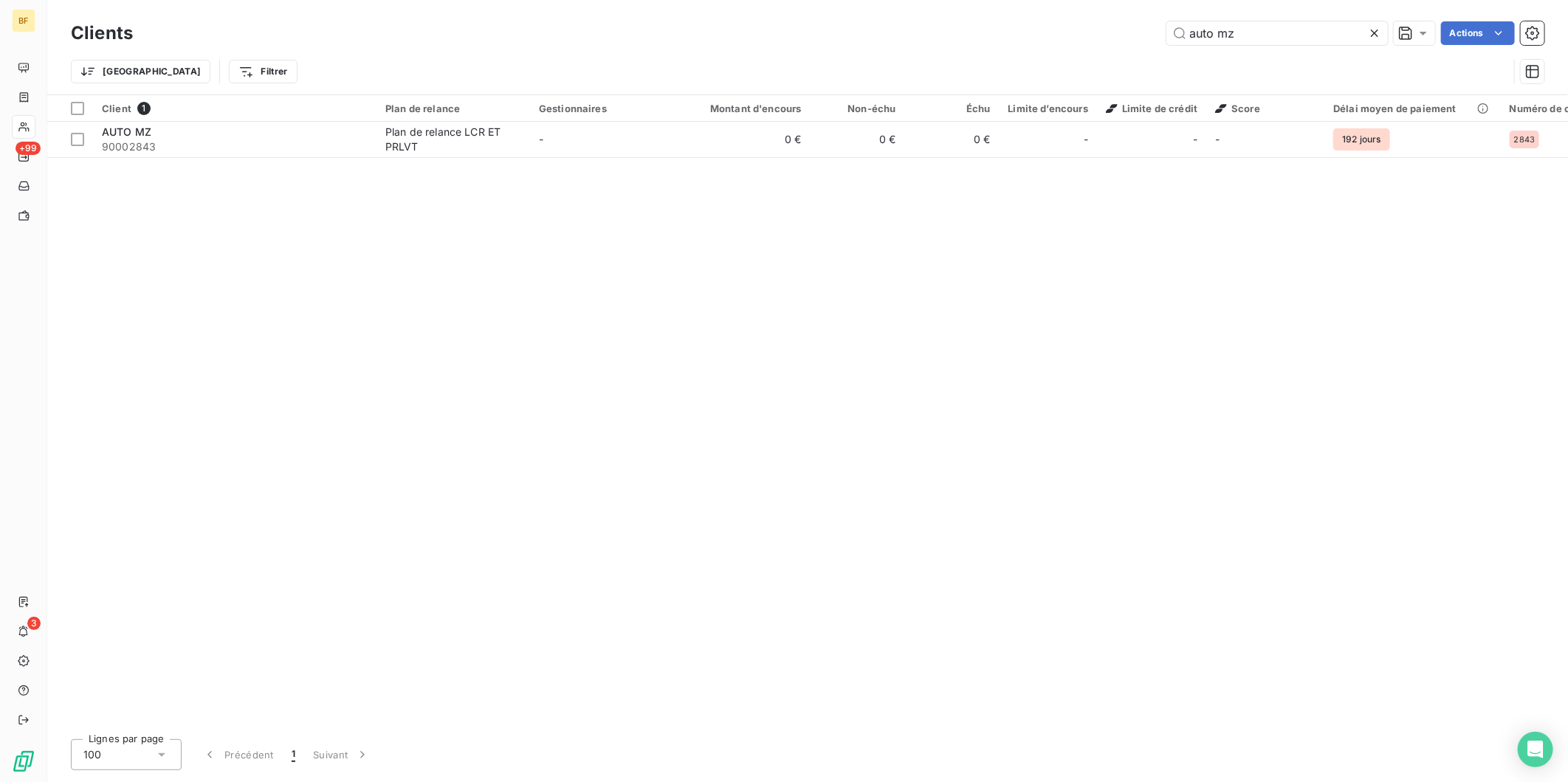
drag, startPoint x: 1264, startPoint y: 22, endPoint x: 1156, endPoint y: 31, distance: 108.4
click at [1156, 31] on div "auto mz Actions" at bounding box center [847, 32] width 1394 height 24
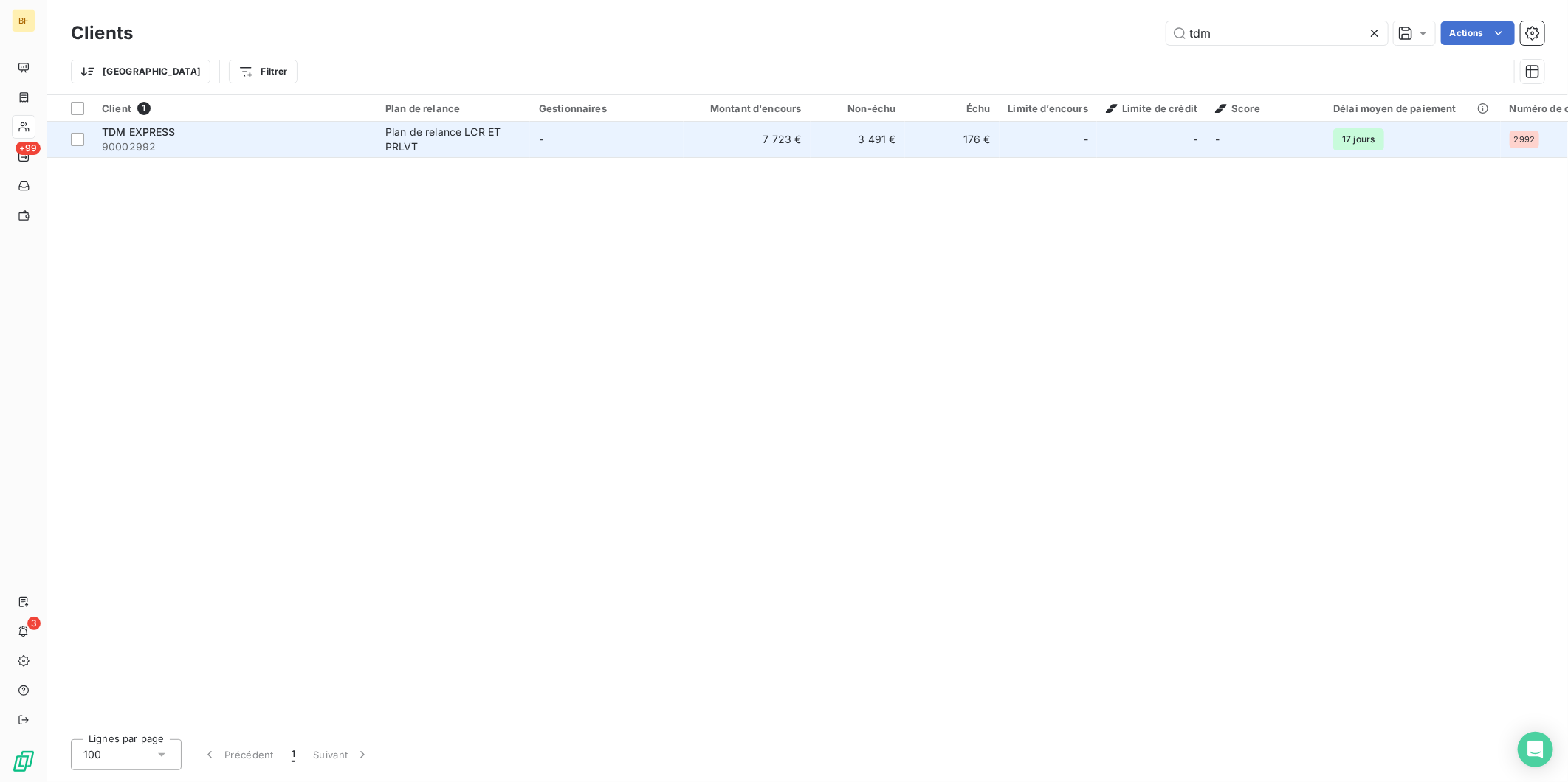
type input "tdm"
click at [281, 153] on span "90002992" at bounding box center [234, 146] width 266 height 15
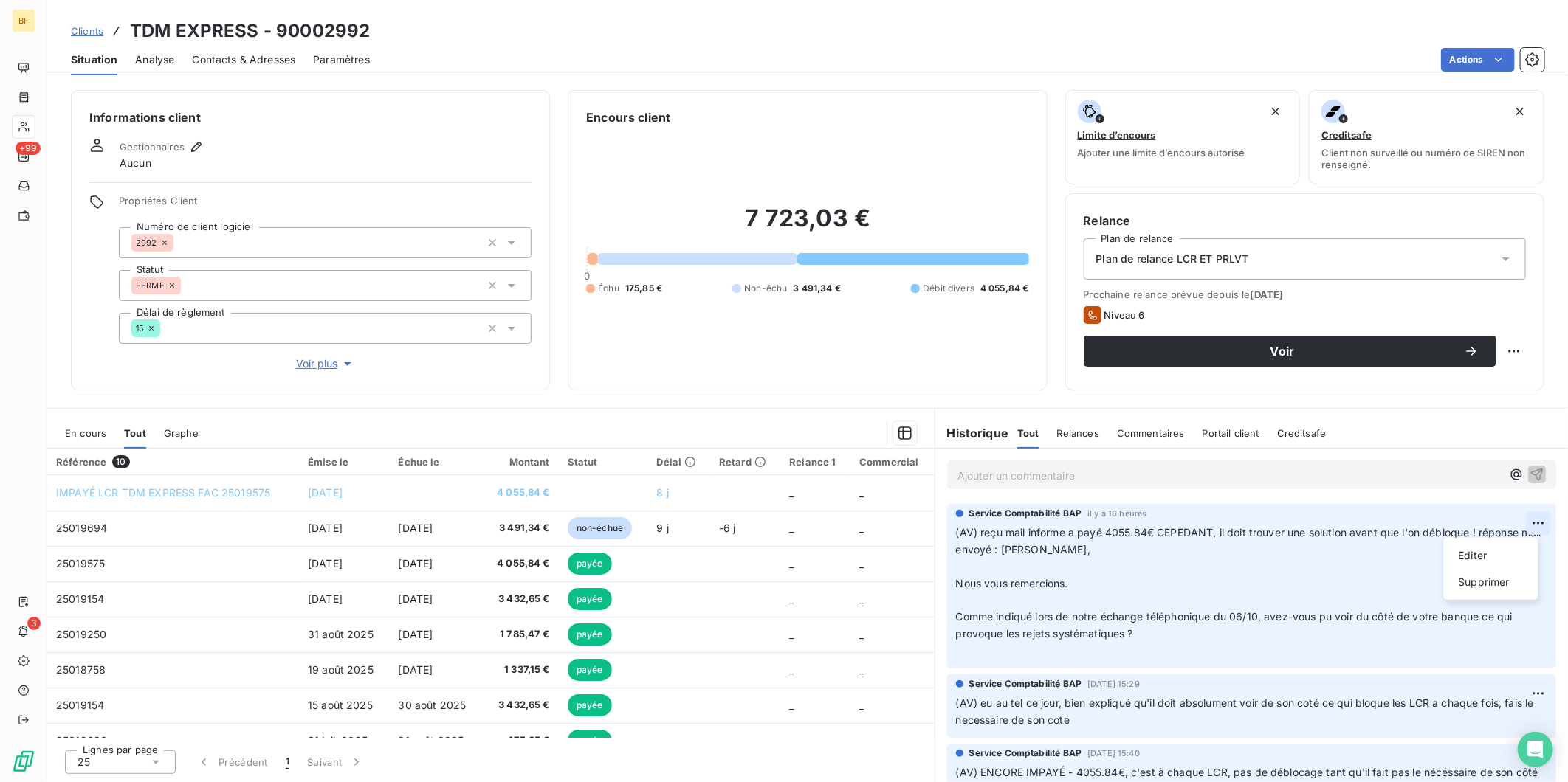
click at [1524, 521] on html "BF +99 3 Clients TDM EXPRESS - 90002992 Situation Analyse Contacts & Adresses P…" at bounding box center [784, 391] width 1568 height 782
click at [1482, 546] on div "Editer" at bounding box center [1491, 555] width 83 height 24
drag, startPoint x: 1068, startPoint y: 653, endPoint x: 1050, endPoint y: 631, distance: 28.4
click at [1050, 631] on p "(AV) reçu mail informe a payé 4055.84€ CEPEDANT, il doit trouver une solution a…" at bounding box center [1243, 592] width 574 height 135
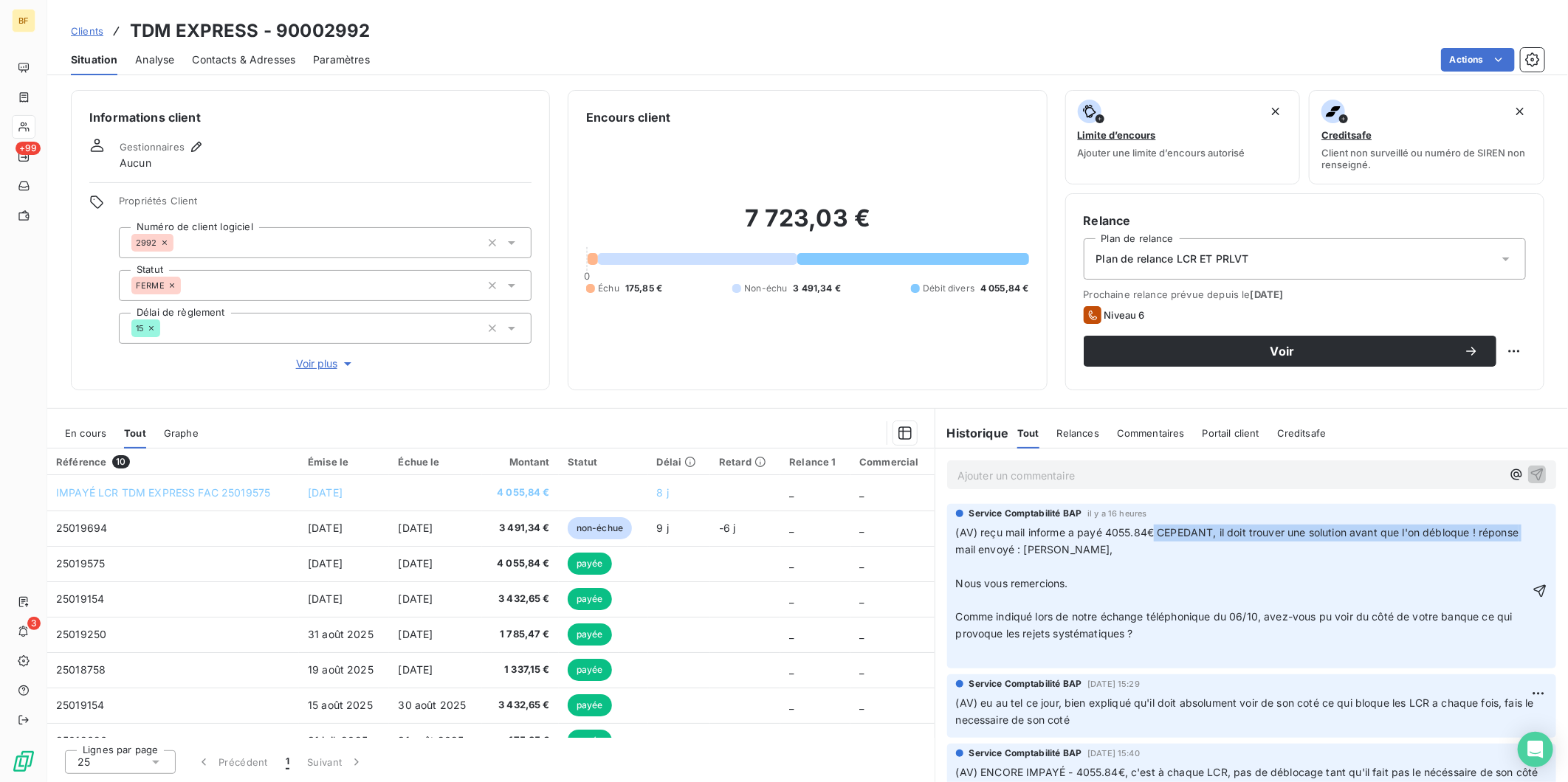
drag, startPoint x: 999, startPoint y: 554, endPoint x: 1156, endPoint y: 529, distance: 159.0
click at [1156, 529] on span "(AV) reçu mail informe a payé 4055.84€ CEPEDANT, il doit trouver une solution a…" at bounding box center [1239, 541] width 566 height 30
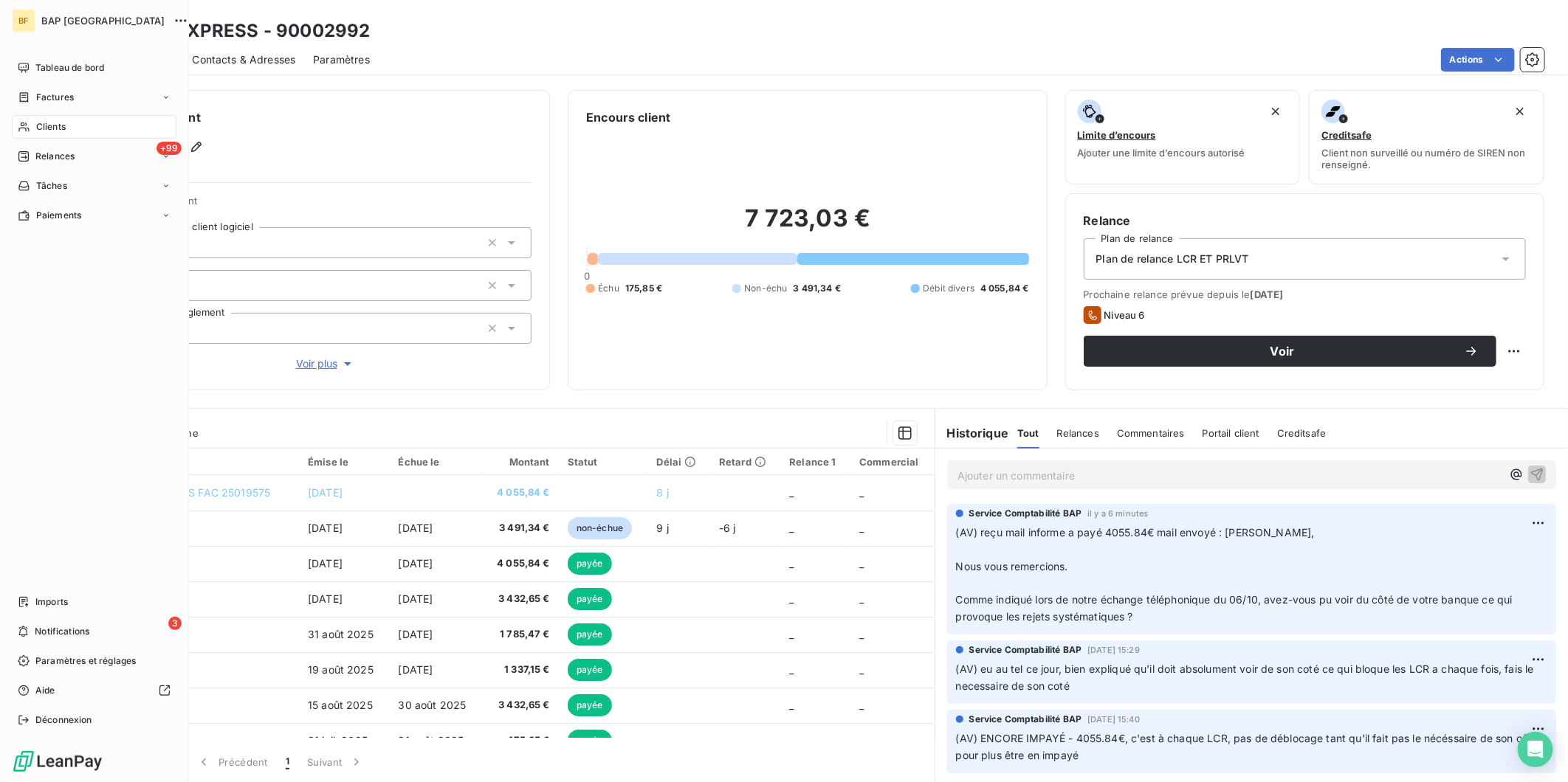
click at [31, 122] on div "Clients" at bounding box center [94, 127] width 164 height 24
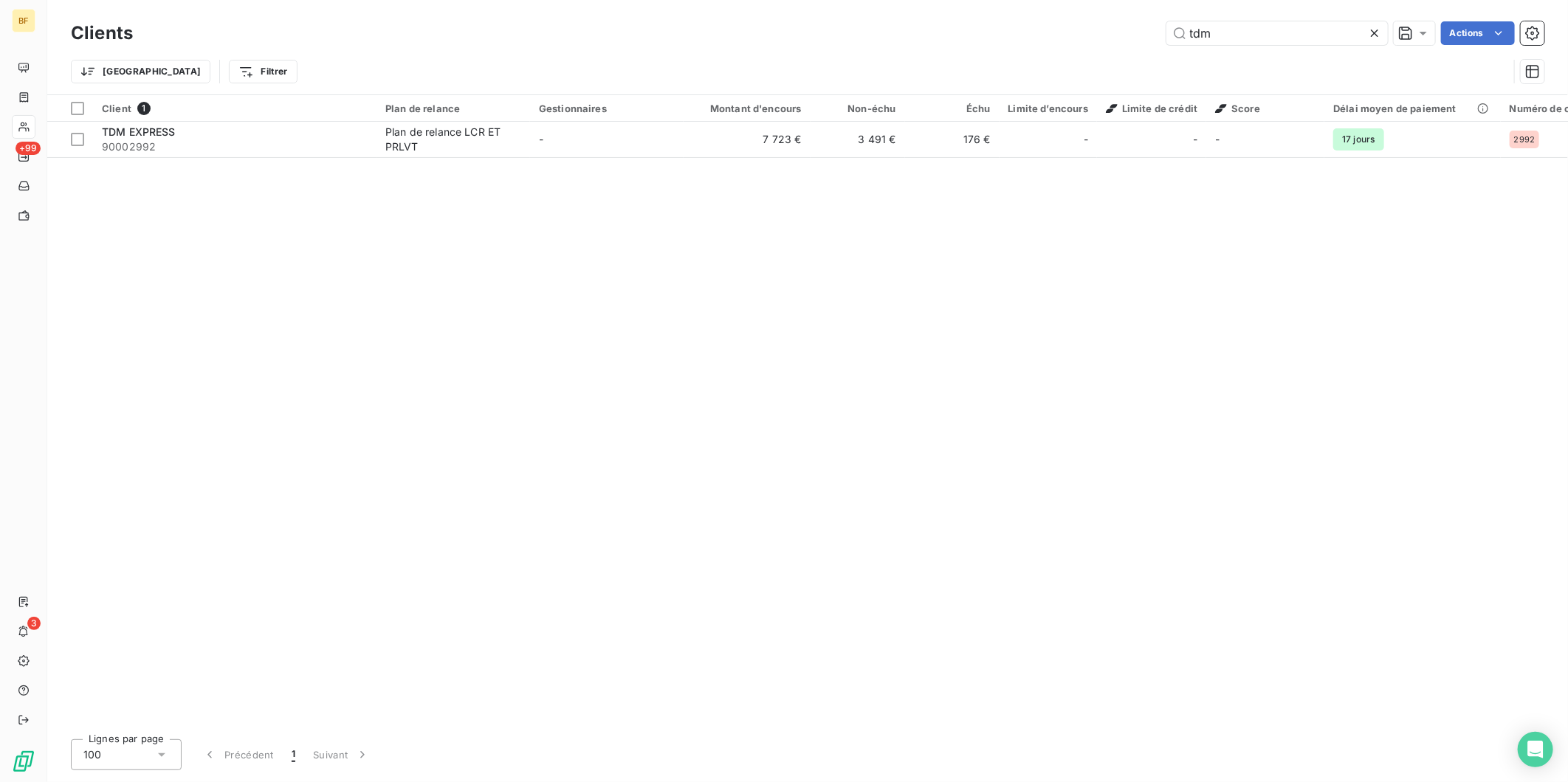
drag, startPoint x: 1236, startPoint y: 35, endPoint x: 1156, endPoint y: 21, distance: 81.2
click at [1156, 21] on div "tdm Actions" at bounding box center [847, 32] width 1394 height 24
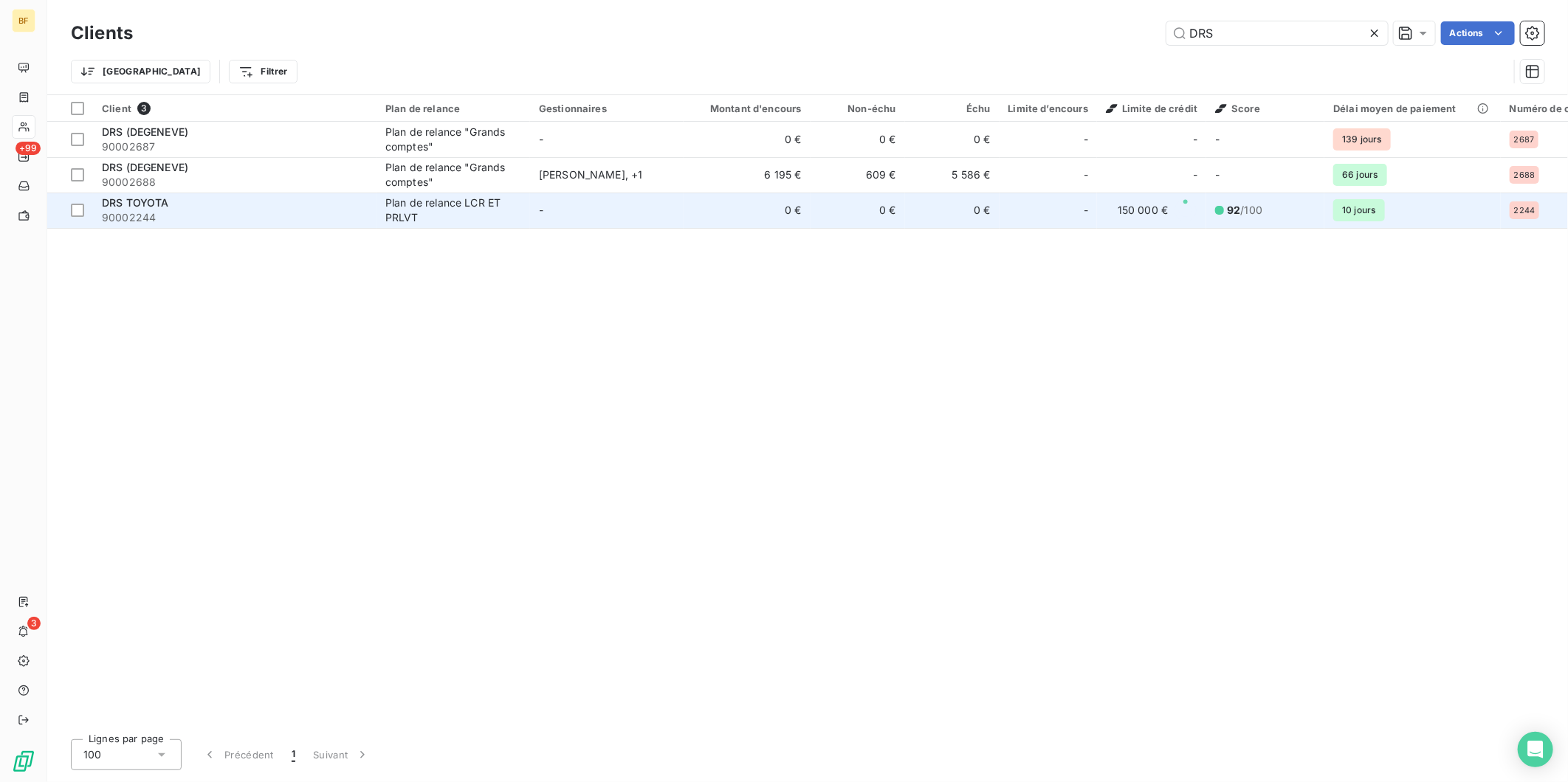
type input "DRS"
click at [366, 202] on div "DRS TOYOTA" at bounding box center [234, 203] width 266 height 15
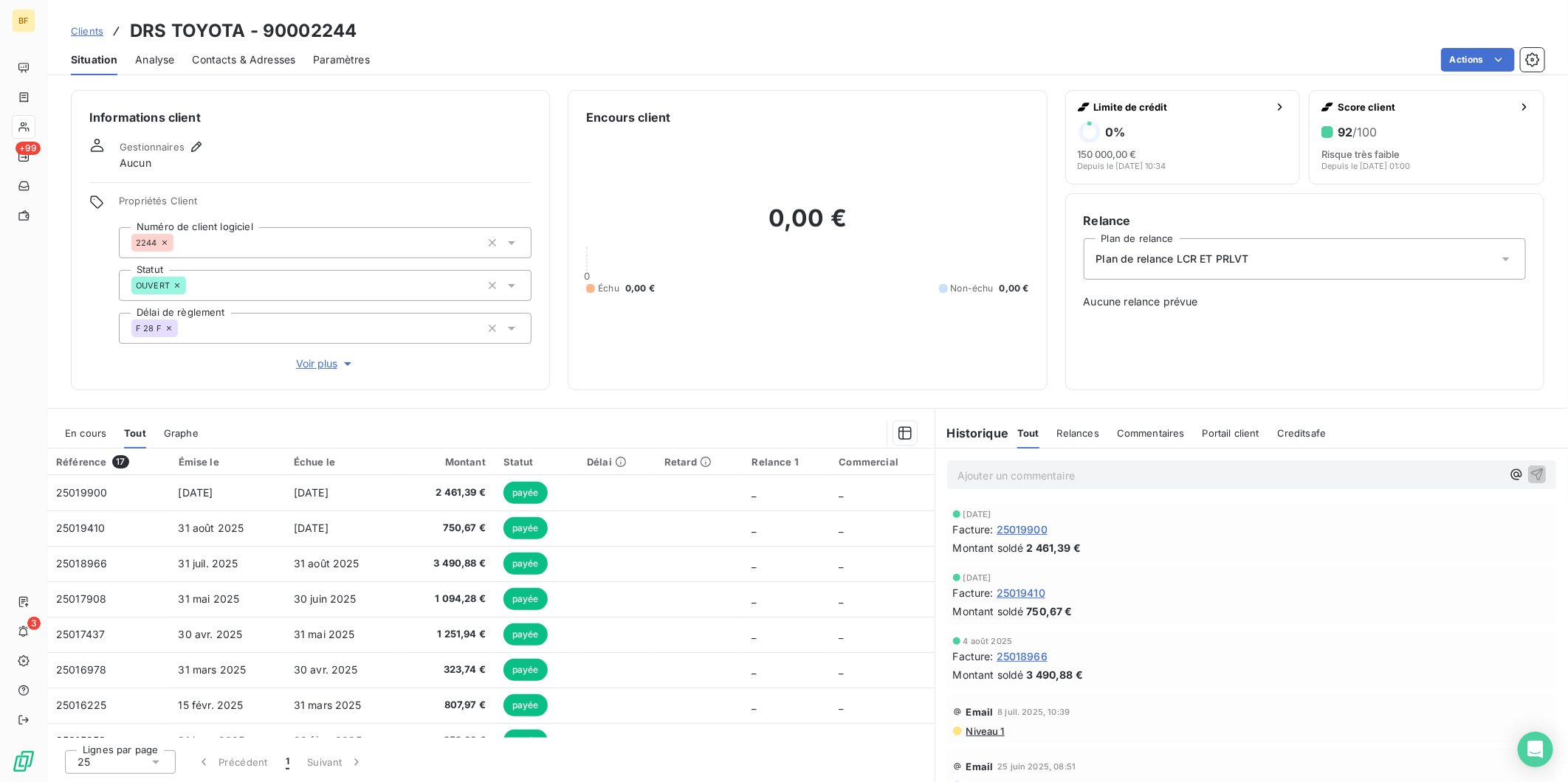
click at [240, 64] on span "Contacts & Adresses" at bounding box center [243, 59] width 103 height 15
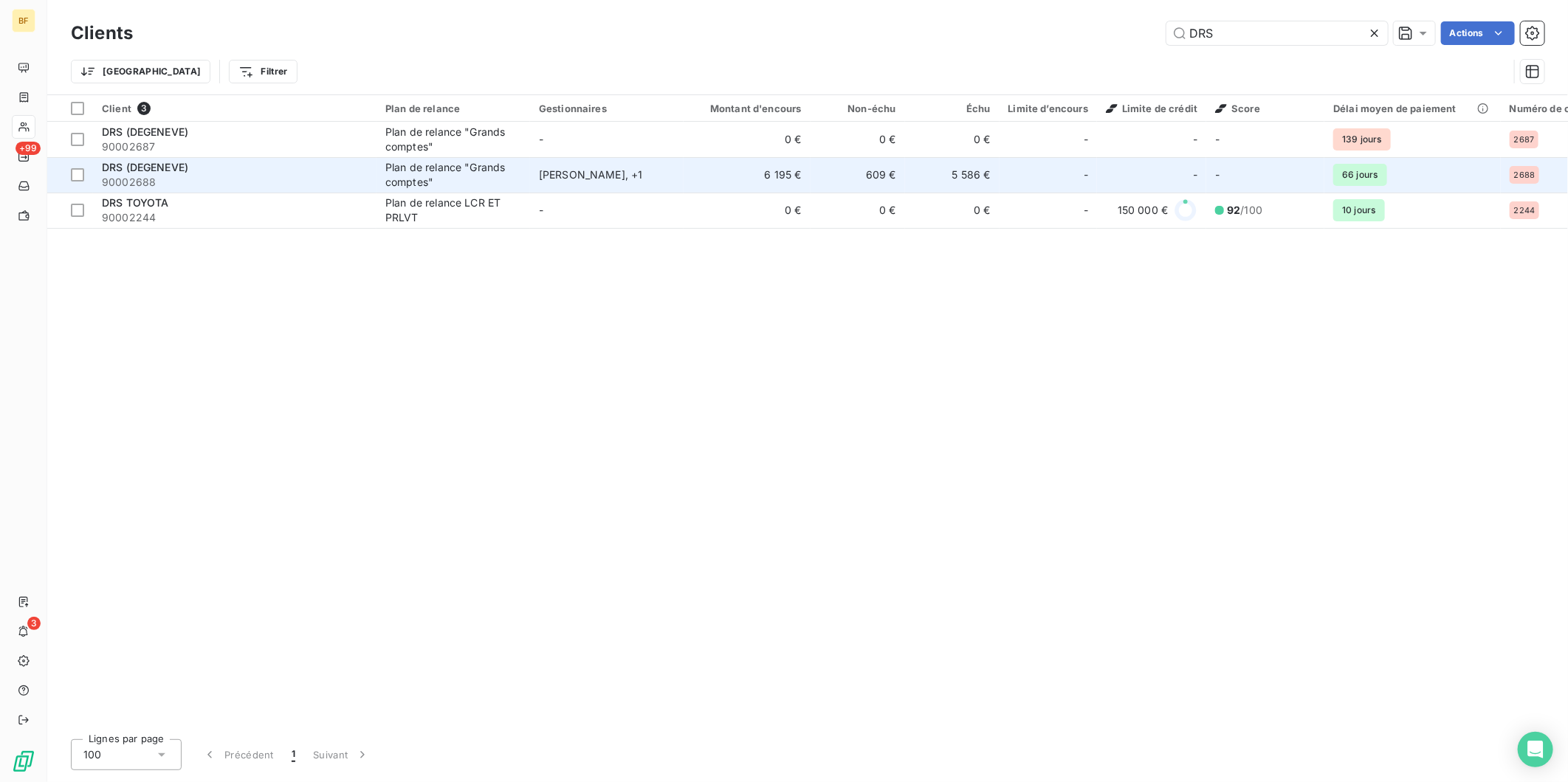
click at [304, 164] on div "DRS (DEGENEVE)" at bounding box center [234, 167] width 266 height 15
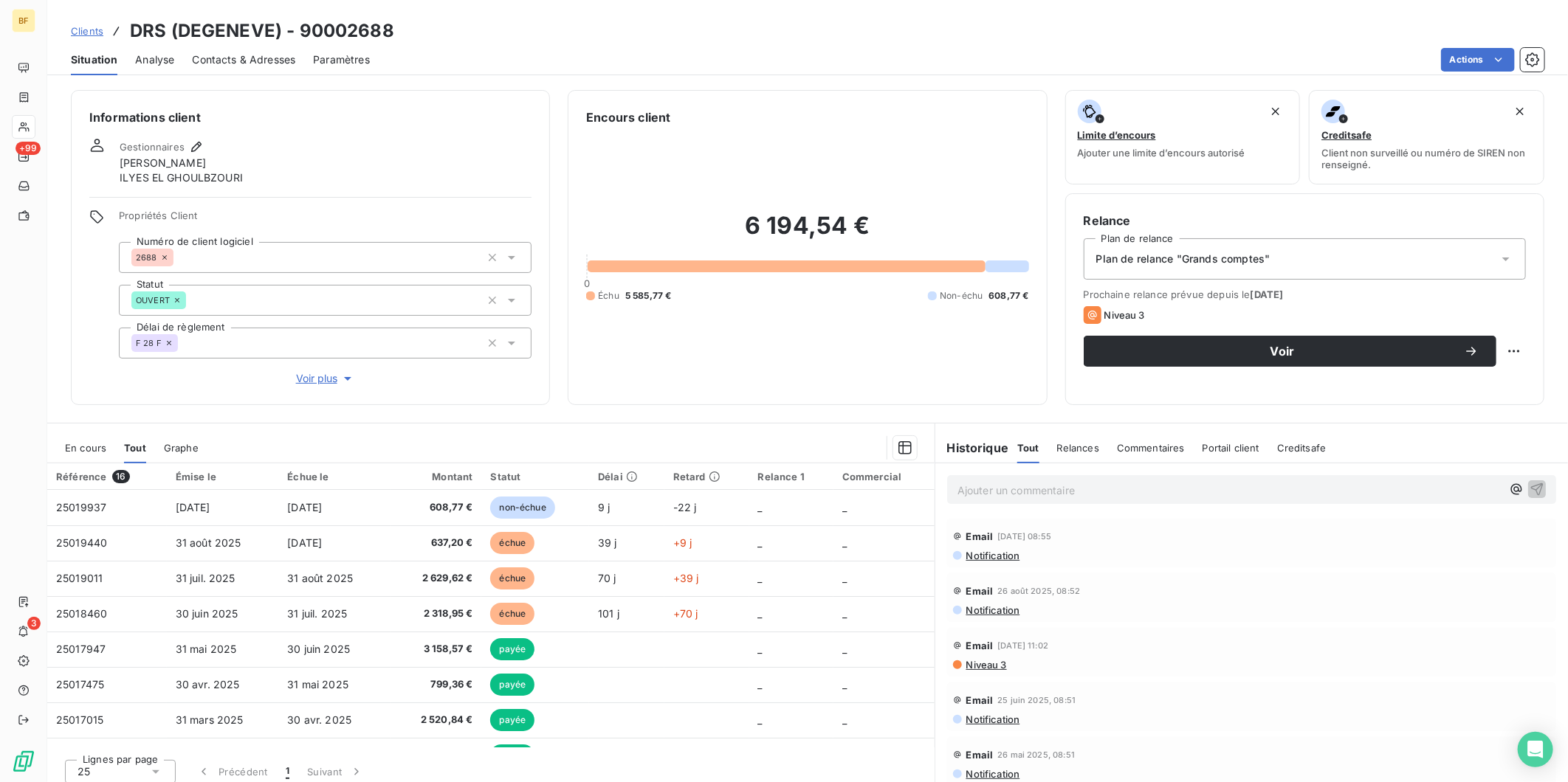
click at [278, 58] on span "Contacts & Adresses" at bounding box center [243, 59] width 103 height 15
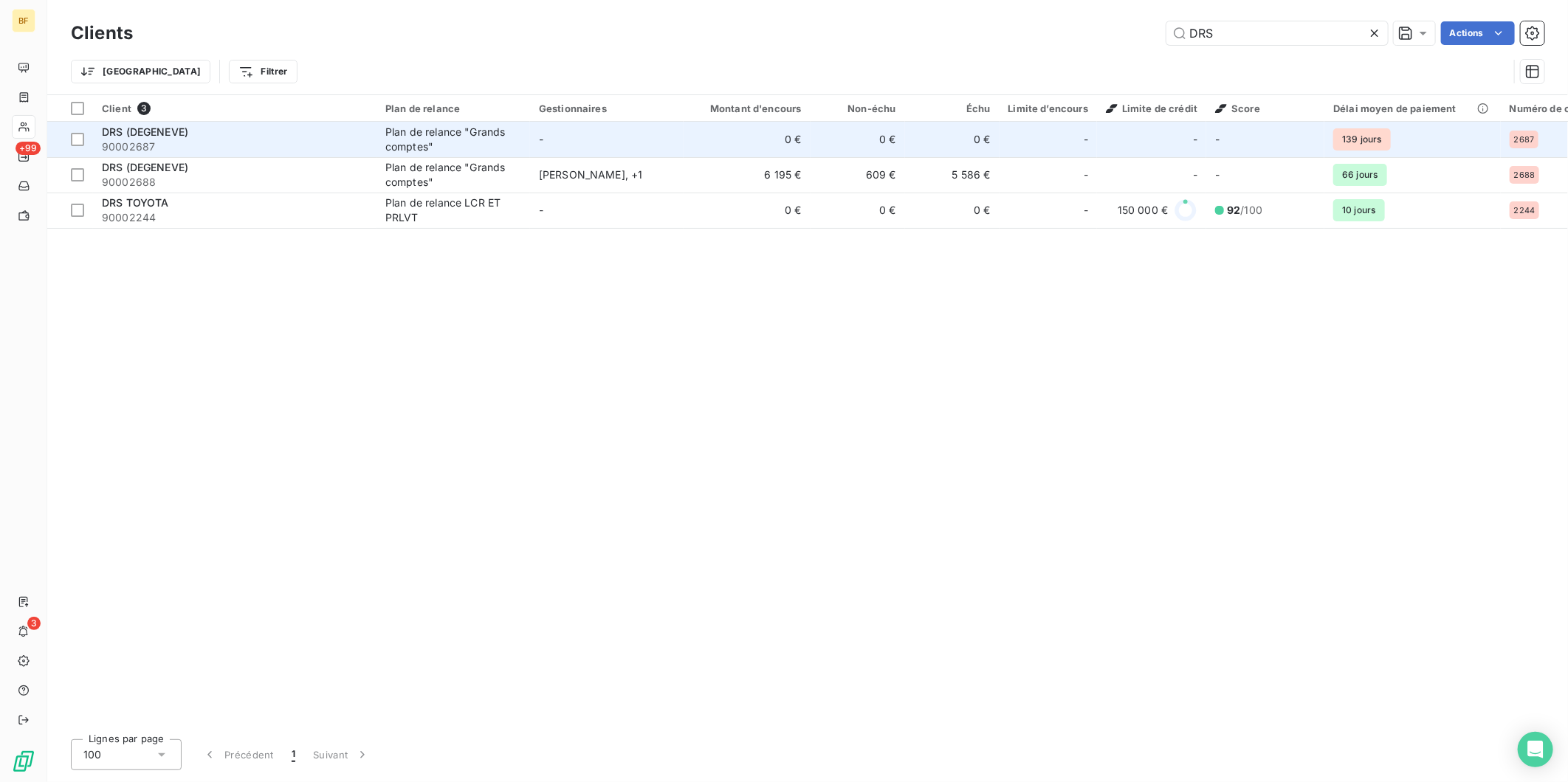
click at [401, 133] on div "Plan de relance "Grands comptes"" at bounding box center [452, 140] width 136 height 30
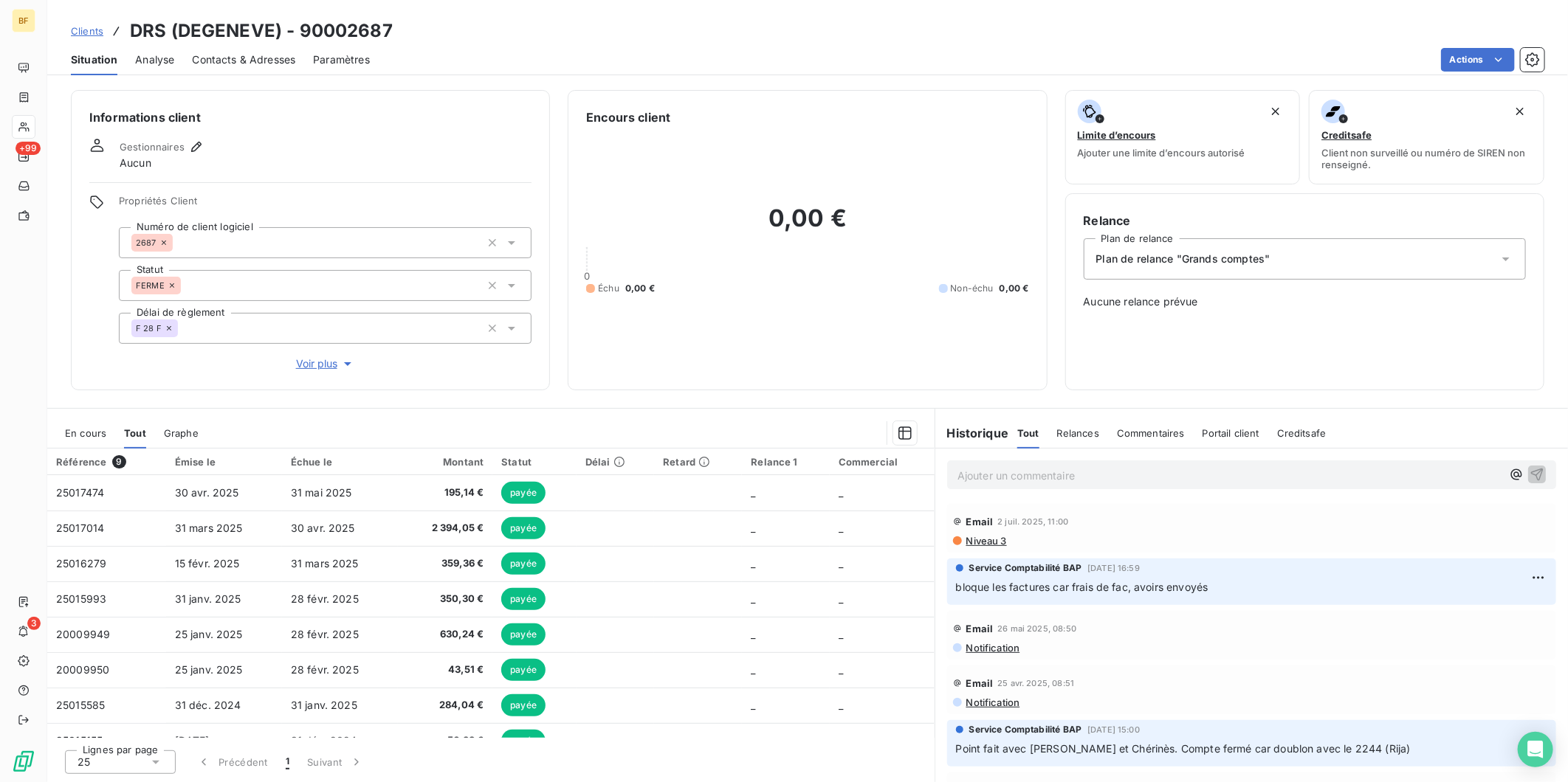
click at [246, 45] on div "Contacts & Adresses" at bounding box center [243, 59] width 103 height 31
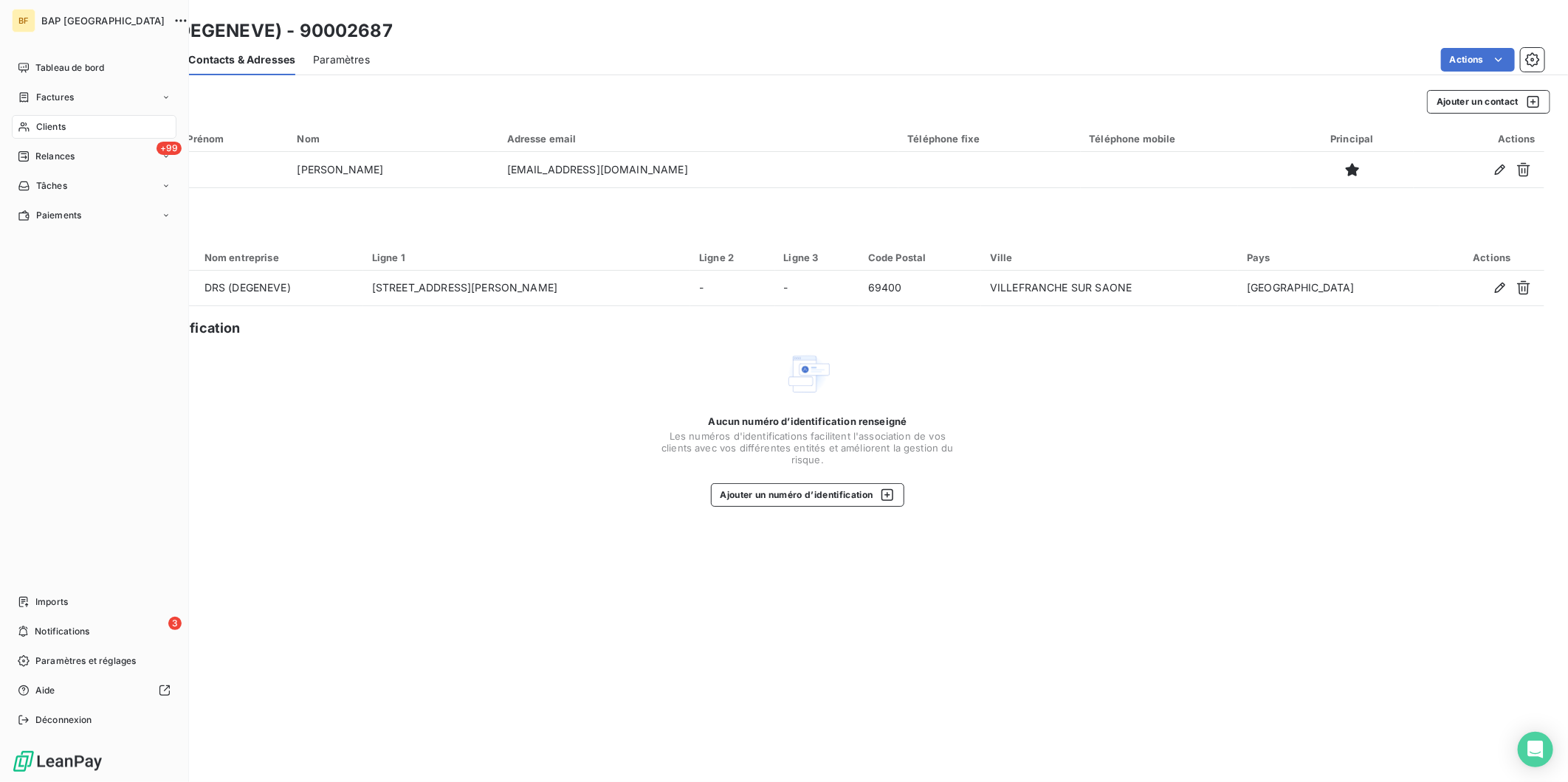
click at [15, 121] on div "Clients" at bounding box center [94, 127] width 164 height 24
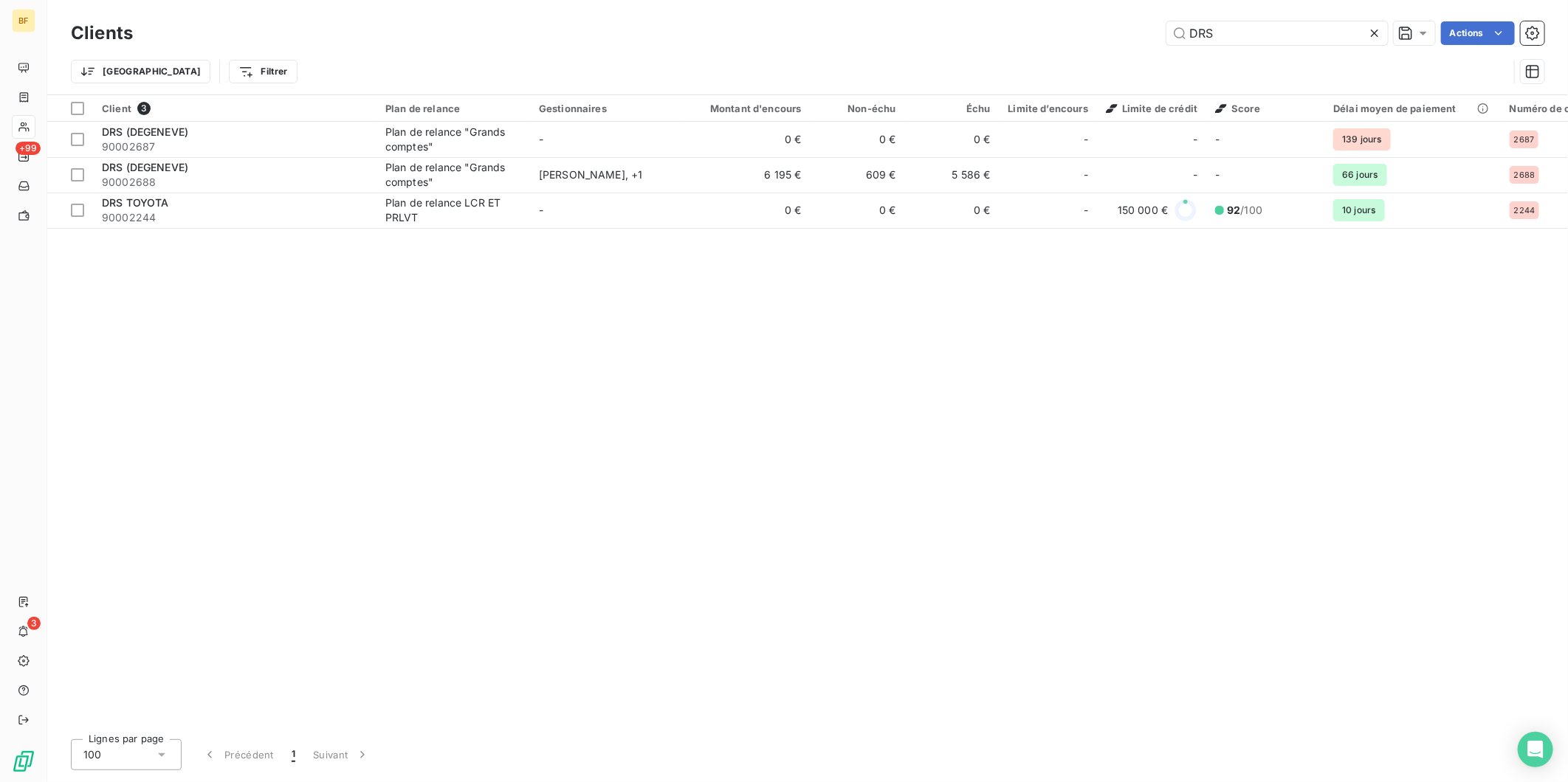
drag, startPoint x: 1231, startPoint y: 31, endPoint x: 1120, endPoint y: 18, distance: 111.8
click at [1121, 18] on div "Clients DRS Actions" at bounding box center [808, 32] width 1474 height 31
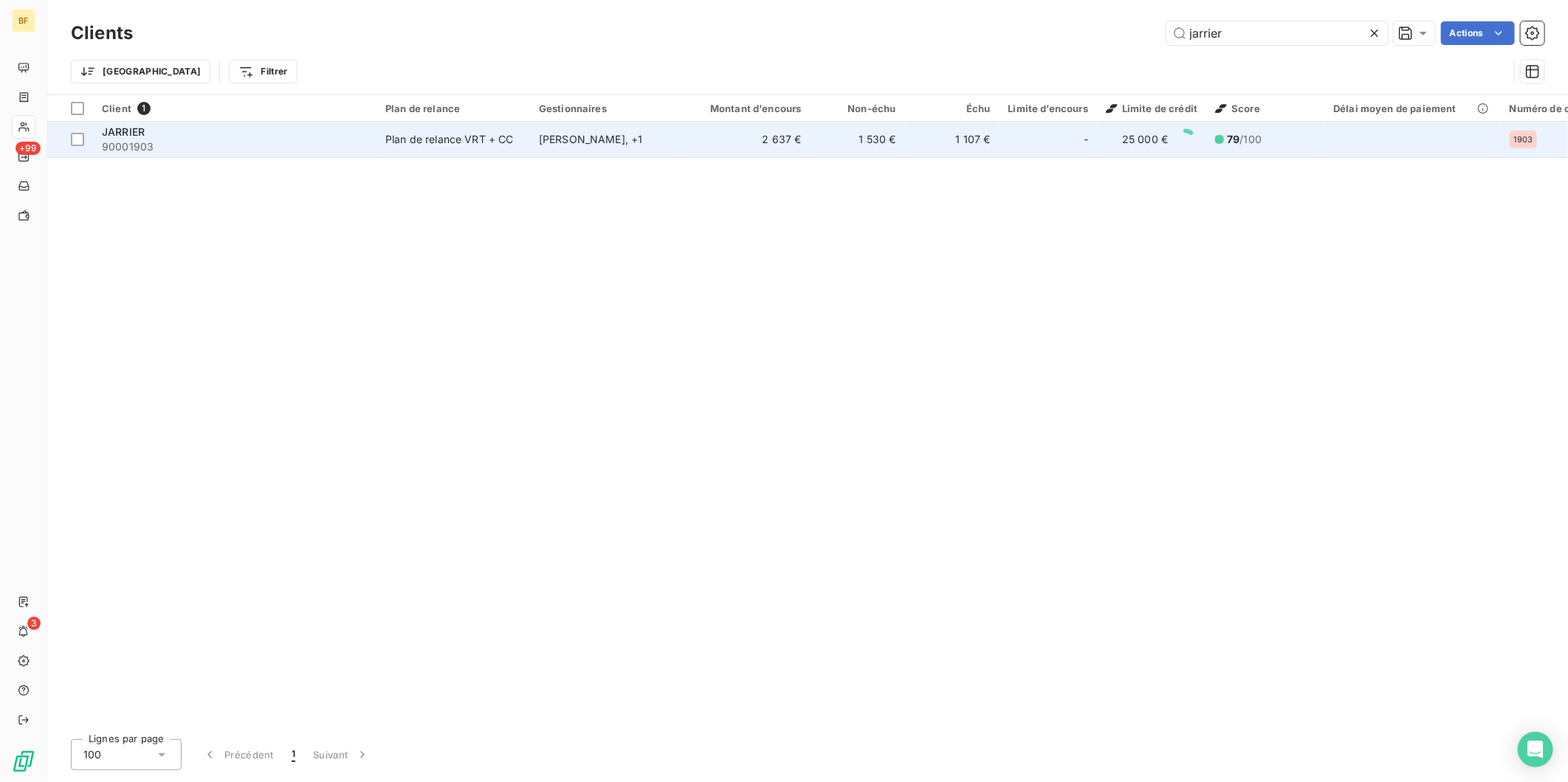
type input "jarrier"
click at [446, 143] on div "Plan de relance VRT + CC" at bounding box center [449, 139] width 129 height 15
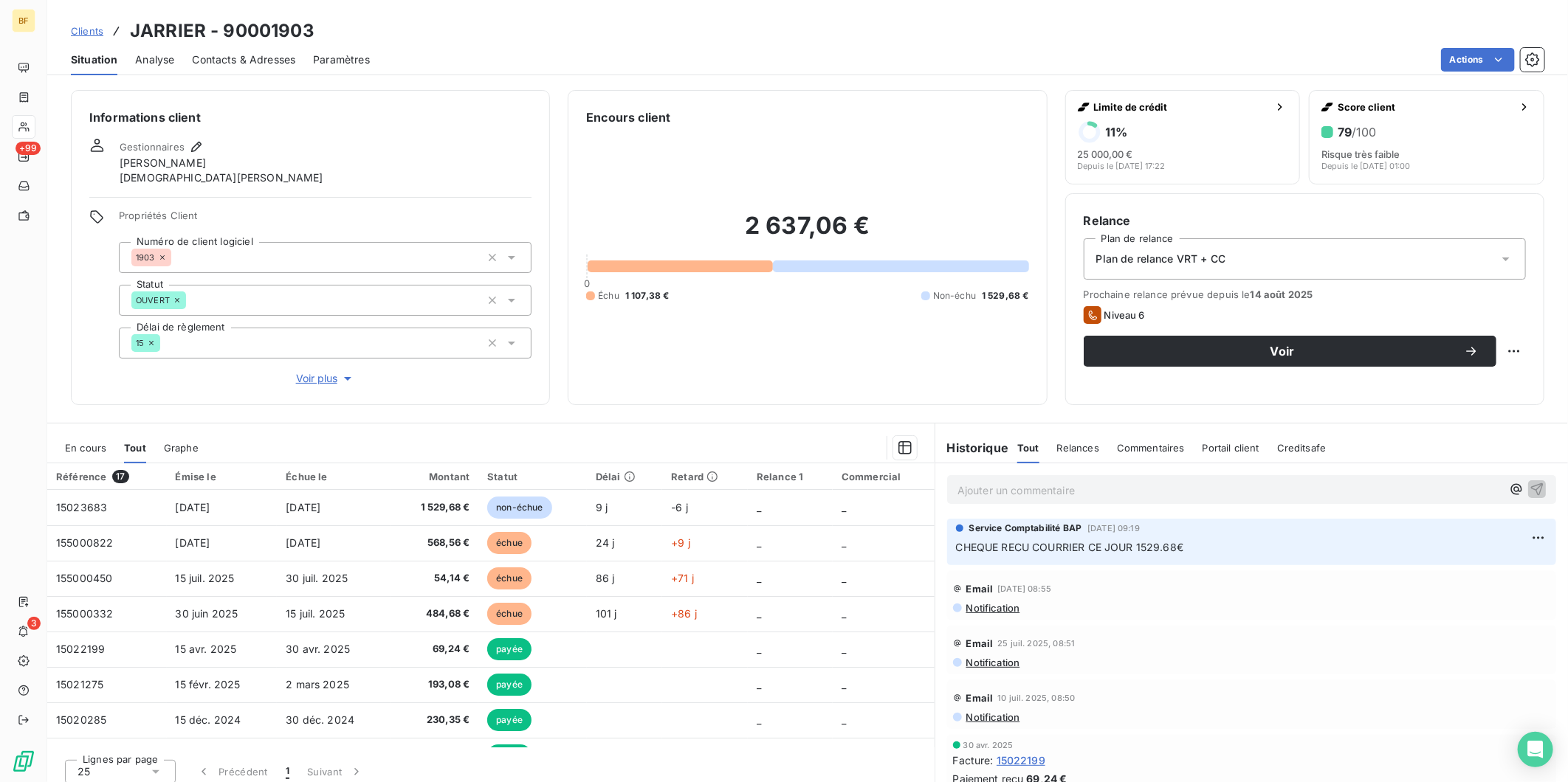
click at [668, 363] on div "2 637,06 € 0 Échu 1 107,38 € Non-échu 1 529,68 €" at bounding box center [807, 256] width 442 height 261
click at [999, 489] on p "Ajouter un commentaire ﻿" at bounding box center [1229, 490] width 544 height 18
drag, startPoint x: 1231, startPoint y: 496, endPoint x: 904, endPoint y: 485, distance: 327.2
click at [904, 485] on div "En cours Tout Graphe Référence 17 Émise le Échue le Montant Statut Délai Retard…" at bounding box center [808, 607] width 1521 height 369
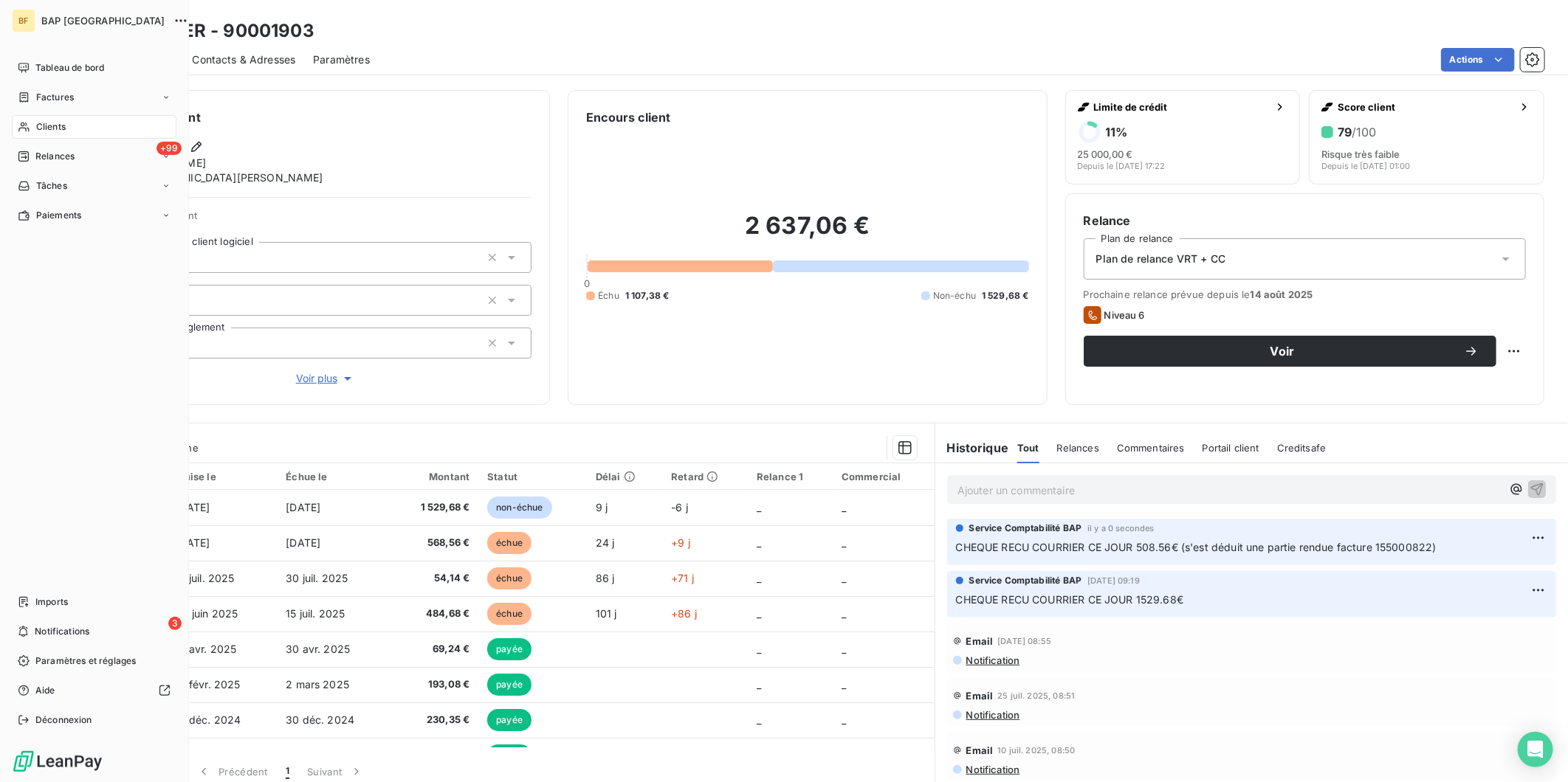
drag, startPoint x: 24, startPoint y: 122, endPoint x: 103, endPoint y: 108, distance: 80.2
click at [24, 122] on icon at bounding box center [24, 127] width 12 height 12
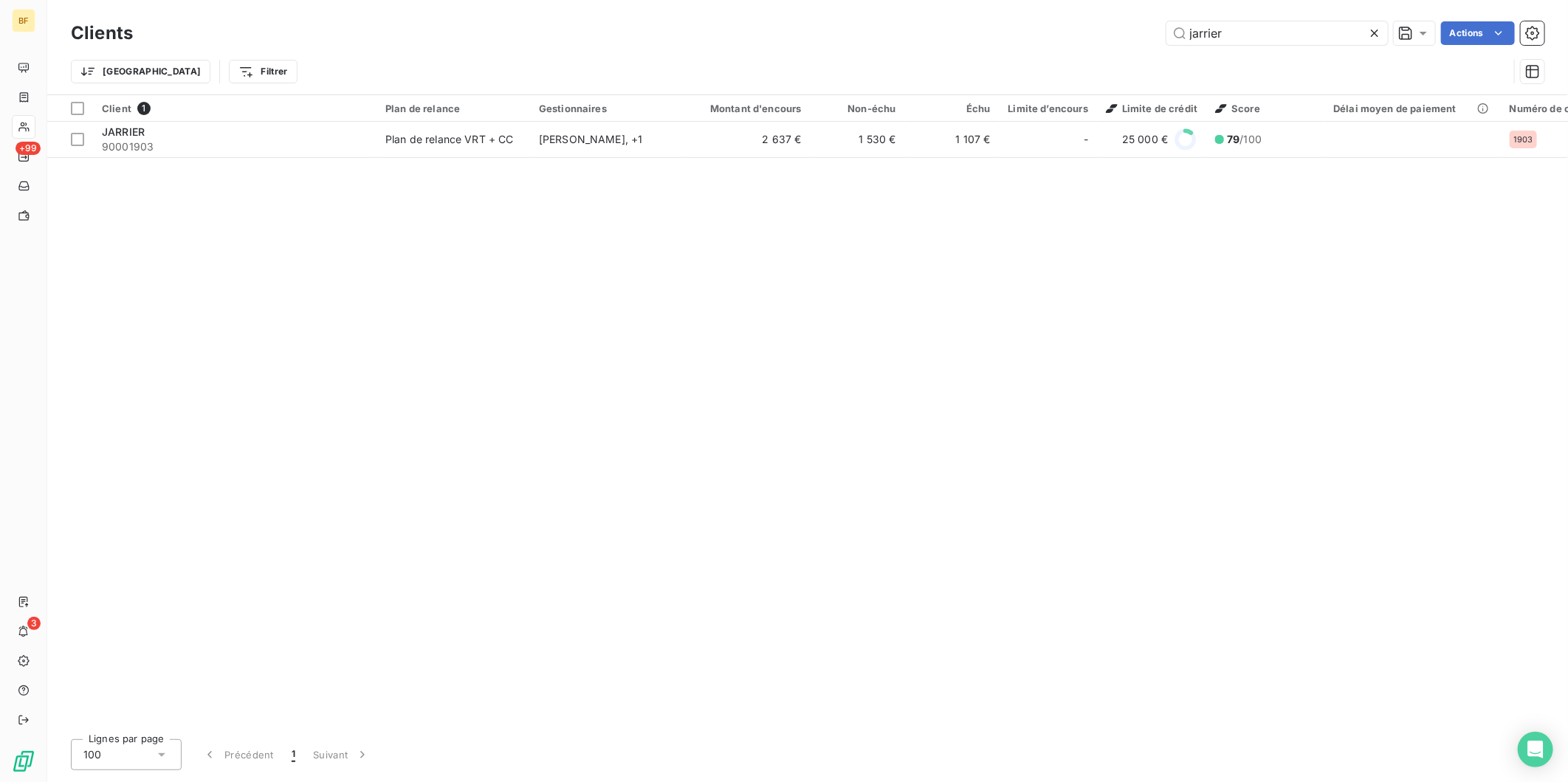
drag, startPoint x: 1259, startPoint y: 35, endPoint x: 1070, endPoint y: 17, distance: 189.9
click at [1127, 31] on div "jarrier Actions" at bounding box center [847, 32] width 1394 height 24
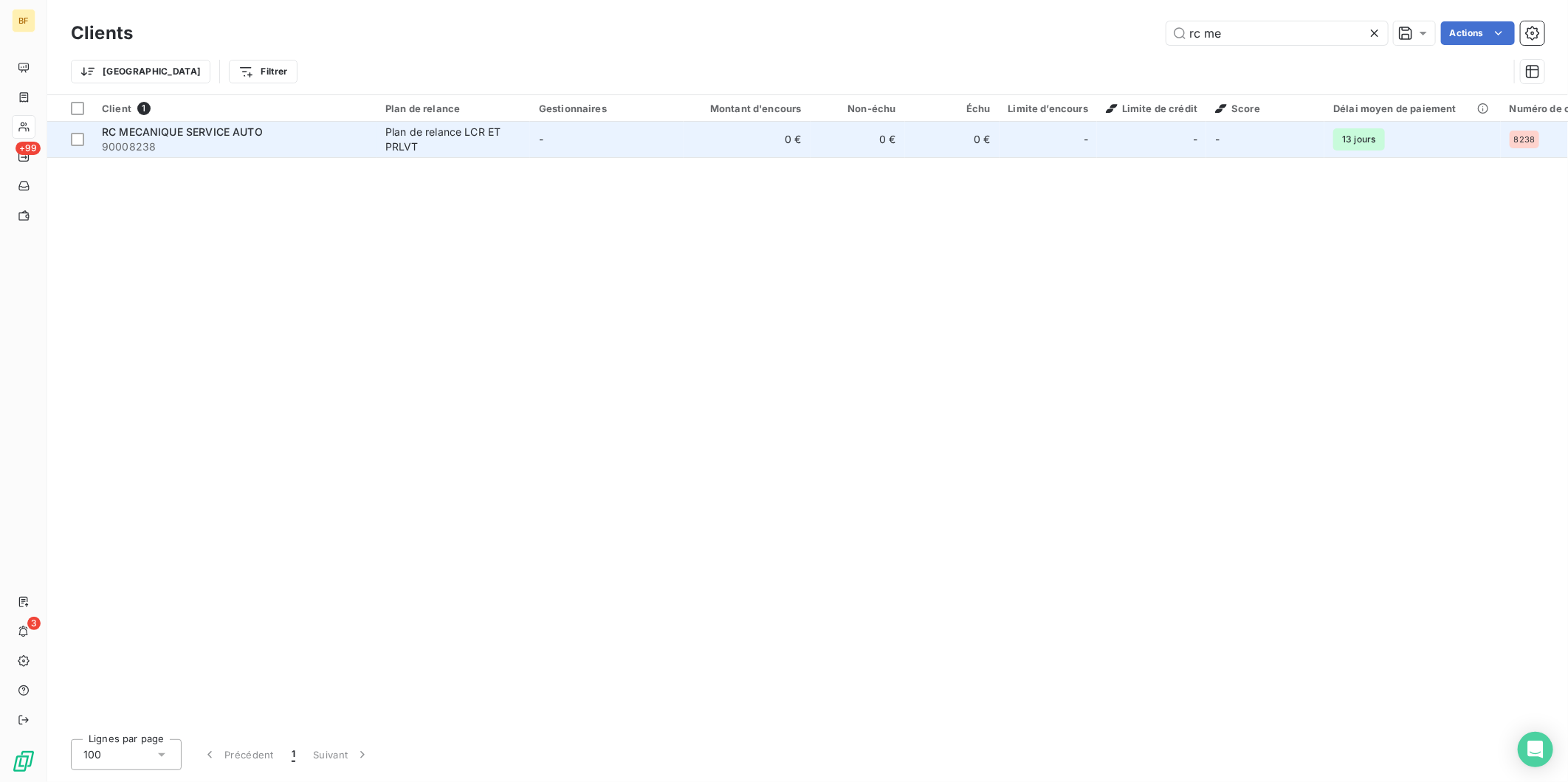
type input "rc me"
click at [241, 146] on span "90008238" at bounding box center [234, 146] width 266 height 15
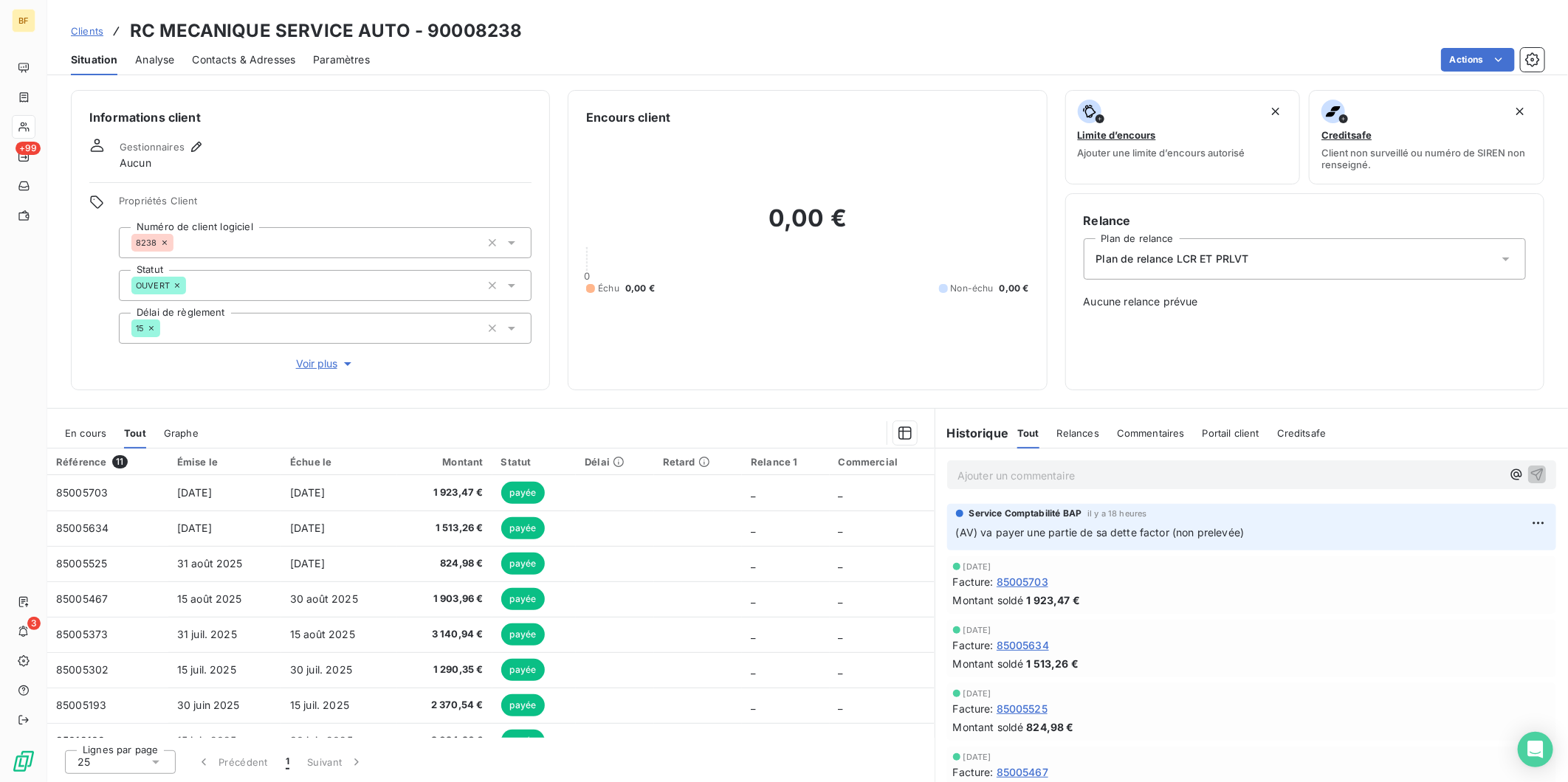
click at [643, 377] on div "Encours client 0,00 € 0 Échu 0,00 € Non-échu 0,00 €" at bounding box center [808, 240] width 480 height 300
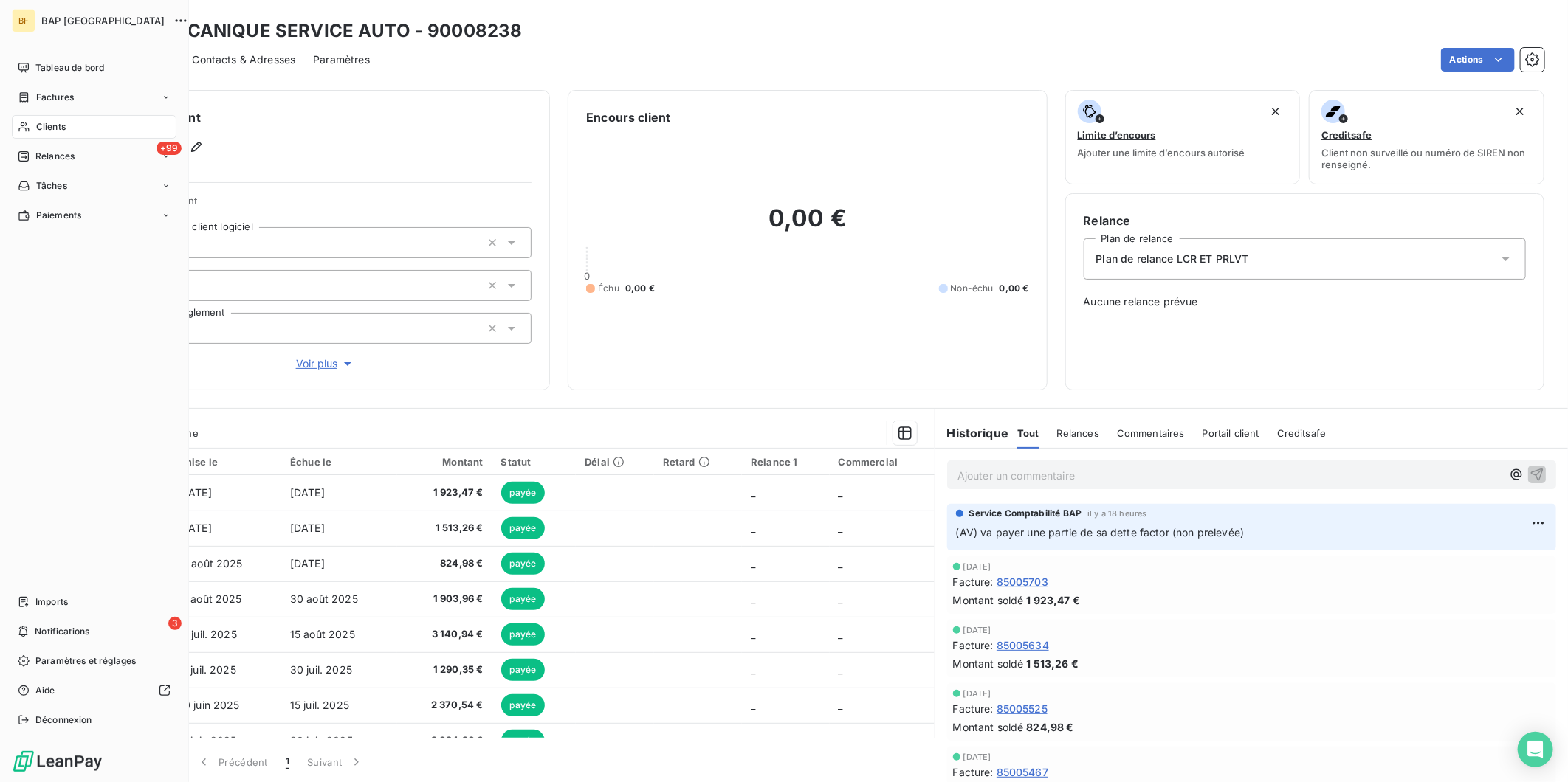
click at [34, 123] on div "Clients" at bounding box center [94, 127] width 164 height 24
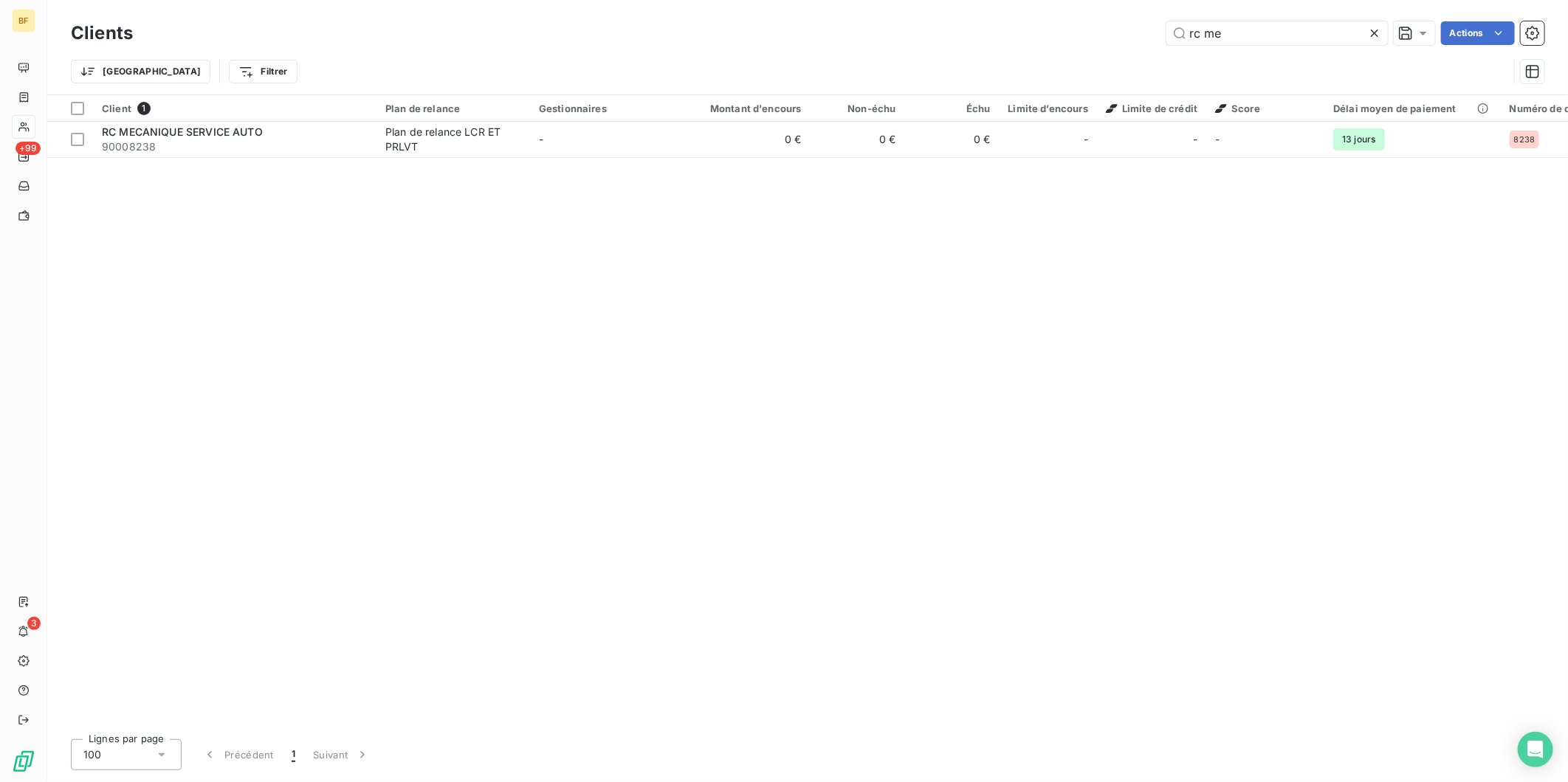
drag, startPoint x: 1242, startPoint y: 31, endPoint x: 1098, endPoint y: 27, distance: 144.1
click at [1098, 27] on div "rc me Actions" at bounding box center [847, 32] width 1394 height 24
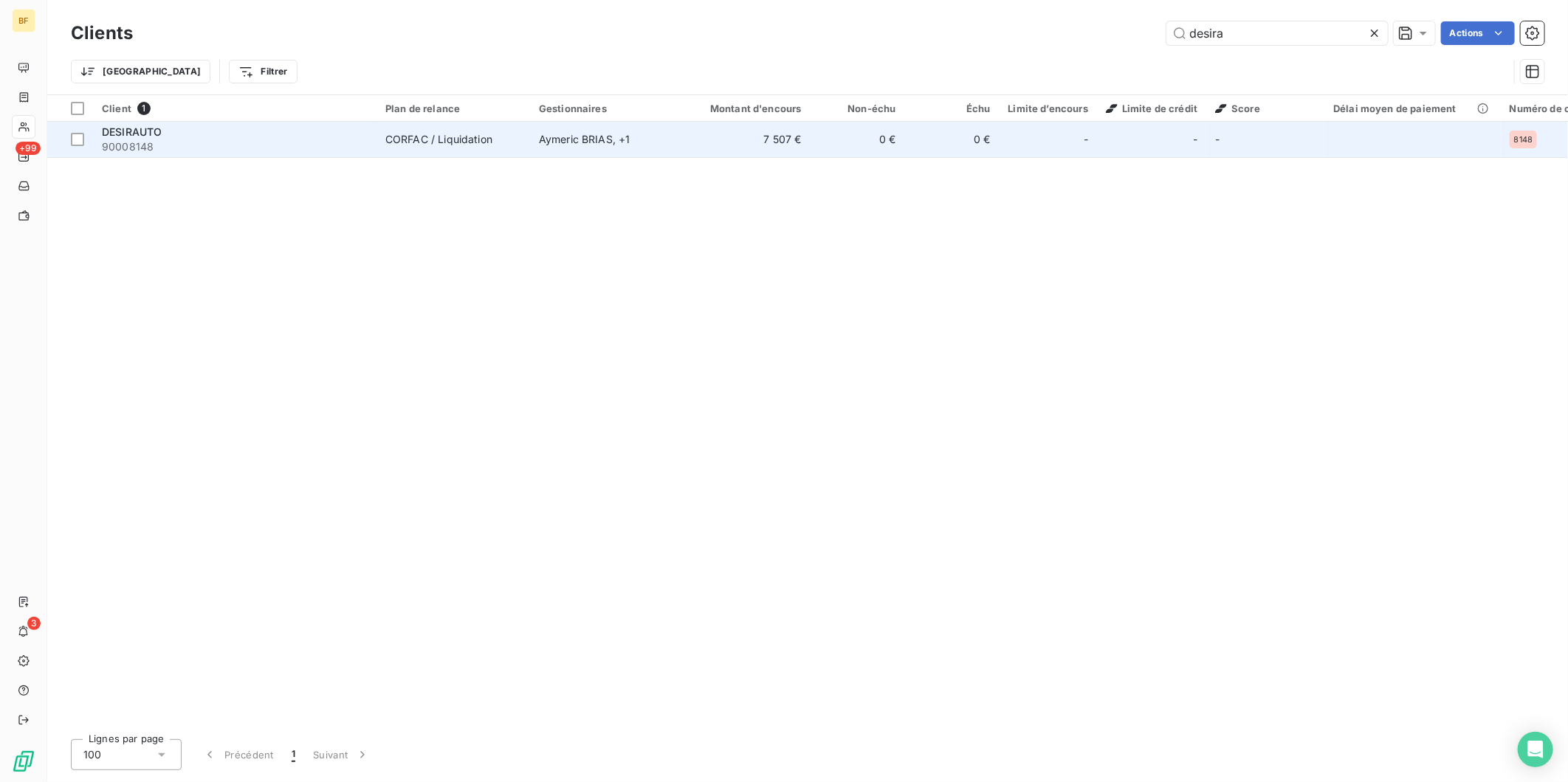
type input "desira"
click at [651, 134] on div "[PERSON_NAME] , + 1" at bounding box center [606, 139] width 136 height 15
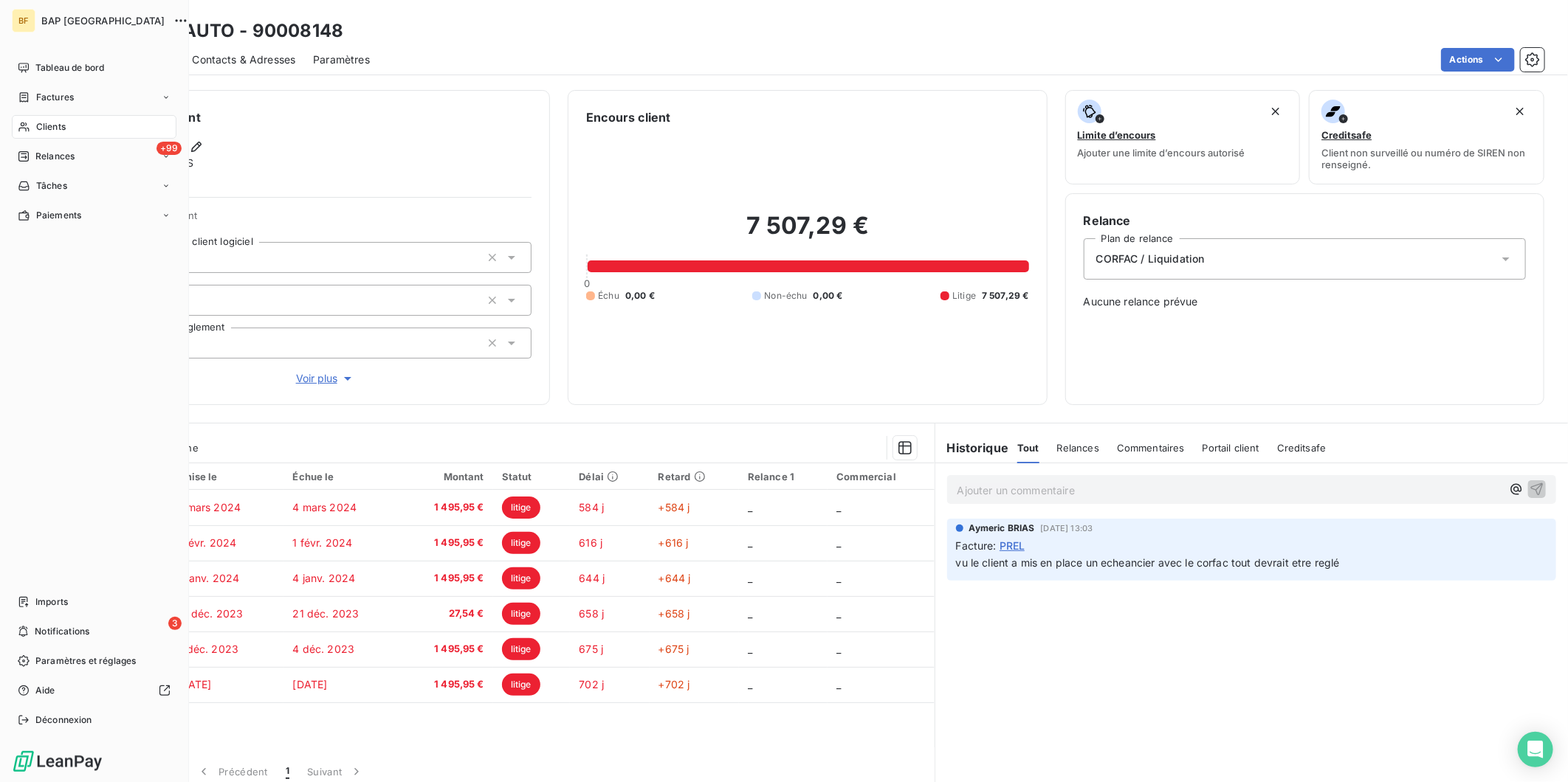
click at [18, 126] on icon at bounding box center [24, 127] width 12 height 12
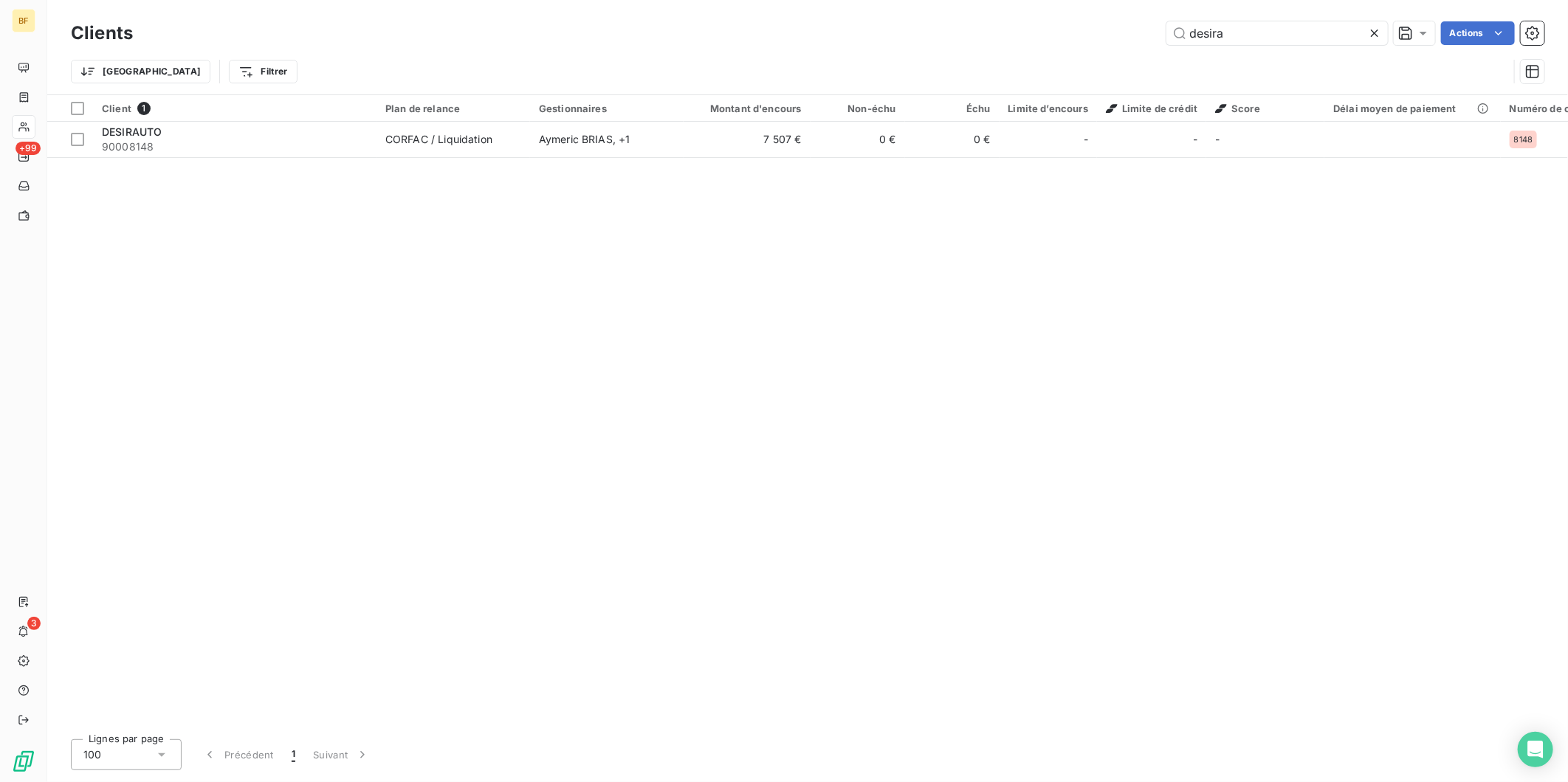
drag, startPoint x: 1248, startPoint y: 26, endPoint x: 1123, endPoint y: 26, distance: 125.0
click at [1123, 26] on div "desira Actions" at bounding box center [847, 32] width 1394 height 24
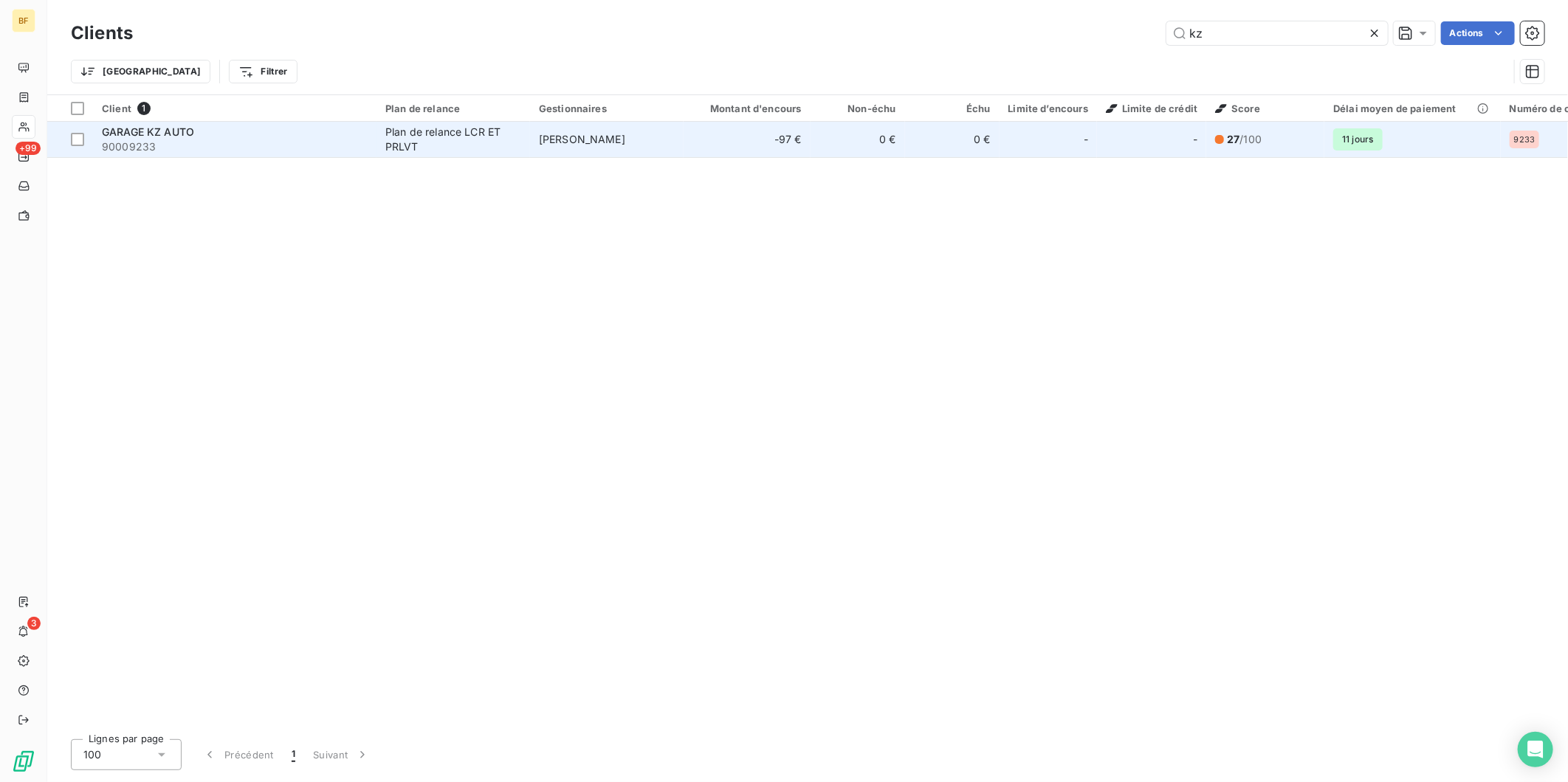
type input "kz"
click at [165, 149] on span "90009233" at bounding box center [234, 146] width 266 height 15
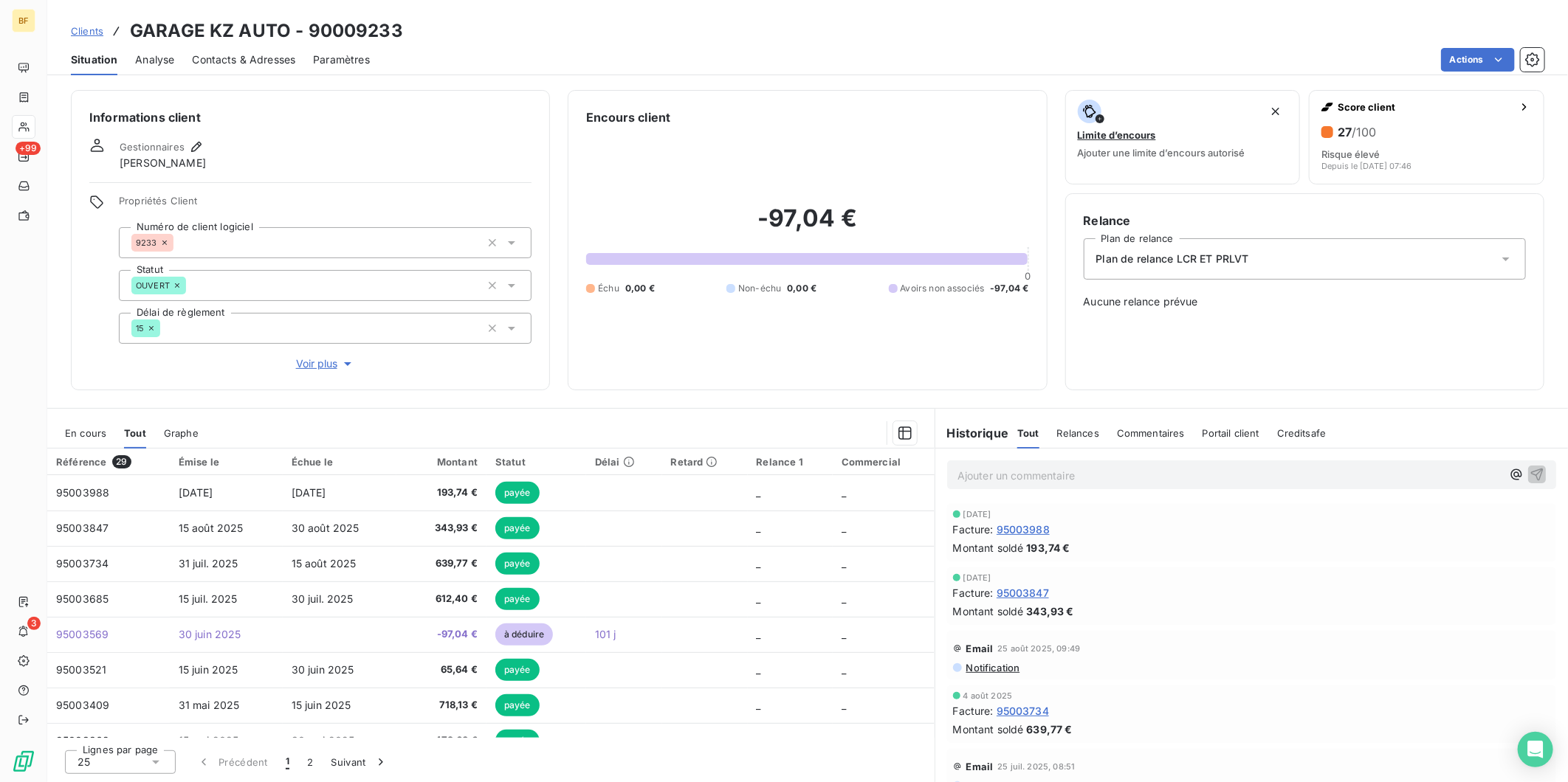
click at [266, 55] on span "Contacts & Adresses" at bounding box center [243, 59] width 103 height 15
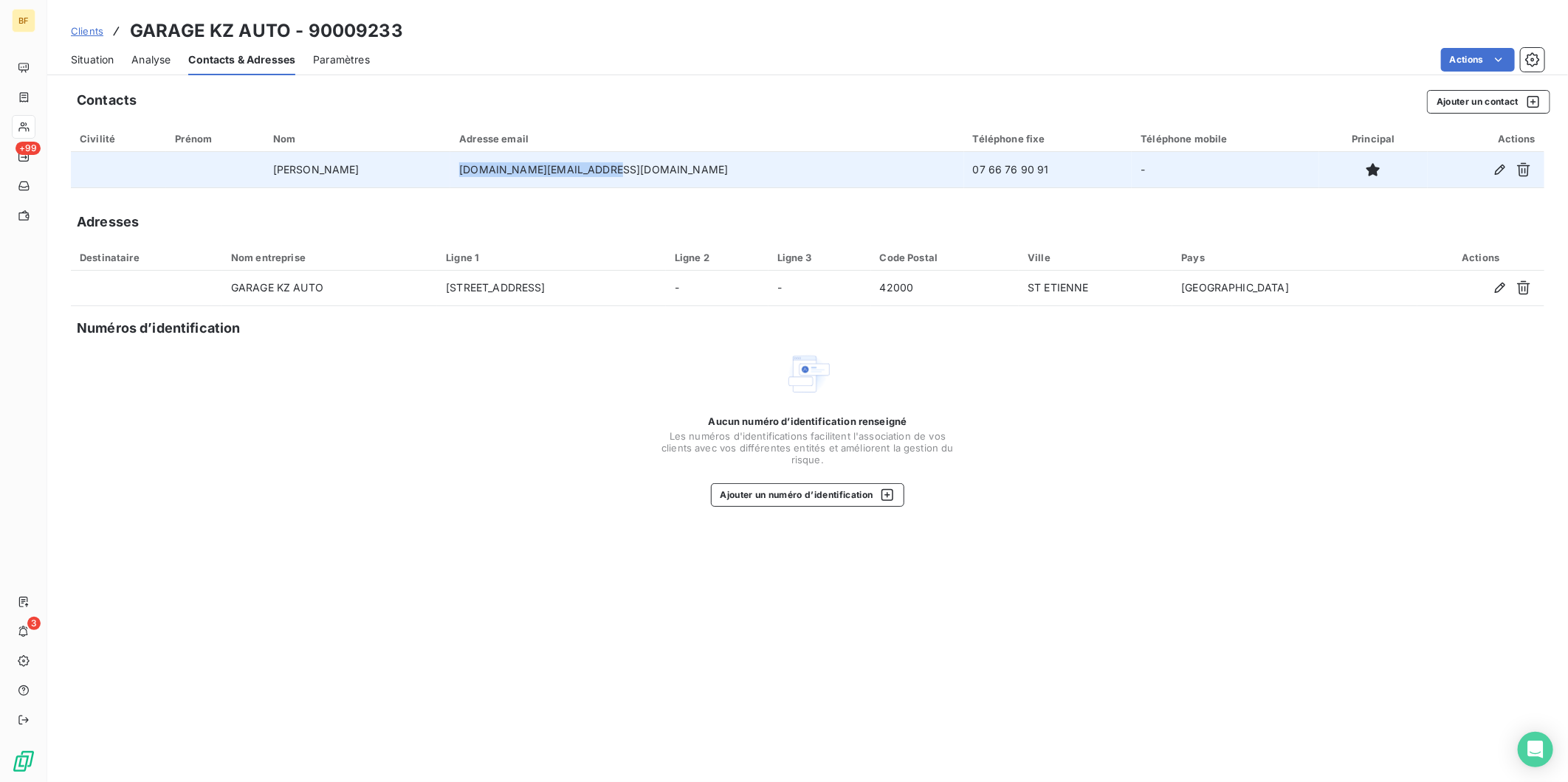
drag, startPoint x: 715, startPoint y: 173, endPoint x: 570, endPoint y: 178, distance: 145.1
click at [570, 178] on td "[DOMAIN_NAME][EMAIL_ADDRESS][DOMAIN_NAME]" at bounding box center [707, 170] width 513 height 36
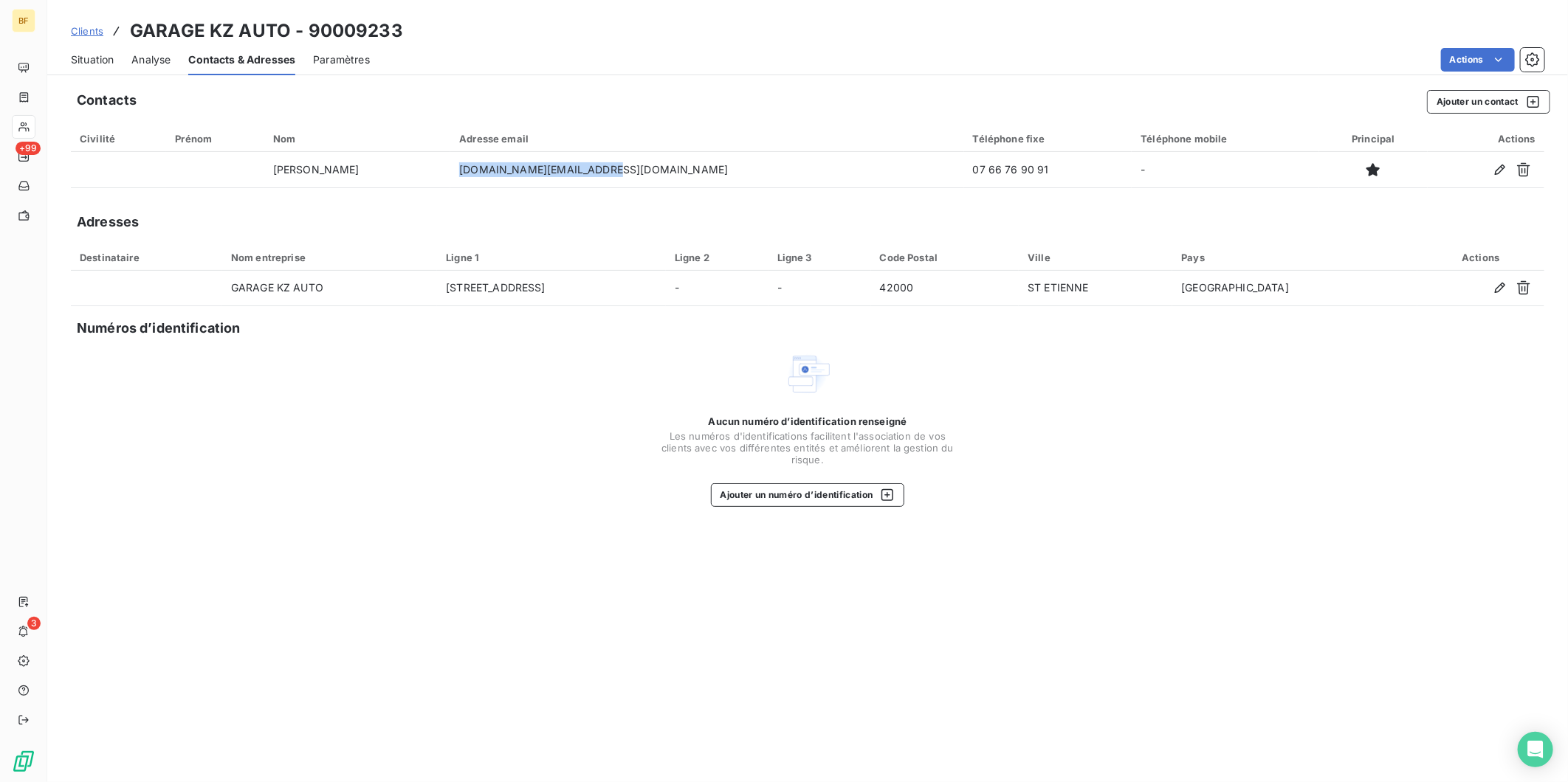
copy td "[DOMAIN_NAME][EMAIL_ADDRESS][DOMAIN_NAME]"
click at [104, 58] on span "Situation" at bounding box center [92, 59] width 43 height 15
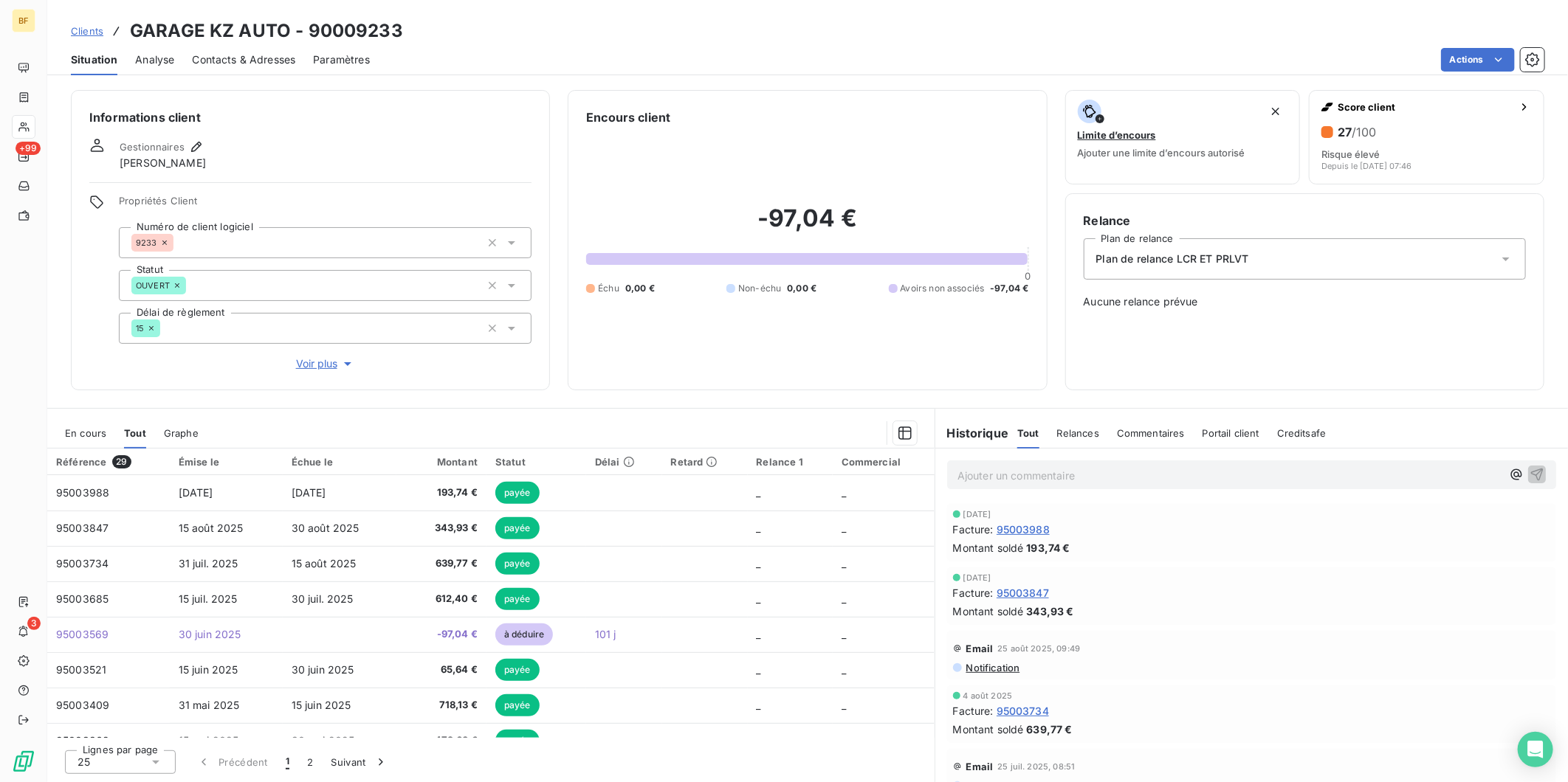
click at [282, 65] on span "Contacts & Adresses" at bounding box center [243, 59] width 103 height 15
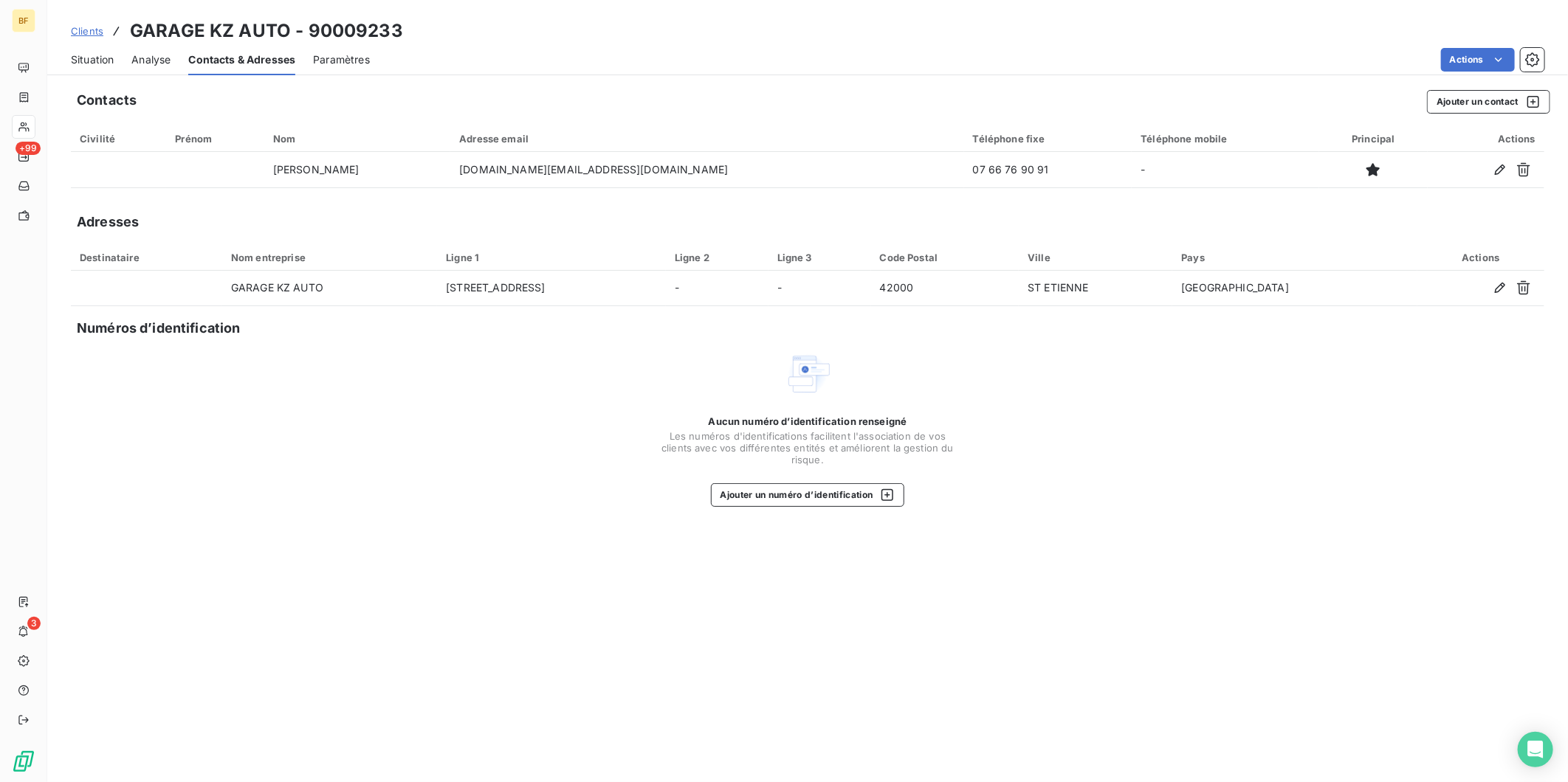
click at [68, 57] on div "Situation Analyse Contacts & Adresses Paramètres Actions" at bounding box center [808, 59] width 1521 height 31
click at [73, 57] on span "Situation" at bounding box center [92, 59] width 43 height 15
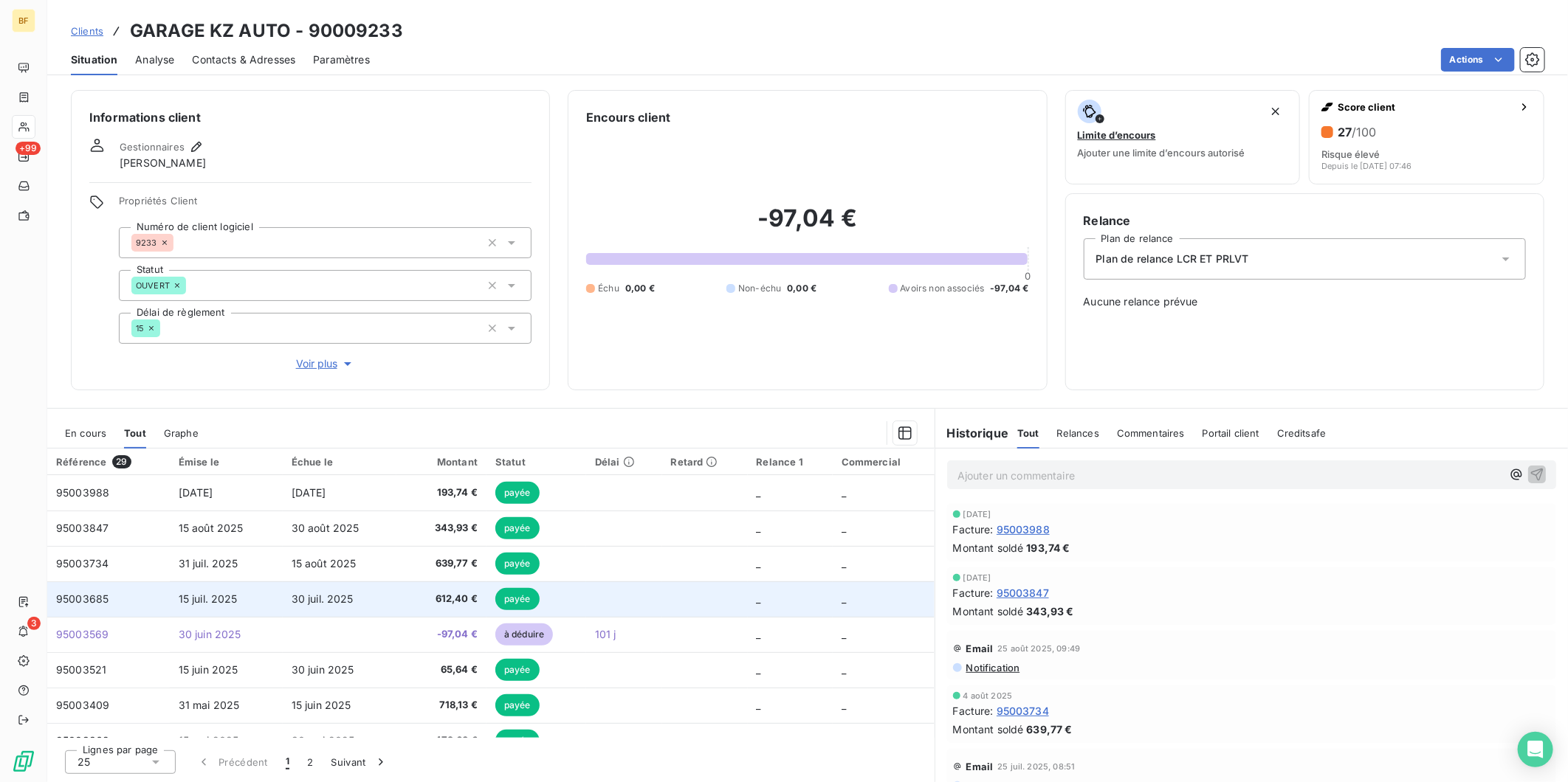
click at [416, 593] on span "612,40 €" at bounding box center [441, 599] width 73 height 15
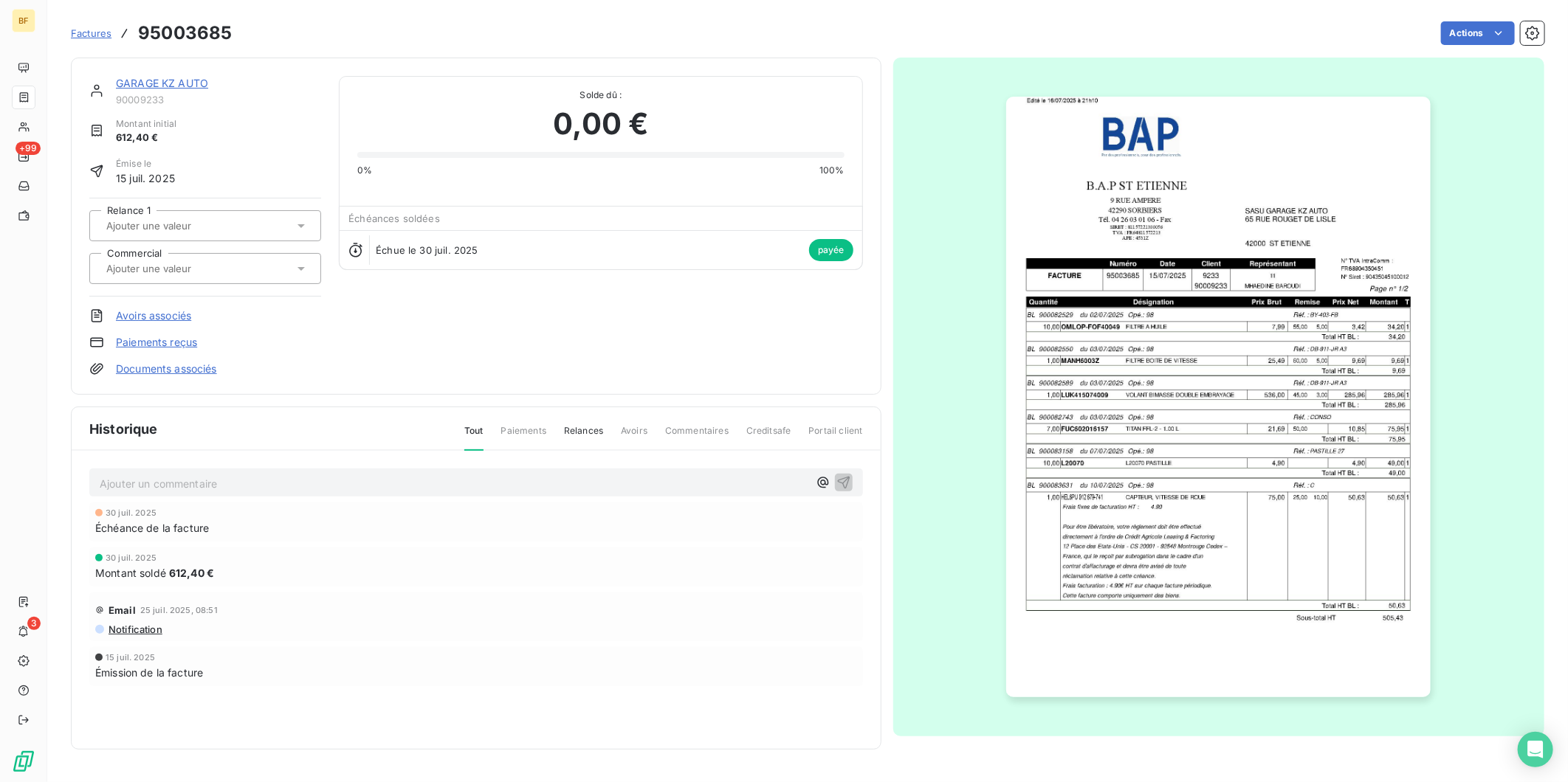
click at [1128, 502] on img "button" at bounding box center [1218, 397] width 424 height 601
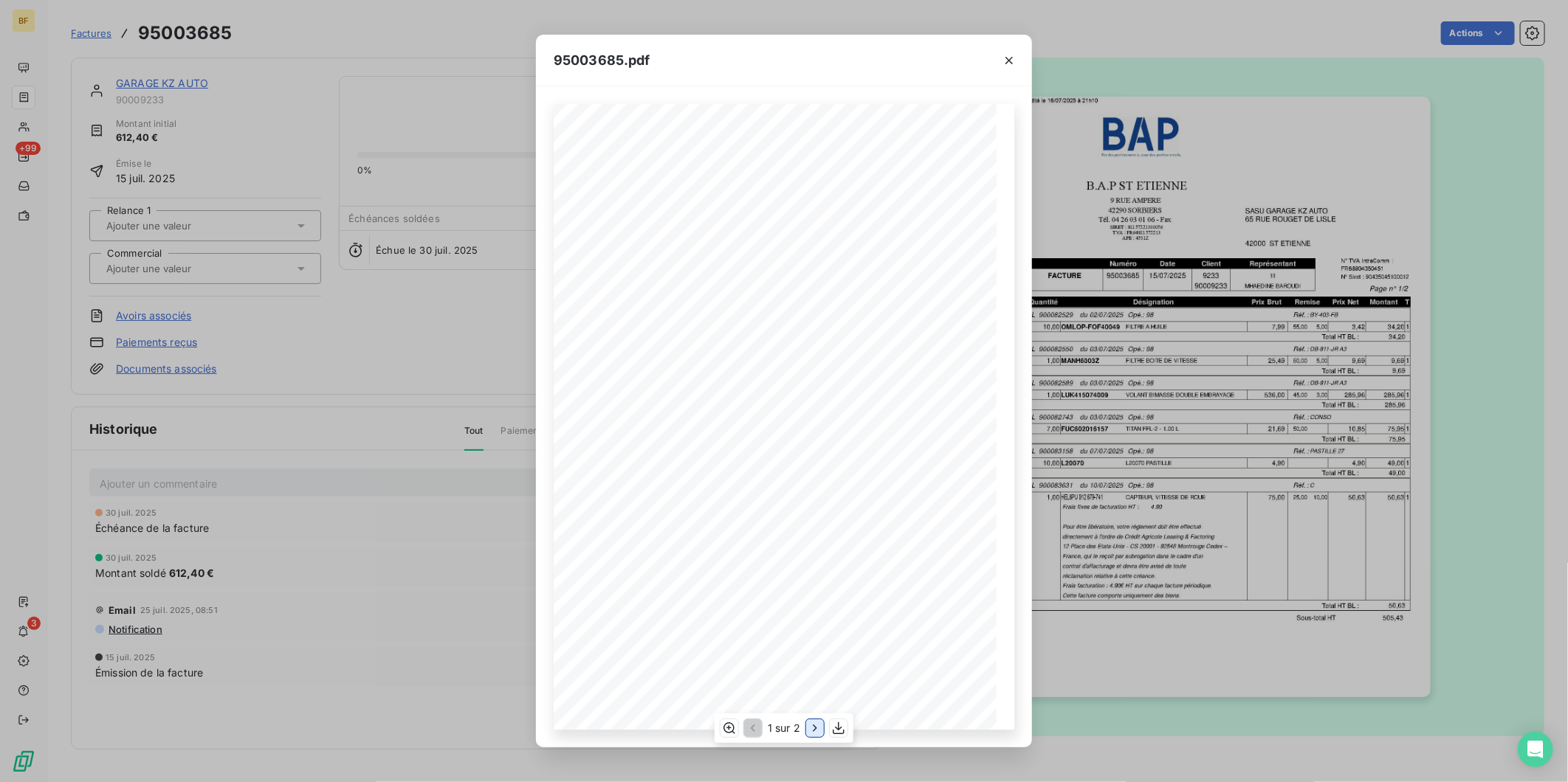
click at [808, 725] on icon "button" at bounding box center [815, 728] width 15 height 15
drag, startPoint x: 836, startPoint y: 732, endPoint x: 461, endPoint y: 211, distance: 641.9
click at [836, 730] on icon "button" at bounding box center [840, 728] width 15 height 15
drag, startPoint x: 373, startPoint y: 40, endPoint x: 347, endPoint y: 40, distance: 26.0
click at [371, 40] on div "95003685.pdf B.A.P [GEOGRAPHIC_DATA][PERSON_NAME] GARAGE KZ [GEOGRAPHIC_DATA][S…" at bounding box center [784, 391] width 1568 height 782
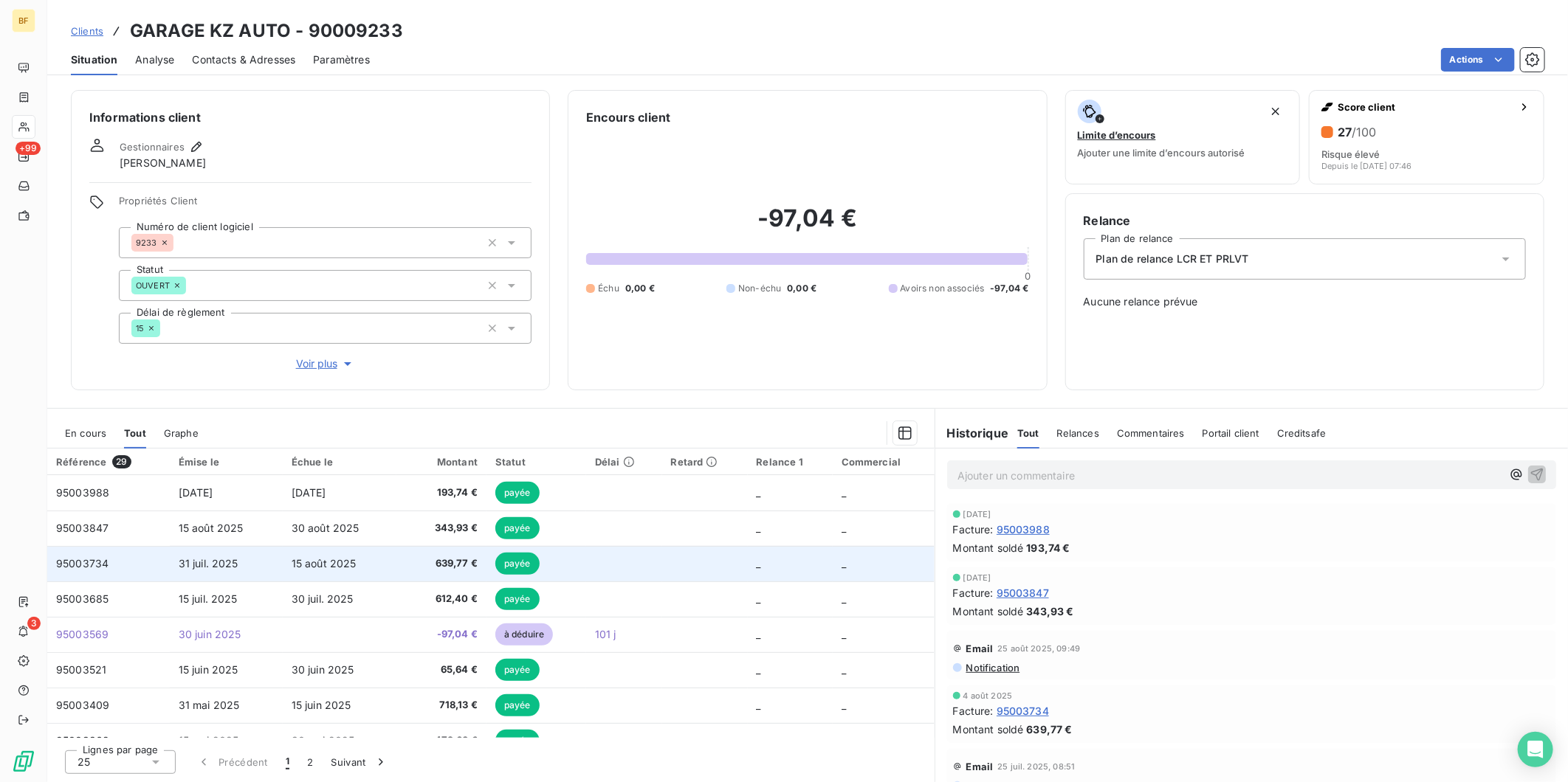
click at [422, 564] on span "639,77 €" at bounding box center [441, 563] width 73 height 15
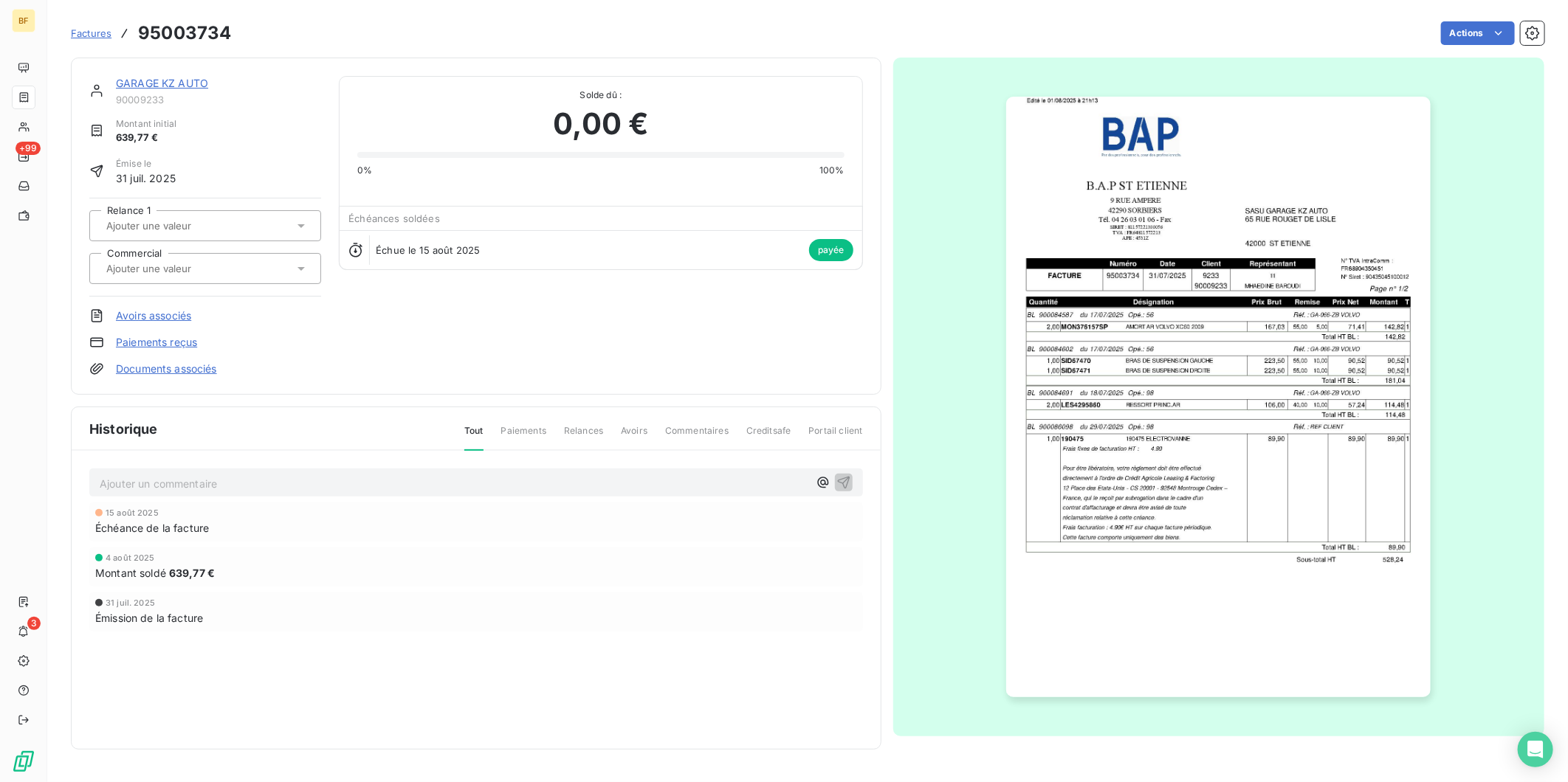
click at [1363, 487] on img "button" at bounding box center [1218, 397] width 424 height 601
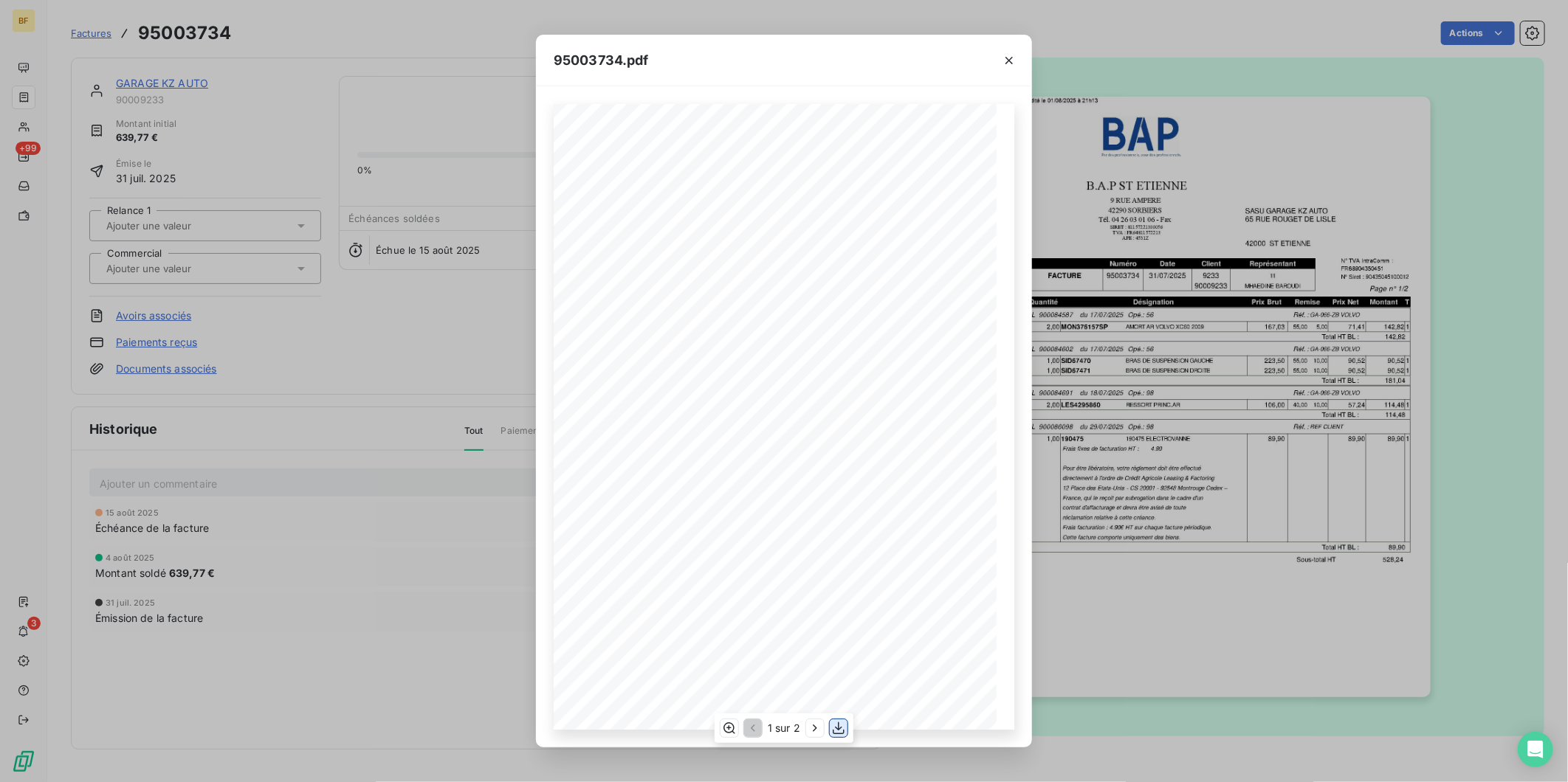
click at [844, 725] on icon "button" at bounding box center [838, 728] width 15 height 15
click at [293, 26] on div "95003734.pdf B.A.P [GEOGRAPHIC_DATA][PERSON_NAME] GARAGE KZ [GEOGRAPHIC_DATA][S…" at bounding box center [784, 391] width 1568 height 782
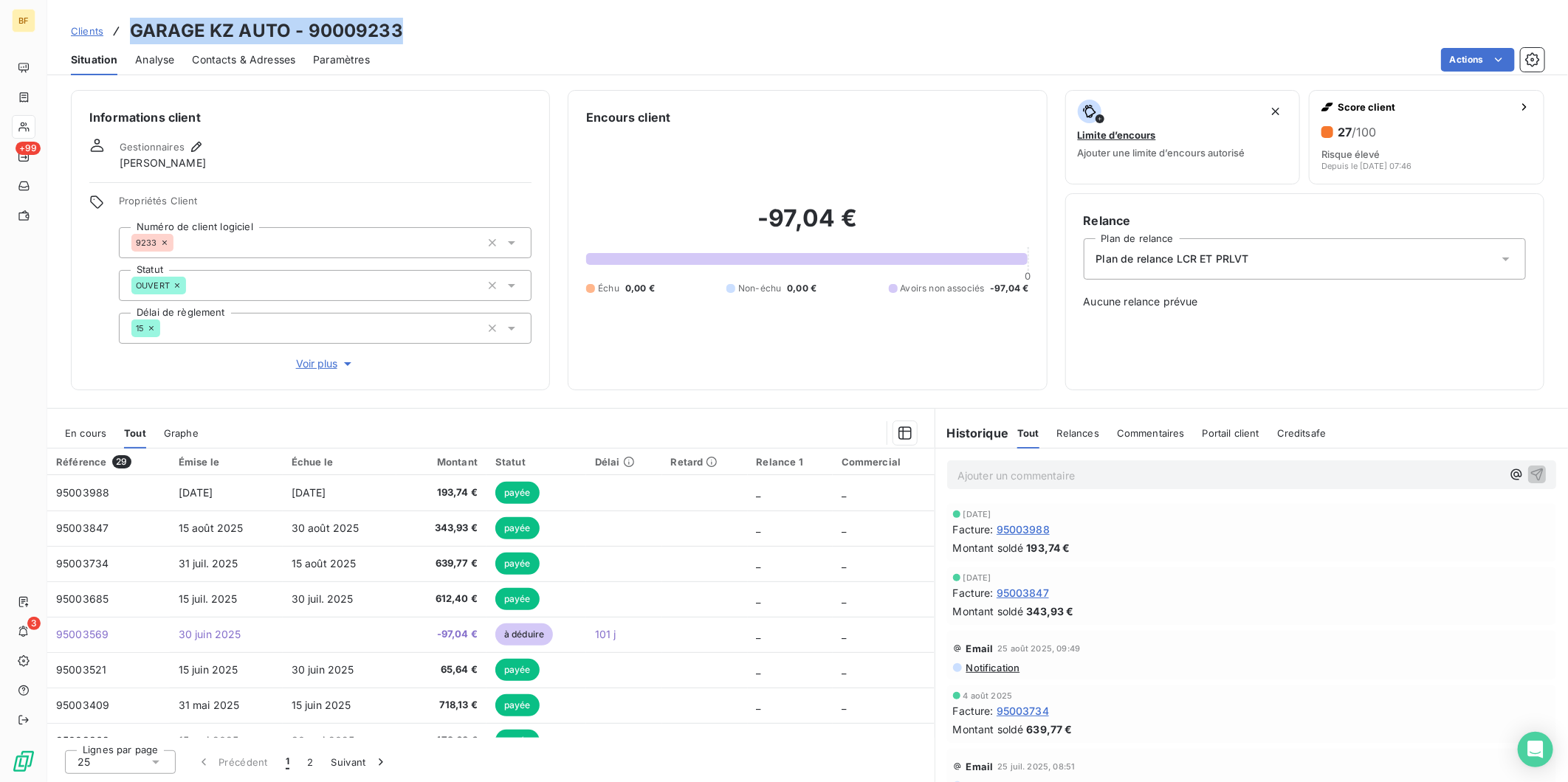
drag, startPoint x: 425, startPoint y: 23, endPoint x: 128, endPoint y: 35, distance: 297.2
click at [128, 35] on div "Clients GARAGE KZ AUTO - 90009233" at bounding box center [808, 31] width 1521 height 26
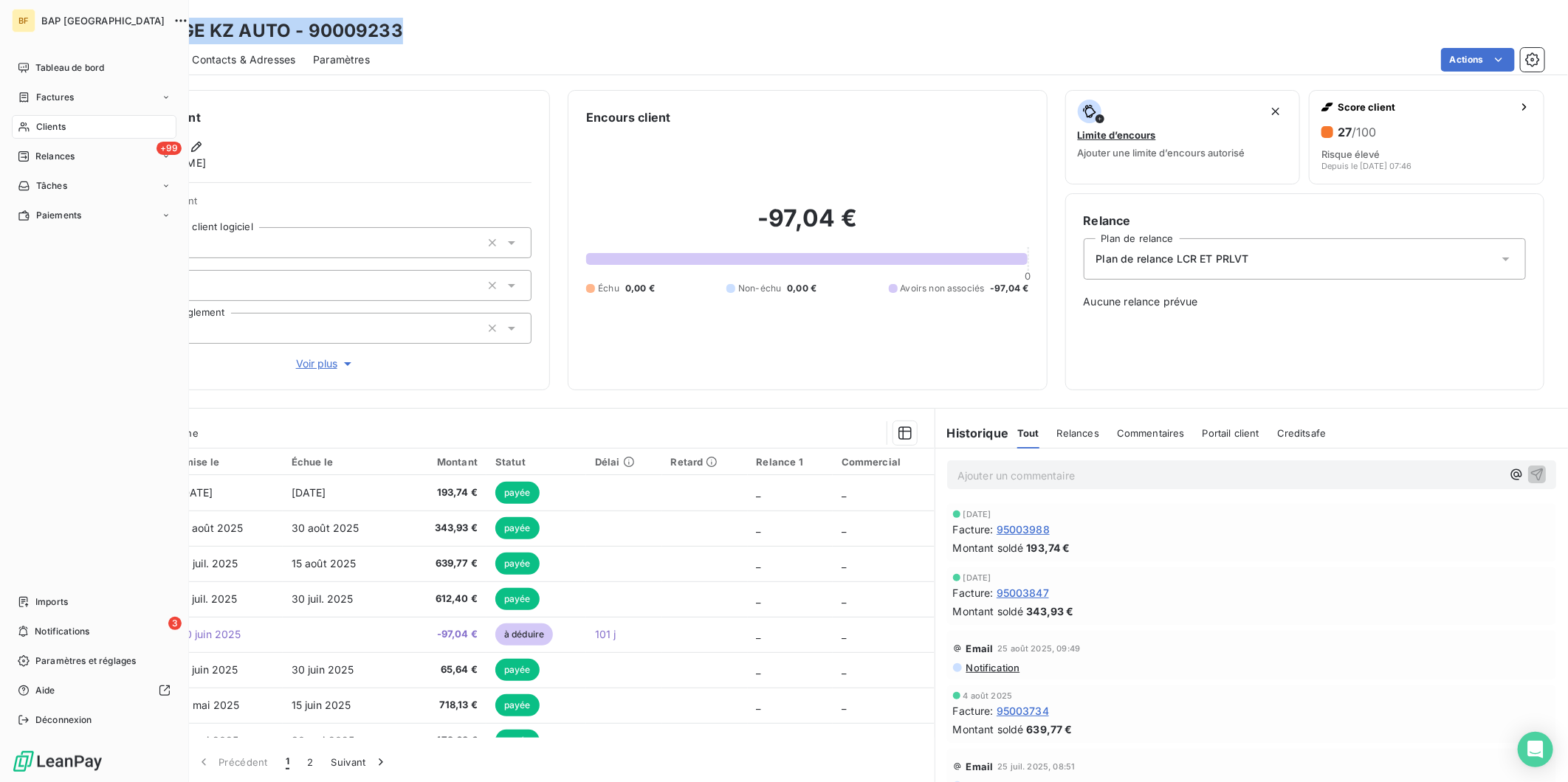
drag, startPoint x: 2, startPoint y: 133, endPoint x: 21, endPoint y: 128, distance: 19.6
click at [2, 133] on div "BF BAP France Tableau de bord Factures Clients +99 Relances Tâches Paiements Im…" at bounding box center [94, 391] width 189 height 782
click at [21, 128] on icon at bounding box center [24, 127] width 10 height 10
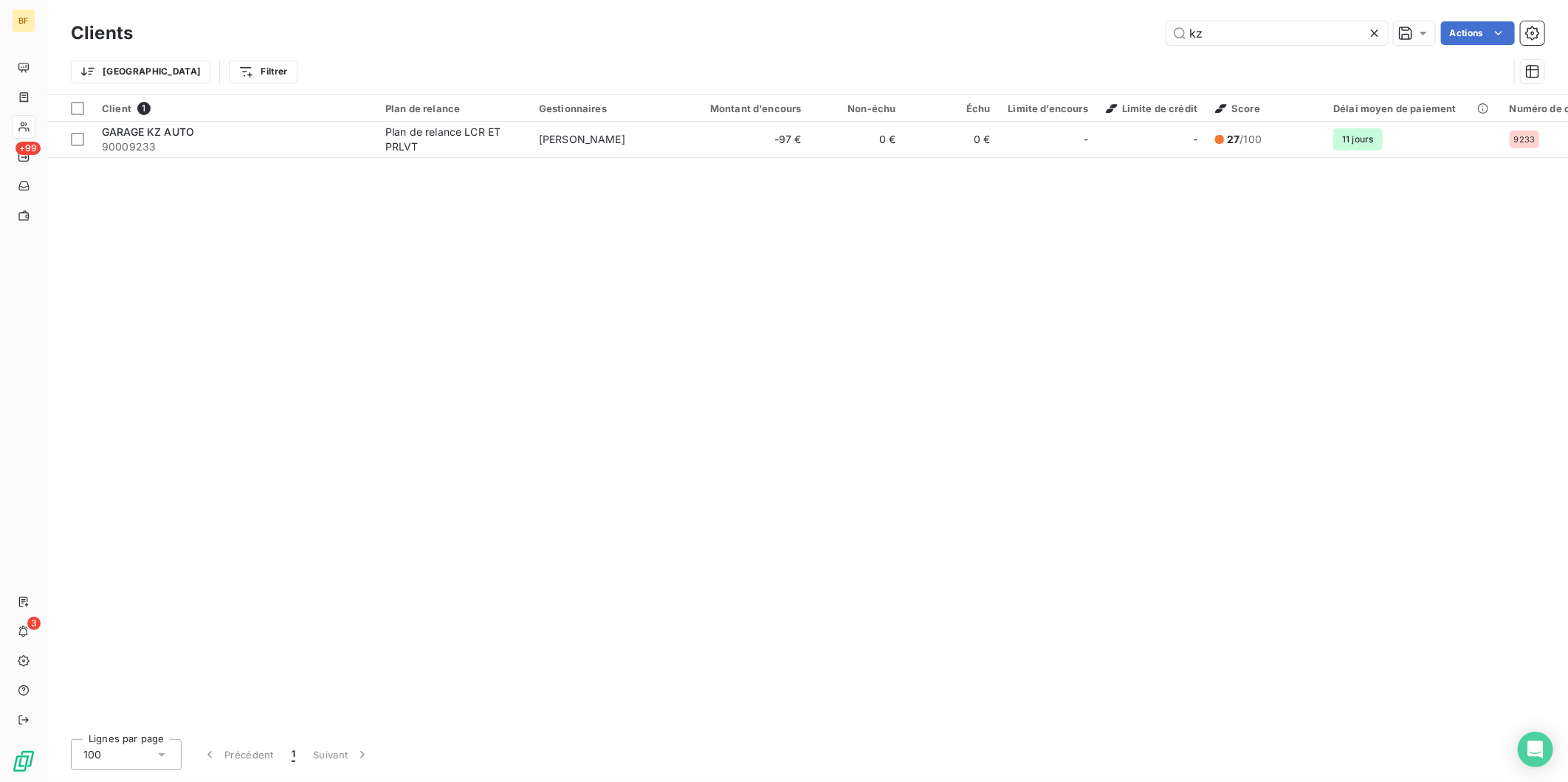
drag, startPoint x: 1230, startPoint y: 38, endPoint x: 1123, endPoint y: 31, distance: 107.2
click at [1123, 31] on div "kz Actions" at bounding box center [847, 32] width 1394 height 24
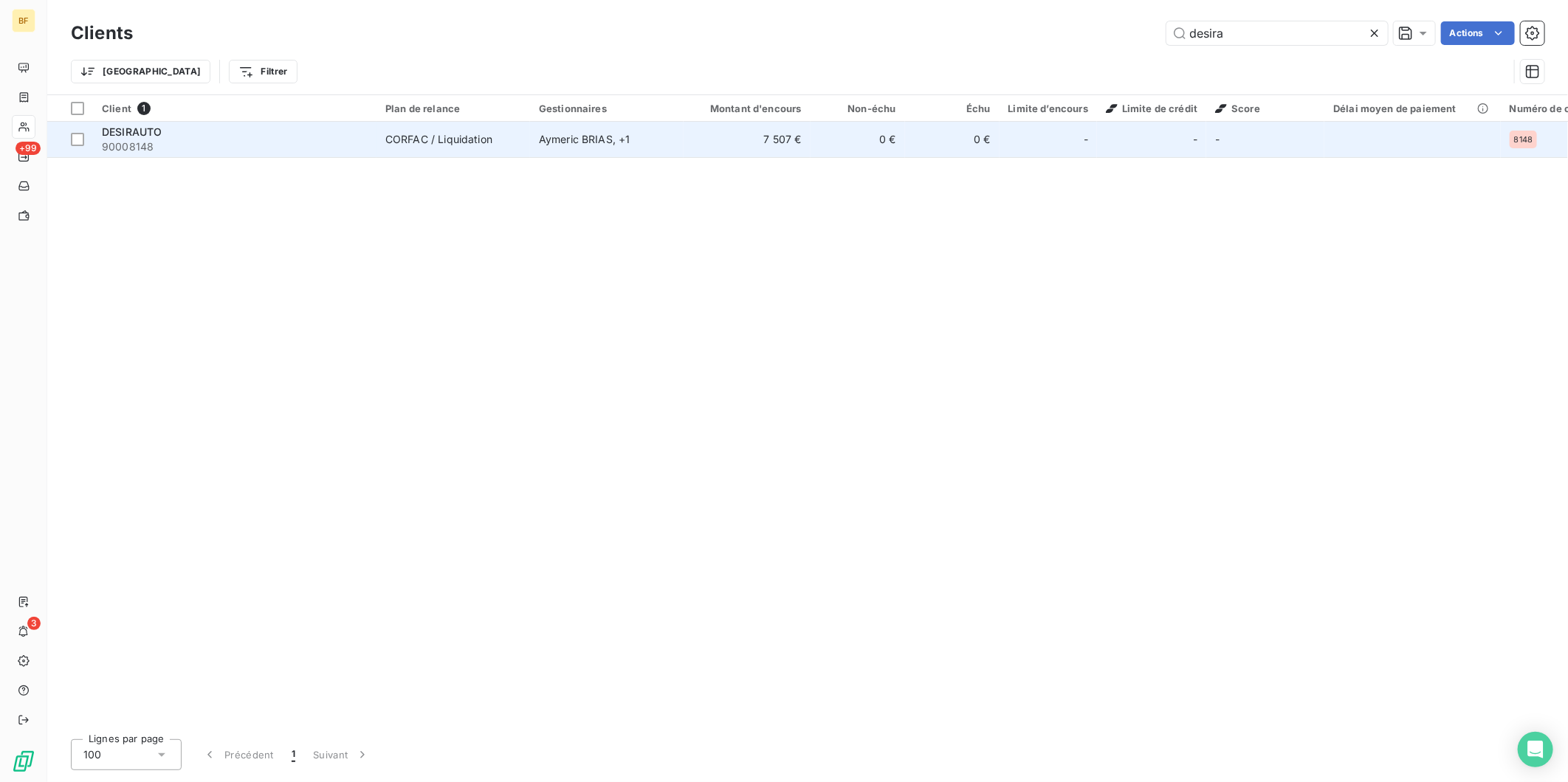
type input "desira"
click at [820, 130] on td "0 €" at bounding box center [858, 139] width 94 height 36
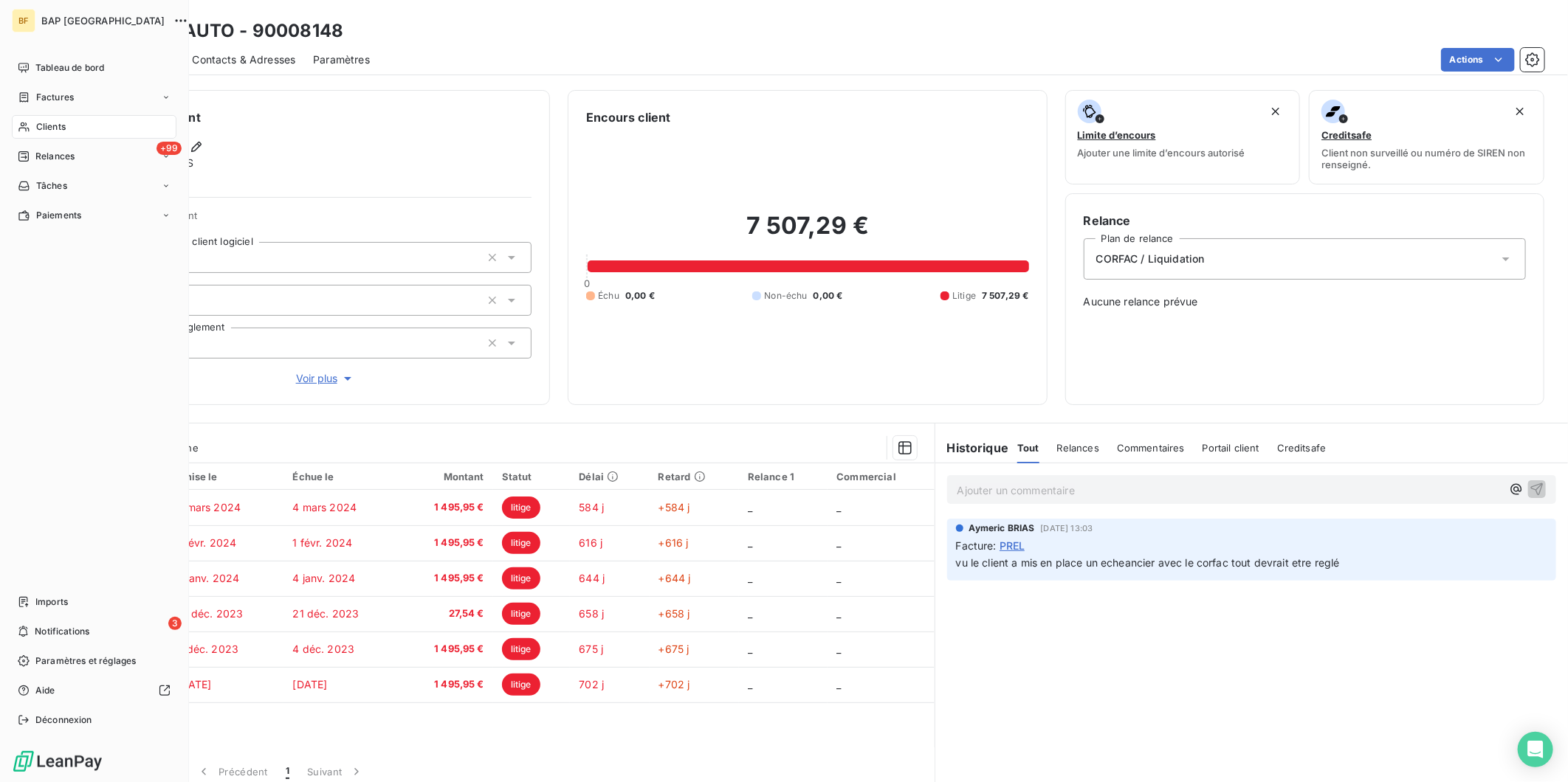
drag, startPoint x: 36, startPoint y: 129, endPoint x: 83, endPoint y: 129, distance: 47.0
click at [36, 129] on span "Clients" at bounding box center [51, 127] width 30 height 13
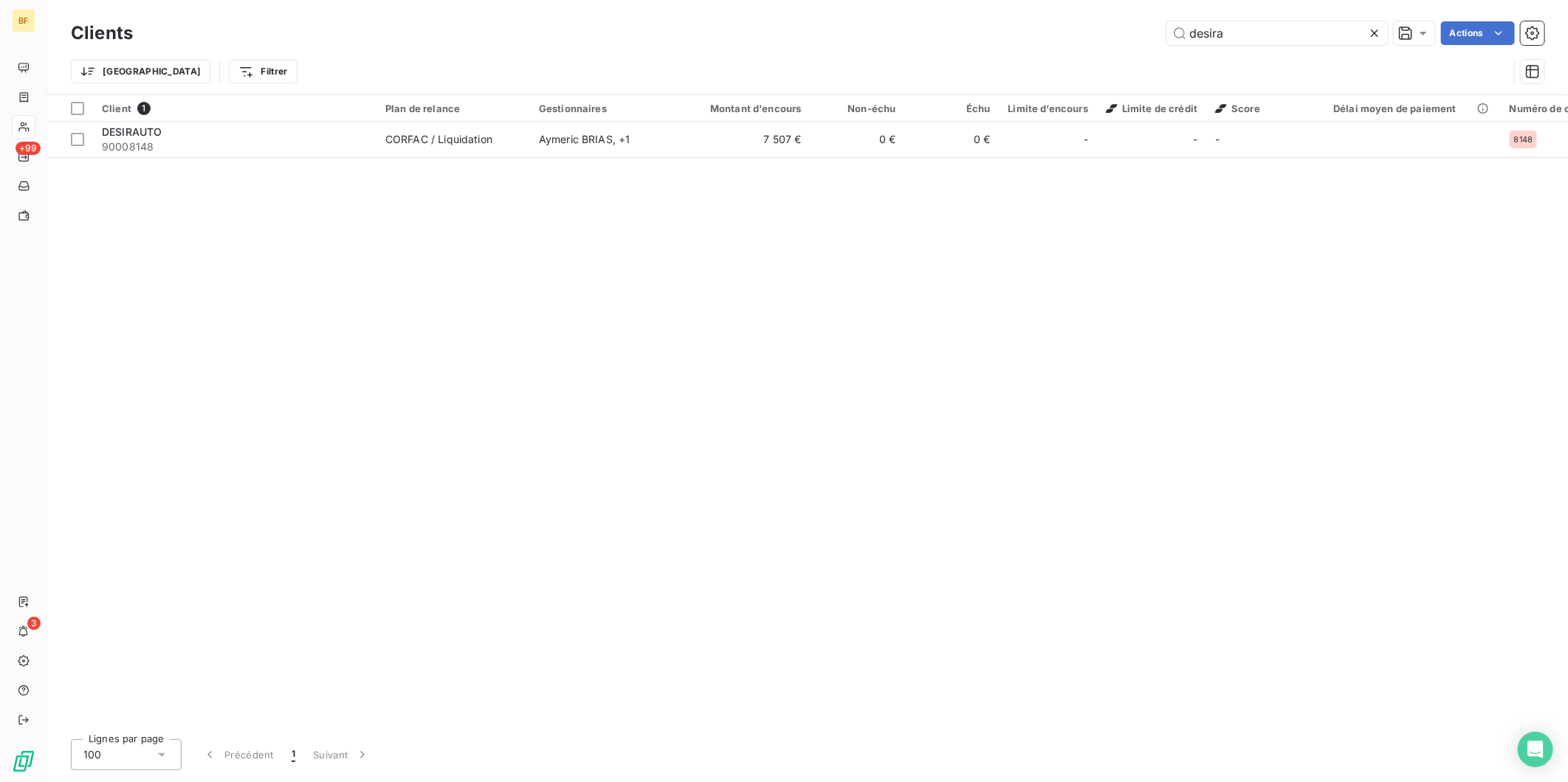
drag, startPoint x: 1202, startPoint y: 31, endPoint x: 1090, endPoint y: 31, distance: 112.0
click at [1090, 31] on div "desira Actions" at bounding box center [847, 32] width 1394 height 24
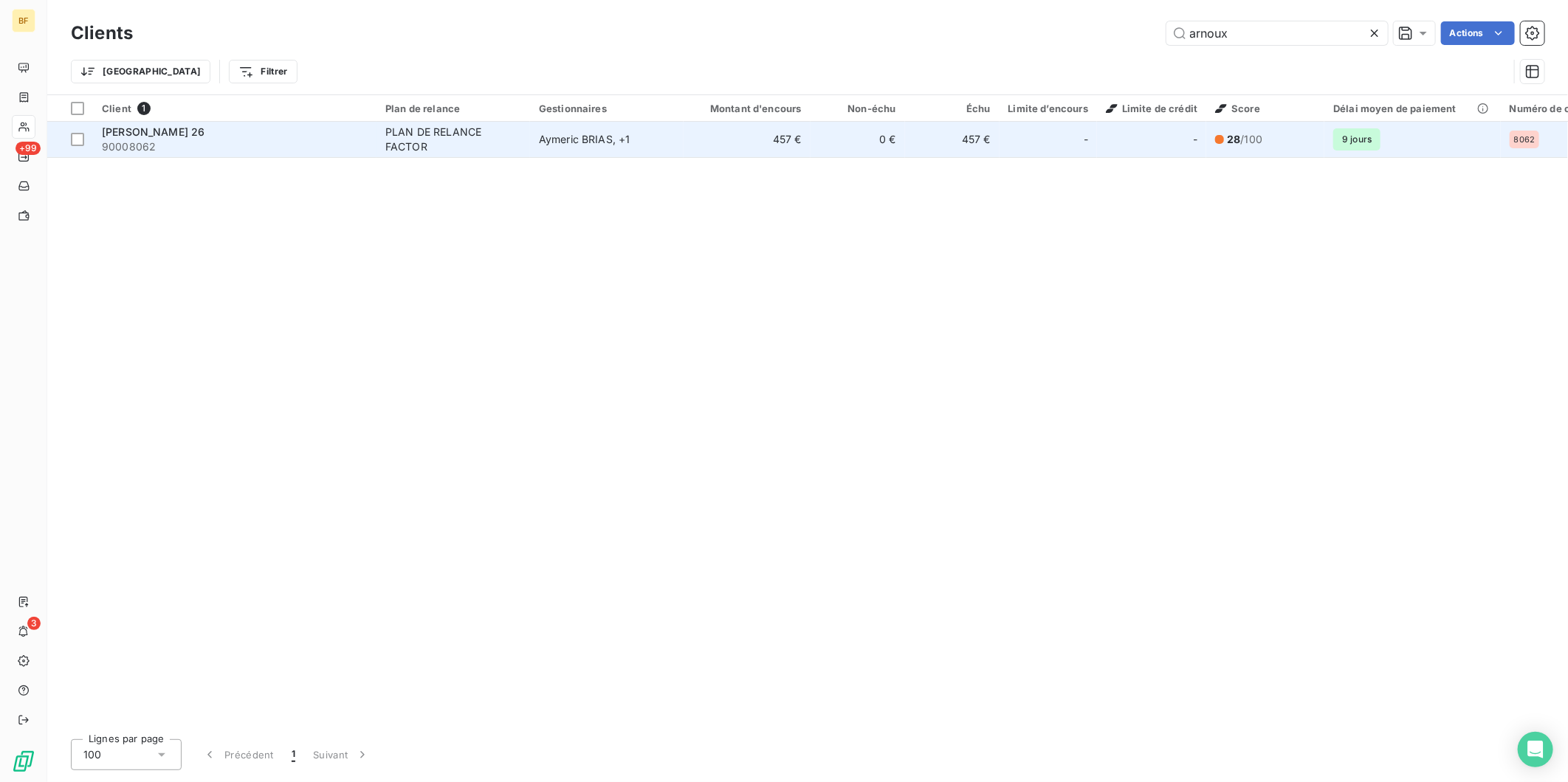
type input "arnoux"
click at [659, 150] on td "[PERSON_NAME] , + 1" at bounding box center [607, 139] width 154 height 36
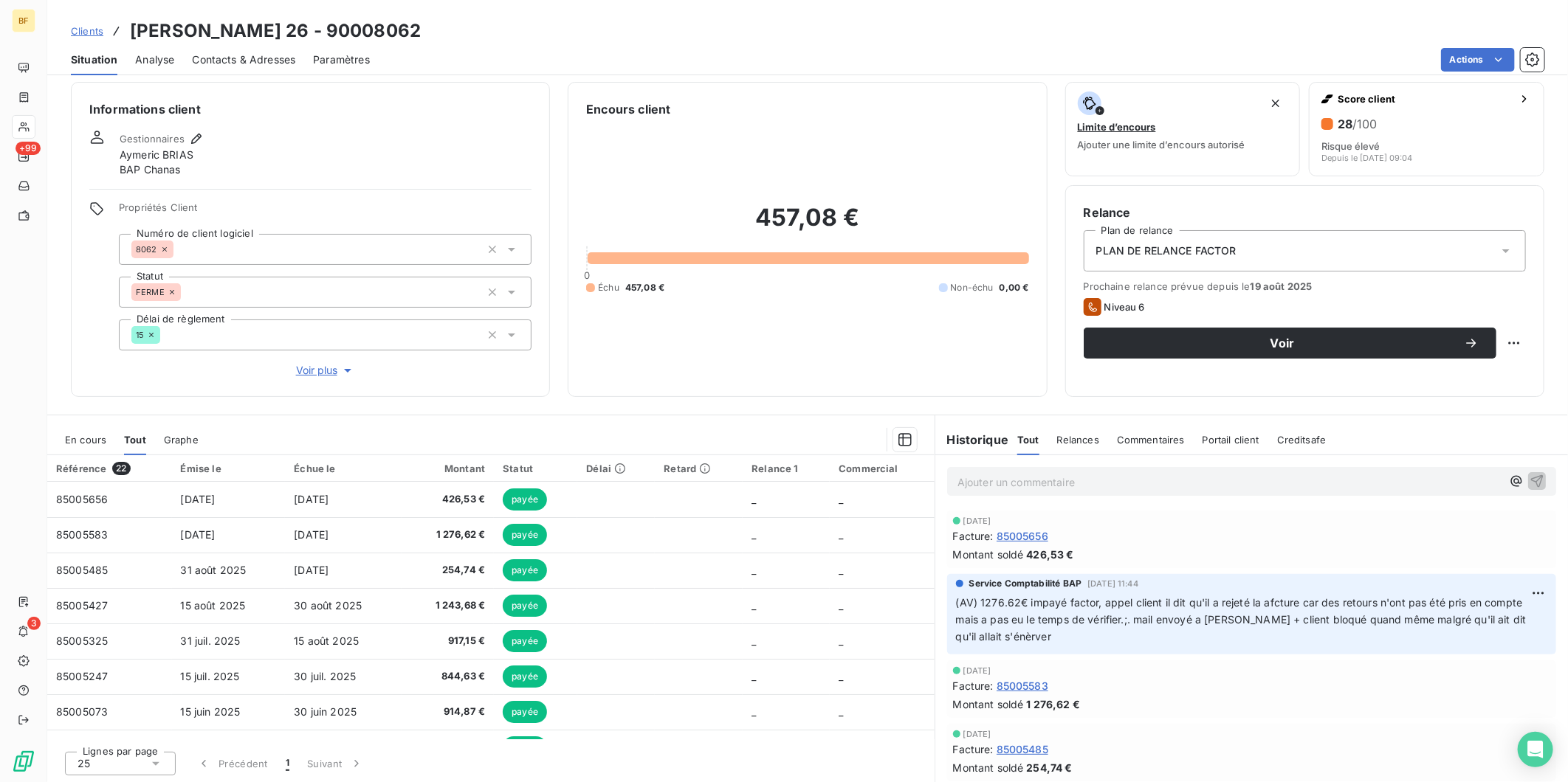
scroll to position [10, 0]
click at [999, 477] on p "Ajouter un commentaire ﻿" at bounding box center [1229, 480] width 544 height 18
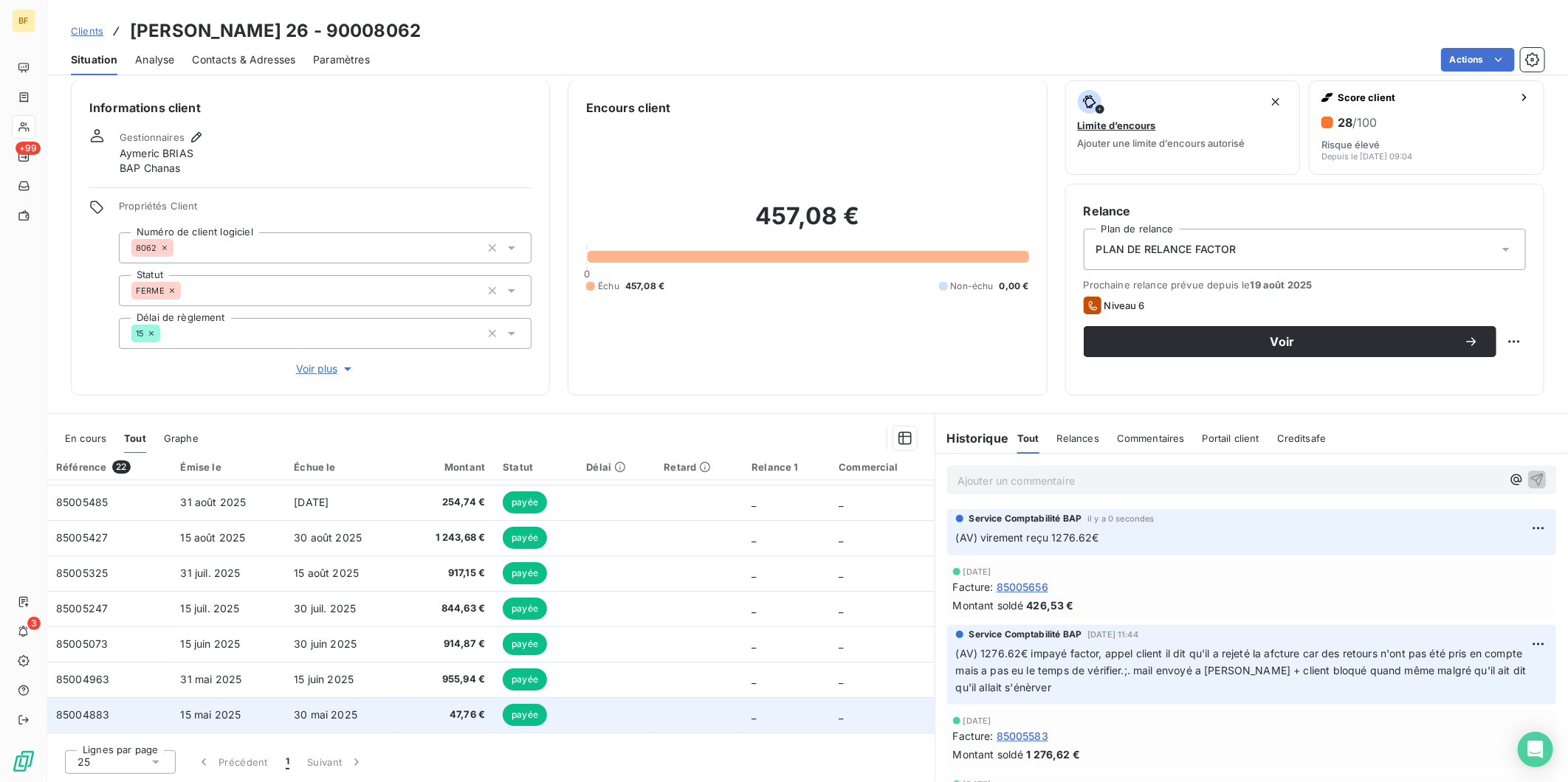
scroll to position [0, 0]
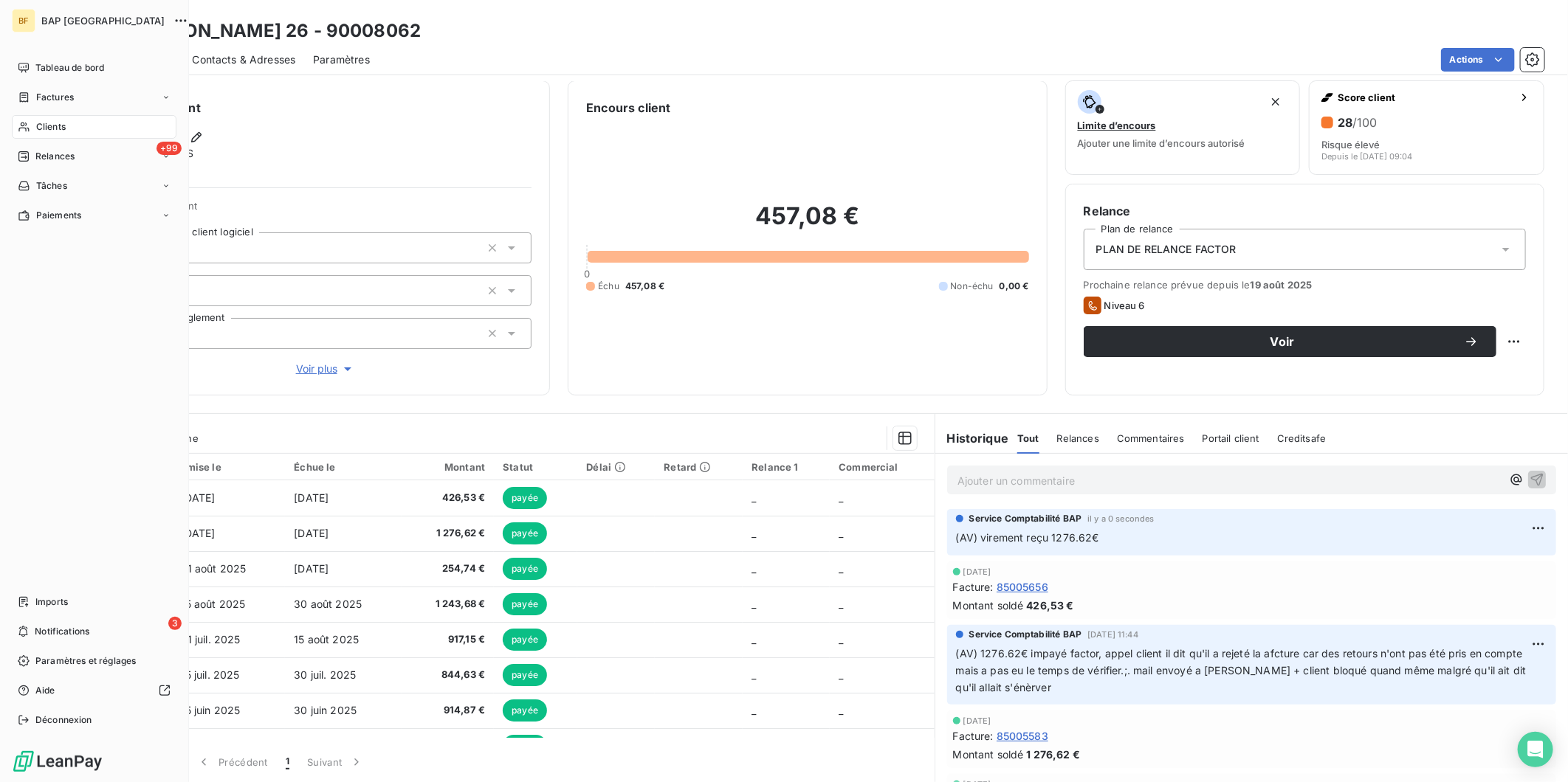
drag, startPoint x: 32, startPoint y: 122, endPoint x: 124, endPoint y: 122, distance: 92.0
click at [32, 122] on div "Clients" at bounding box center [94, 127] width 164 height 24
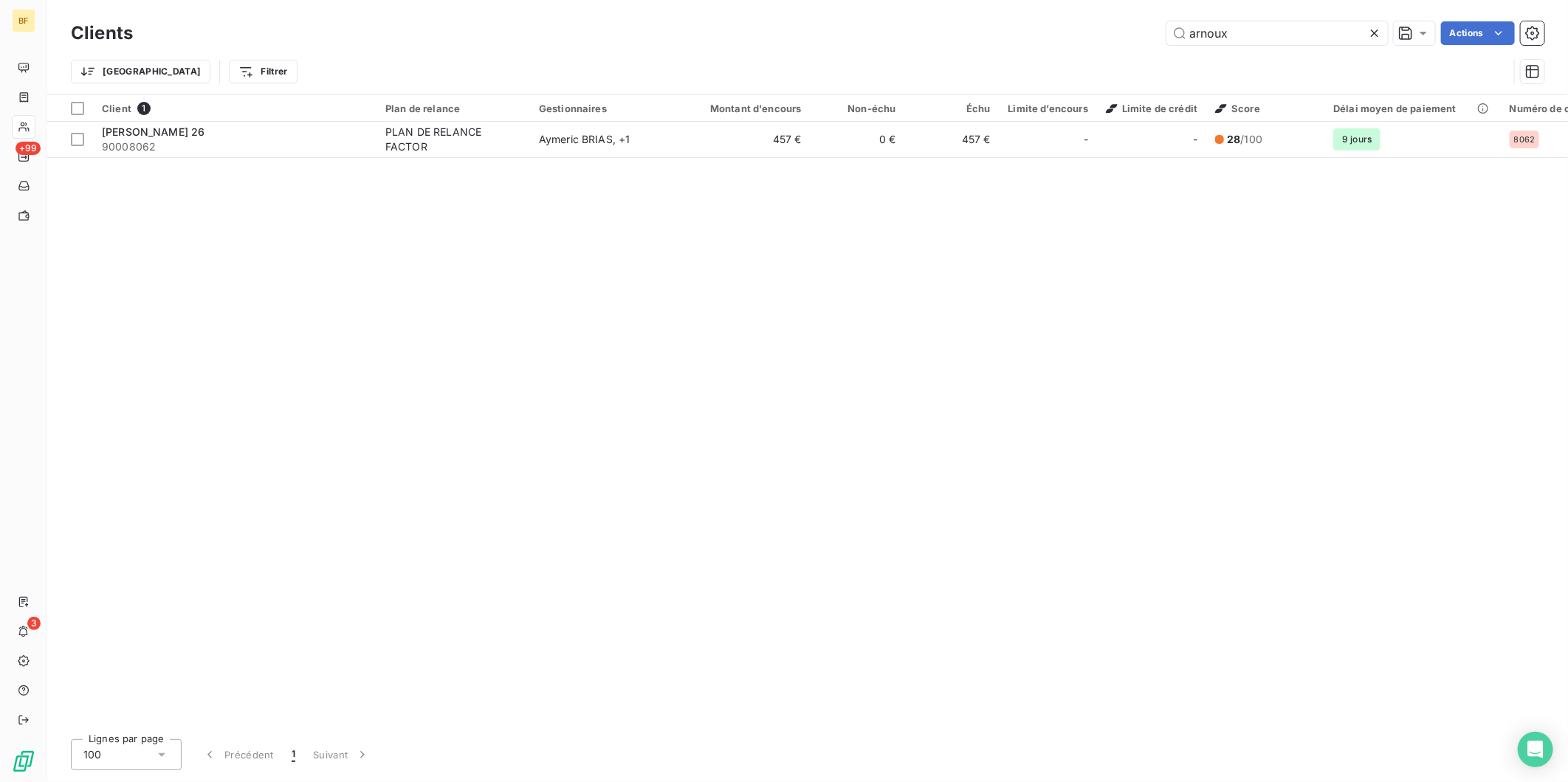
drag, startPoint x: 1245, startPoint y: 30, endPoint x: 1158, endPoint y: 35, distance: 87.1
click at [1159, 36] on div "arnoux Actions" at bounding box center [847, 32] width 1394 height 24
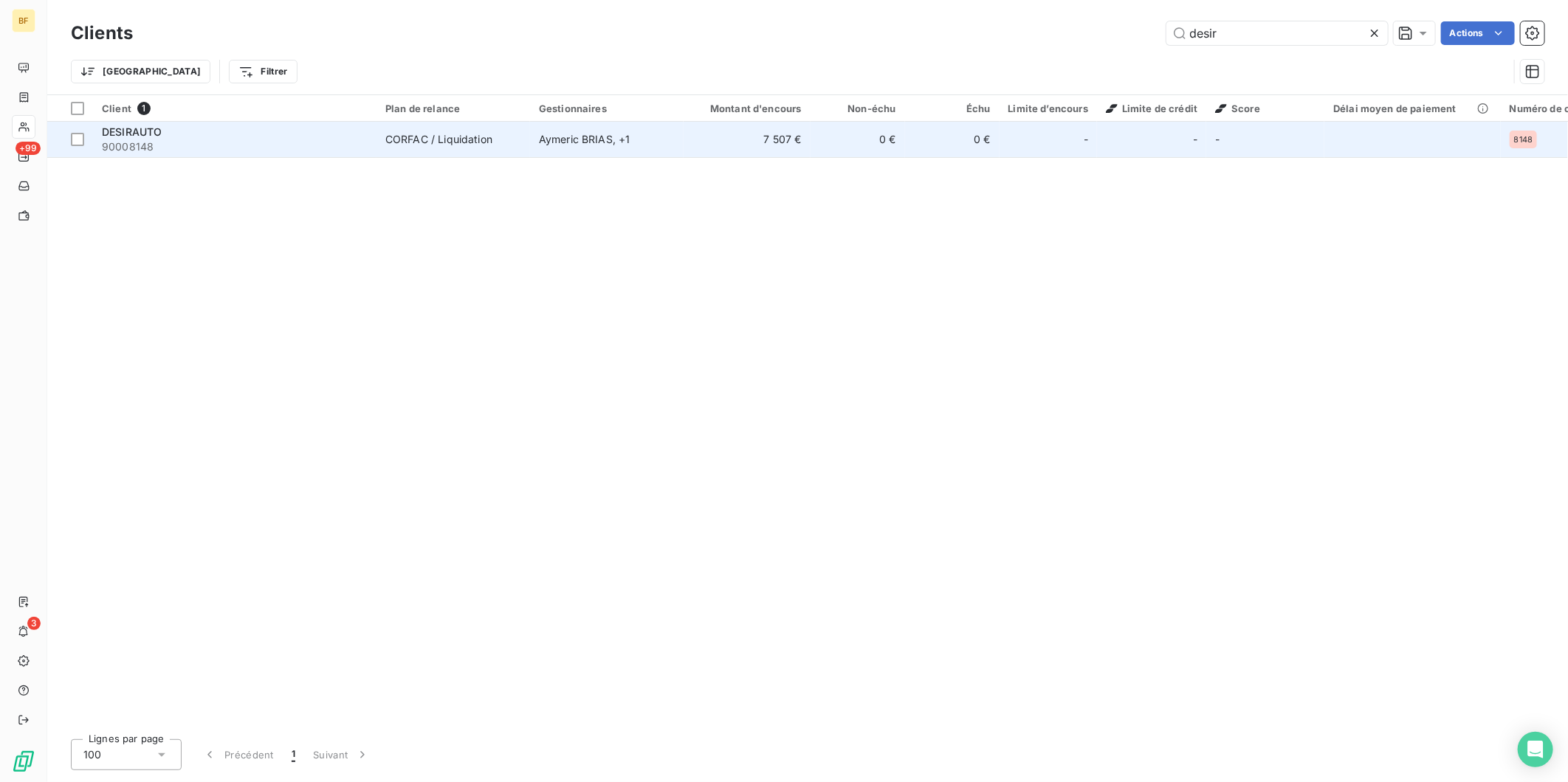
type input "desir"
click at [218, 139] on span "90008148" at bounding box center [234, 146] width 266 height 15
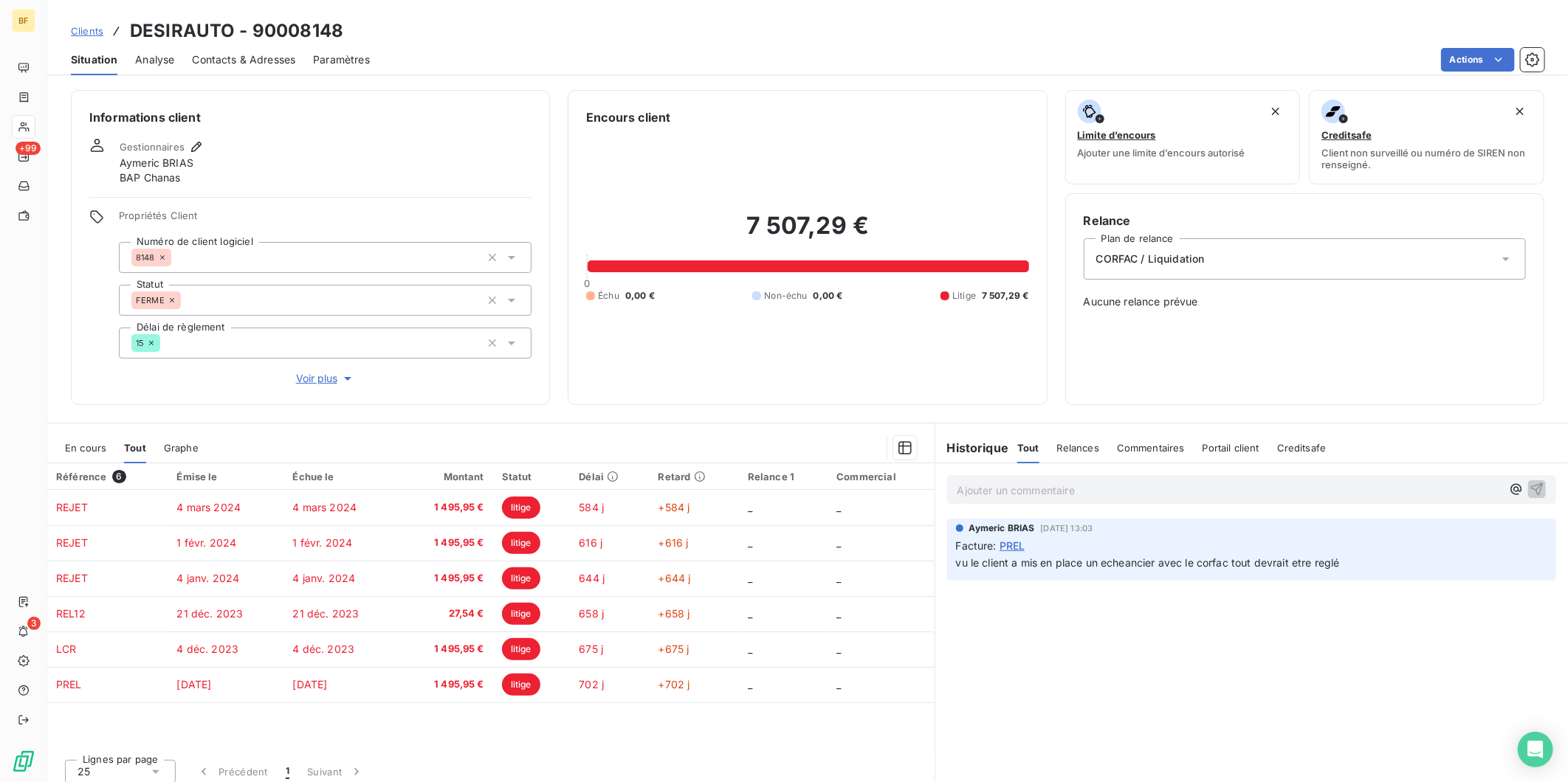
click at [1052, 497] on p "Ajouter un commentaire ﻿" at bounding box center [1229, 490] width 544 height 18
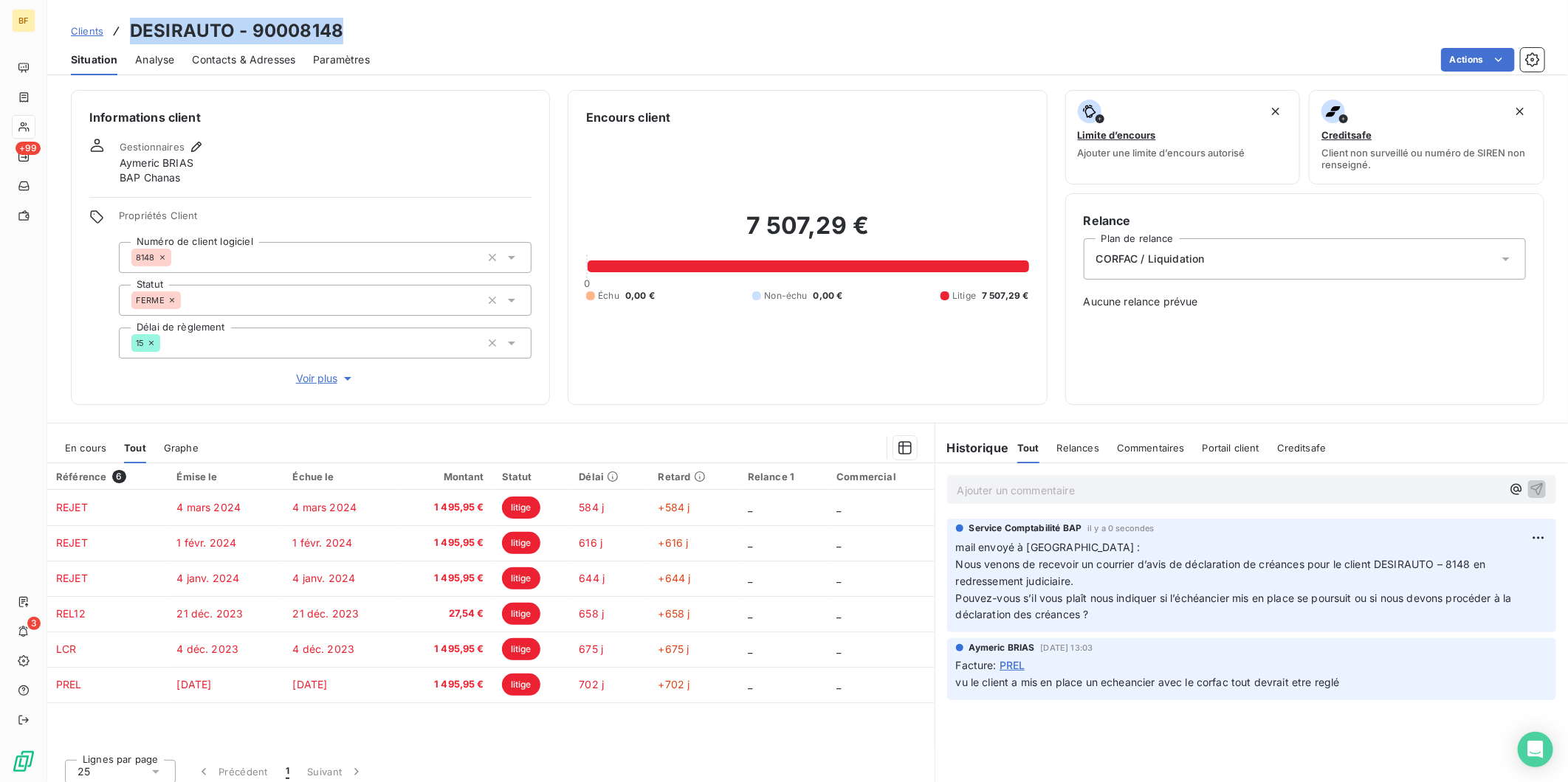
drag, startPoint x: 351, startPoint y: 30, endPoint x: 131, endPoint y: 20, distance: 220.2
click at [131, 20] on div "Clients DESIRAUTO - 90008148" at bounding box center [808, 31] width 1521 height 26
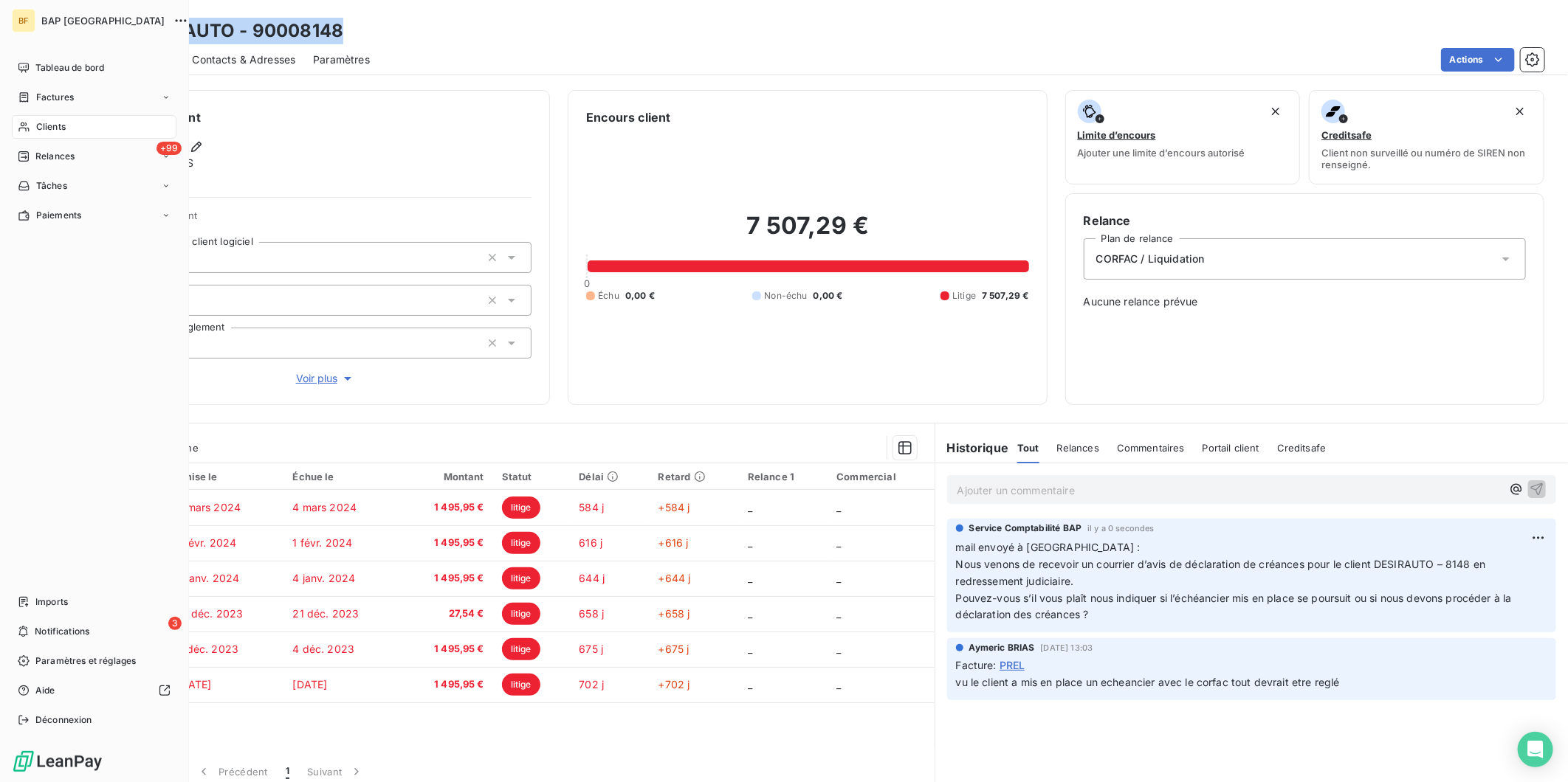
drag, startPoint x: 19, startPoint y: 123, endPoint x: 97, endPoint y: 115, distance: 78.4
click at [21, 123] on icon at bounding box center [24, 127] width 12 height 12
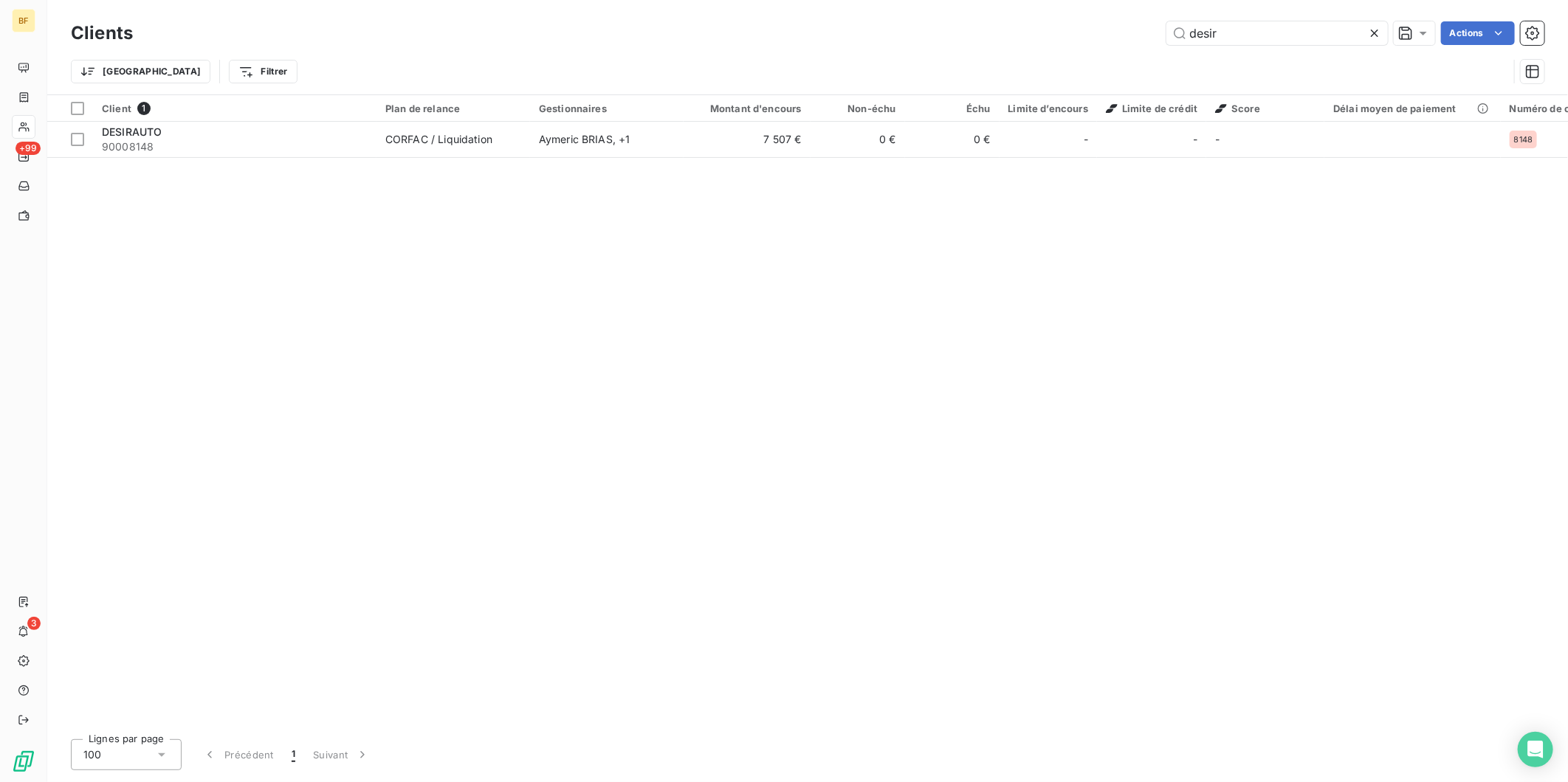
drag, startPoint x: 1231, startPoint y: 28, endPoint x: 1087, endPoint y: 15, distance: 144.6
click at [1087, 15] on div "Clients desir Actions Trier Filtrer" at bounding box center [808, 47] width 1521 height 94
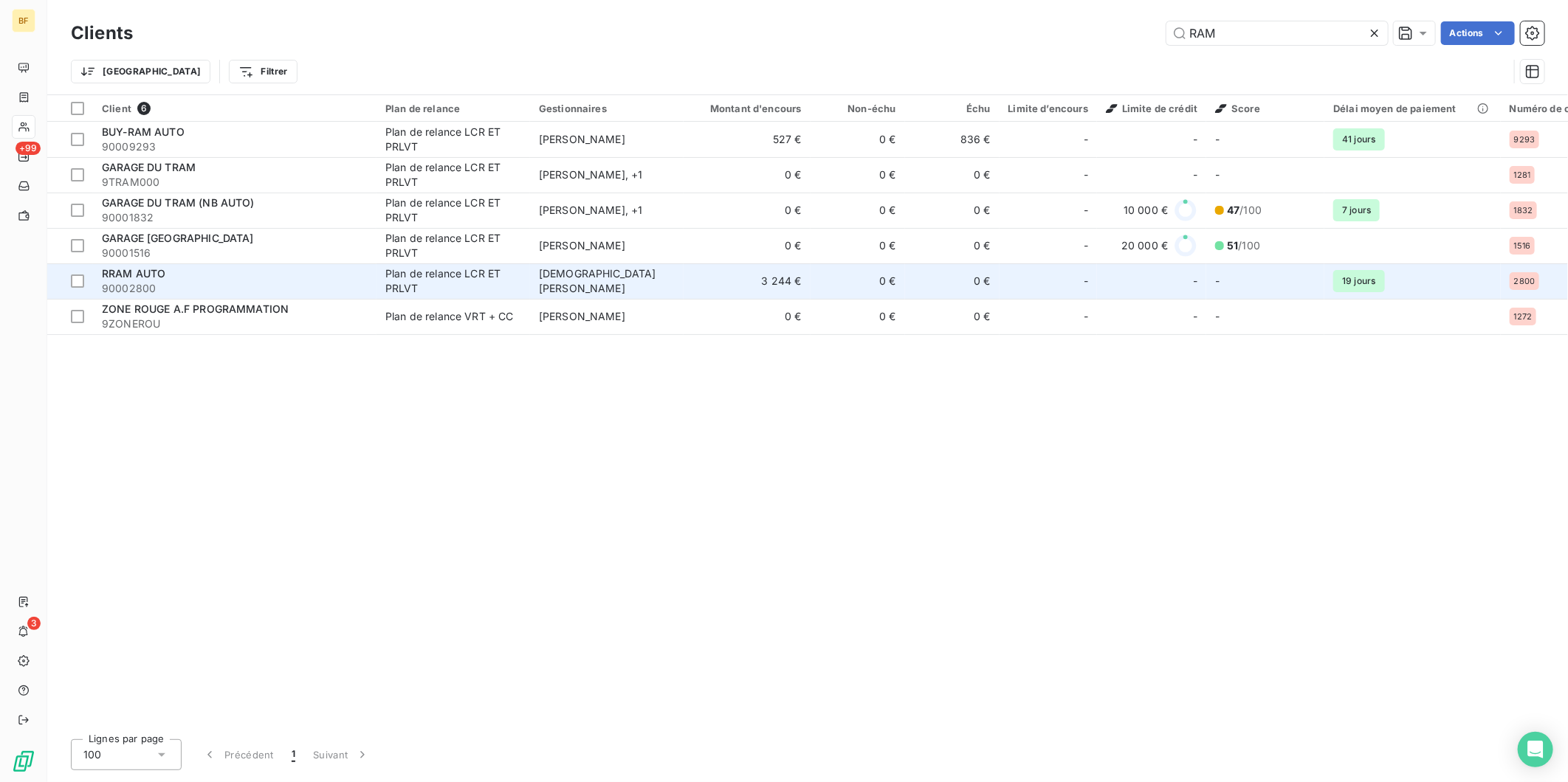
type input "RAM"
click at [198, 276] on div "RRAM AUTO" at bounding box center [234, 274] width 266 height 15
click at [187, 276] on div "RRAM AUTO" at bounding box center [234, 274] width 266 height 15
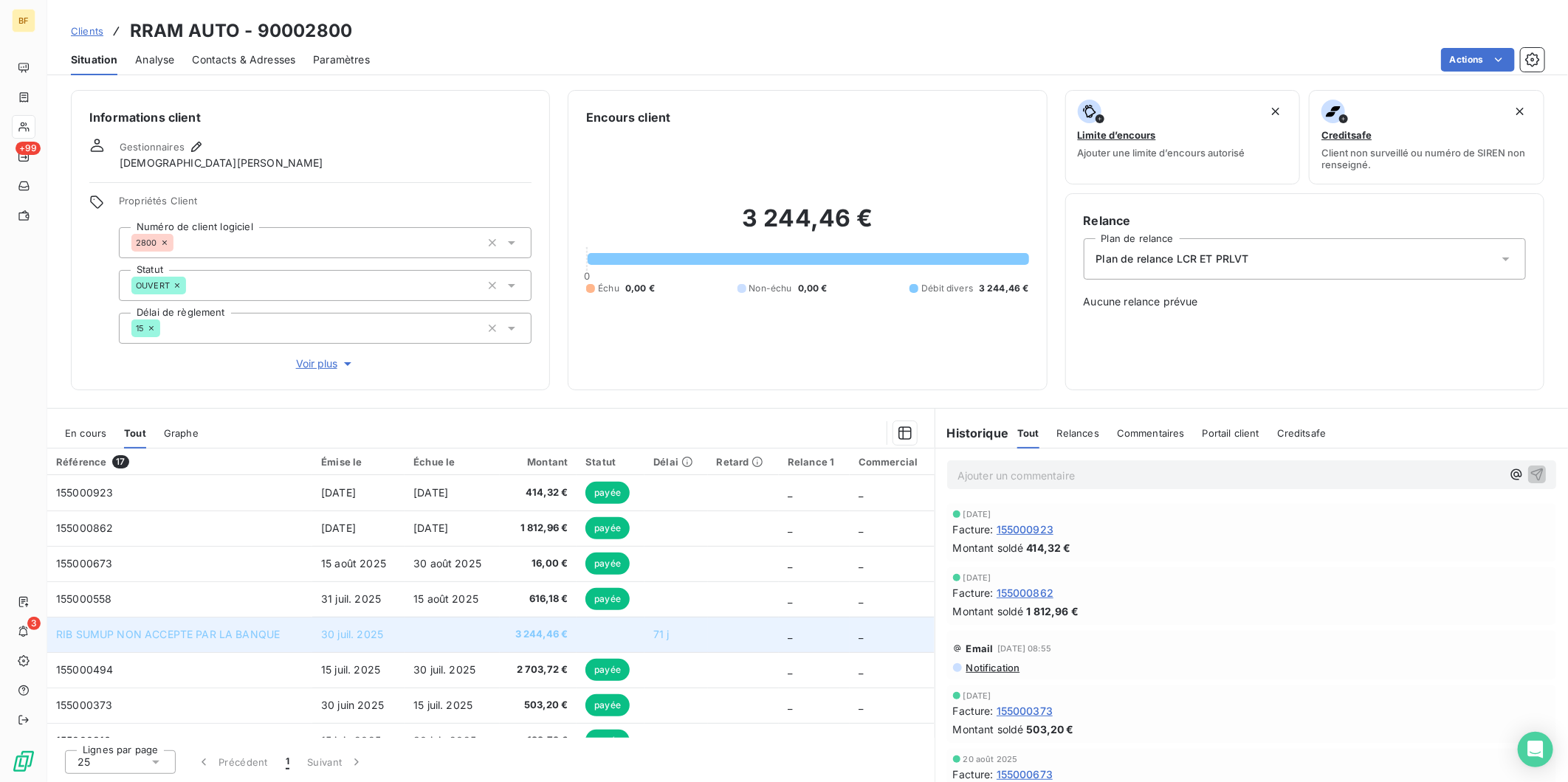
click at [187, 631] on span "RIB SUMUP NON ACCEPTE PAR LA BANQUE" at bounding box center [168, 634] width 224 height 12
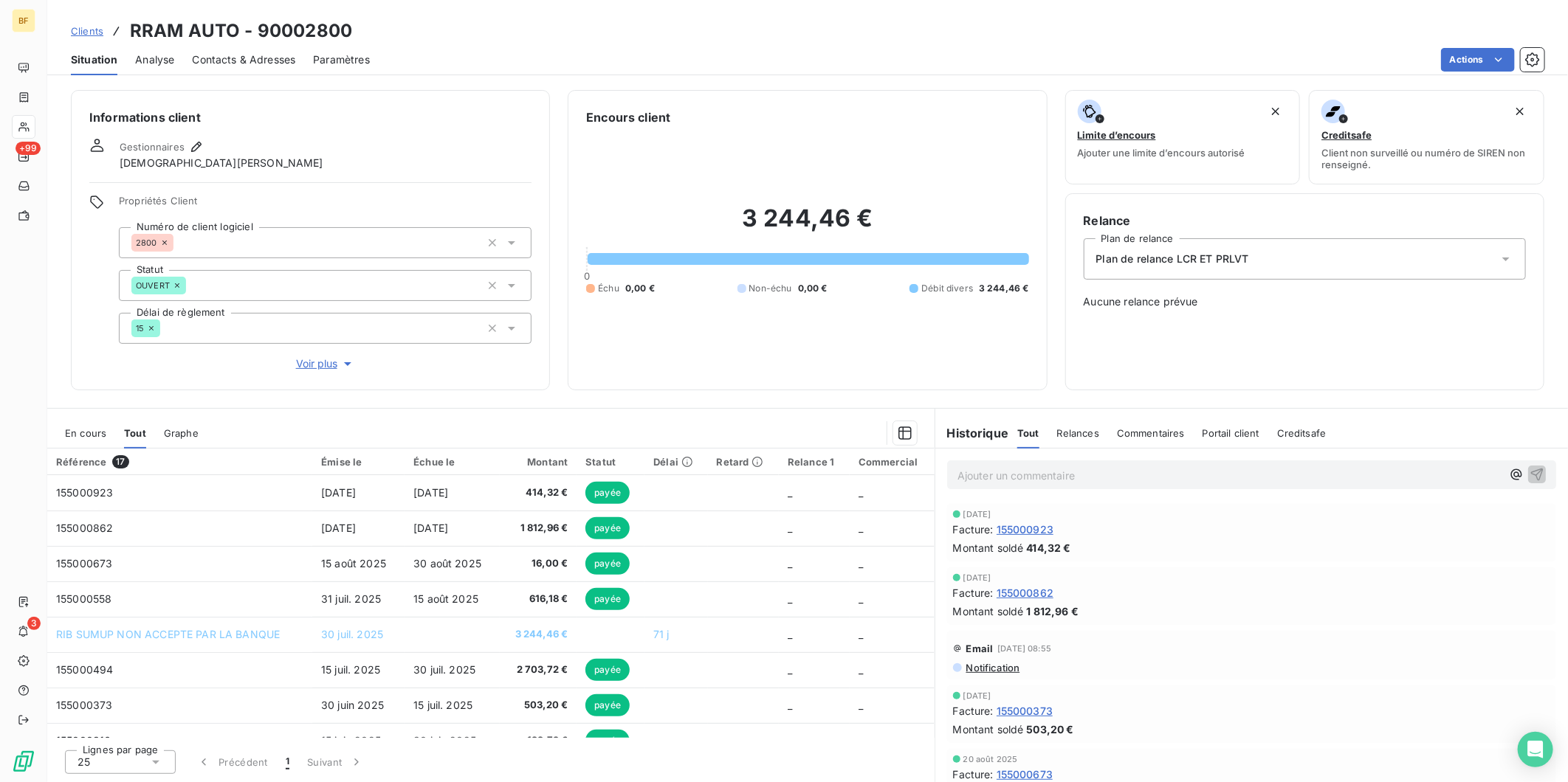
click at [744, 355] on div "3 244,46 € 0 Échu 0,00 € Non-échu 0,00 € Débit divers 3 244,46 €" at bounding box center [807, 248] width 442 height 246
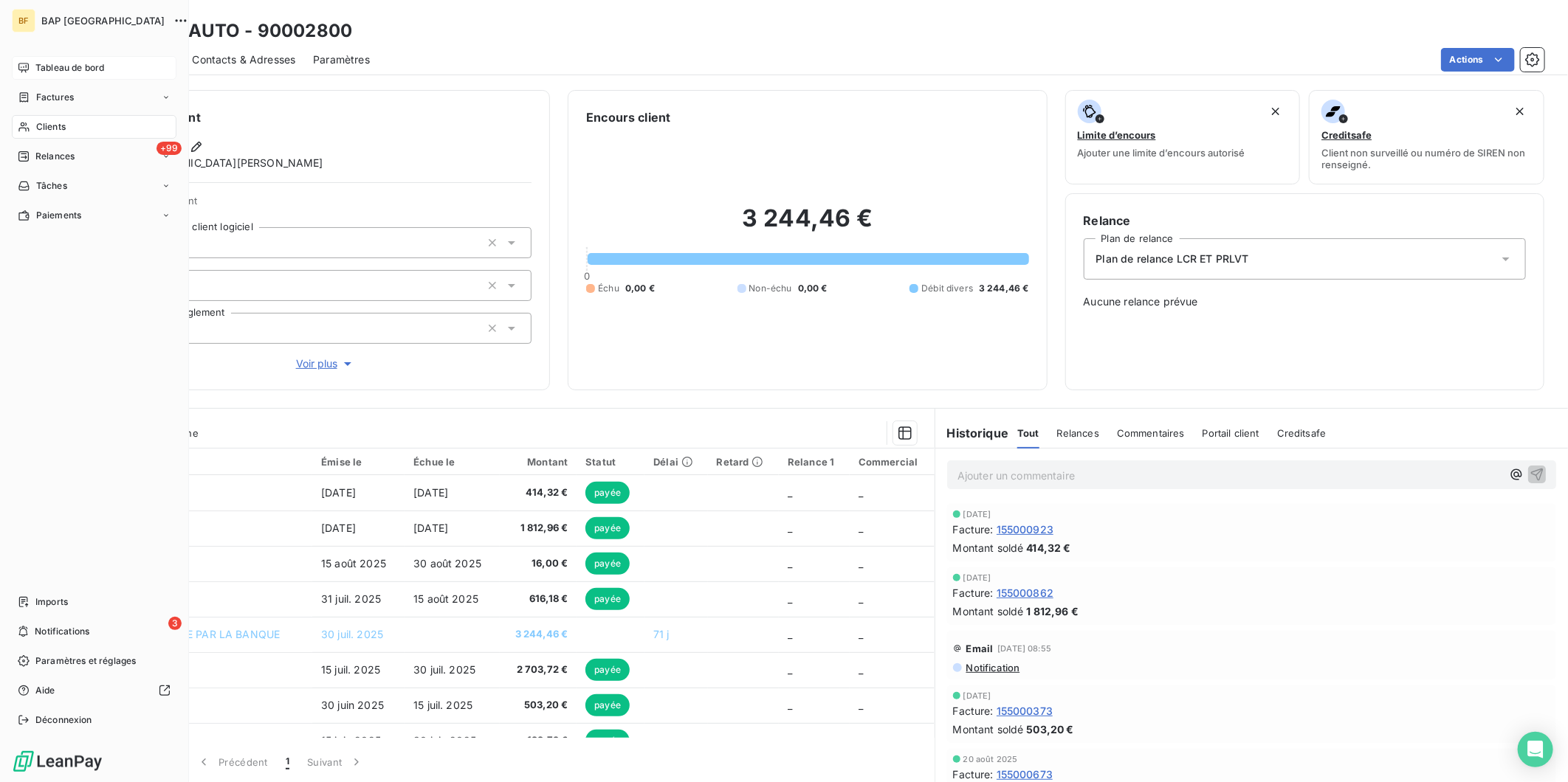
click at [33, 68] on div "Tableau de bord" at bounding box center [94, 67] width 164 height 24
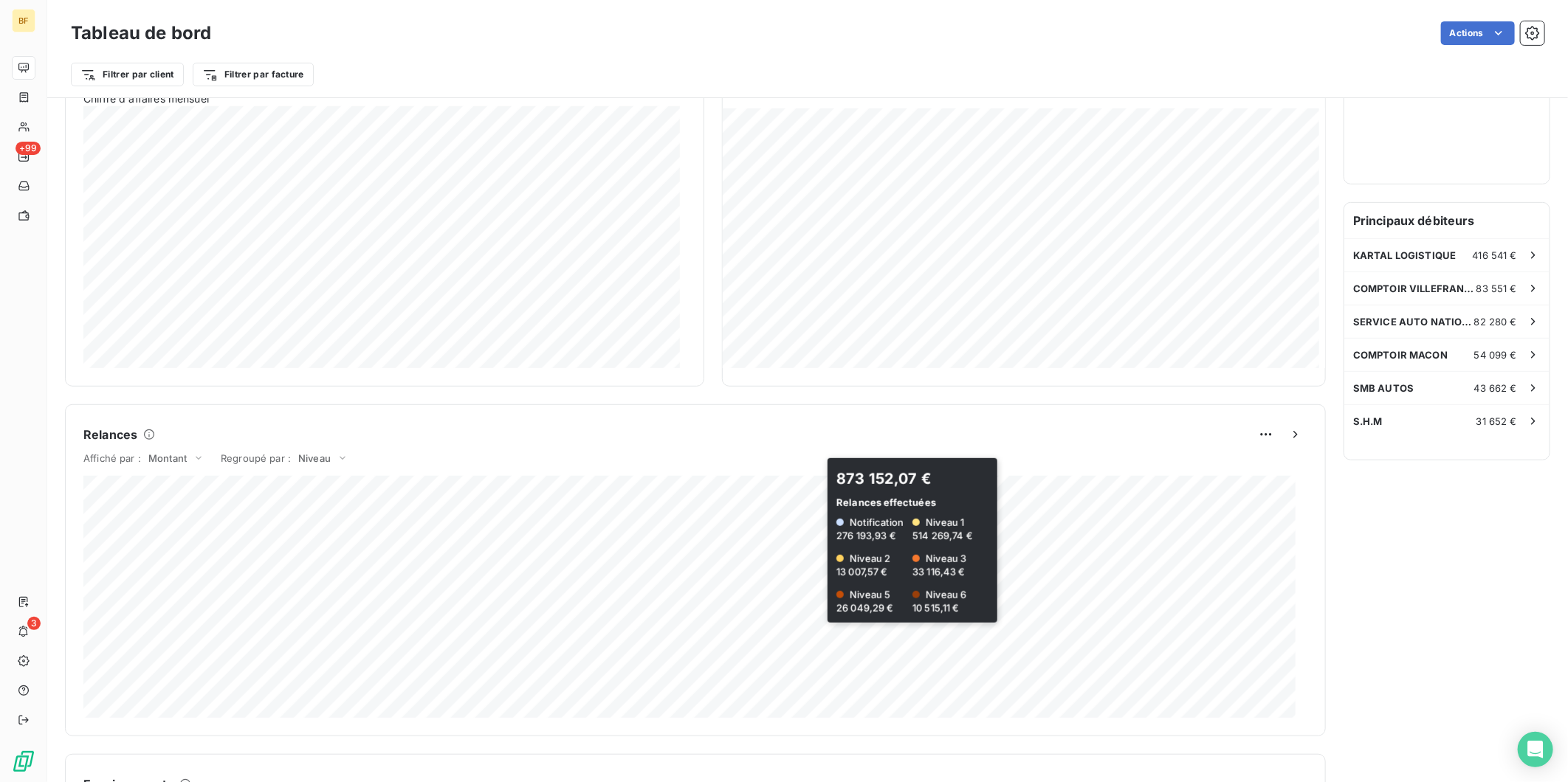
scroll to position [164, 0]
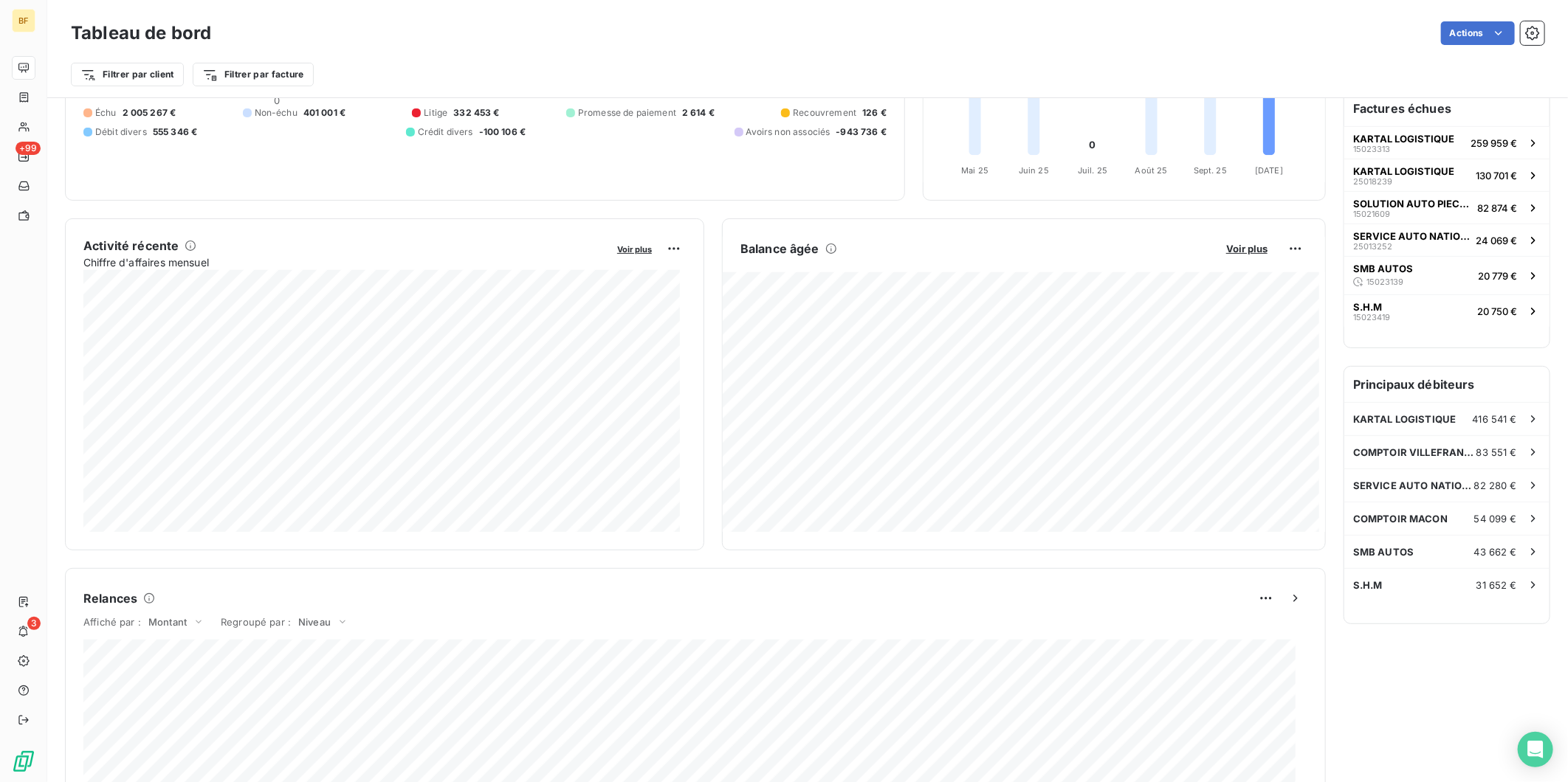
click at [1502, 670] on div "Relances À effectuer 433 Montant à relancer 1,458 M € 8 relances ou actions eff…" at bounding box center [1447, 596] width 206 height 1308
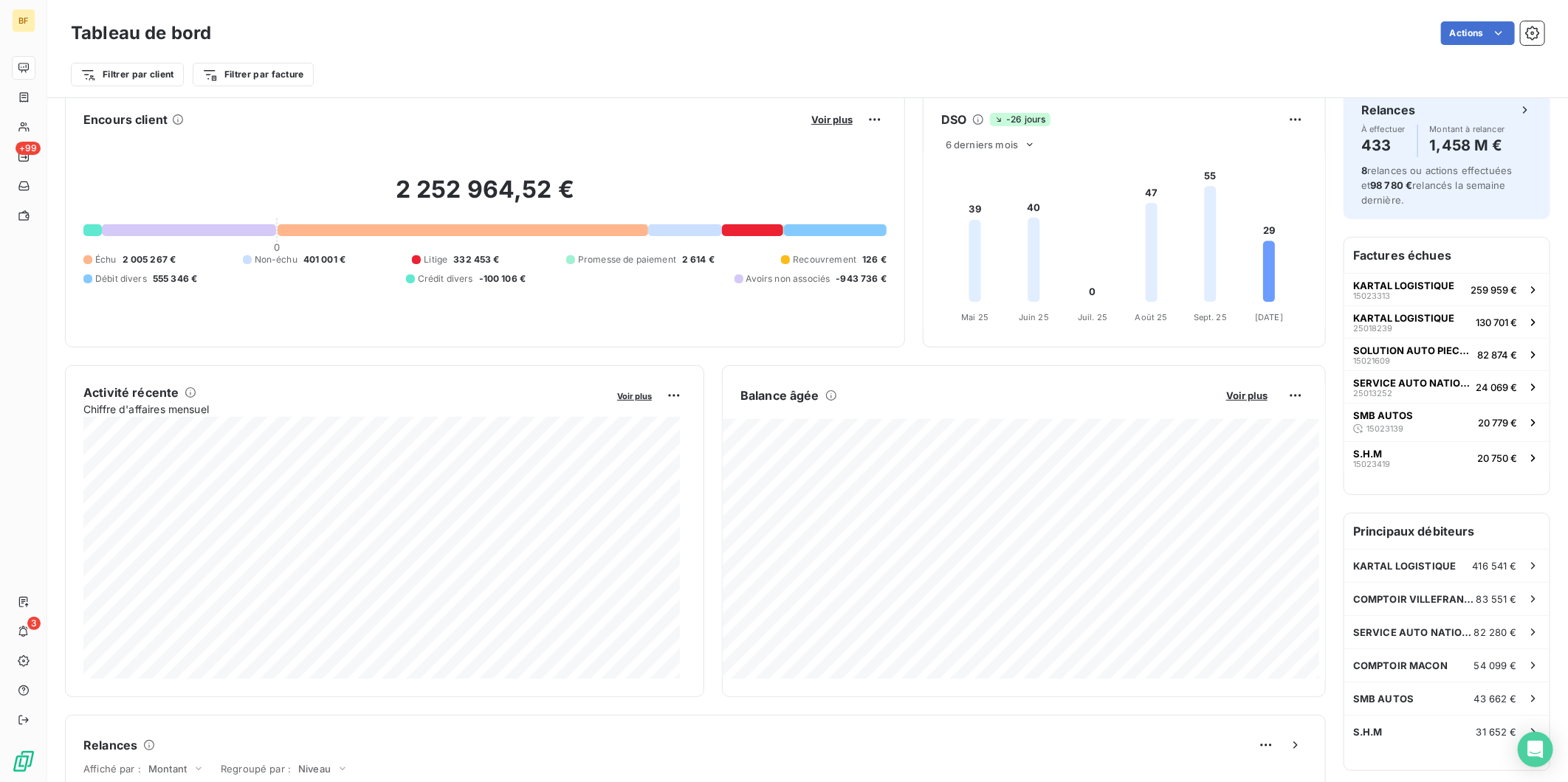
scroll to position [0, 0]
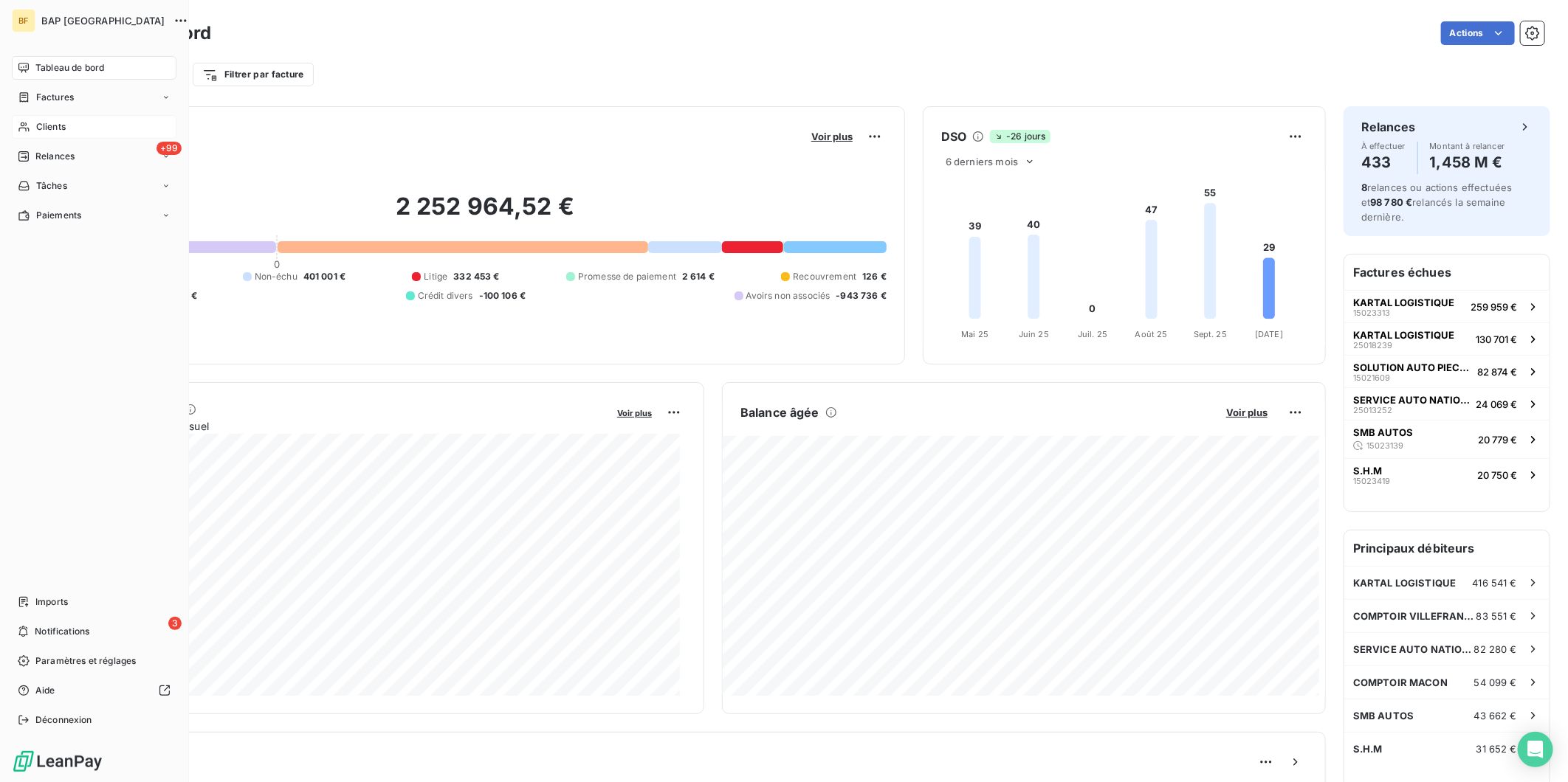
click at [33, 128] on div "Clients" at bounding box center [94, 127] width 164 height 24
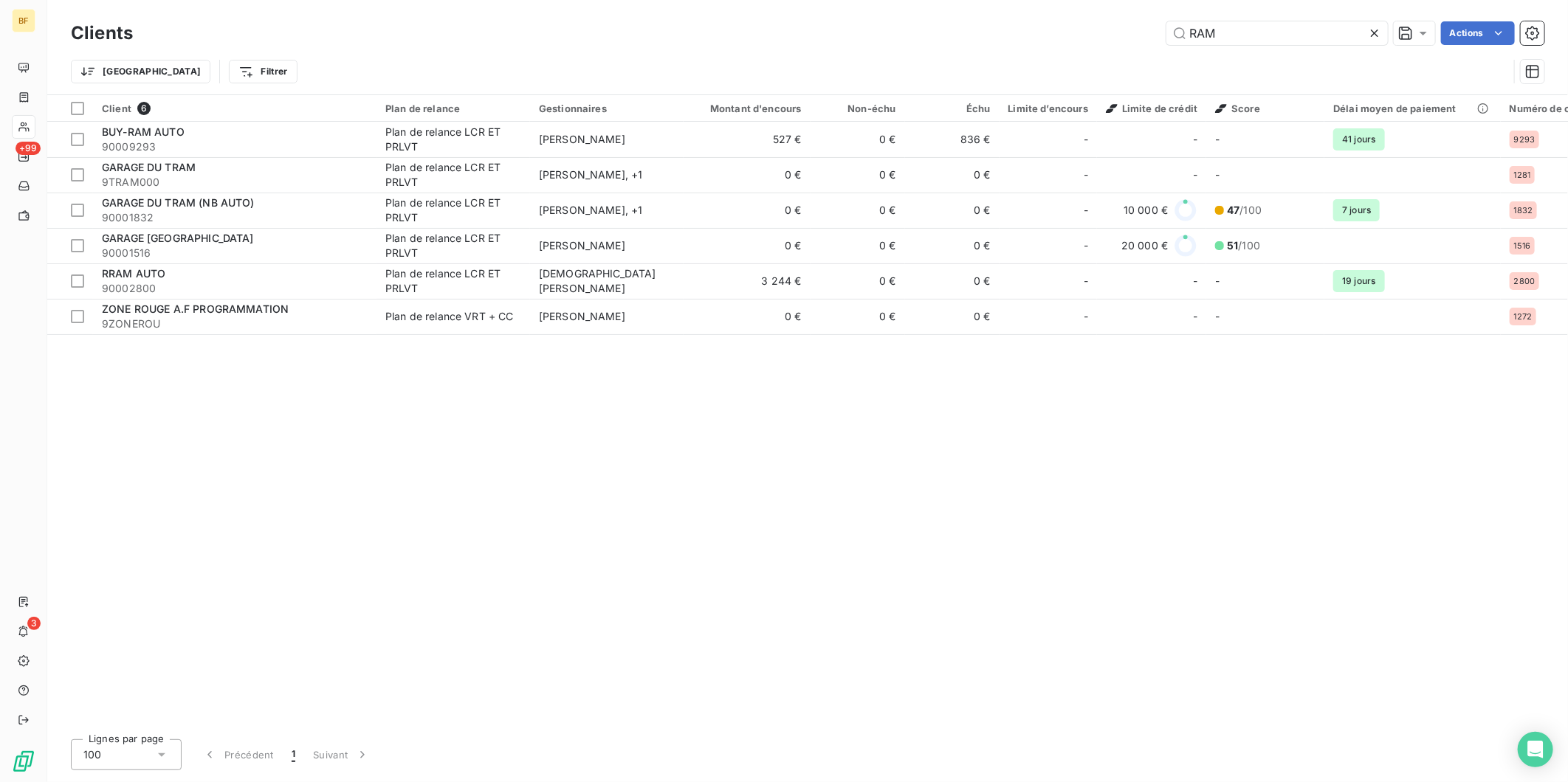
drag, startPoint x: 1237, startPoint y: 32, endPoint x: 1146, endPoint y: 26, distance: 91.2
click at [1146, 26] on div "RAM Actions" at bounding box center [847, 32] width 1394 height 24
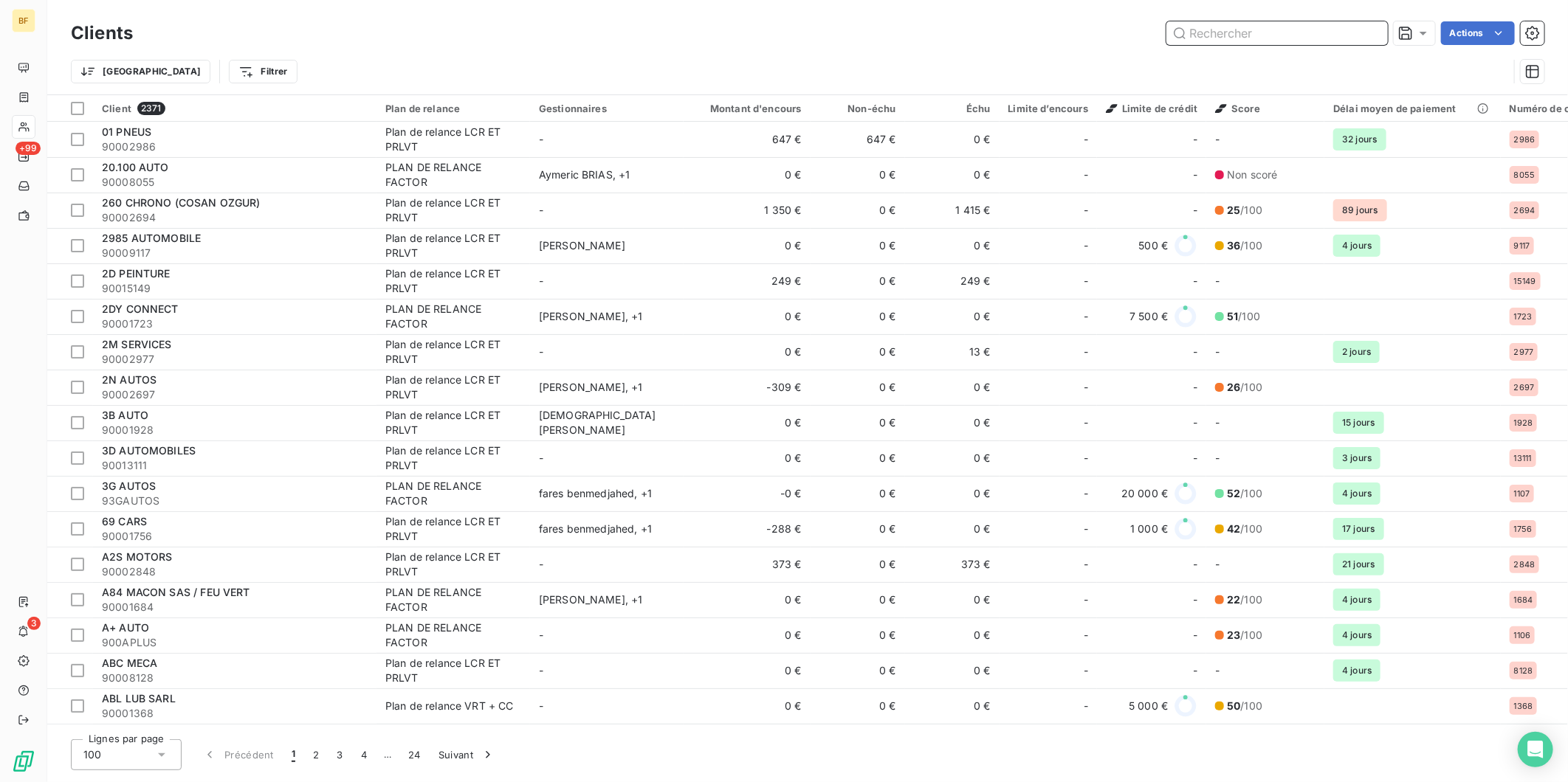
click at [1223, 39] on input "text" at bounding box center [1277, 32] width 221 height 24
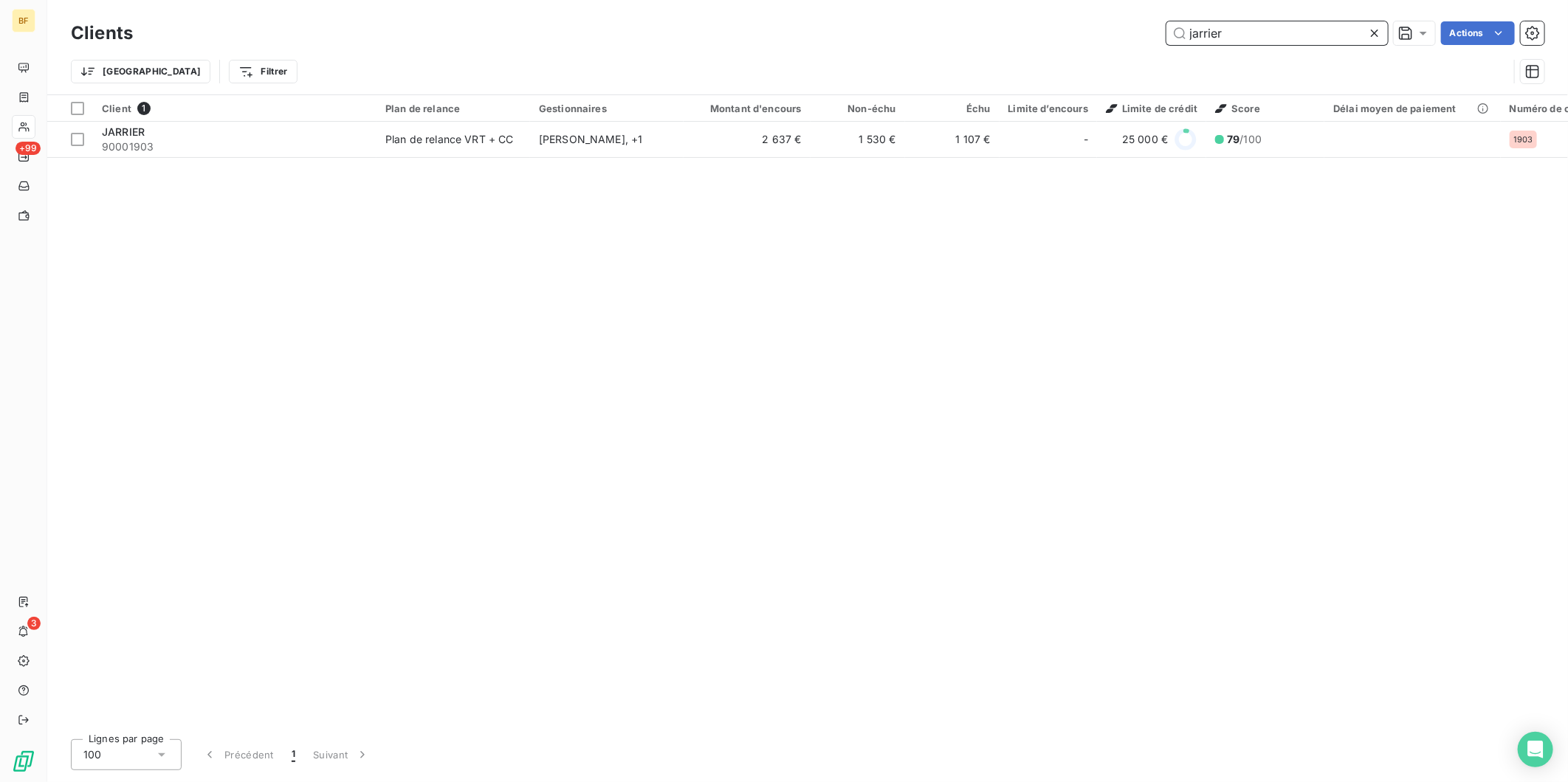
type input "jarrier"
click at [385, 159] on div "Client 1 Plan de relance Gestionnaires Montant d'encours Non-échu Échu Limite d…" at bounding box center [808, 411] width 1521 height 632
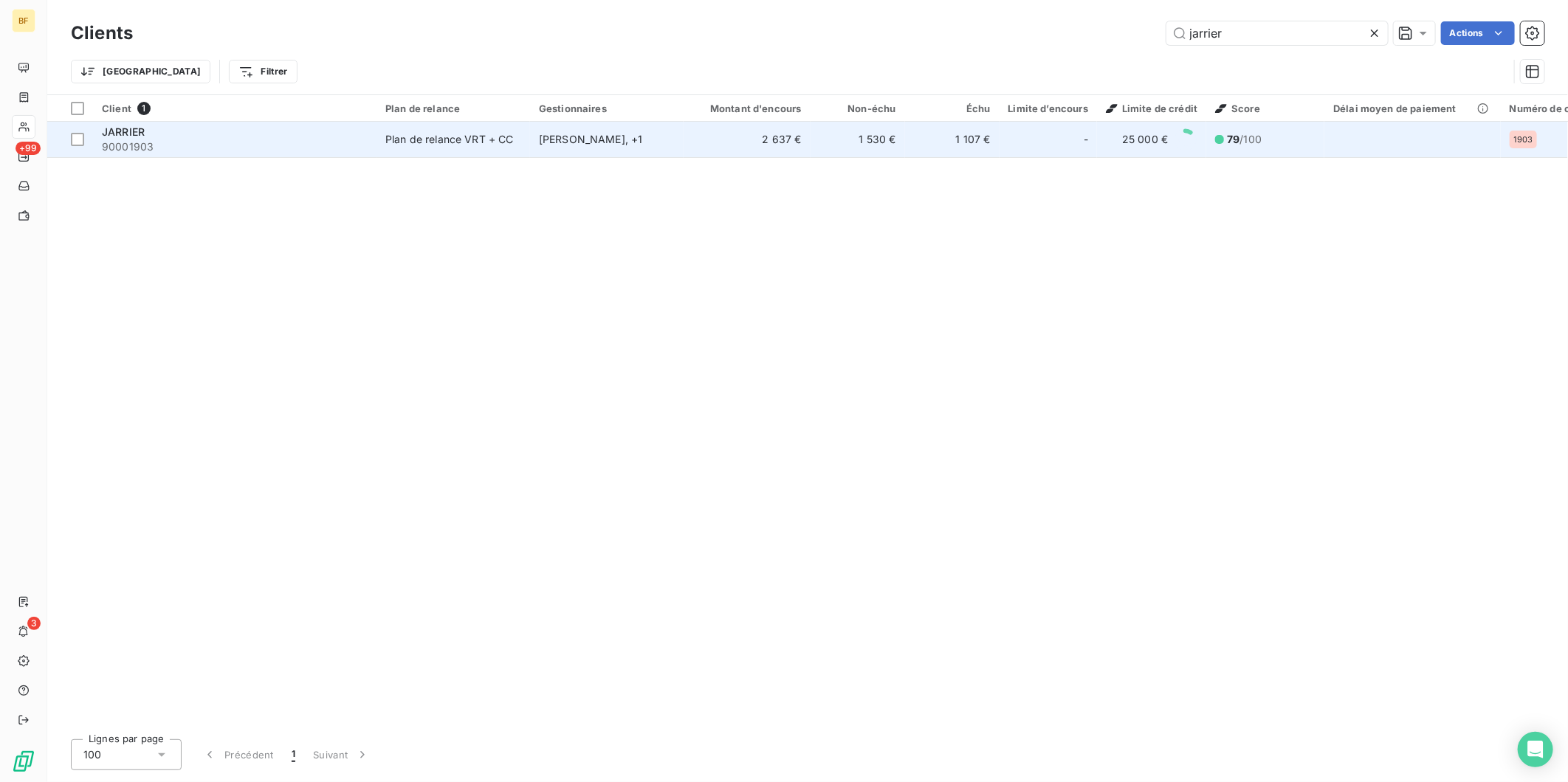
click at [384, 146] on td "Plan de relance VRT + CC" at bounding box center [453, 139] width 154 height 36
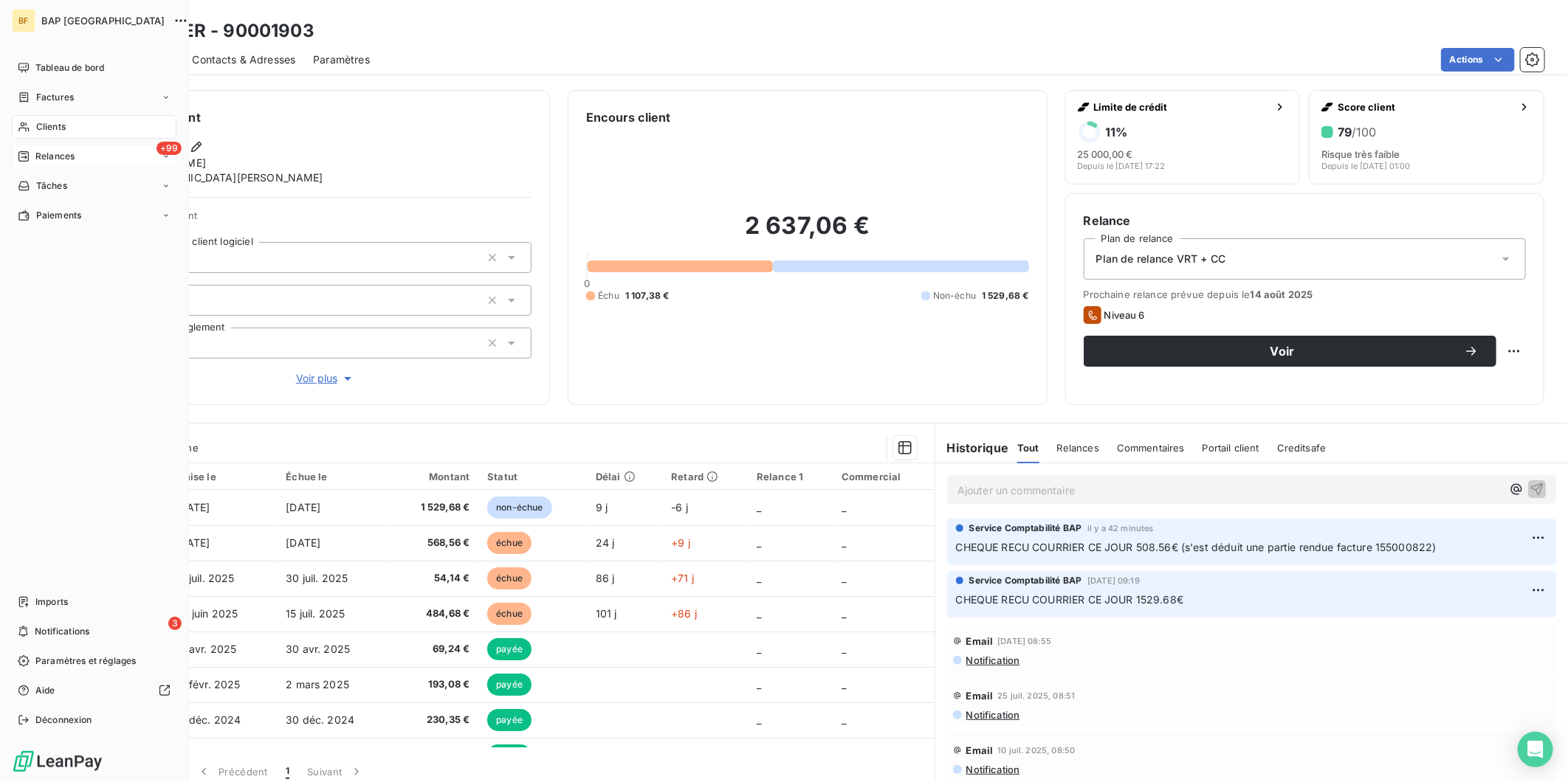
click at [63, 158] on span "Relances" at bounding box center [55, 156] width 39 height 13
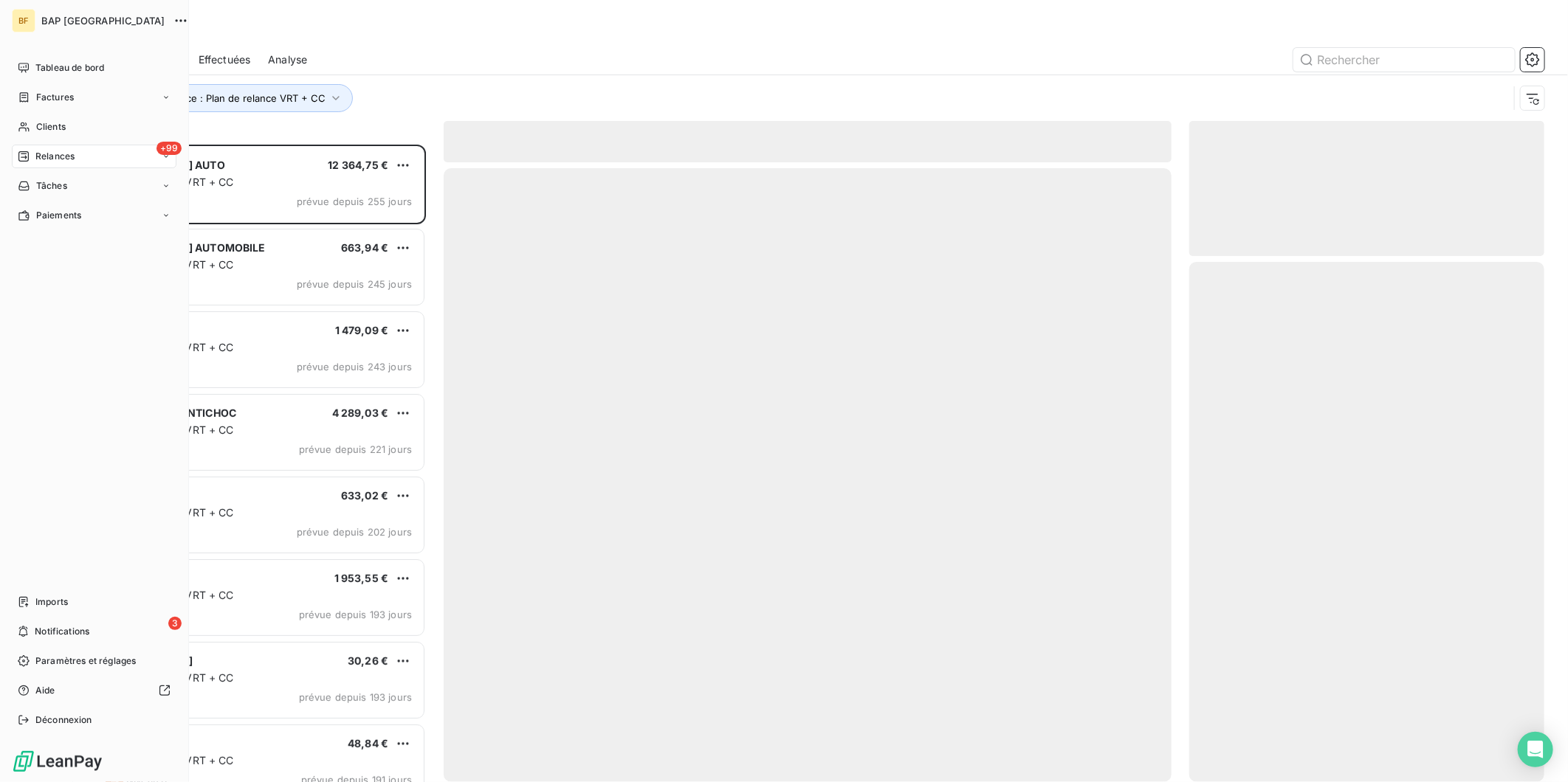
scroll to position [625, 343]
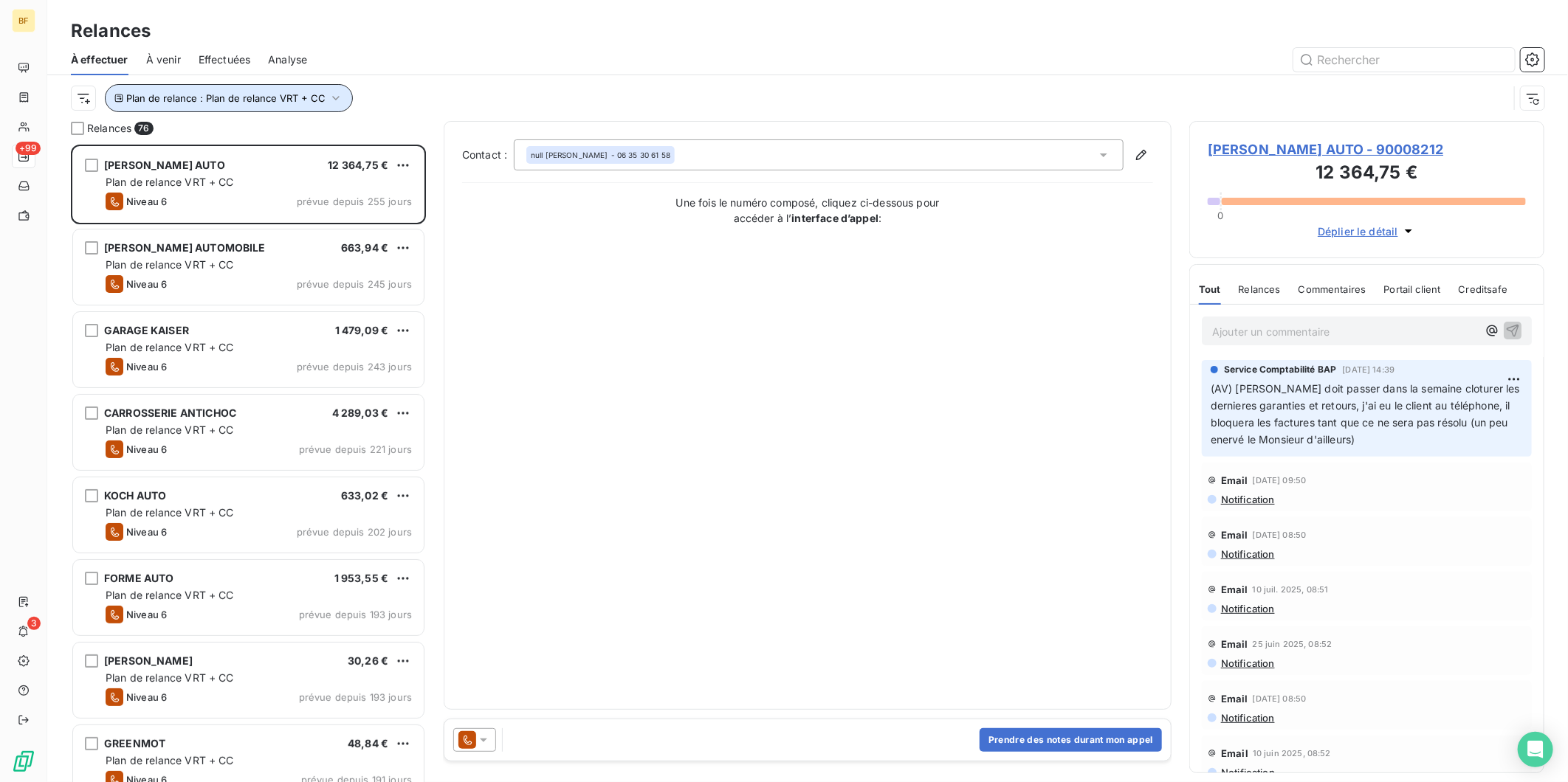
click at [221, 99] on span "Plan de relance : Plan de relance VRT + CC" at bounding box center [226, 98] width 200 height 12
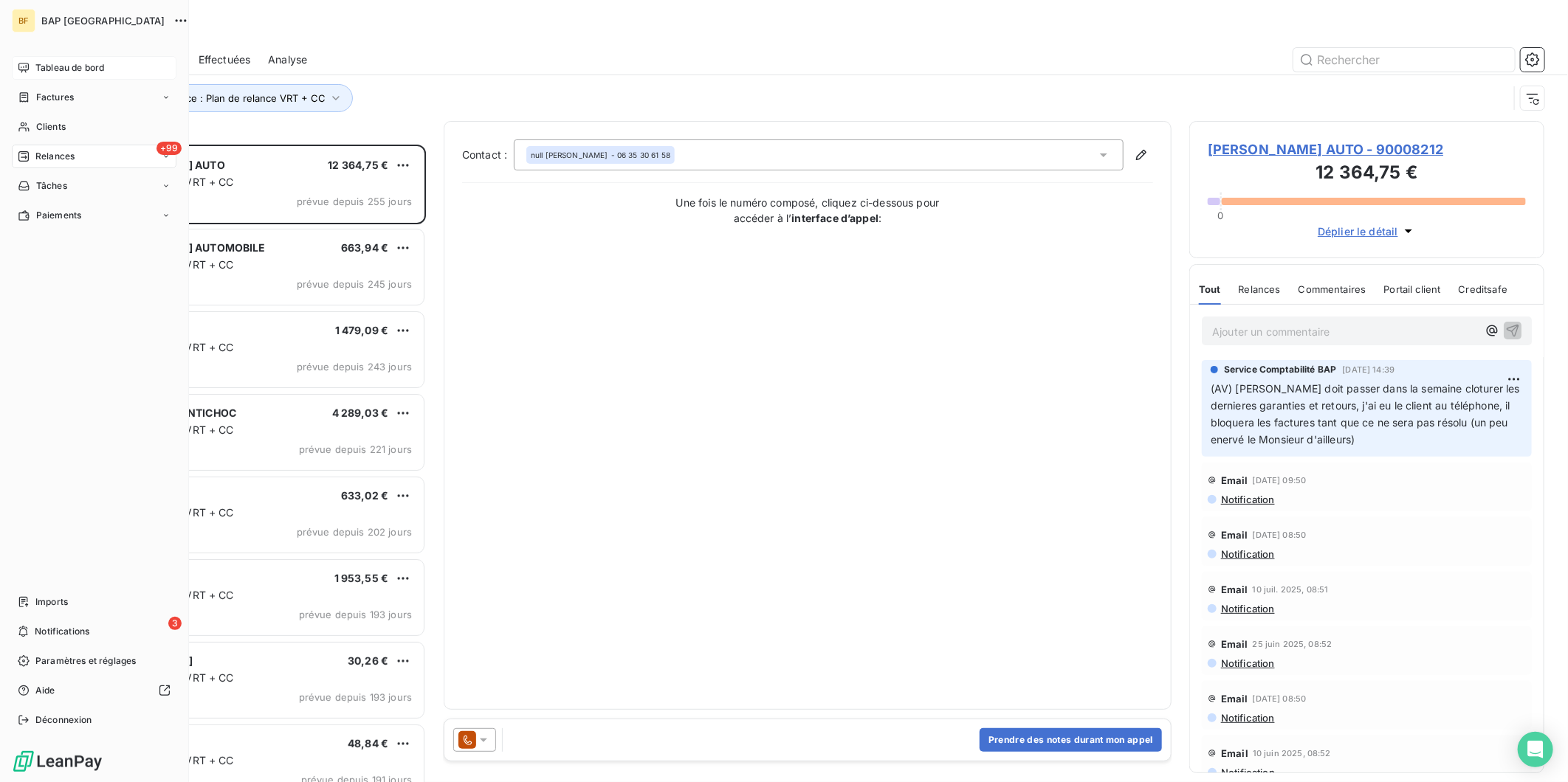
click at [46, 62] on span "Tableau de bord" at bounding box center [70, 67] width 68 height 13
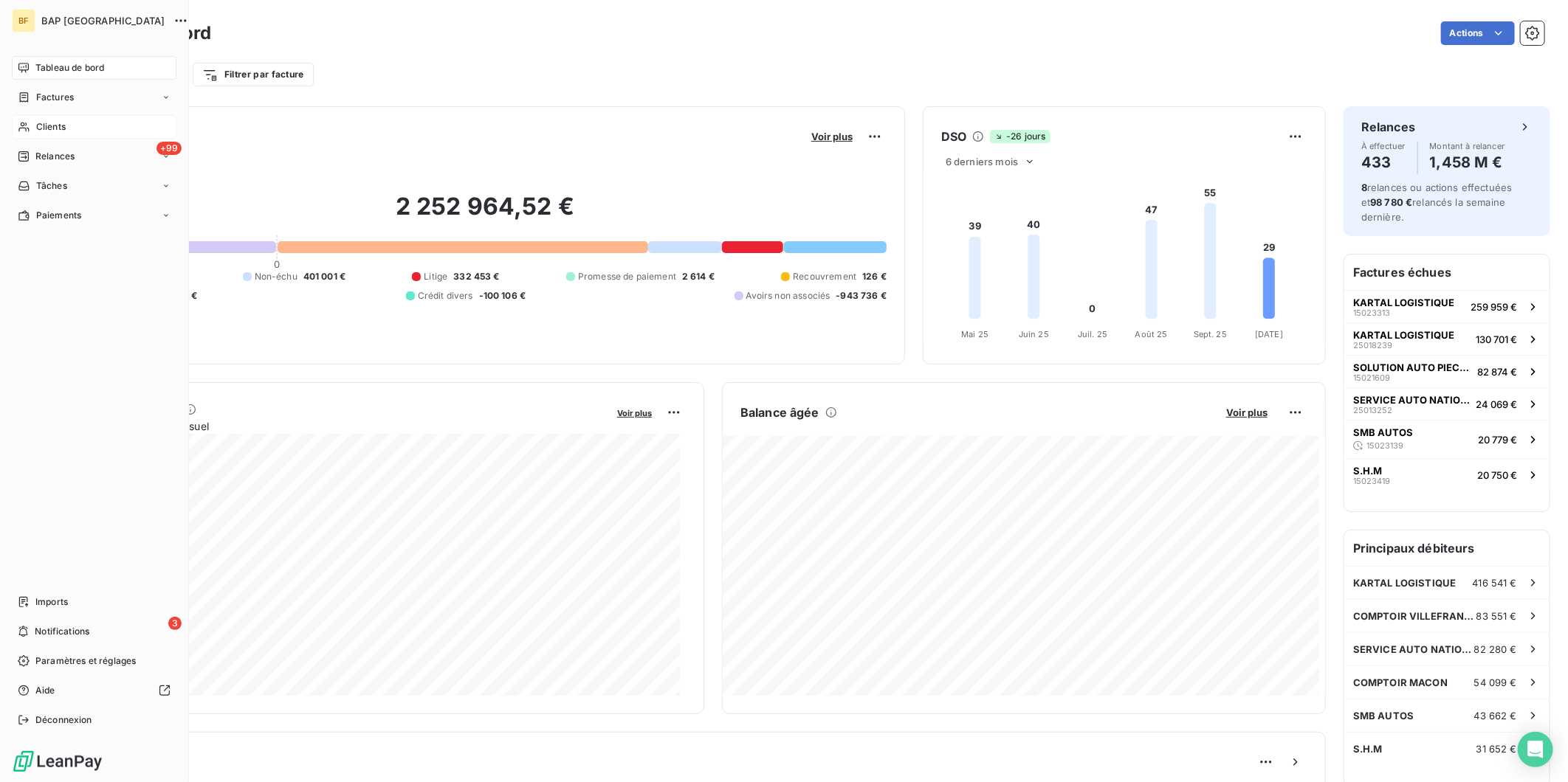
drag, startPoint x: 39, startPoint y: 128, endPoint x: 79, endPoint y: 115, distance: 42.1
click at [39, 128] on span "Clients" at bounding box center [51, 127] width 30 height 13
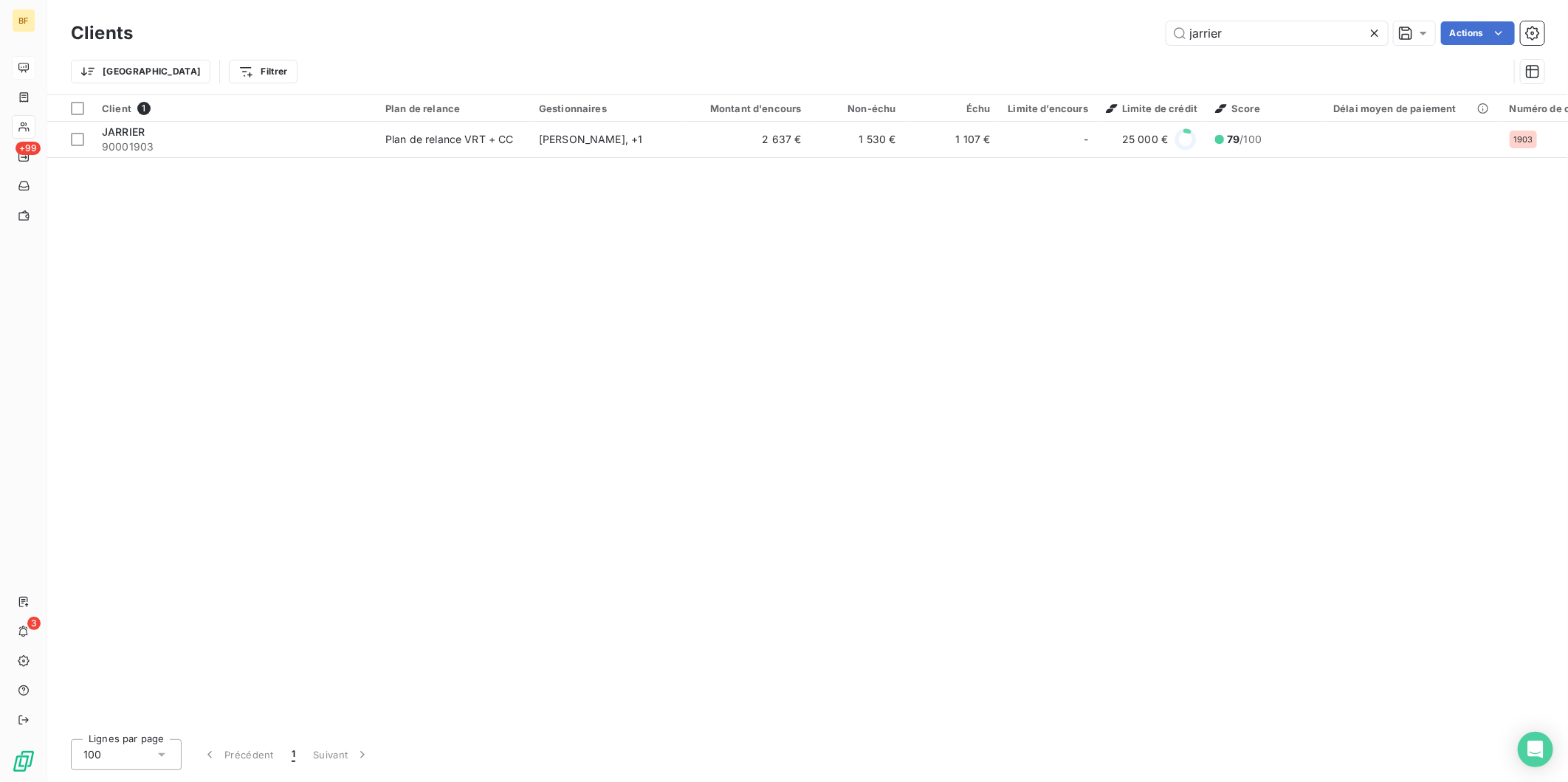
drag, startPoint x: 1258, startPoint y: 28, endPoint x: 1109, endPoint y: 30, distance: 149.0
click at [1109, 30] on div "jarrier Actions" at bounding box center [847, 32] width 1394 height 24
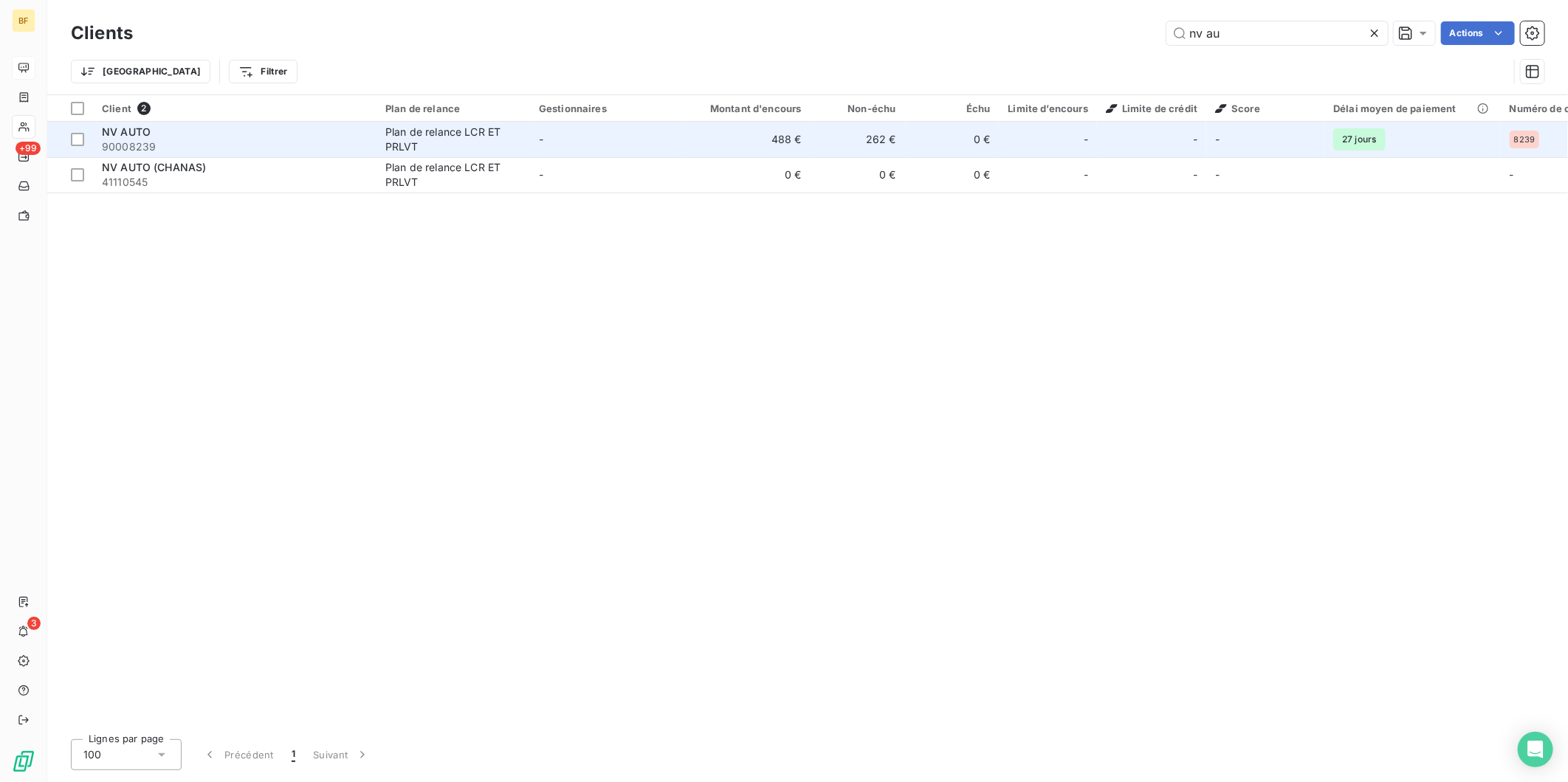
type input "nv au"
click at [429, 148] on div "Plan de relance LCR ET PRLVT" at bounding box center [452, 140] width 136 height 30
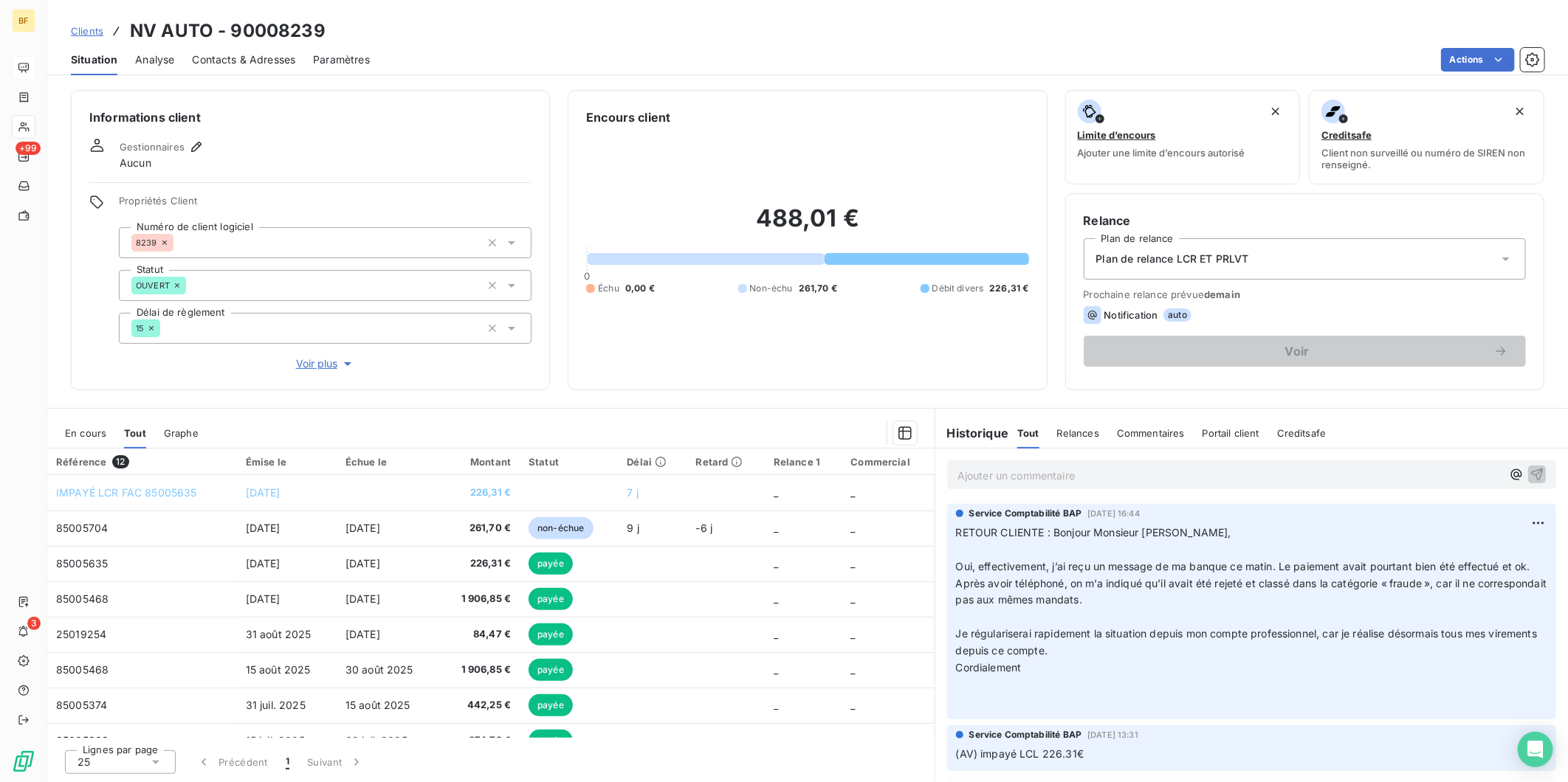
click at [1070, 472] on p "Ajouter un commentaire ﻿" at bounding box center [1229, 475] width 544 height 18
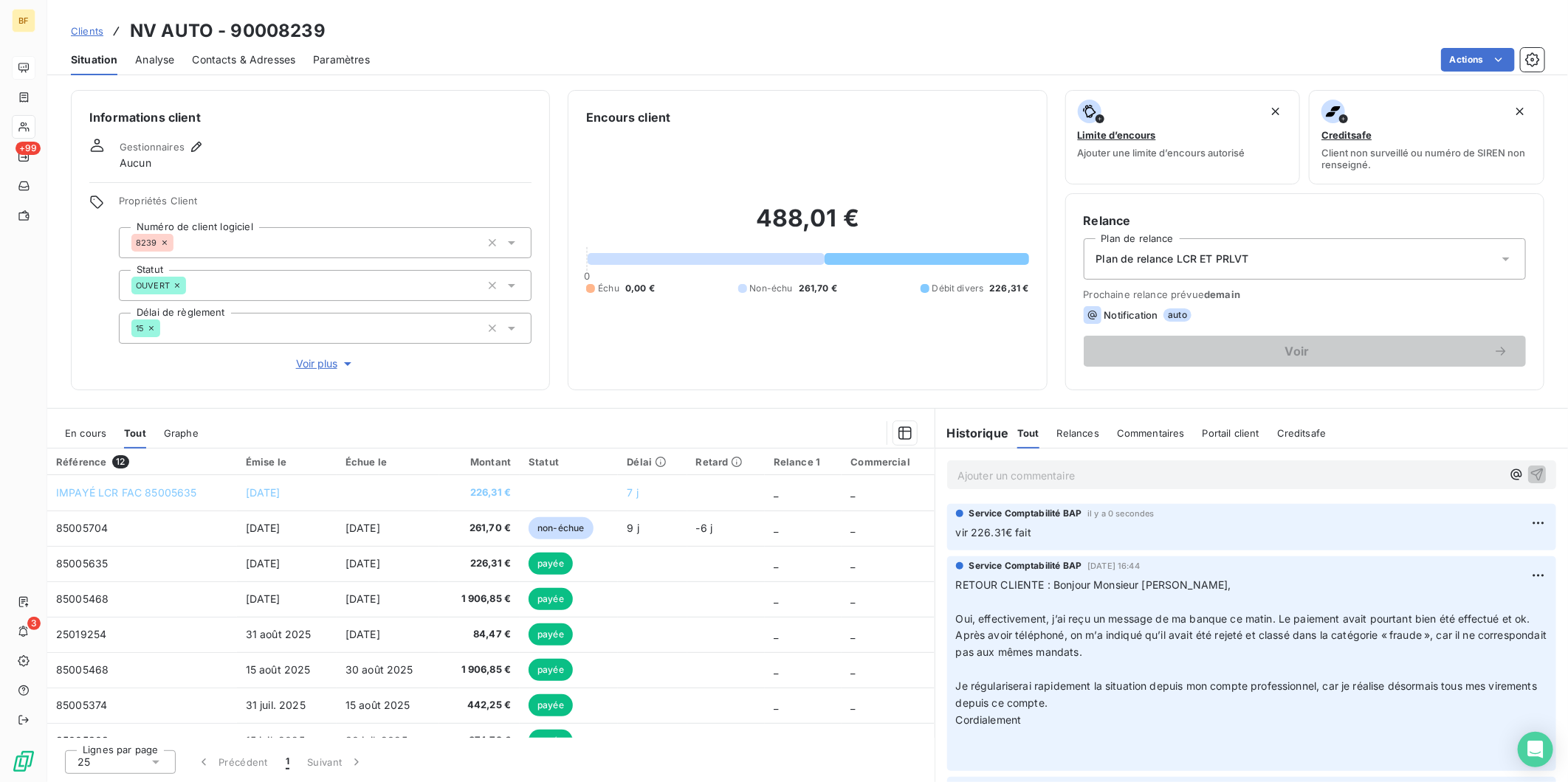
click at [729, 436] on div at bounding box center [566, 433] width 701 height 24
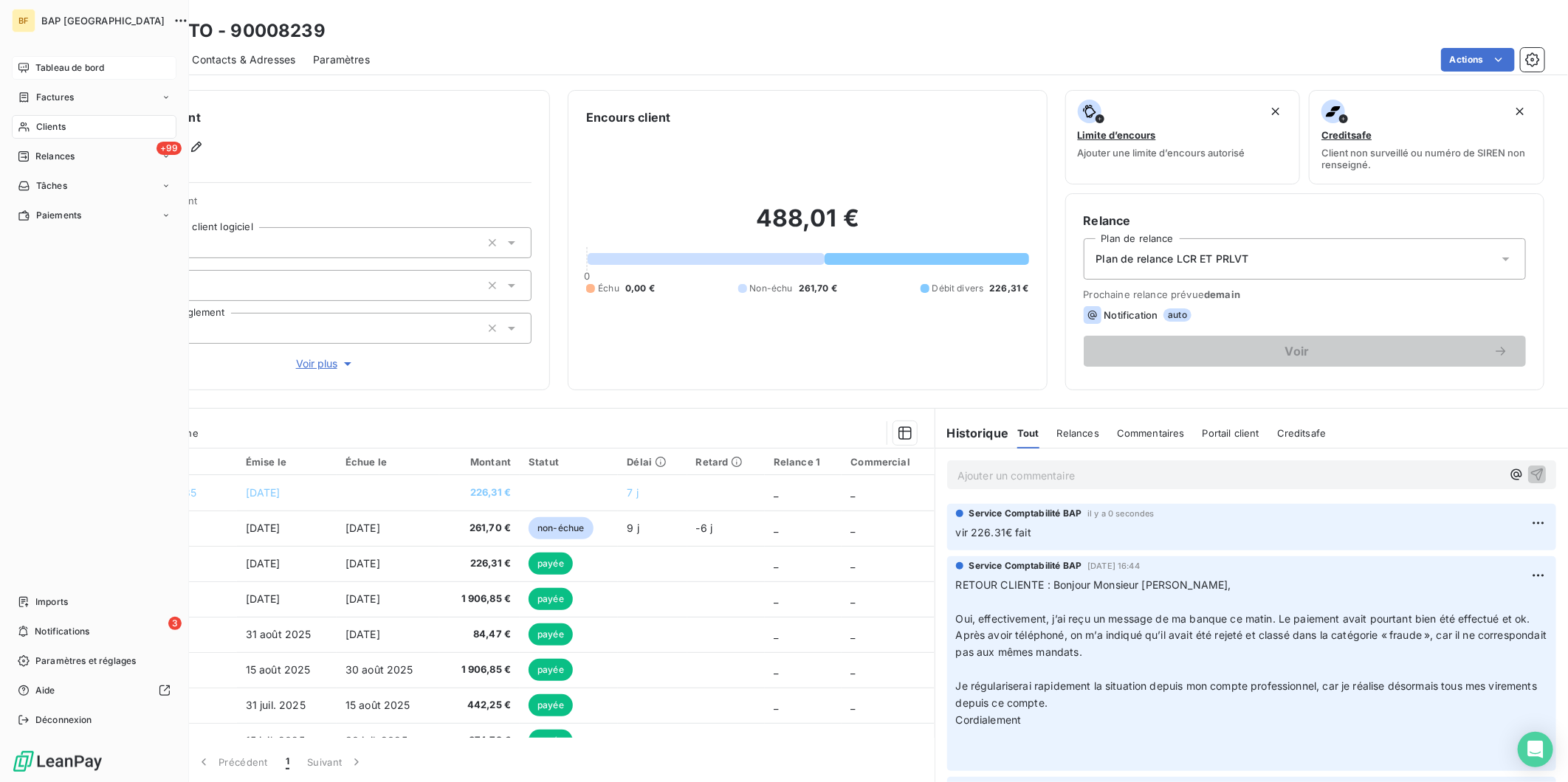
click at [37, 127] on span "Clients" at bounding box center [51, 127] width 30 height 13
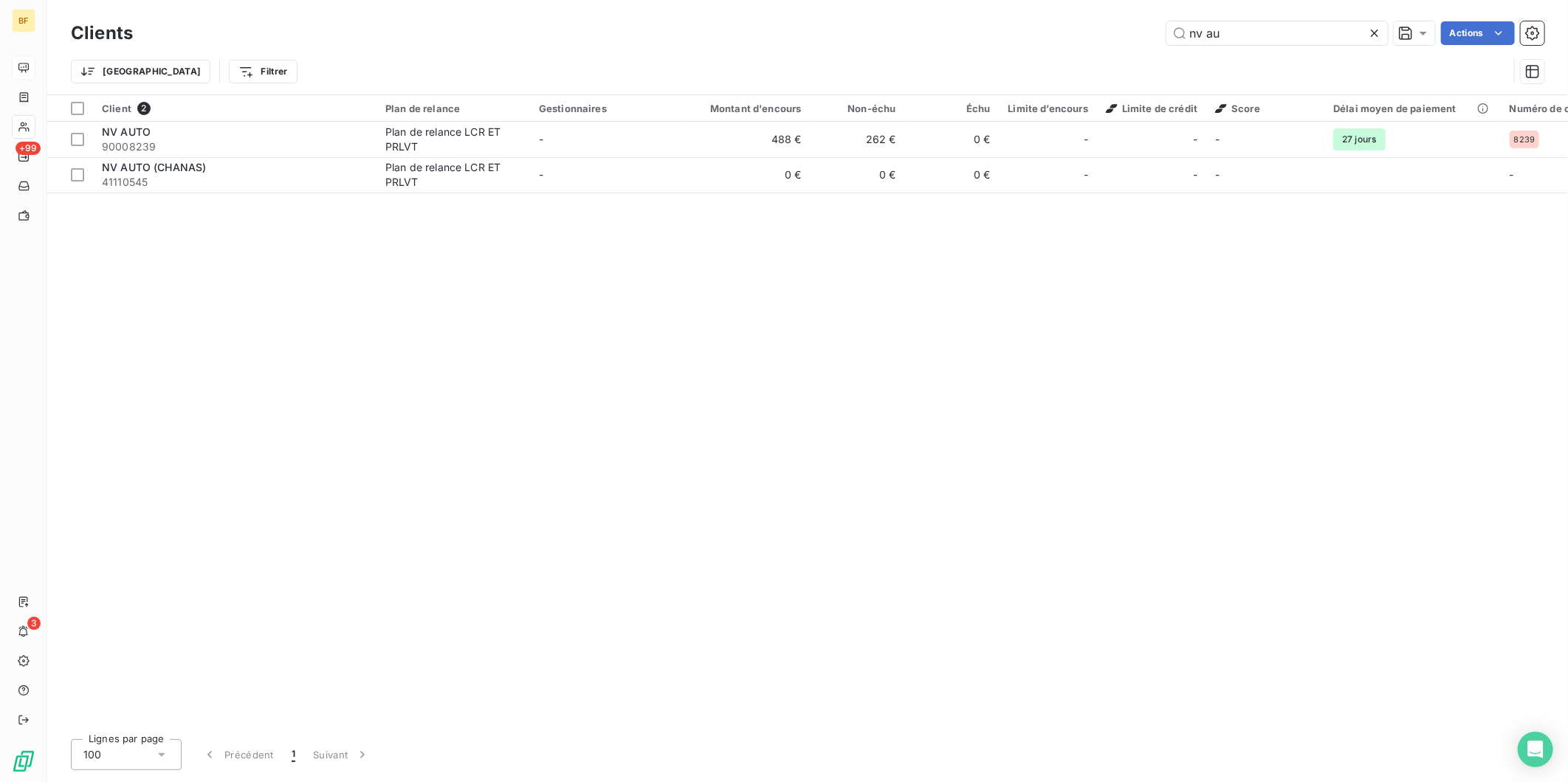
drag, startPoint x: 1236, startPoint y: 30, endPoint x: 1136, endPoint y: 31, distance: 100.0
click at [1136, 31] on div "nv au Actions" at bounding box center [847, 32] width 1394 height 24
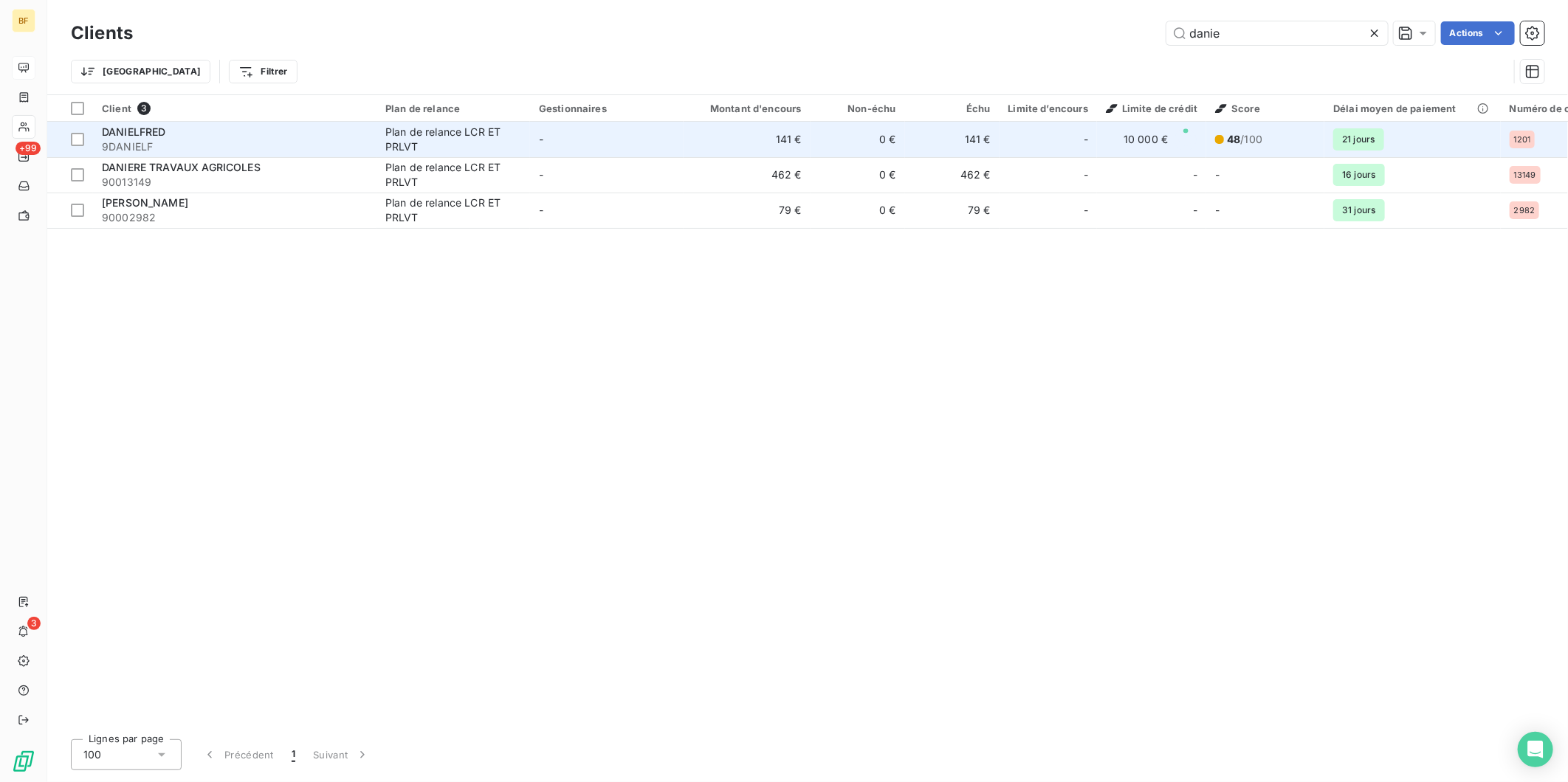
type input "danie"
click at [358, 131] on div "DANIELFRED" at bounding box center [234, 132] width 266 height 15
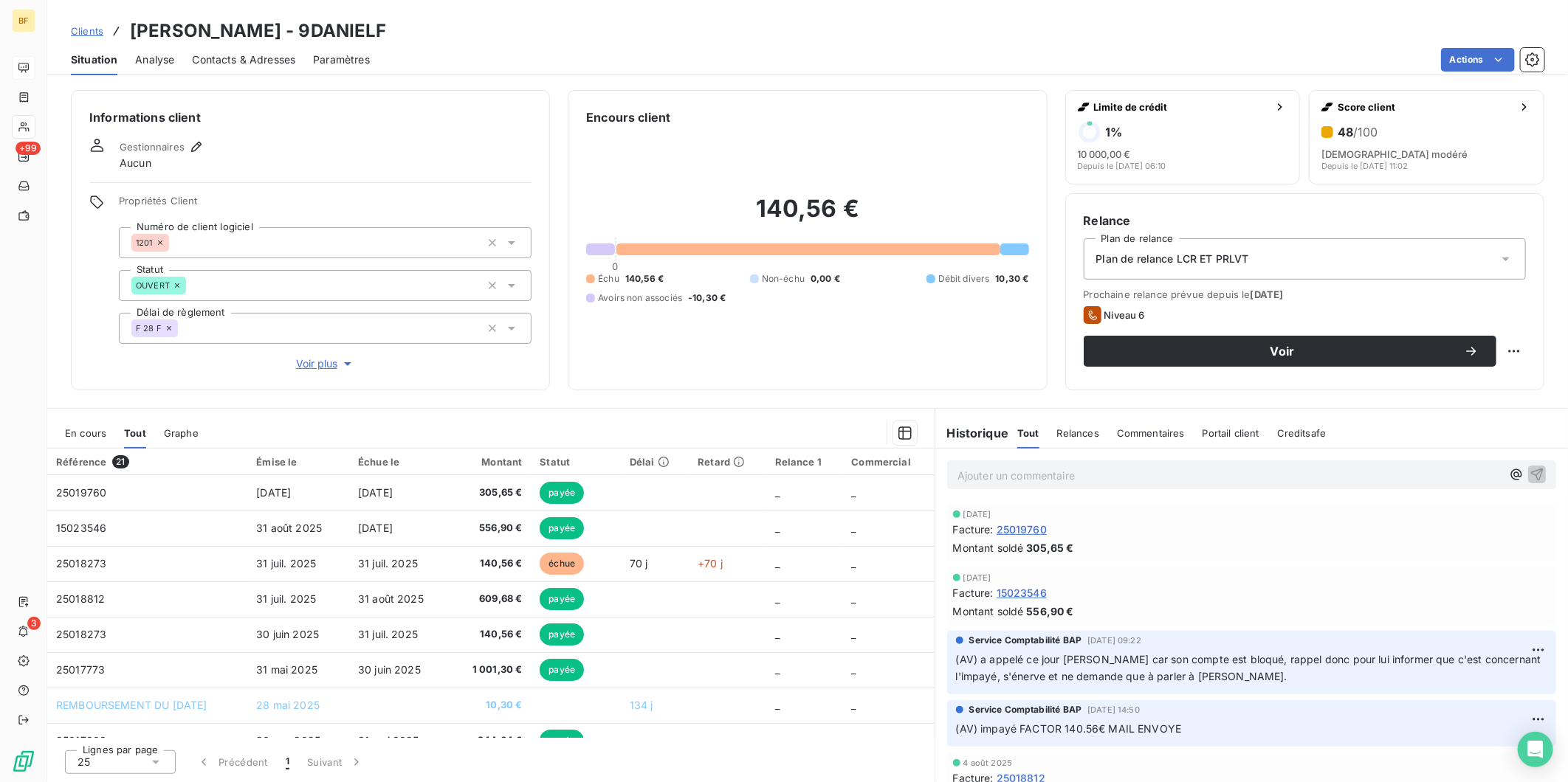
click at [255, 59] on span "Contacts & Adresses" at bounding box center [243, 59] width 103 height 15
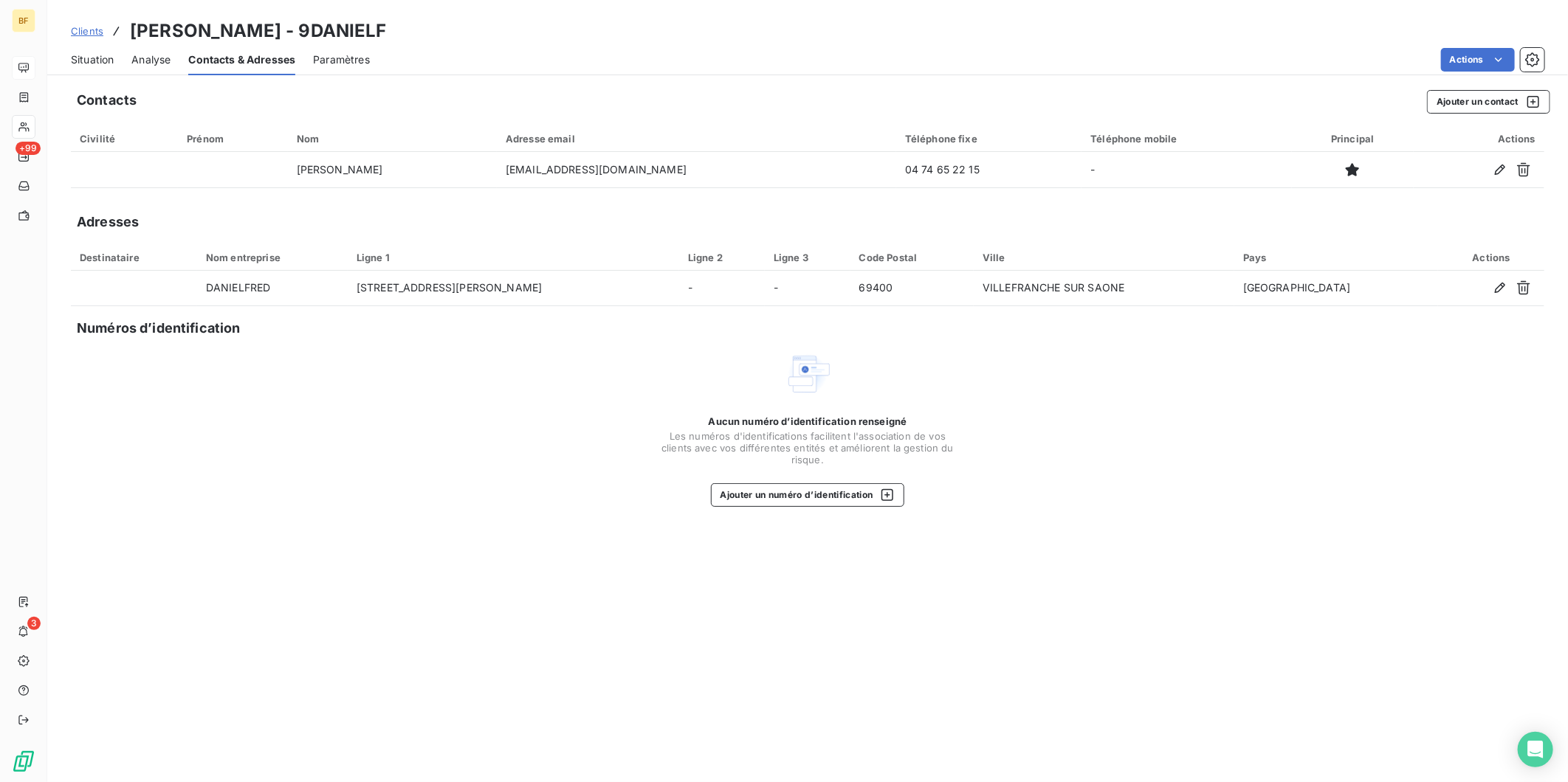
click at [106, 53] on span "Situation" at bounding box center [92, 59] width 43 height 15
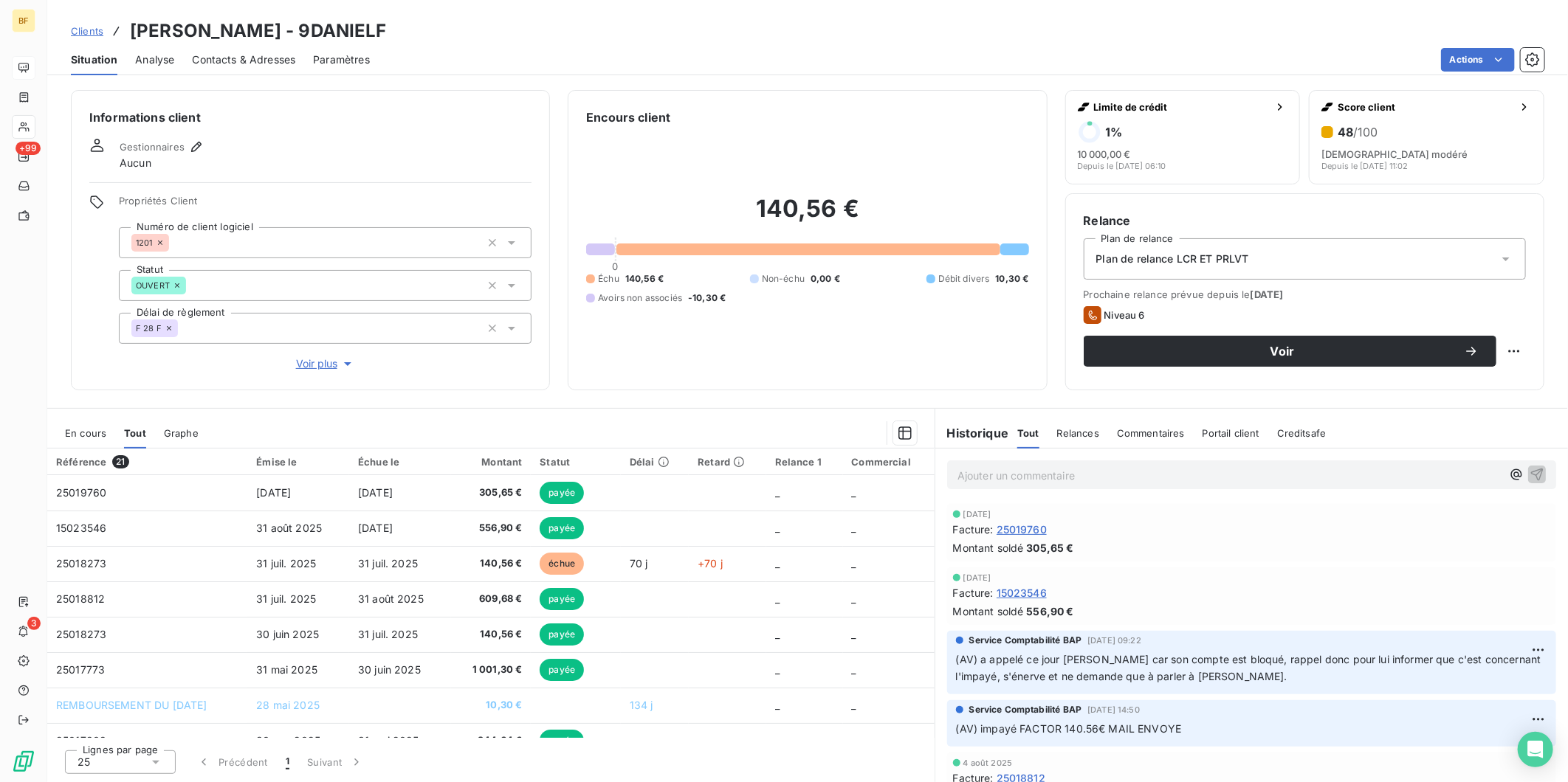
click at [891, 364] on div "140,56 € 0 Échu 140,56 € Non-échu 0,00 € Débit divers 10,30 € Avoirs non associ…" at bounding box center [807, 248] width 442 height 246
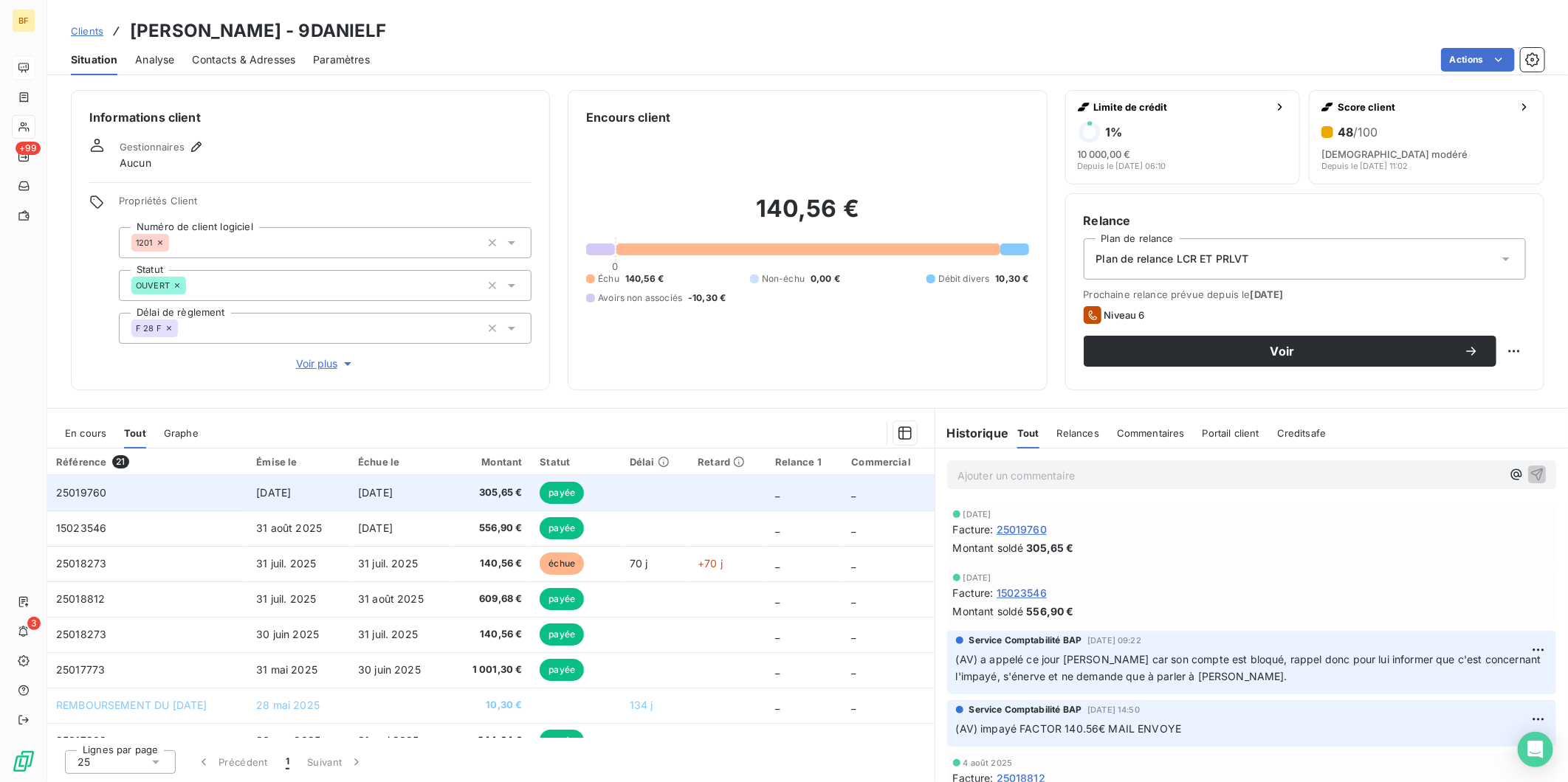
click at [474, 491] on td "305,65 €" at bounding box center [492, 492] width 80 height 36
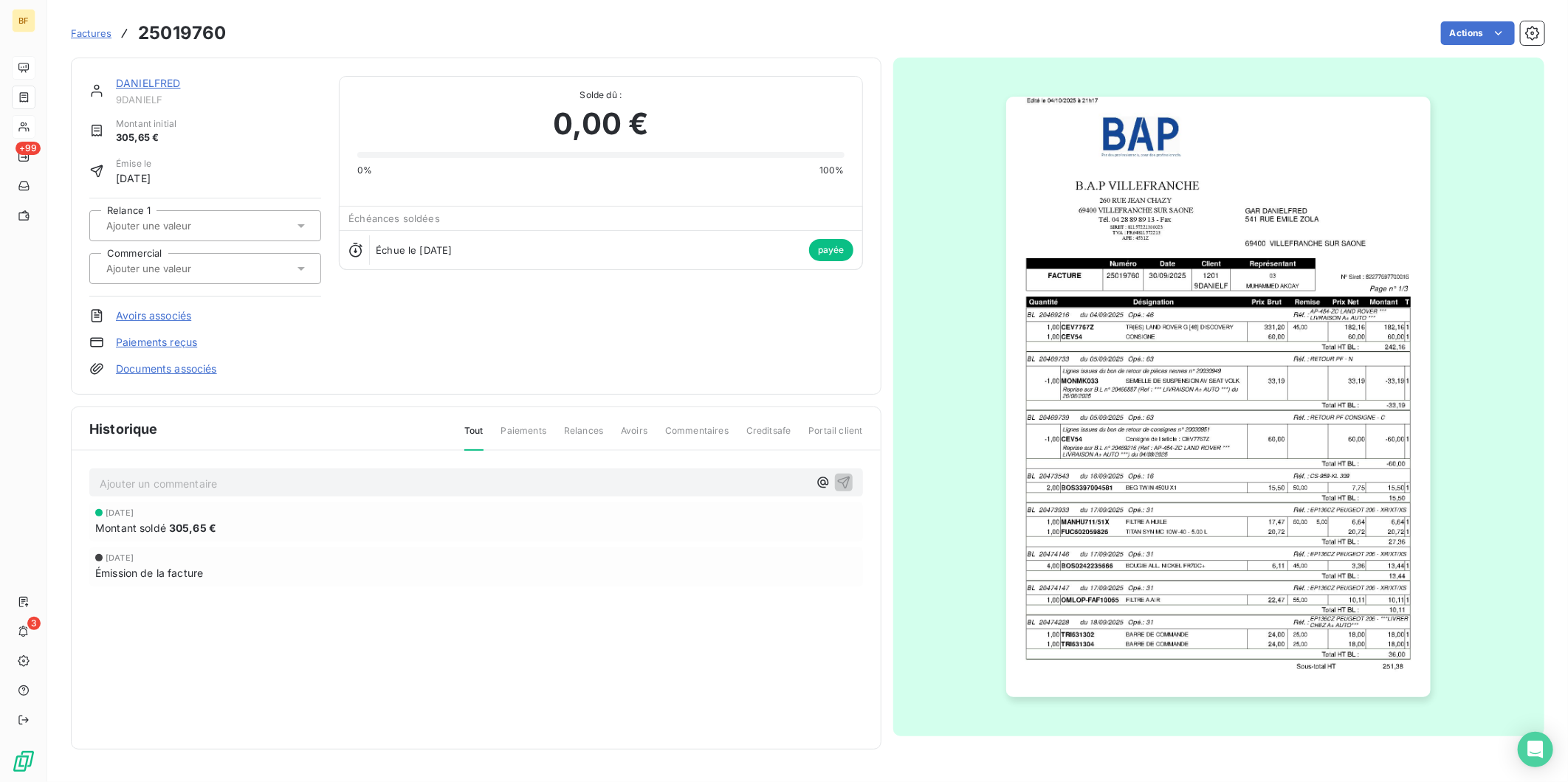
click at [1160, 400] on img "button" at bounding box center [1218, 397] width 424 height 601
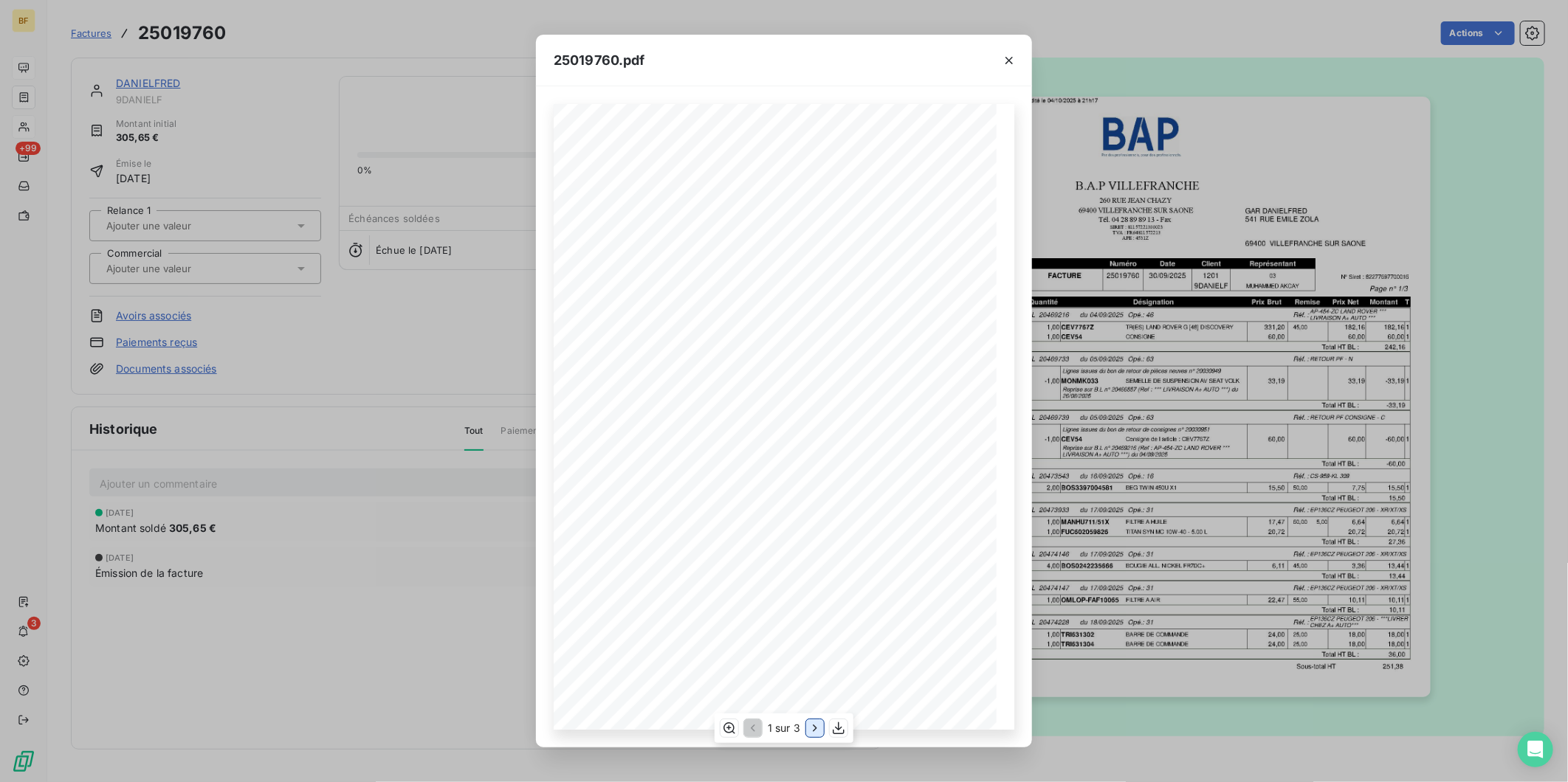
click at [817, 728] on icon "button" at bounding box center [815, 728] width 15 height 15
click at [817, 728] on icon "button" at bounding box center [816, 729] width 4 height 7
click at [381, 54] on div "25019760.pdf B.A.P VILLEFRANCHE GAR DANIELFRED [STREET_ADDRESS][PERSON_NAME] [S…" at bounding box center [784, 391] width 1568 height 782
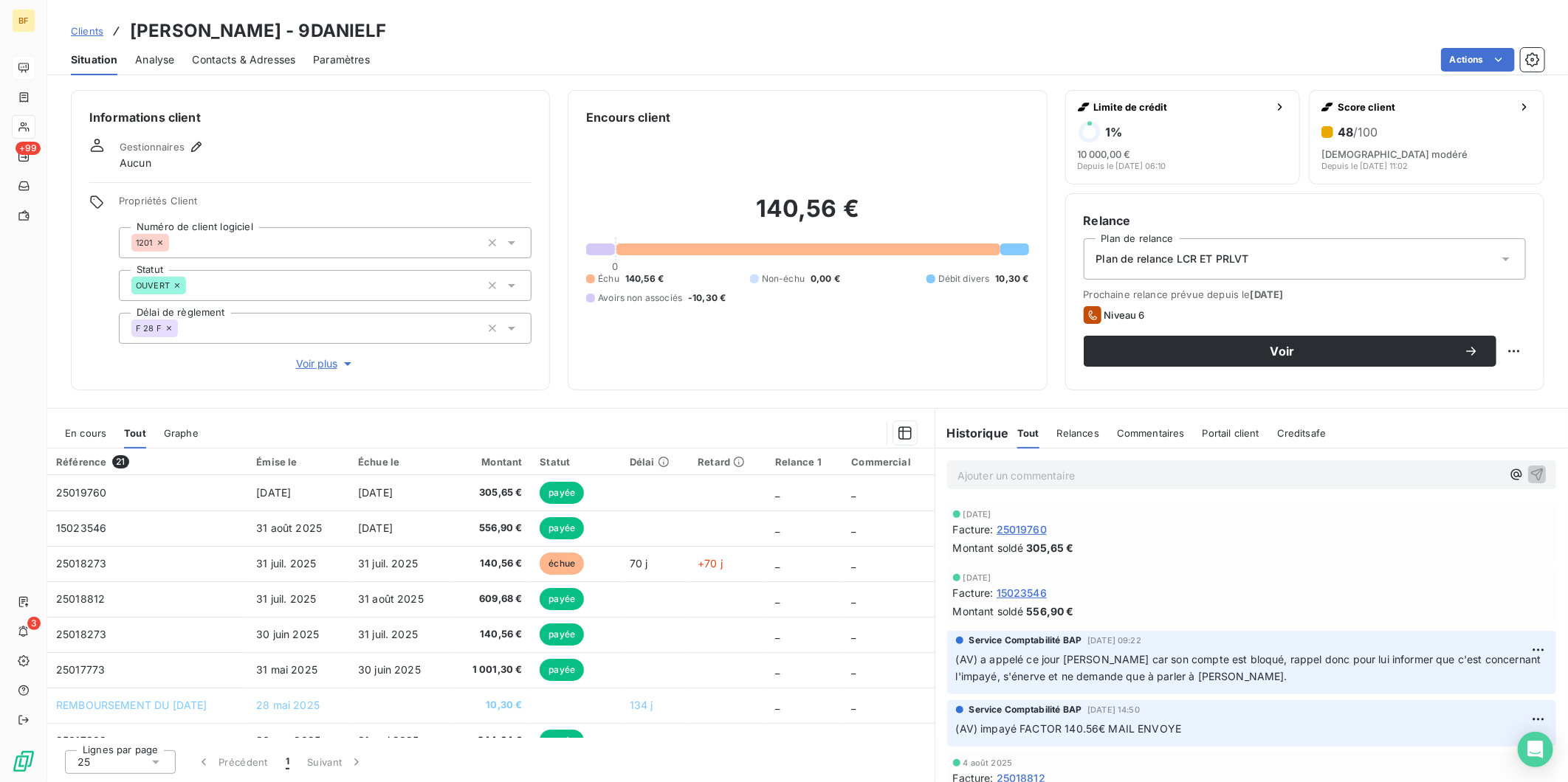
click at [290, 59] on span "Contacts & Adresses" at bounding box center [243, 59] width 103 height 15
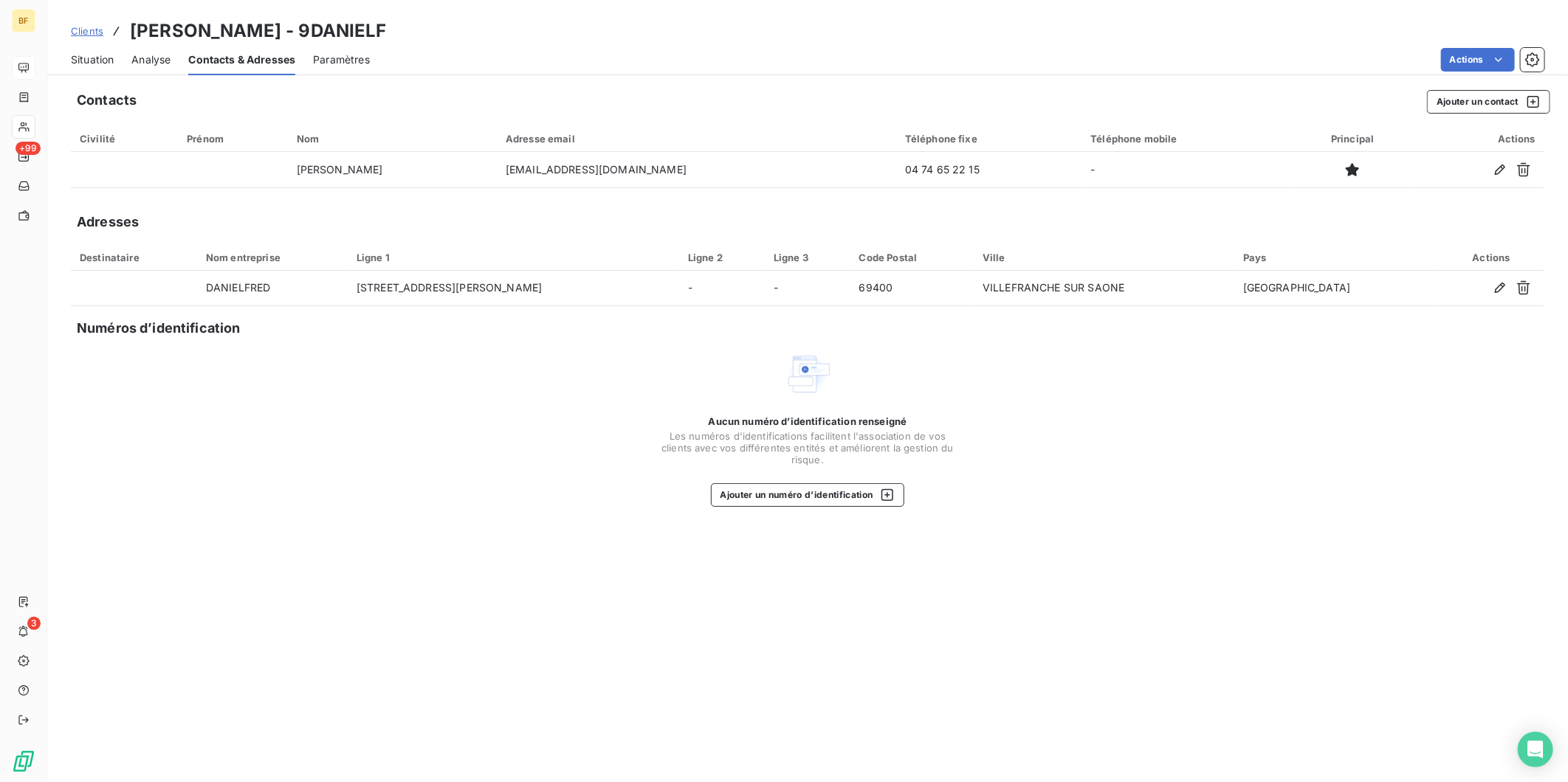
click at [99, 59] on span "Situation" at bounding box center [92, 59] width 43 height 15
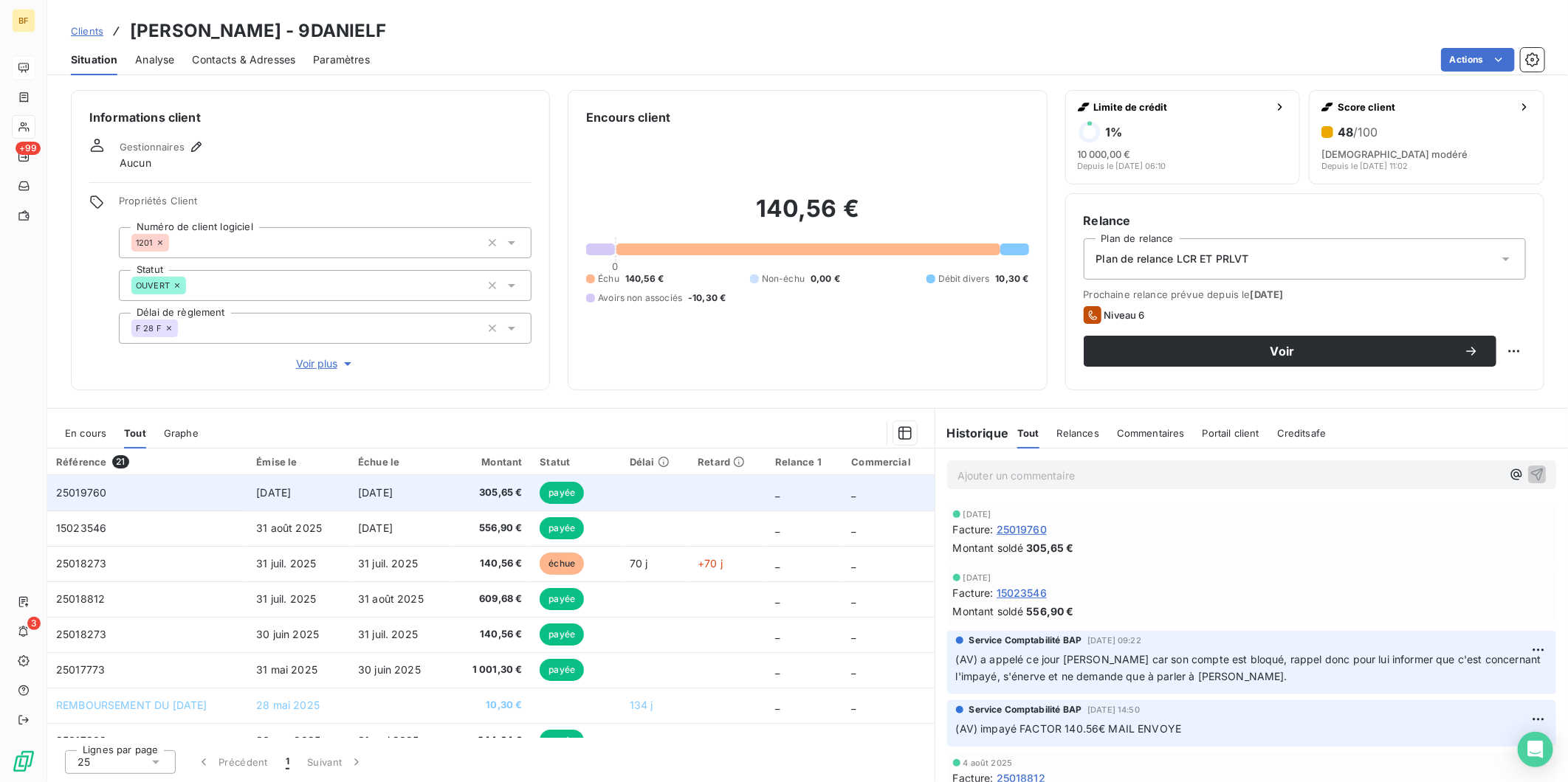
click at [393, 494] on span "[DATE]" at bounding box center [375, 492] width 35 height 12
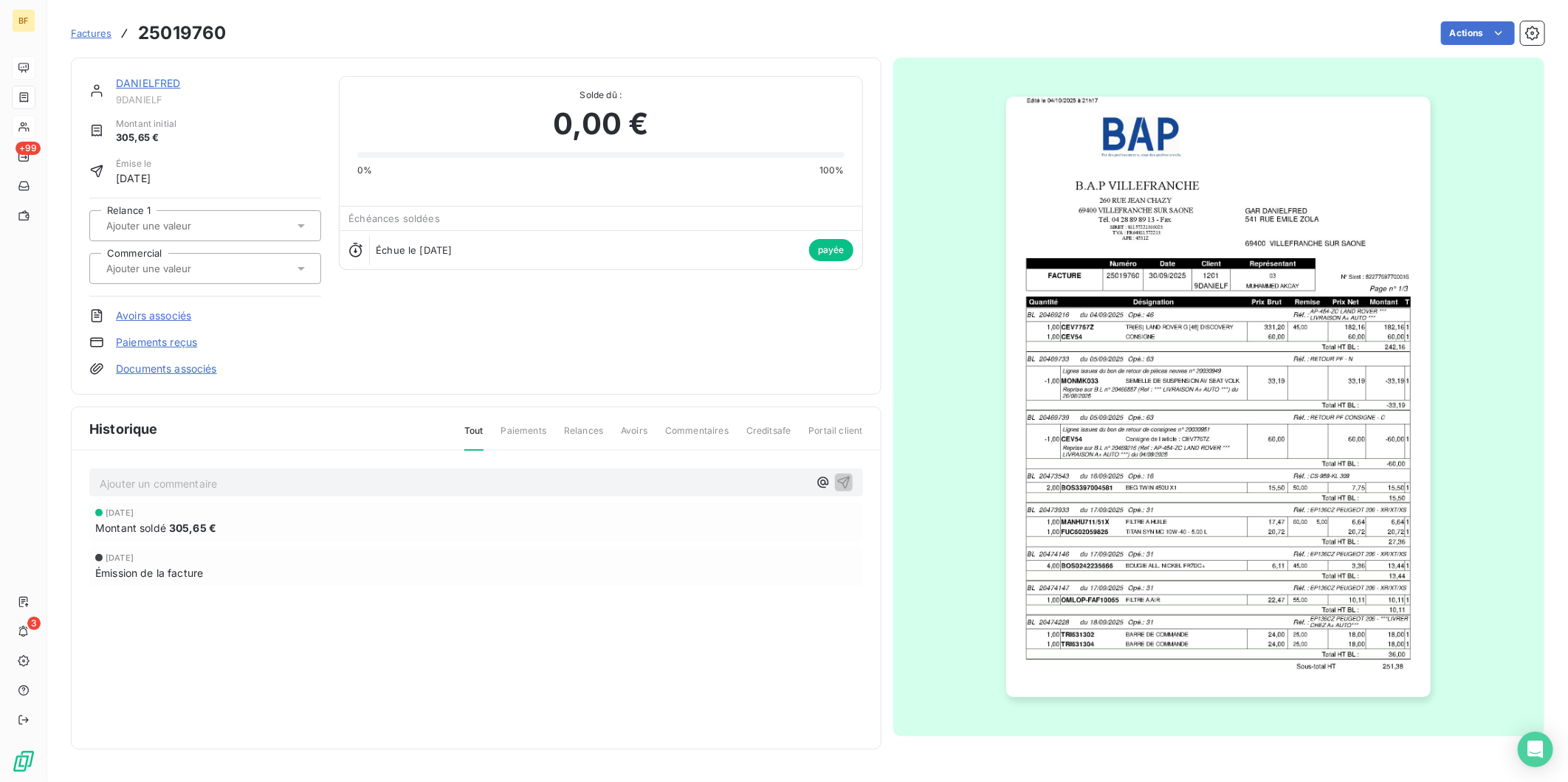
click at [1285, 494] on img "button" at bounding box center [1218, 397] width 424 height 601
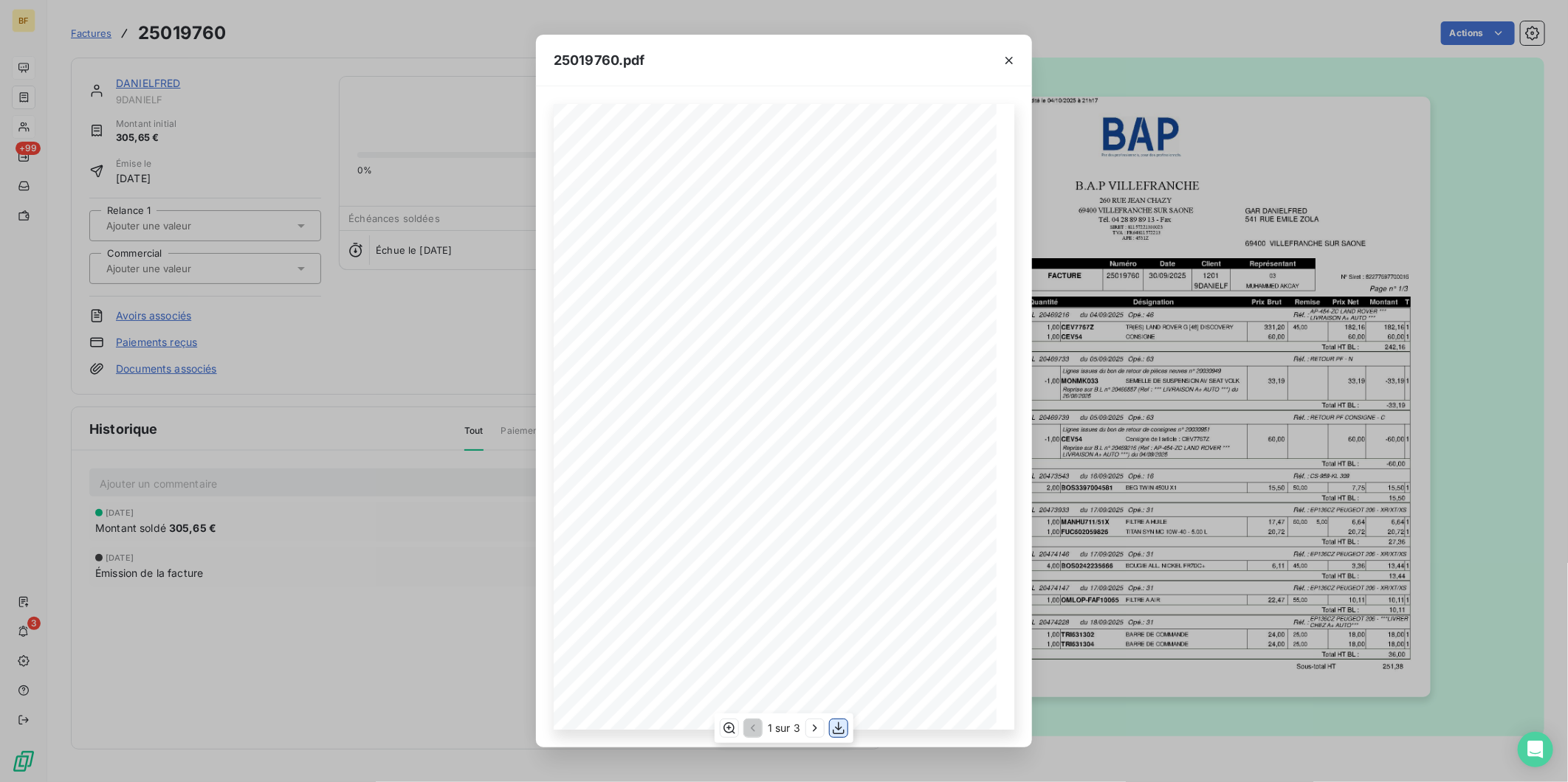
click at [844, 727] on icon "button" at bounding box center [838, 728] width 15 height 15
click at [396, 62] on div "25019760.pdf B.A.P VILLEFRANCHE GAR DANIELFRED [STREET_ADDRESS][PERSON_NAME] [S…" at bounding box center [784, 391] width 1568 height 782
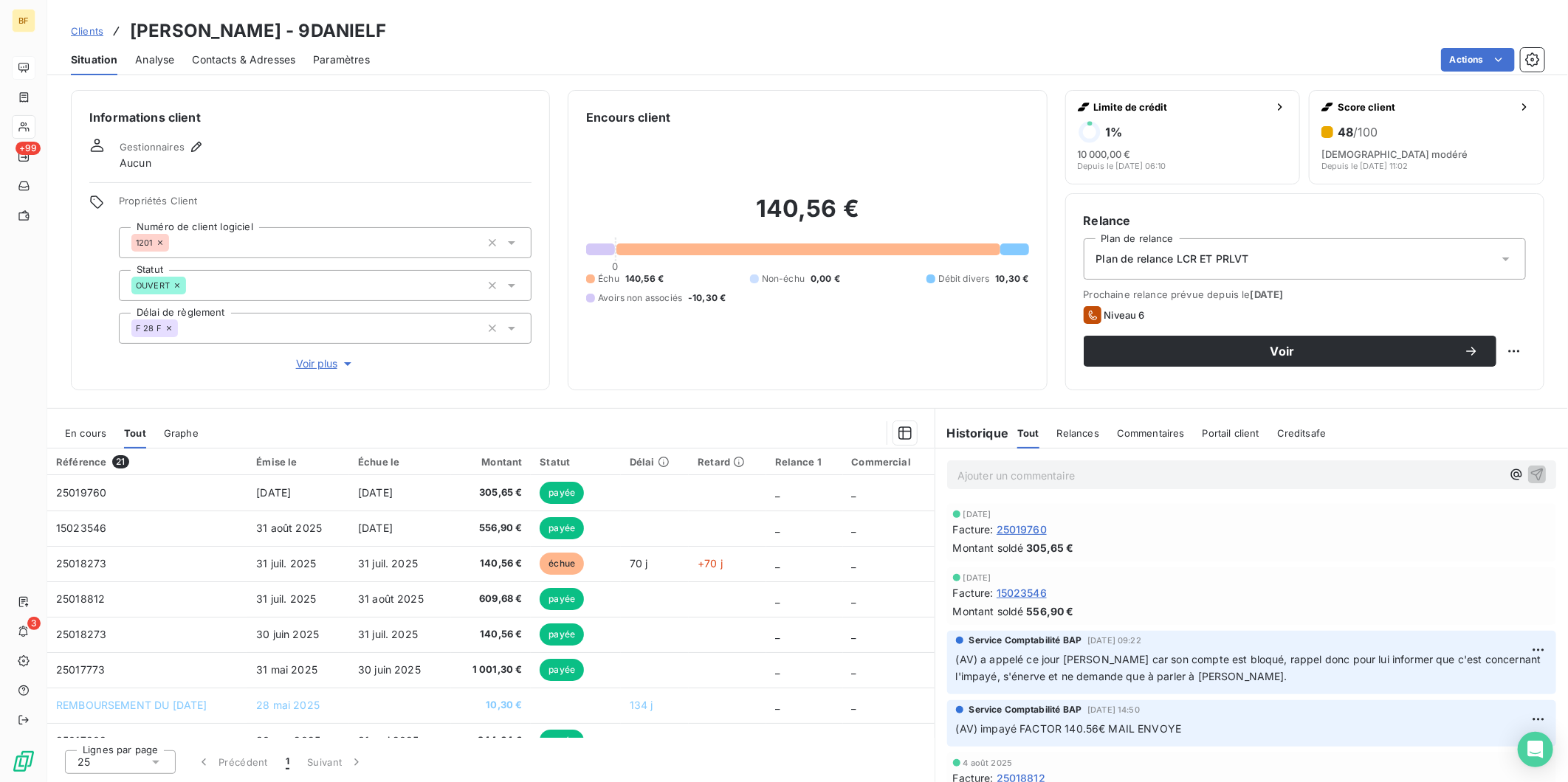
drag, startPoint x: 257, startPoint y: 59, endPoint x: 284, endPoint y: 59, distance: 27.0
click at [257, 59] on span "Contacts & Adresses" at bounding box center [243, 59] width 103 height 15
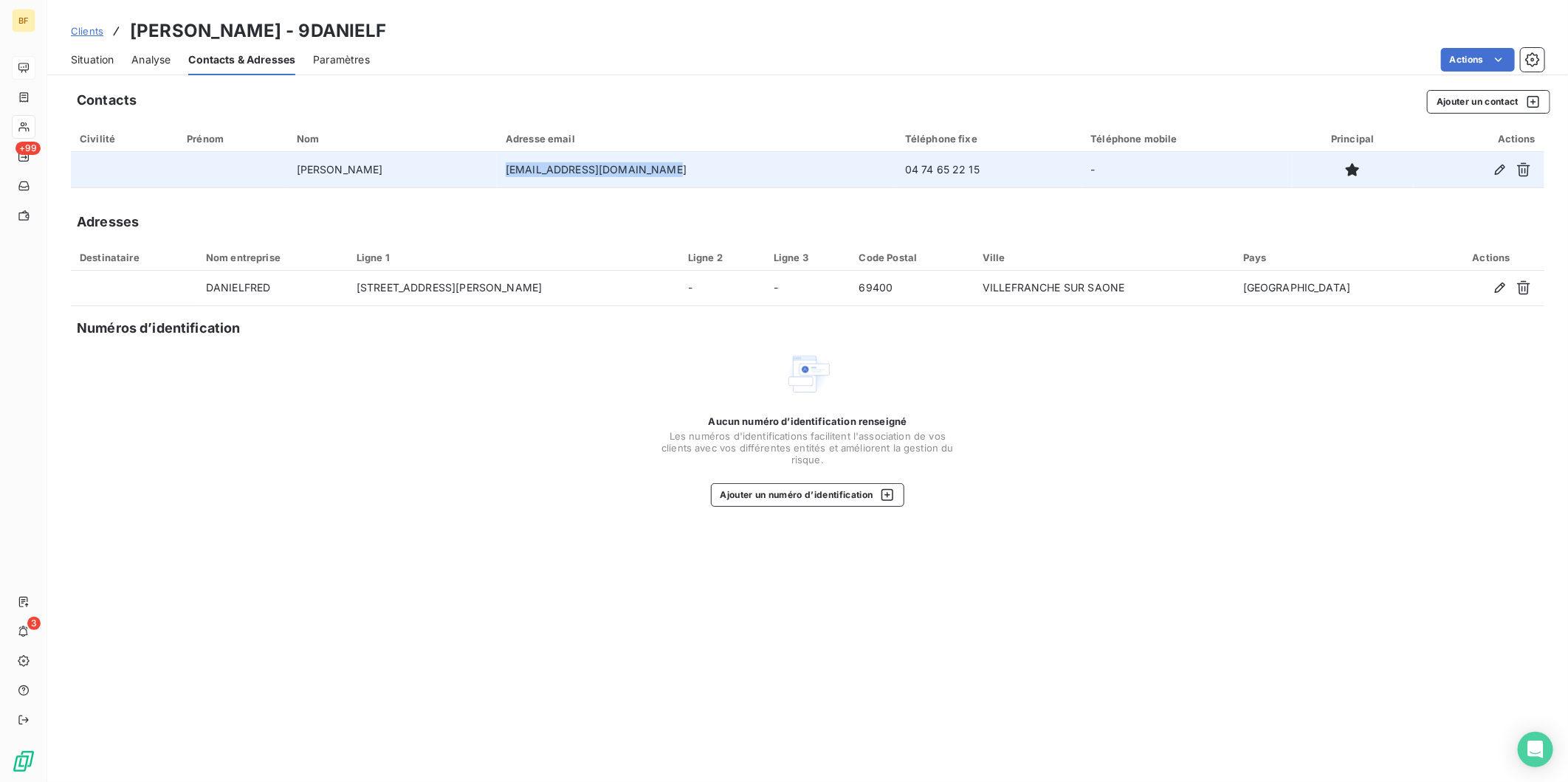
drag, startPoint x: 725, startPoint y: 166, endPoint x: 561, endPoint y: 159, distance: 164.1
click at [561, 159] on td "[EMAIL_ADDRESS][DOMAIN_NAME]" at bounding box center [696, 170] width 399 height 36
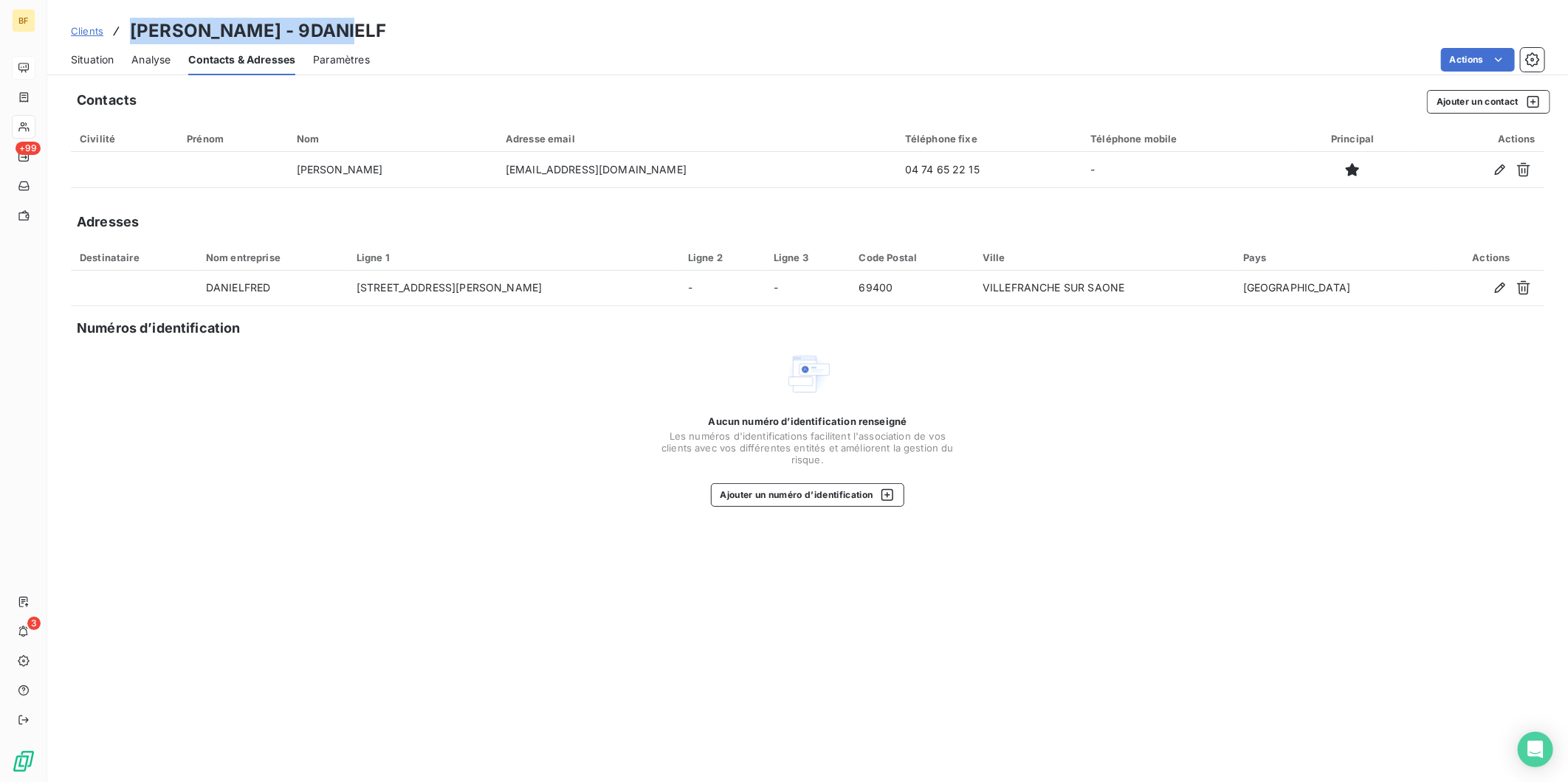
drag, startPoint x: 337, startPoint y: 30, endPoint x: 107, endPoint y: 26, distance: 230.0
click at [107, 26] on div "Clients DANIELFRED - 9DANIELF" at bounding box center [808, 31] width 1521 height 26
click at [97, 64] on span "Situation" at bounding box center [92, 59] width 43 height 15
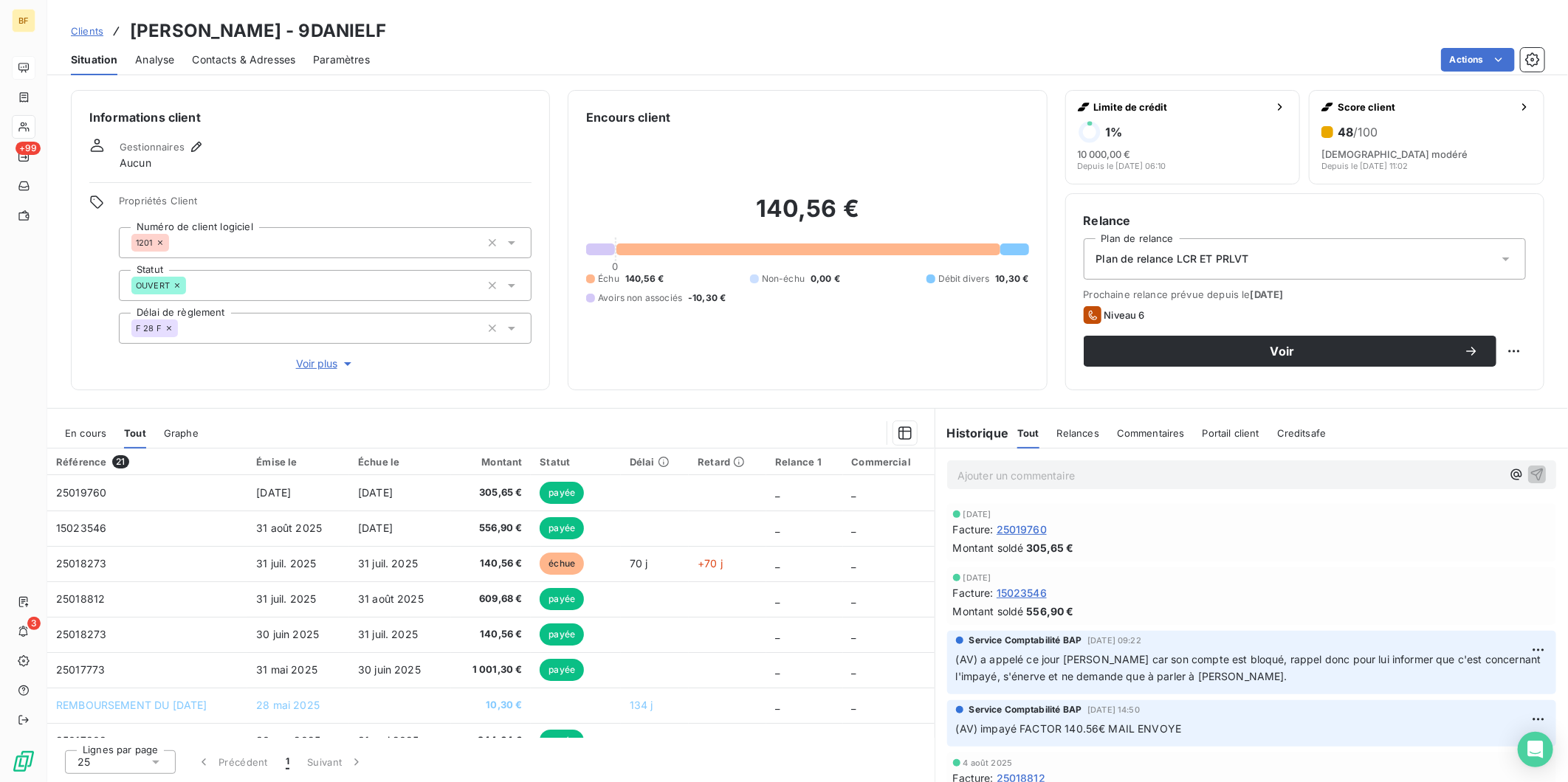
click at [494, 60] on div "Actions" at bounding box center [966, 59] width 1157 height 24
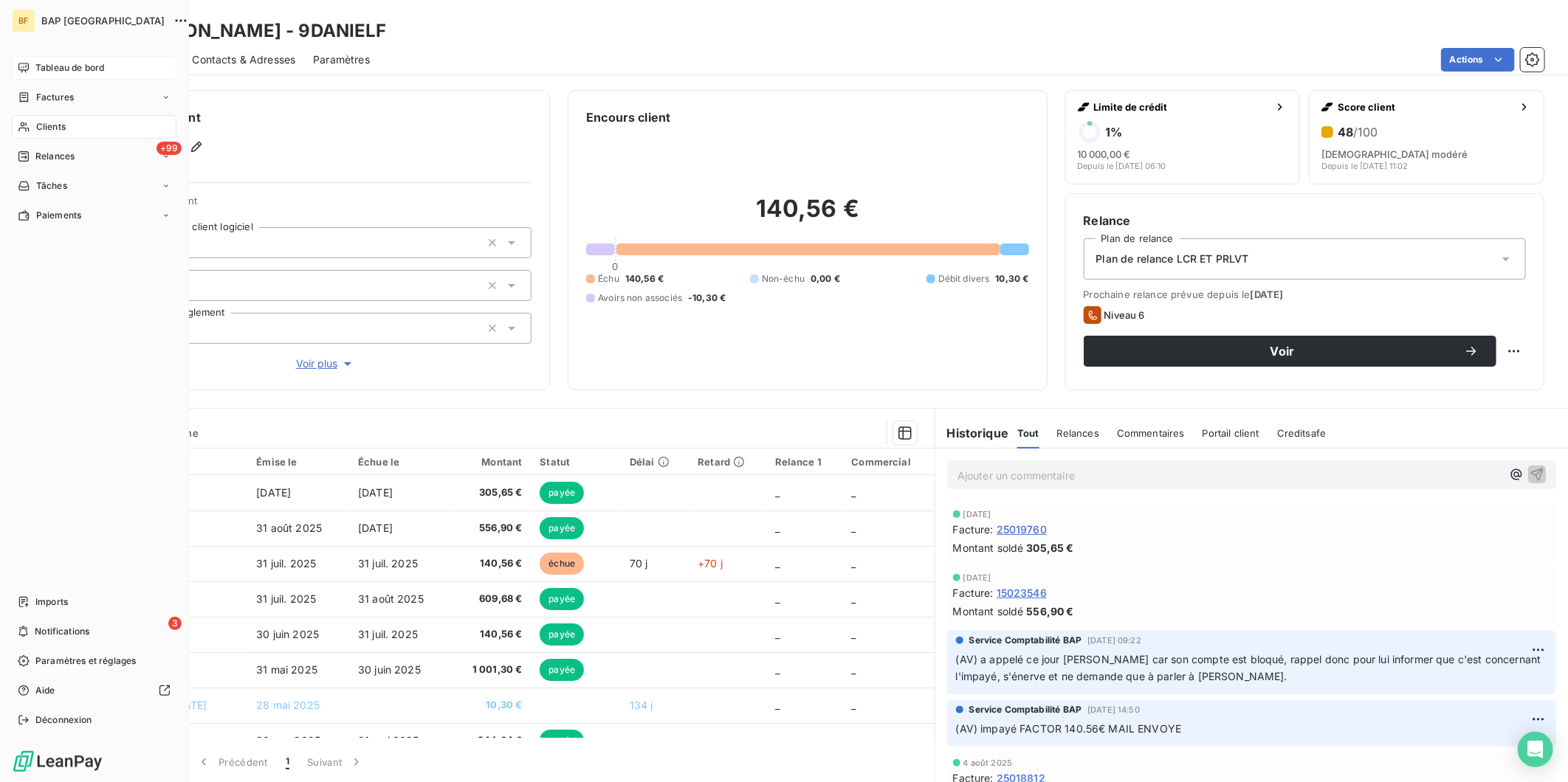
click at [26, 116] on div "Clients" at bounding box center [94, 127] width 164 height 24
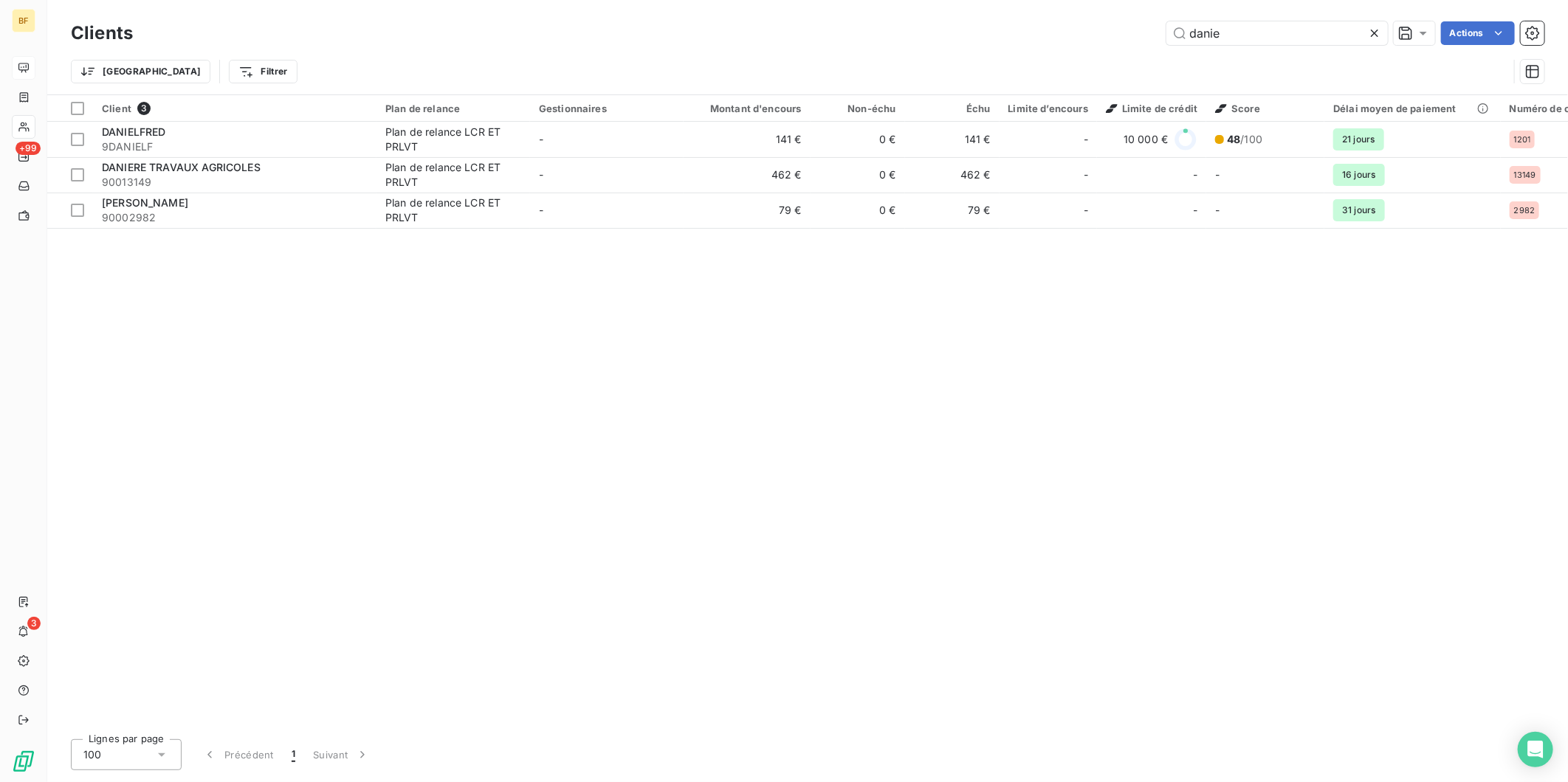
drag, startPoint x: 1238, startPoint y: 38, endPoint x: 1032, endPoint y: 26, distance: 206.3
click at [1034, 27] on div "danie Actions" at bounding box center [847, 32] width 1394 height 24
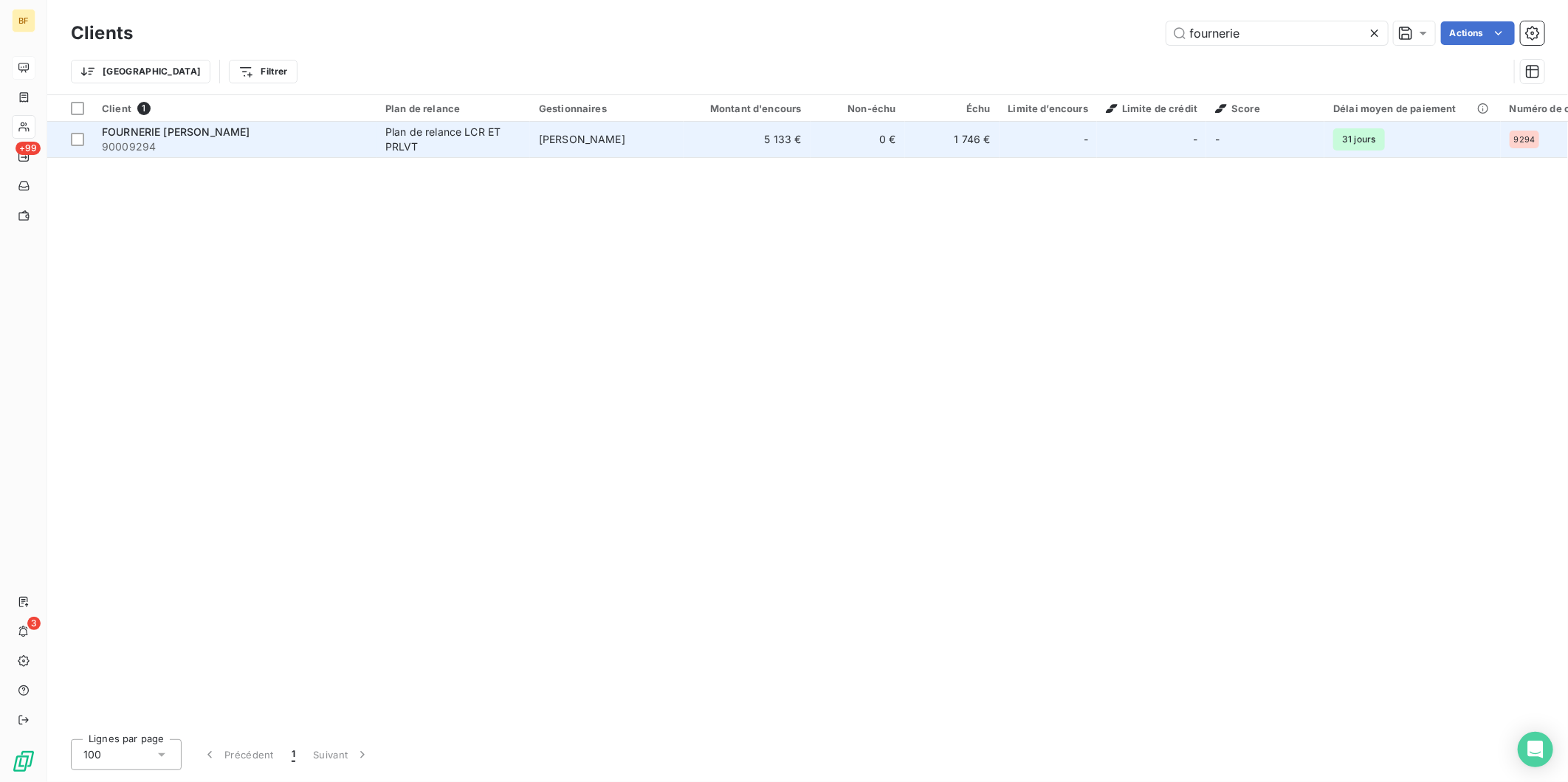
type input "fournerie"
click at [511, 135] on div "Plan de relance LCR ET PRLVT" at bounding box center [452, 140] width 136 height 30
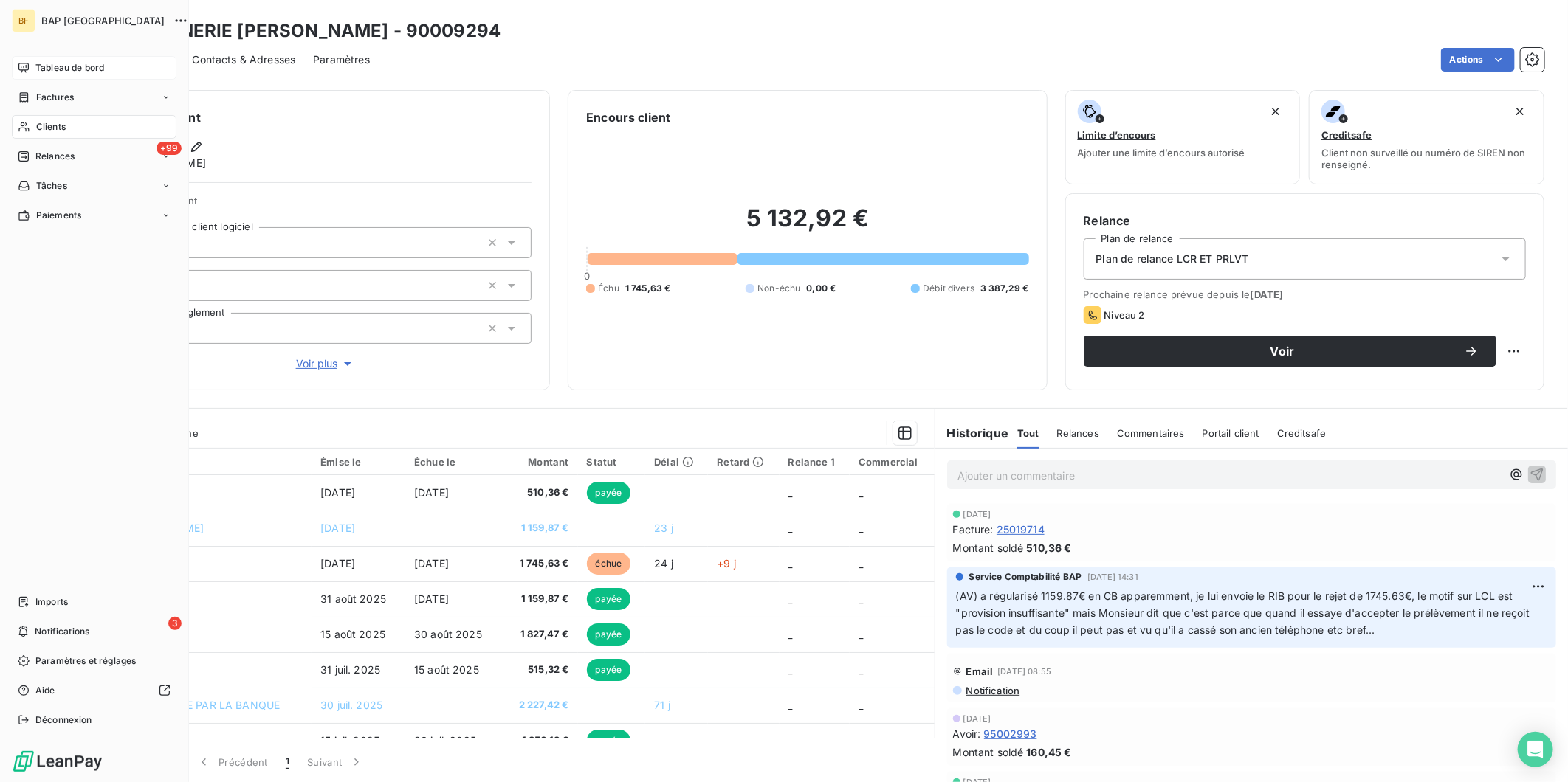
click at [40, 121] on span "Clients" at bounding box center [51, 127] width 30 height 13
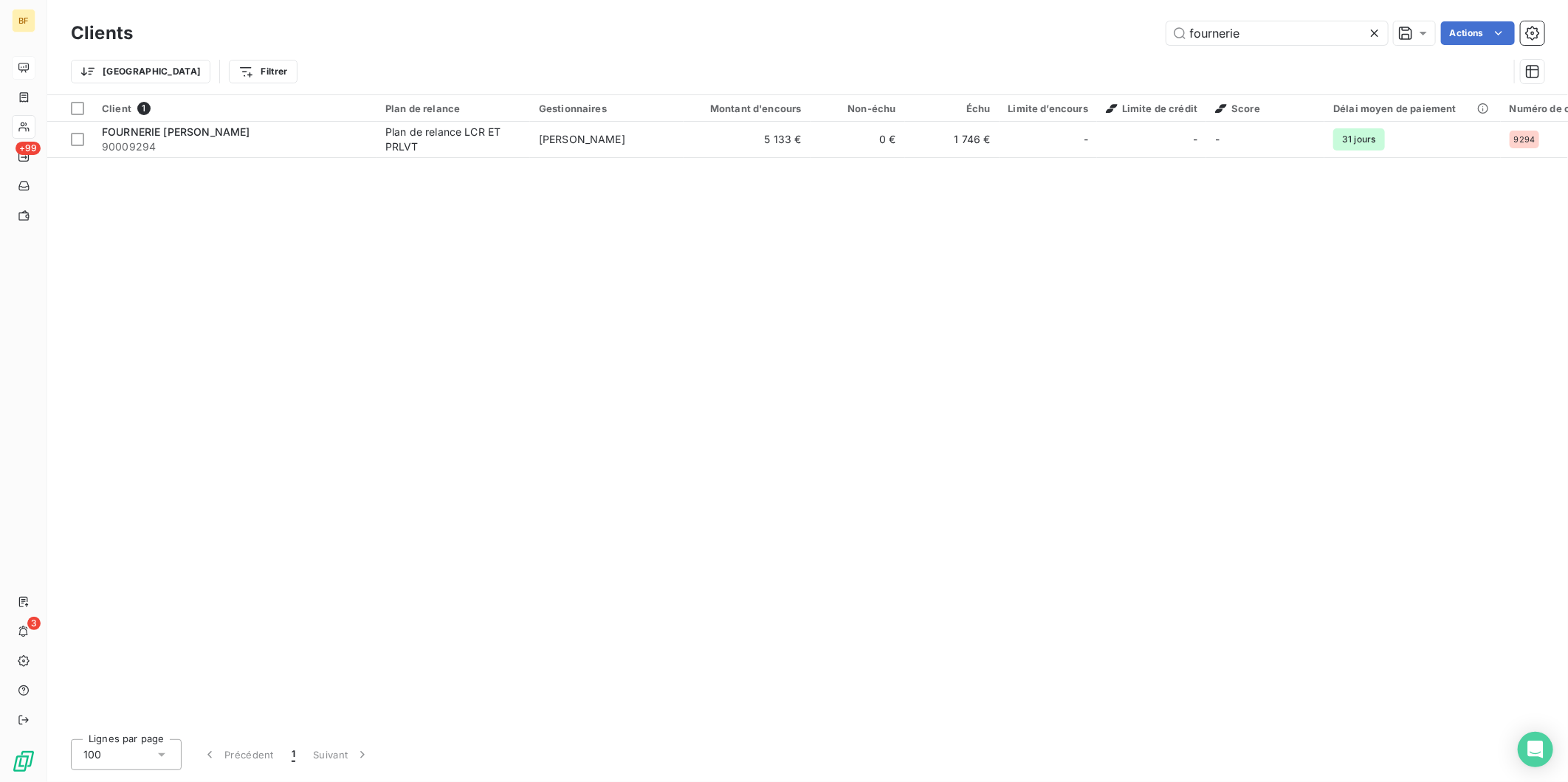
drag, startPoint x: 1296, startPoint y: 31, endPoint x: 1158, endPoint y: 38, distance: 138.2
click at [1158, 38] on div "fournerie Actions" at bounding box center [847, 32] width 1394 height 24
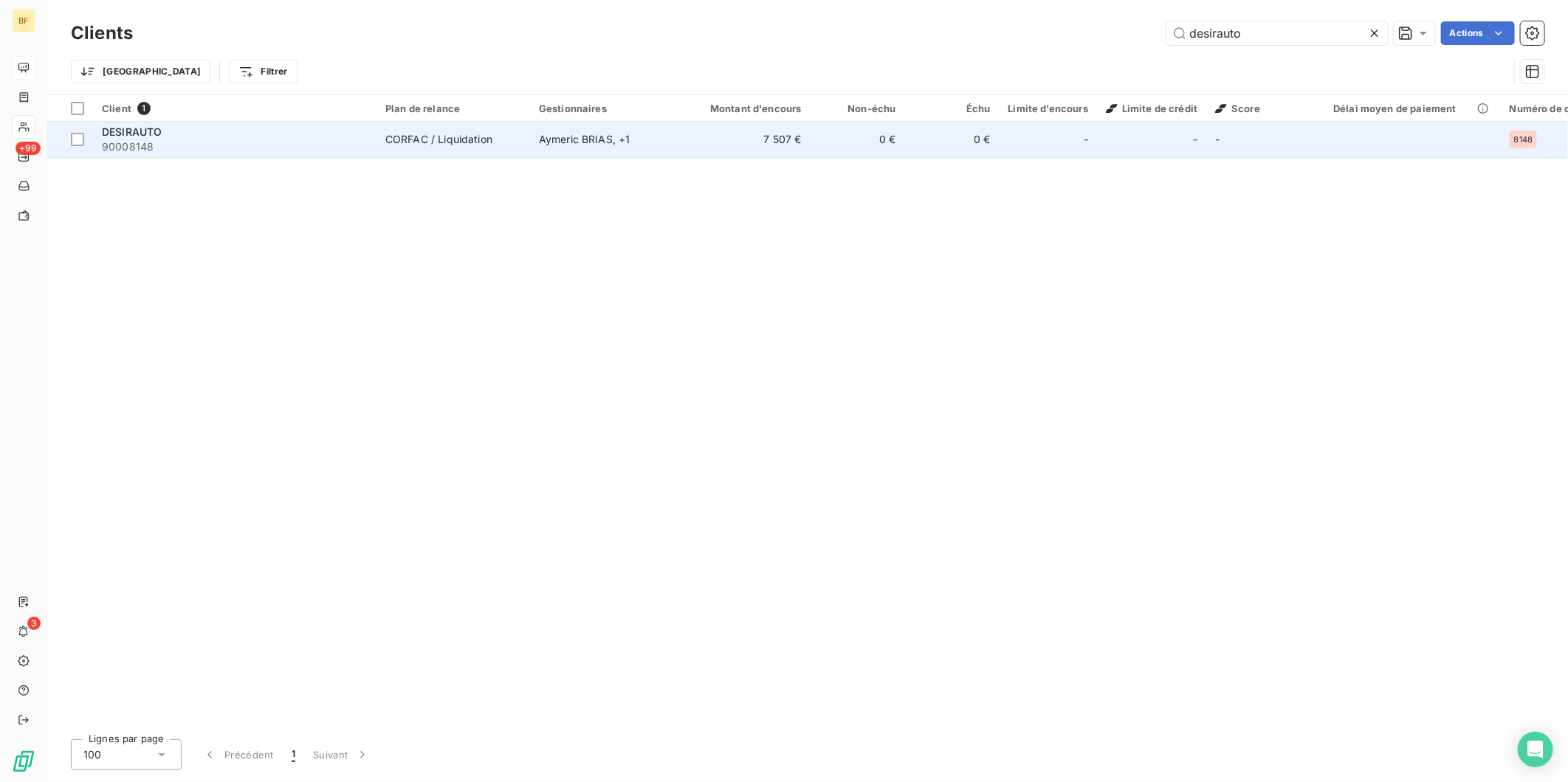
type input "desirauto"
click at [562, 128] on td "[PERSON_NAME] , + 1" at bounding box center [607, 139] width 154 height 36
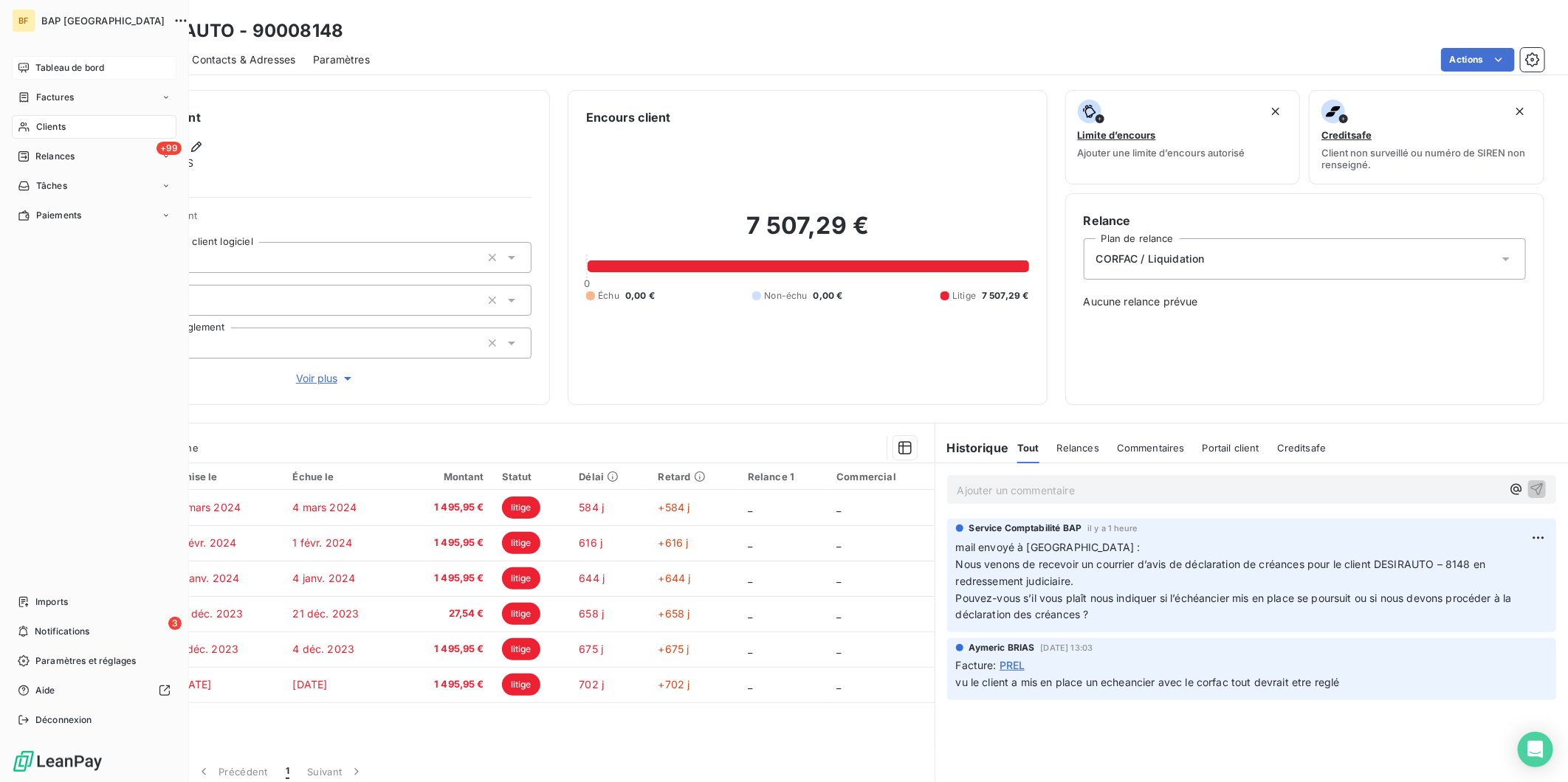
click at [40, 121] on span "Clients" at bounding box center [51, 127] width 30 height 13
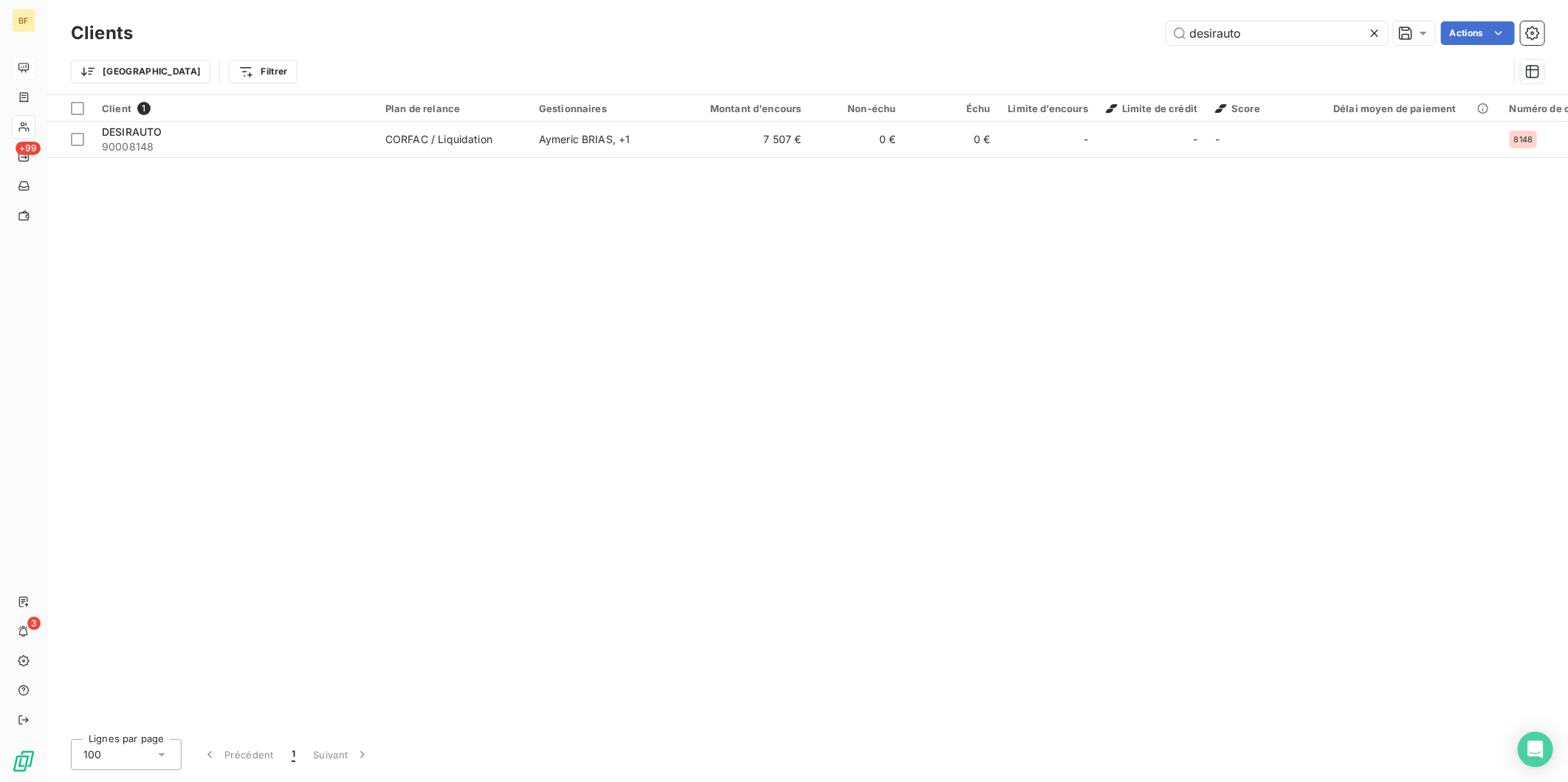
drag, startPoint x: 1236, startPoint y: 36, endPoint x: 1059, endPoint y: 3, distance: 180.0
click at [1046, 19] on div "Clients desirauto Actions" at bounding box center [808, 32] width 1474 height 31
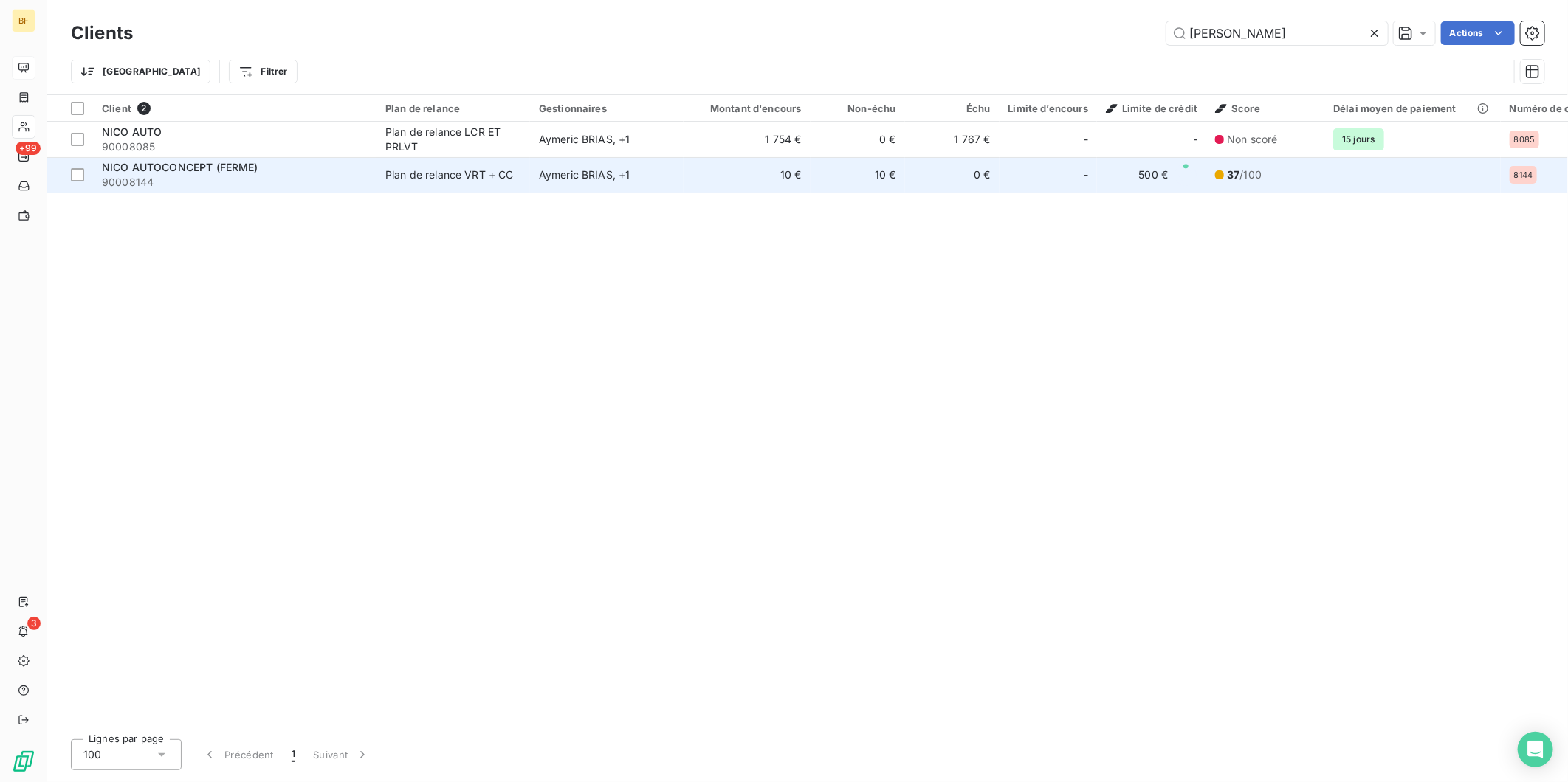
type input "[PERSON_NAME]"
click at [481, 175] on div "Plan de relance VRT + CC" at bounding box center [449, 175] width 129 height 15
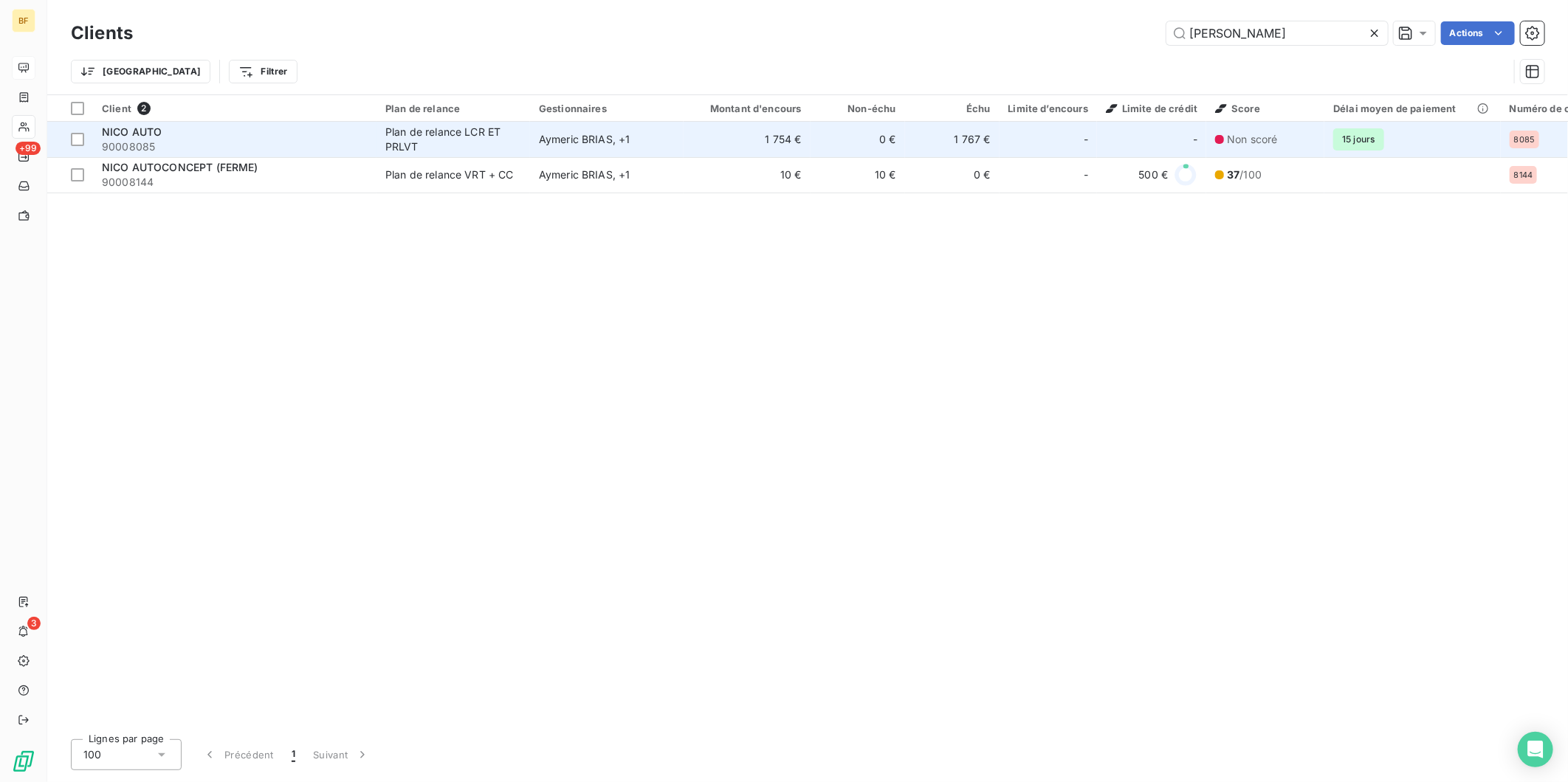
click at [242, 149] on span "90008085" at bounding box center [234, 146] width 266 height 15
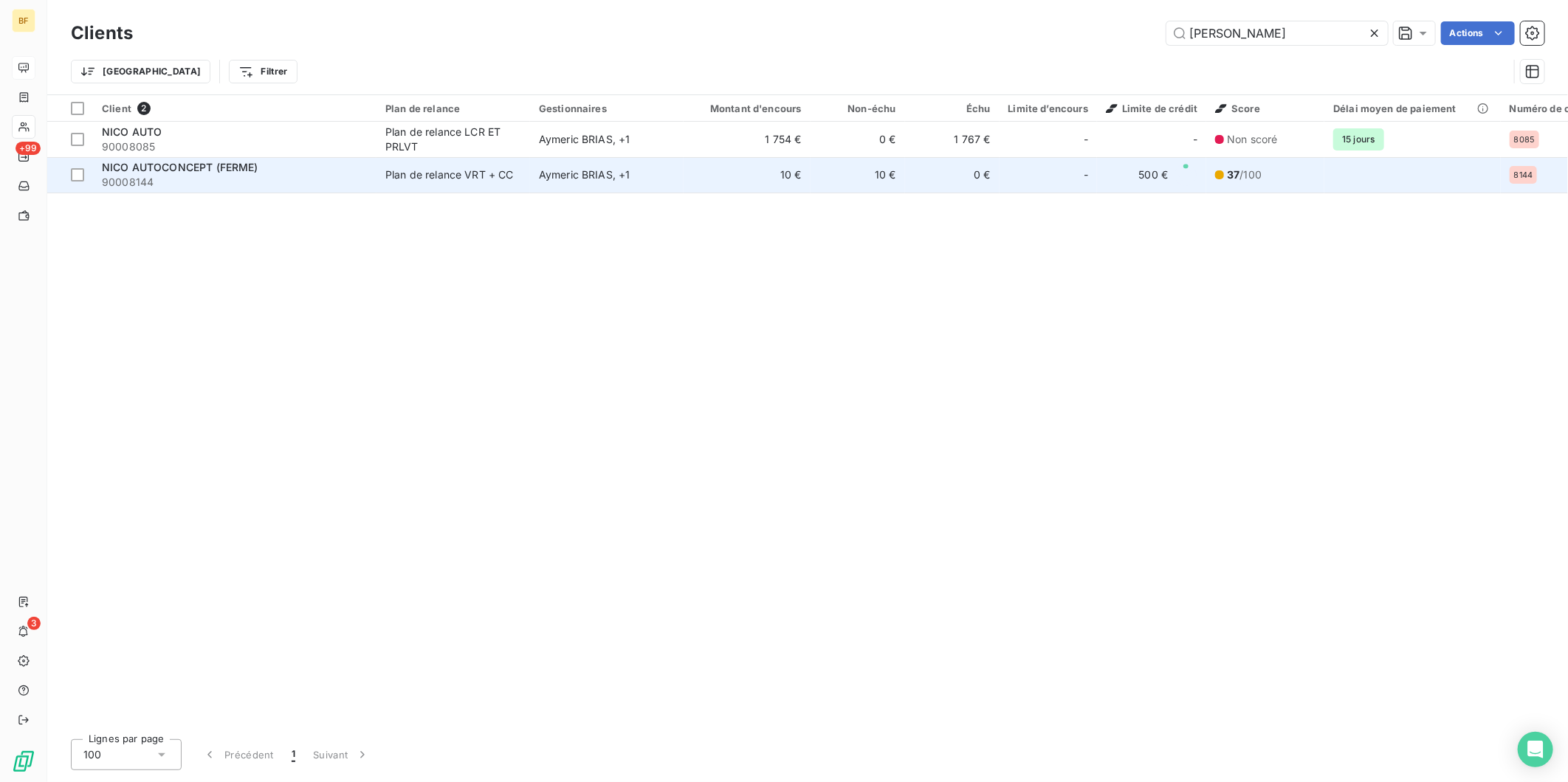
click at [253, 180] on span "90008144" at bounding box center [234, 182] width 266 height 15
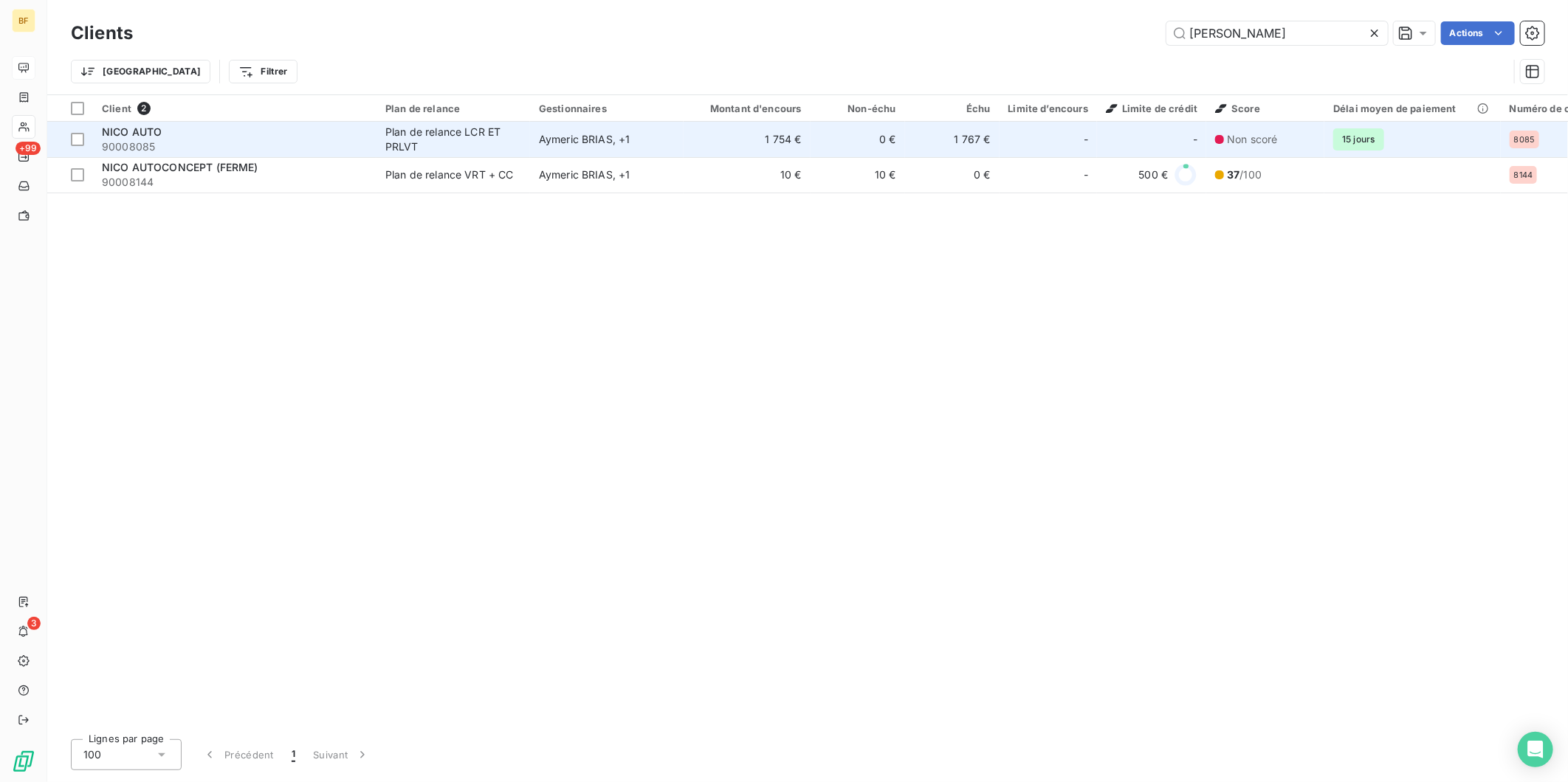
click at [467, 143] on div "Plan de relance LCR ET PRLVT" at bounding box center [452, 140] width 136 height 30
